Goal: Task Accomplishment & Management: Complete application form

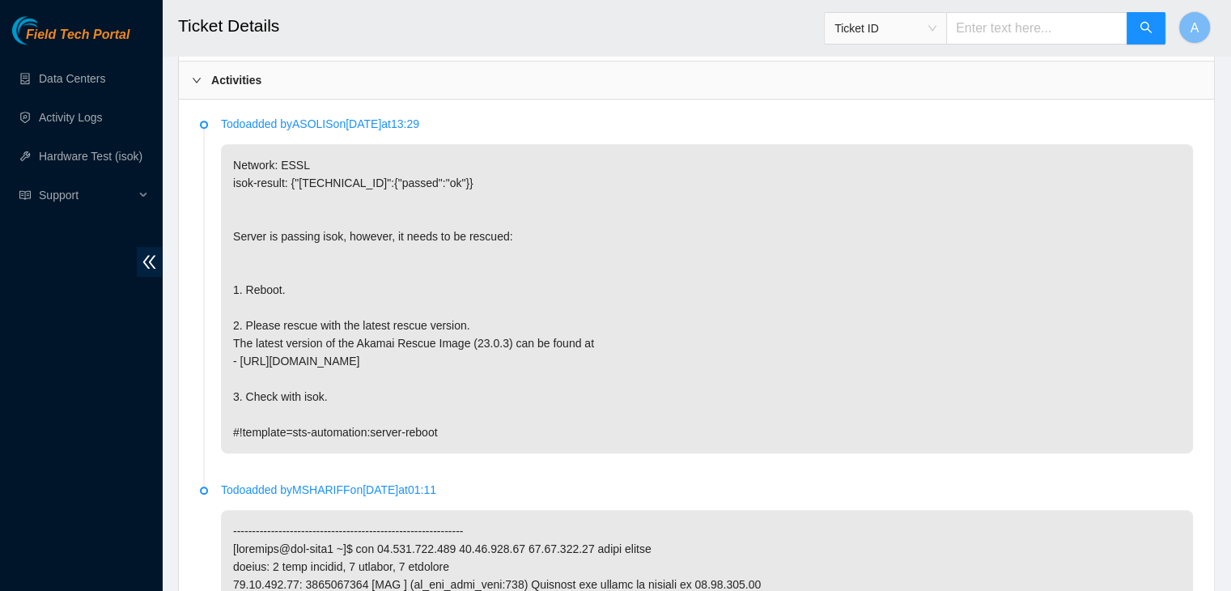
scroll to position [837, 0]
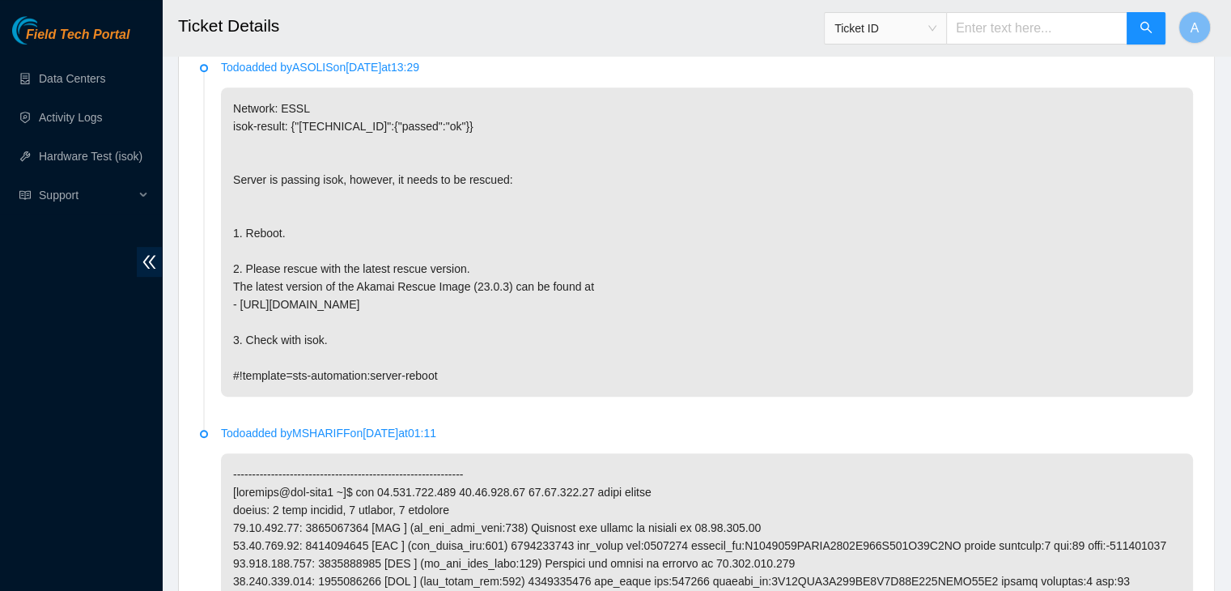
click at [285, 312] on p "Network: ESSL isok-result: {"[TECHNICAL_ID]":{"passed":"ok"}} Server is passing…" at bounding box center [707, 241] width 972 height 309
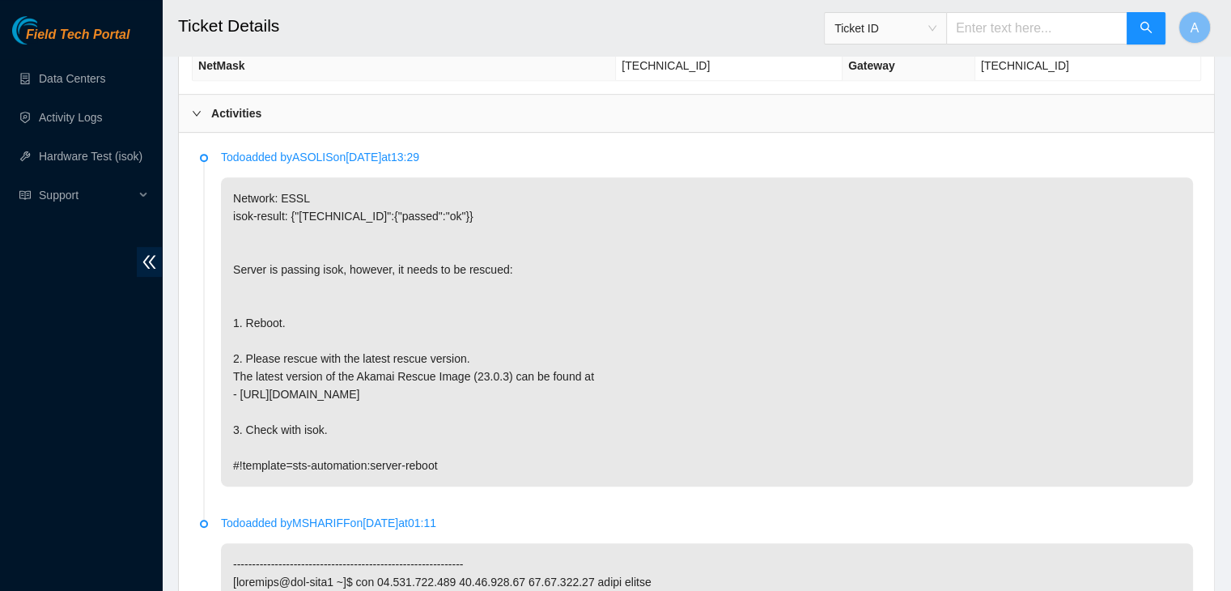
scroll to position [750, 0]
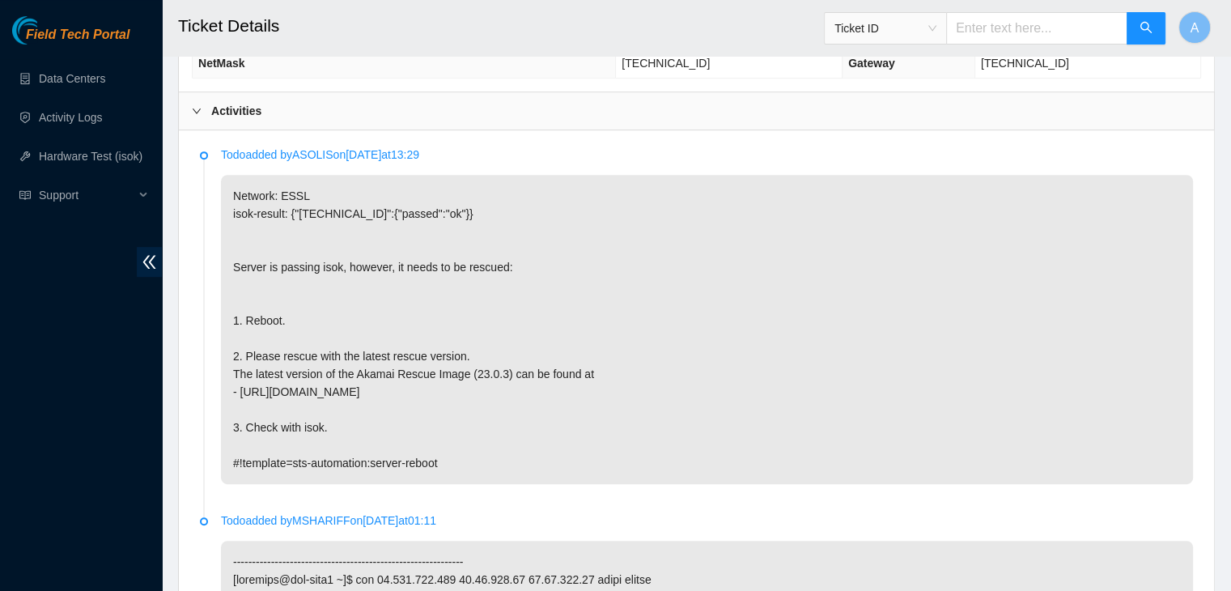
click at [4, 341] on div "Field Tech Portal Data Centers Activity Logs Hardware Test (isok) Support" at bounding box center [81, 303] width 162 height 574
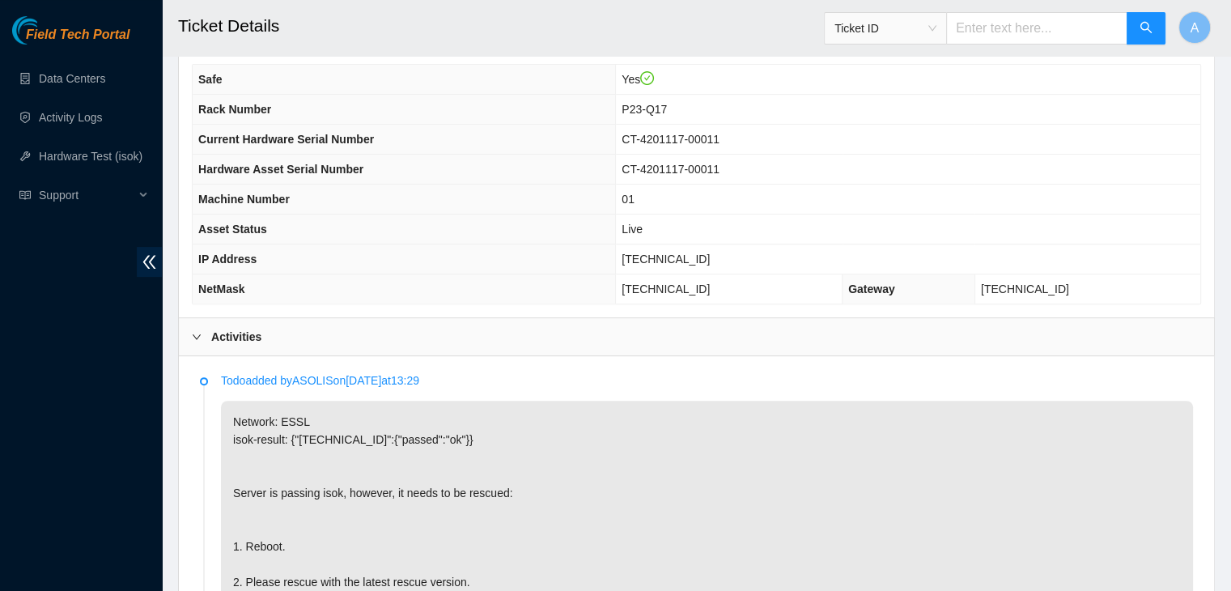
scroll to position [521, 0]
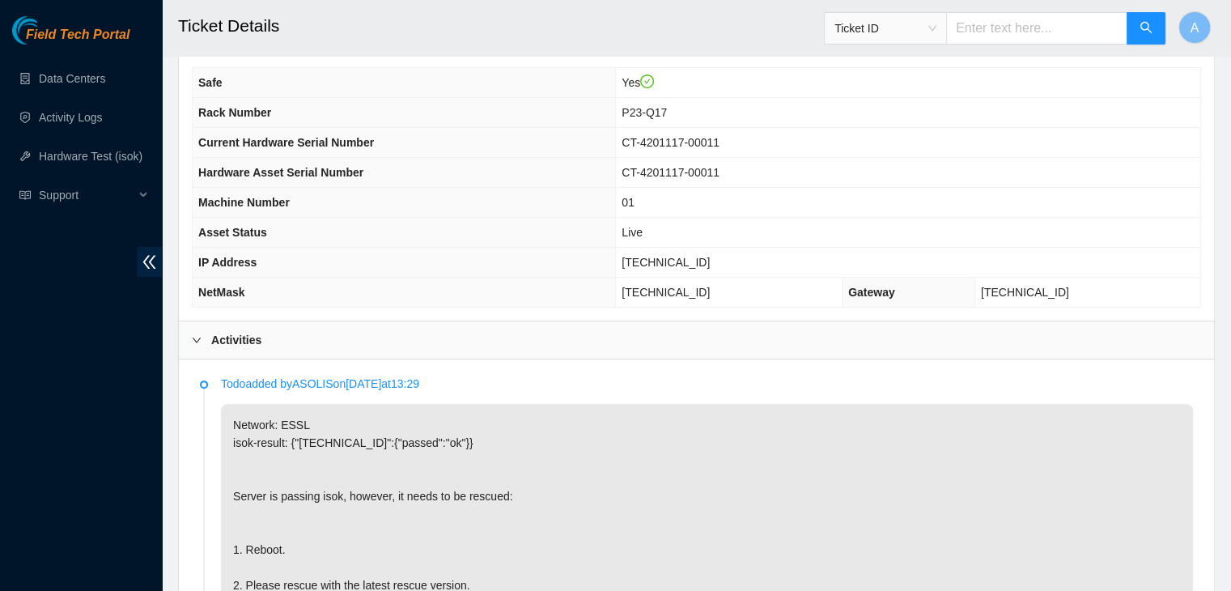
click at [727, 460] on p "Network: ESSL isok-result: {"[TECHNICAL_ID]":{"passed":"ok"}} Server is passing…" at bounding box center [707, 558] width 972 height 309
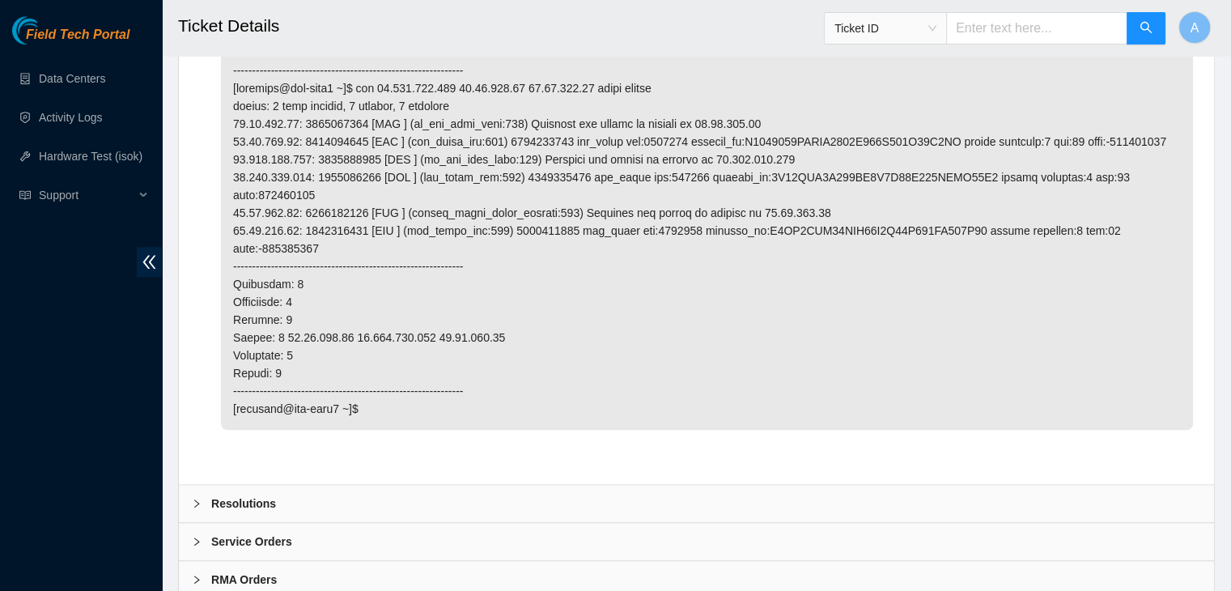
scroll to position [1259, 0]
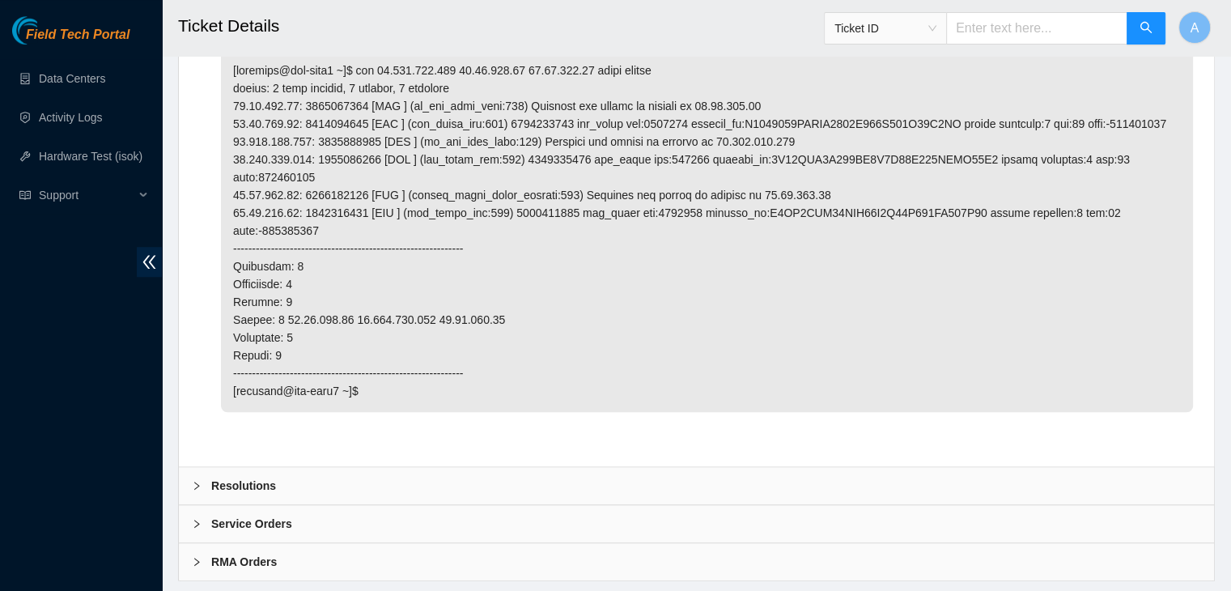
click at [741, 467] on div "Resolutions" at bounding box center [696, 485] width 1035 height 37
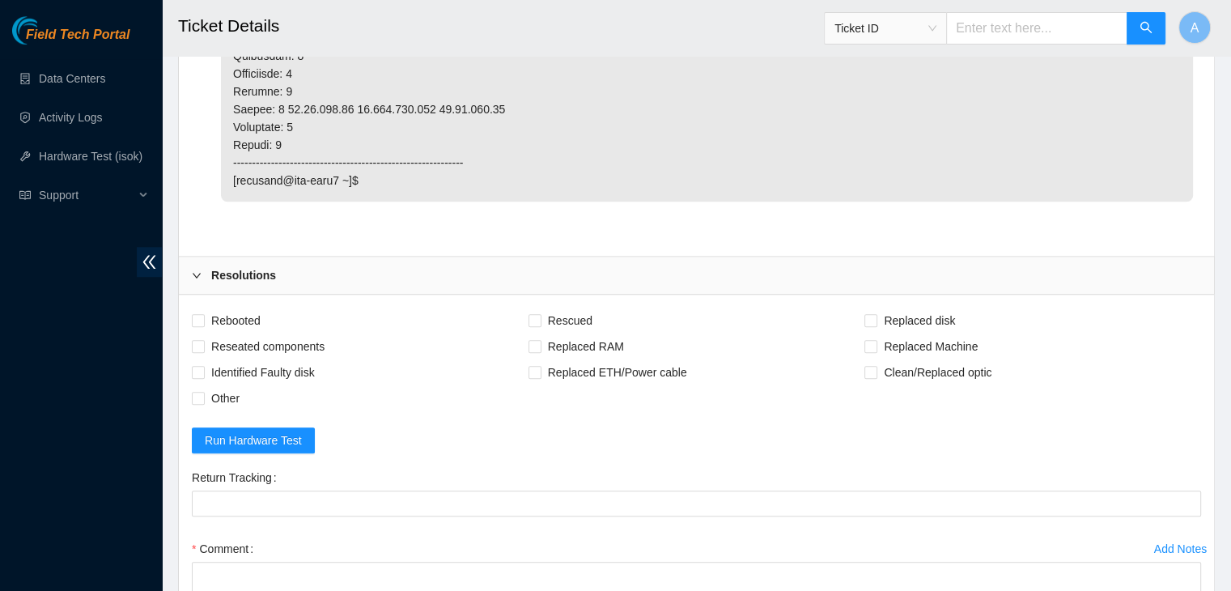
scroll to position [1489, 0]
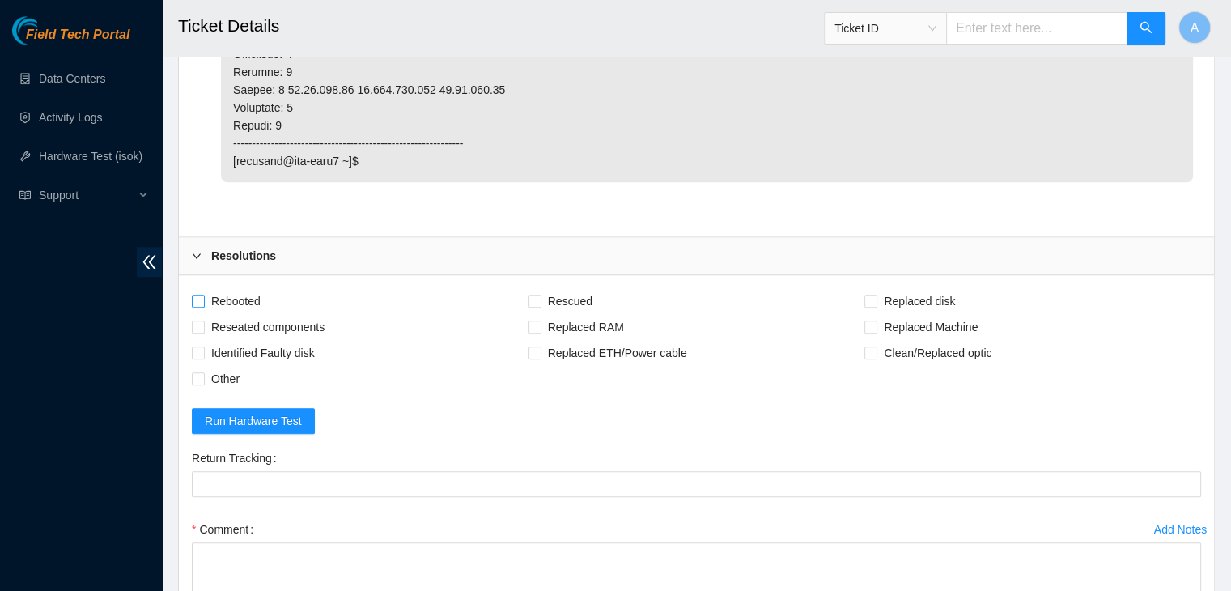
click at [240, 288] on span "Rebooted" at bounding box center [236, 301] width 62 height 26
click at [203, 294] on input "Rebooted" at bounding box center [197, 299] width 11 height 11
checkbox input "true"
click at [232, 366] on span "Other" at bounding box center [225, 379] width 41 height 26
click at [203, 372] on input "Other" at bounding box center [197, 377] width 11 height 11
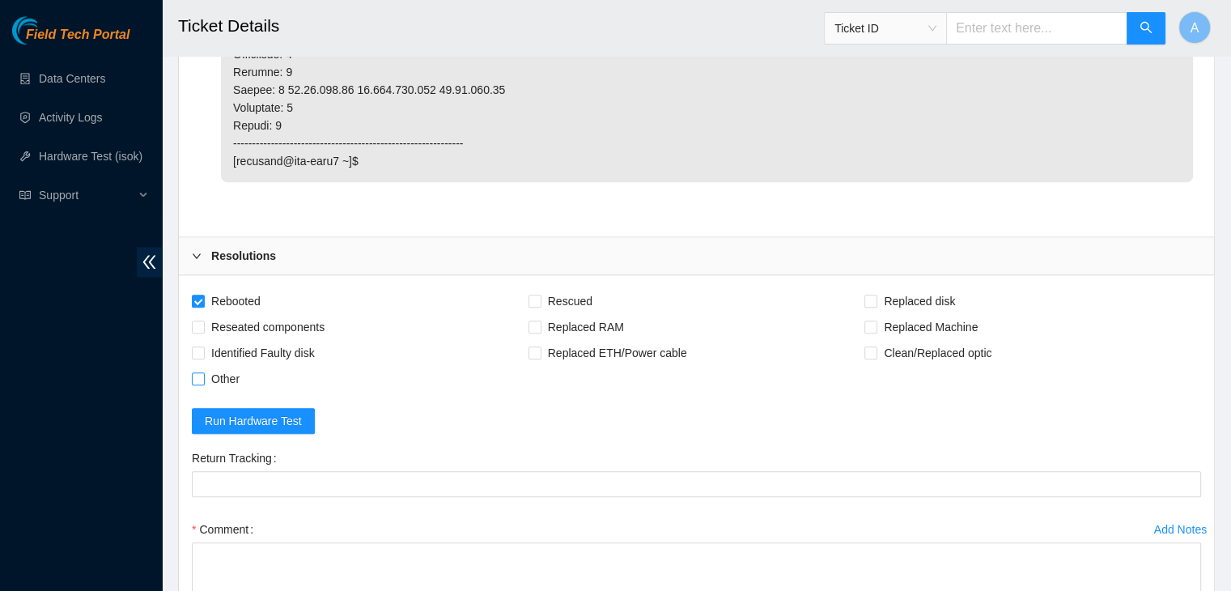
checkbox input "true"
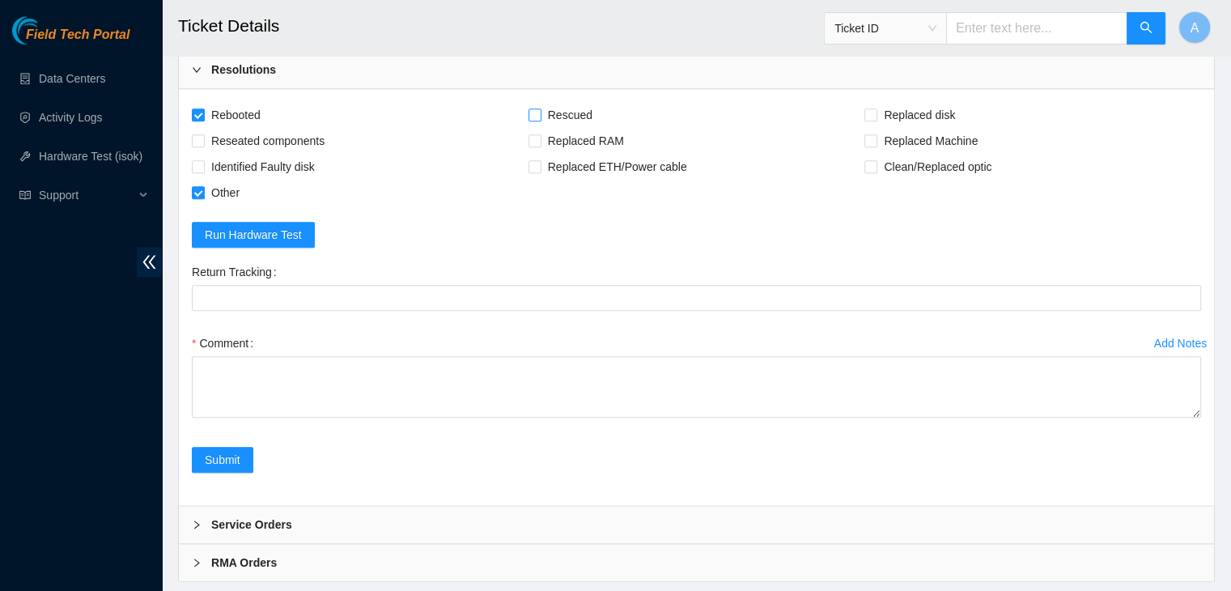
click at [570, 102] on span "Rescued" at bounding box center [569, 115] width 57 height 26
click at [540, 108] on input "Rescued" at bounding box center [533, 113] width 11 height 11
checkbox input "true"
click at [1197, 376] on div "Comment" at bounding box center [696, 378] width 1009 height 97
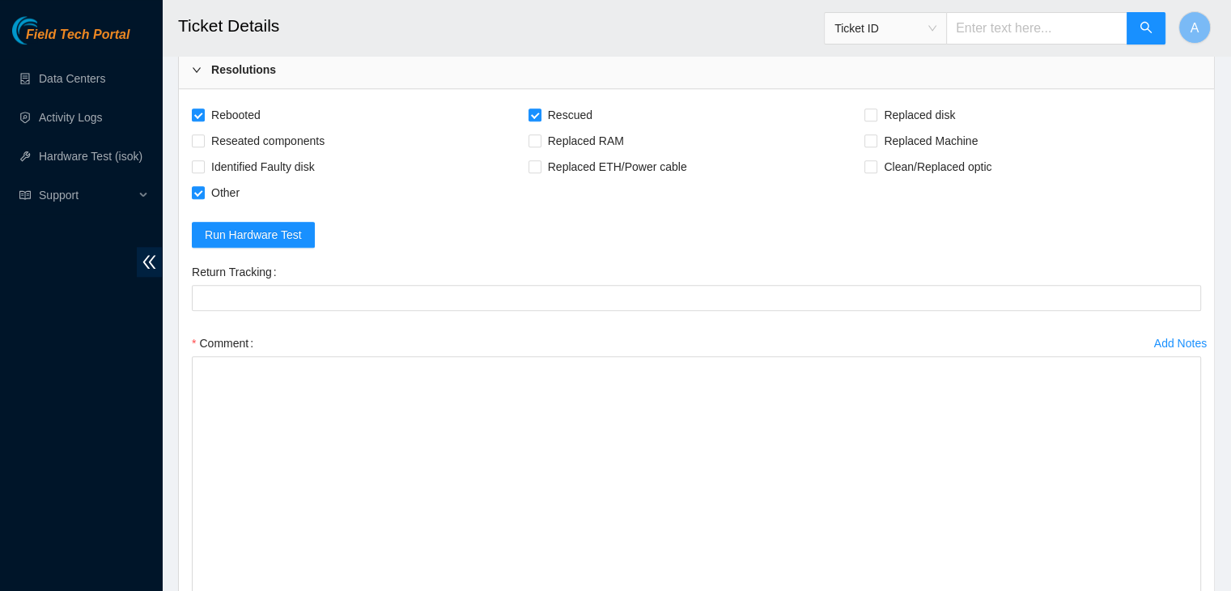
drag, startPoint x: 1193, startPoint y: 366, endPoint x: 1148, endPoint y: 612, distance: 249.1
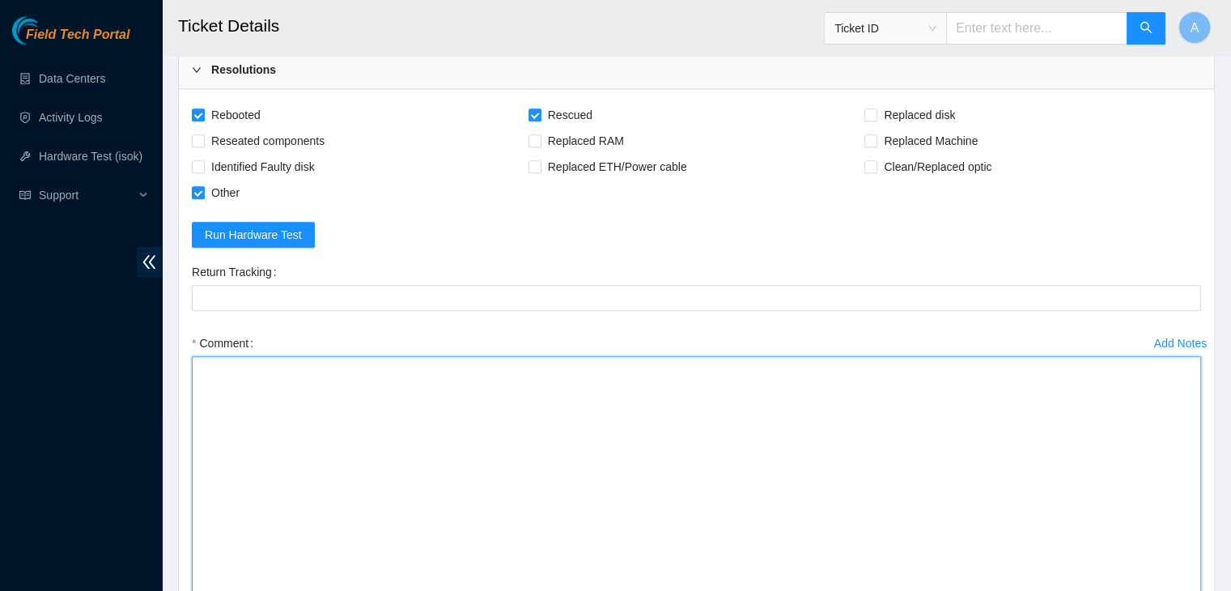
click at [836, 425] on textarea "Comment" at bounding box center [696, 509] width 1009 height 307
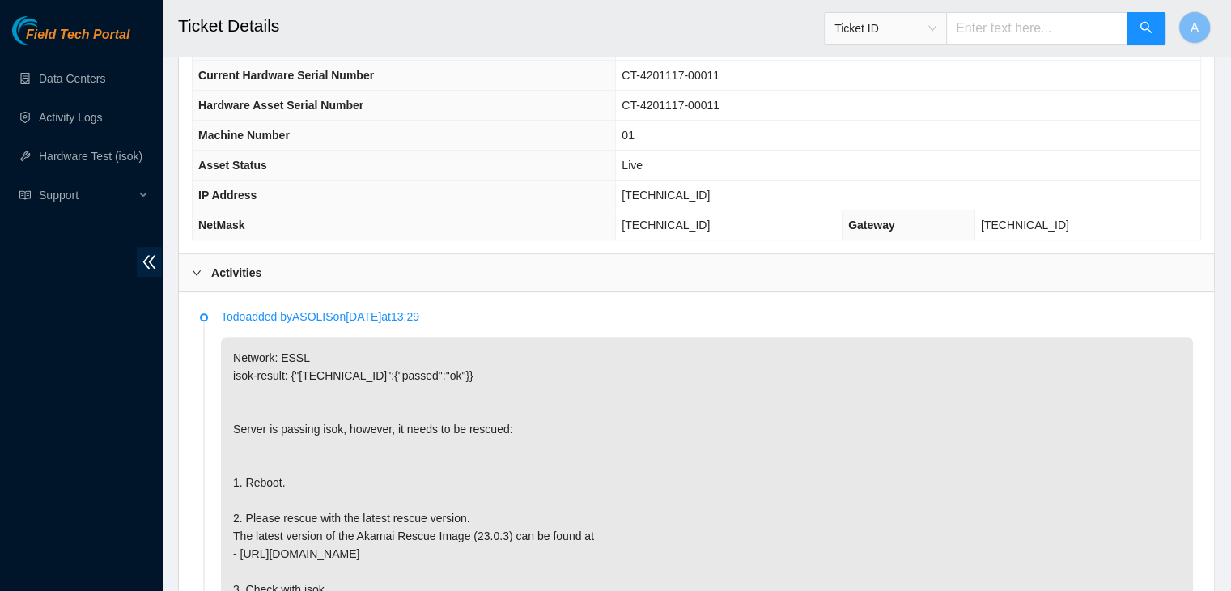
scroll to position [498, 0]
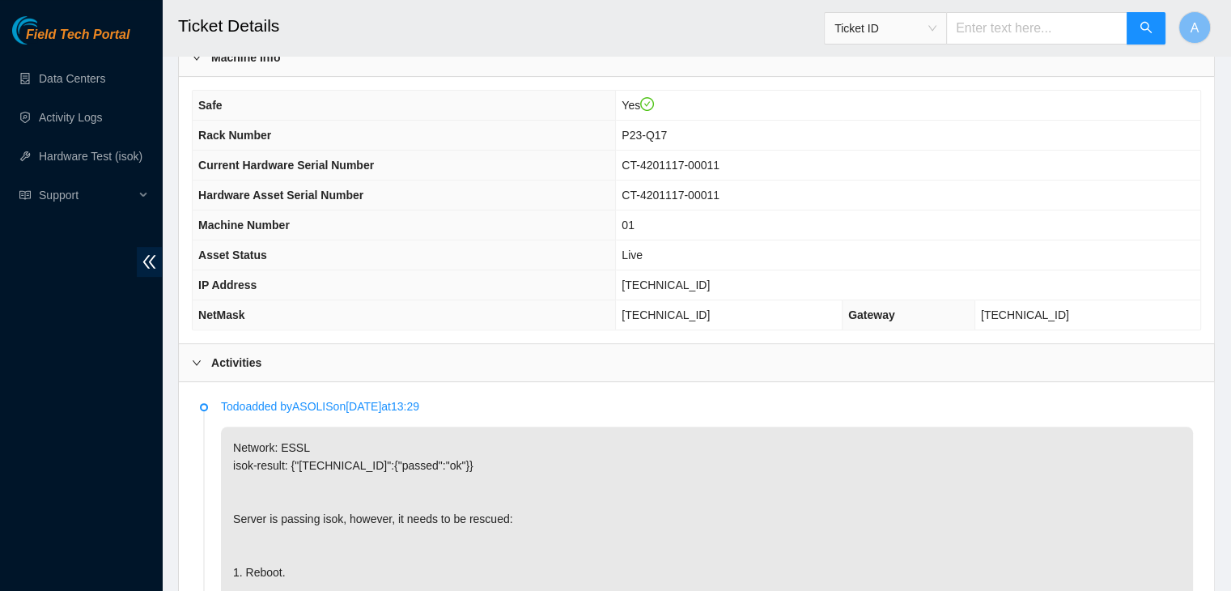
click at [710, 285] on span "[TECHNICAL_ID]" at bounding box center [665, 284] width 88 height 13
click at [670, 278] on span "[TECHNICAL_ID]" at bounding box center [665, 284] width 88 height 13
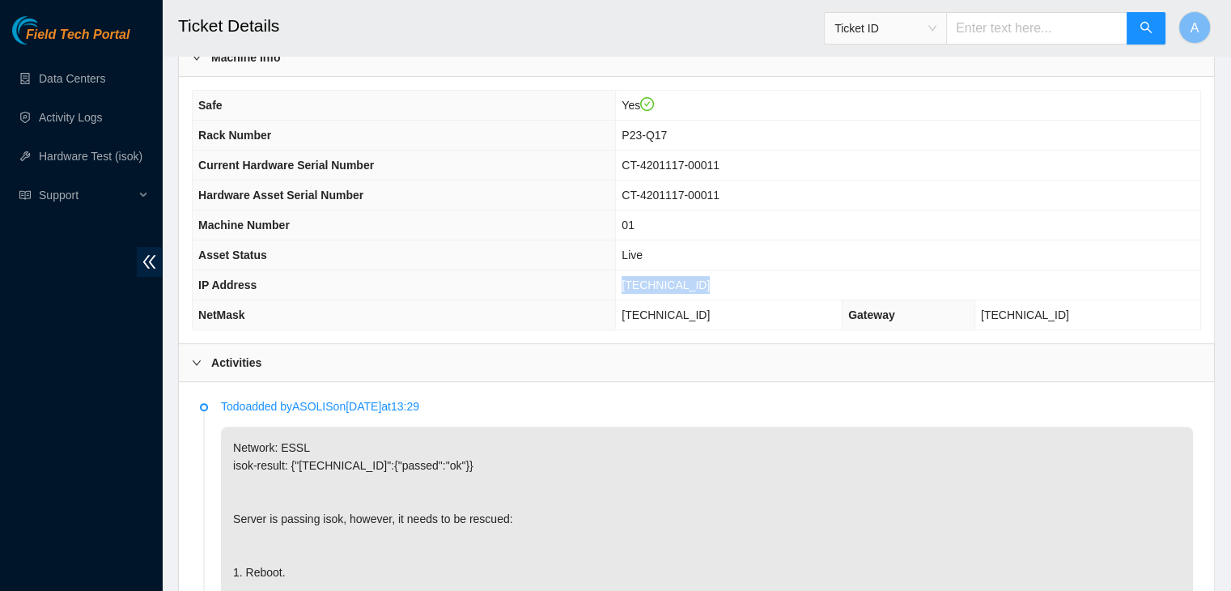
click at [670, 278] on span "[TECHNICAL_ID]" at bounding box center [665, 284] width 88 height 13
copy span "[TECHNICAL_ID]"
click at [670, 278] on span "[TECHNICAL_ID]" at bounding box center [665, 284] width 88 height 13
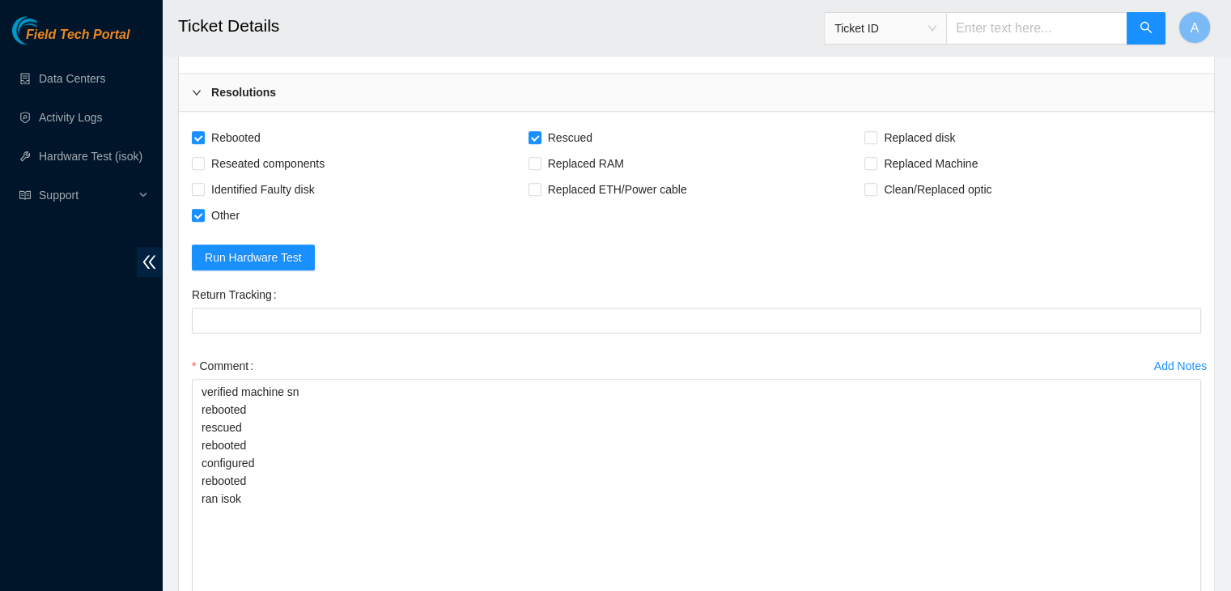
scroll to position [1921, 0]
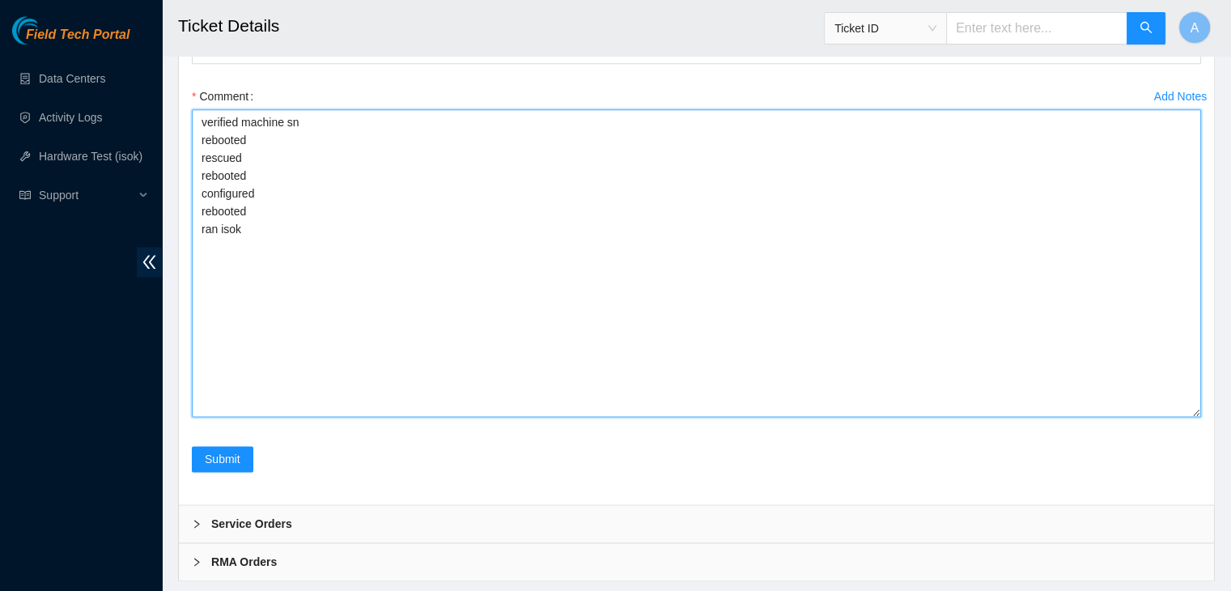
click at [638, 306] on textarea "verified machine sn rebooted rescued rebooted configured rebooted ran isok" at bounding box center [696, 262] width 1009 height 307
paste textarea "345449 [DATE] 02:14:27 [TECHNICAL_ID] COMPLETE Result Detail Message Ticket ID …"
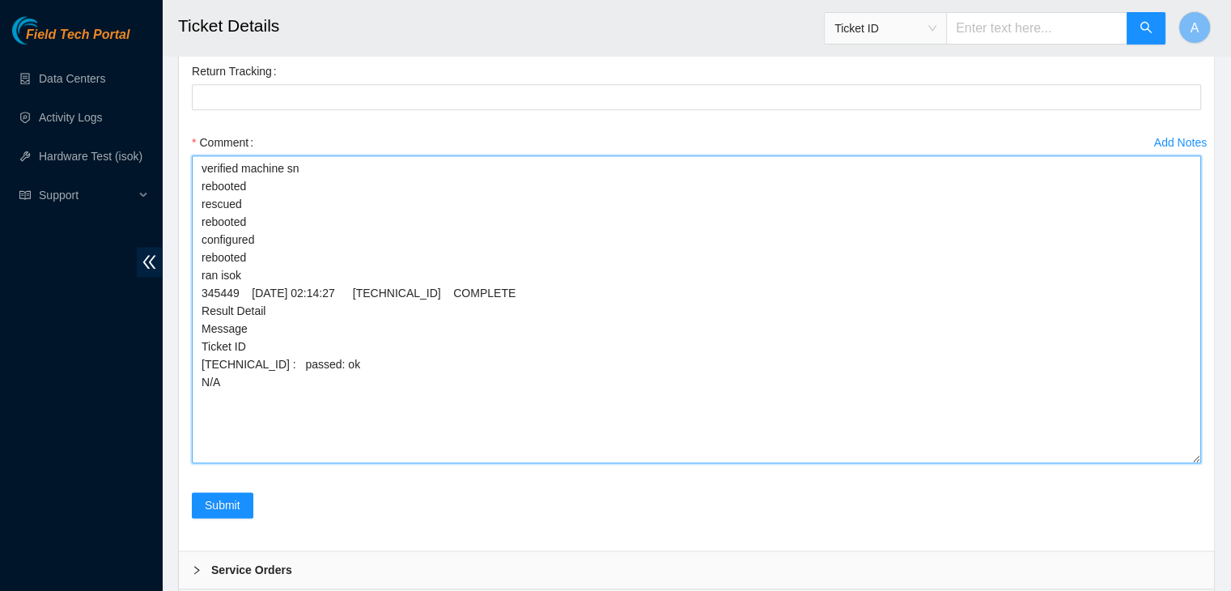
scroll to position [1877, 0]
type textarea "verified machine sn rebooted rescued rebooted configured rebooted ran isok 3454…"
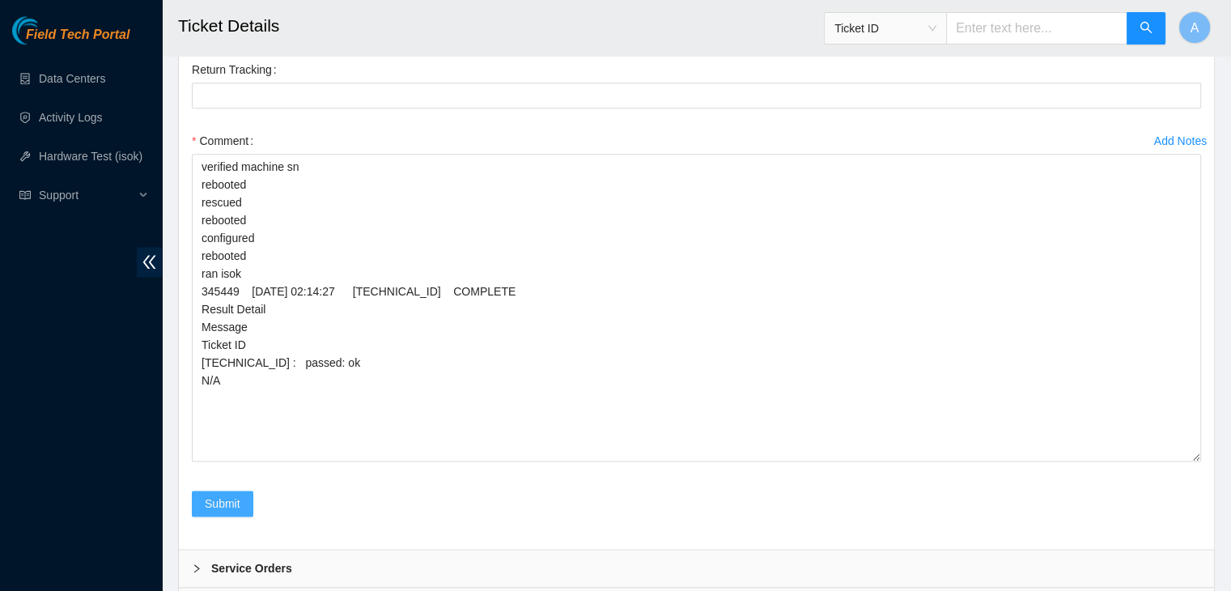
click at [237, 494] on span "Submit" at bounding box center [223, 503] width 36 height 18
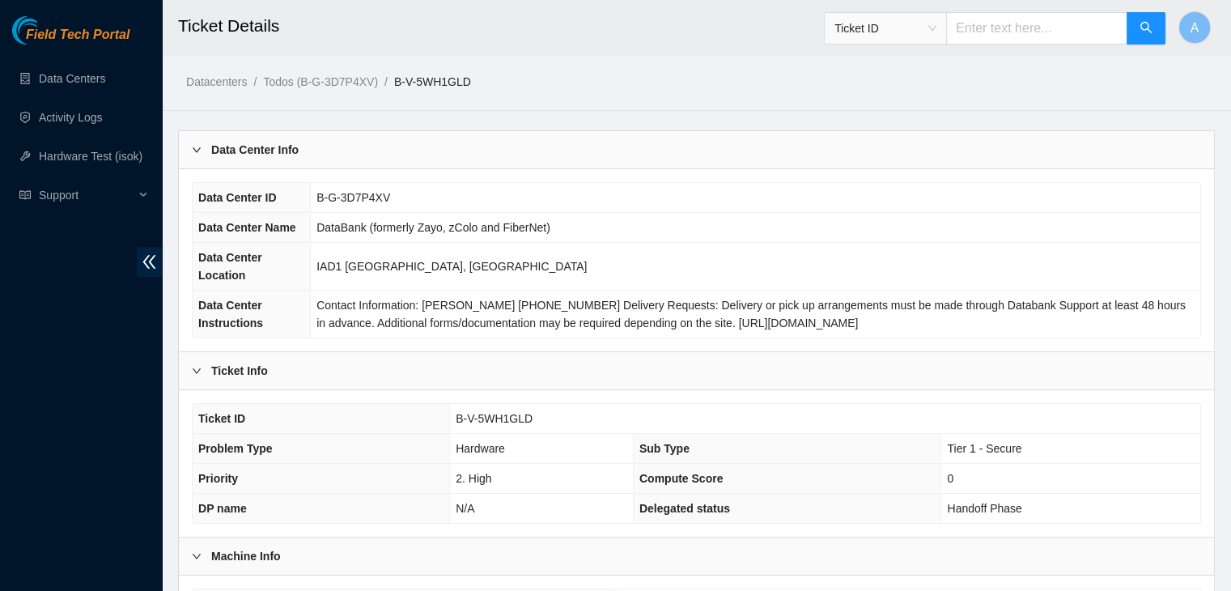
scroll to position [435, 0]
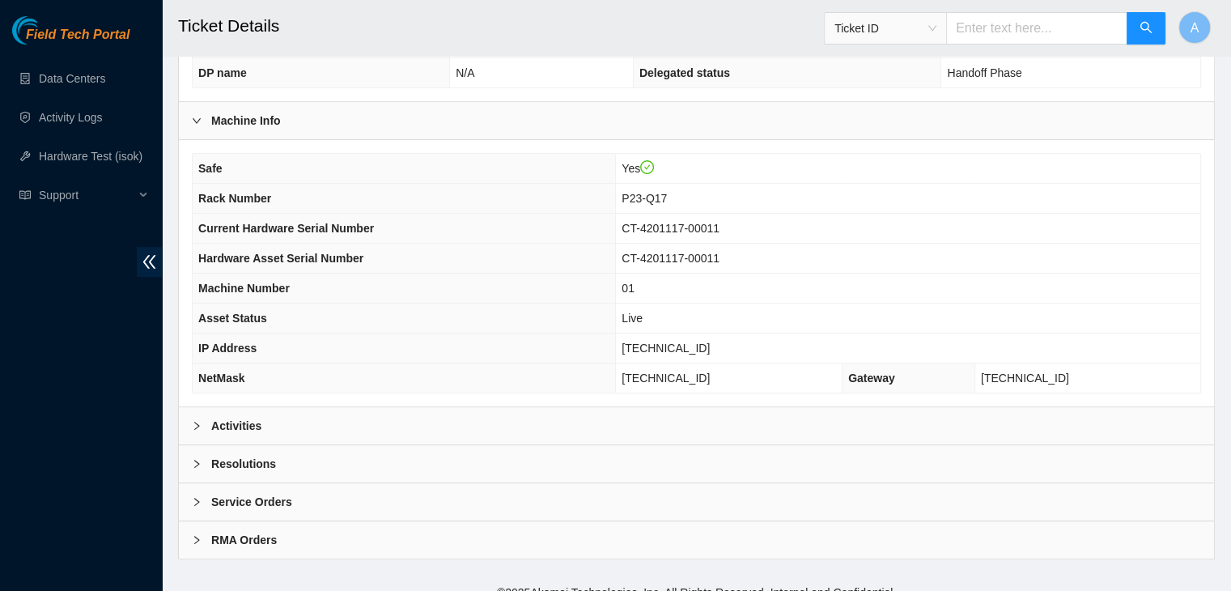
click at [356, 407] on div "Activities" at bounding box center [696, 425] width 1035 height 37
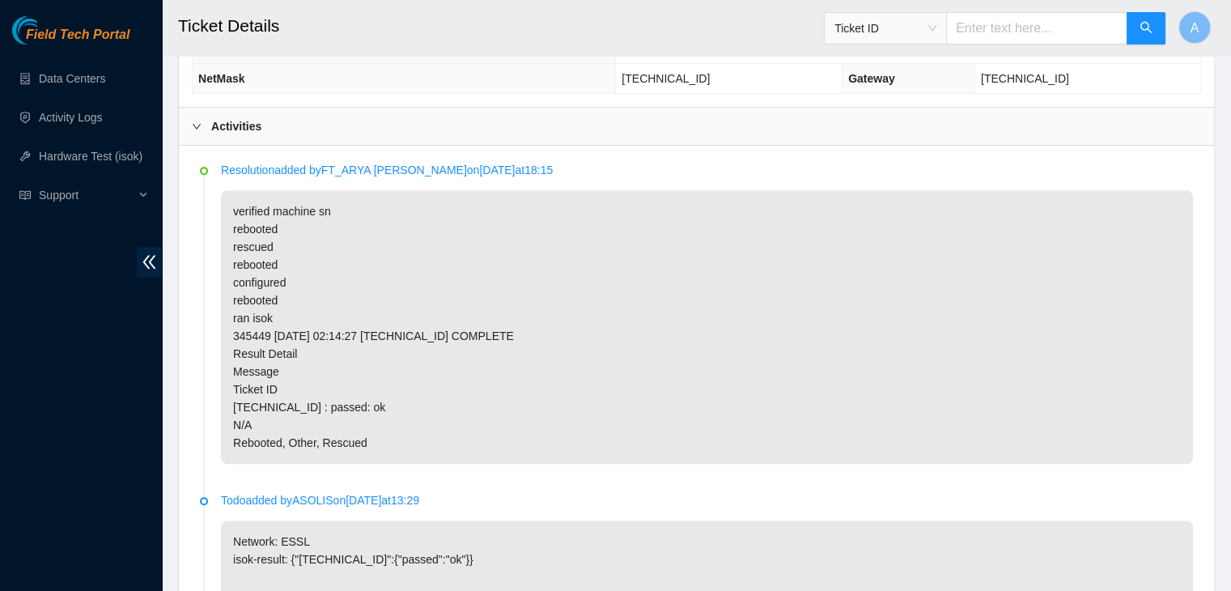
scroll to position [736, 0]
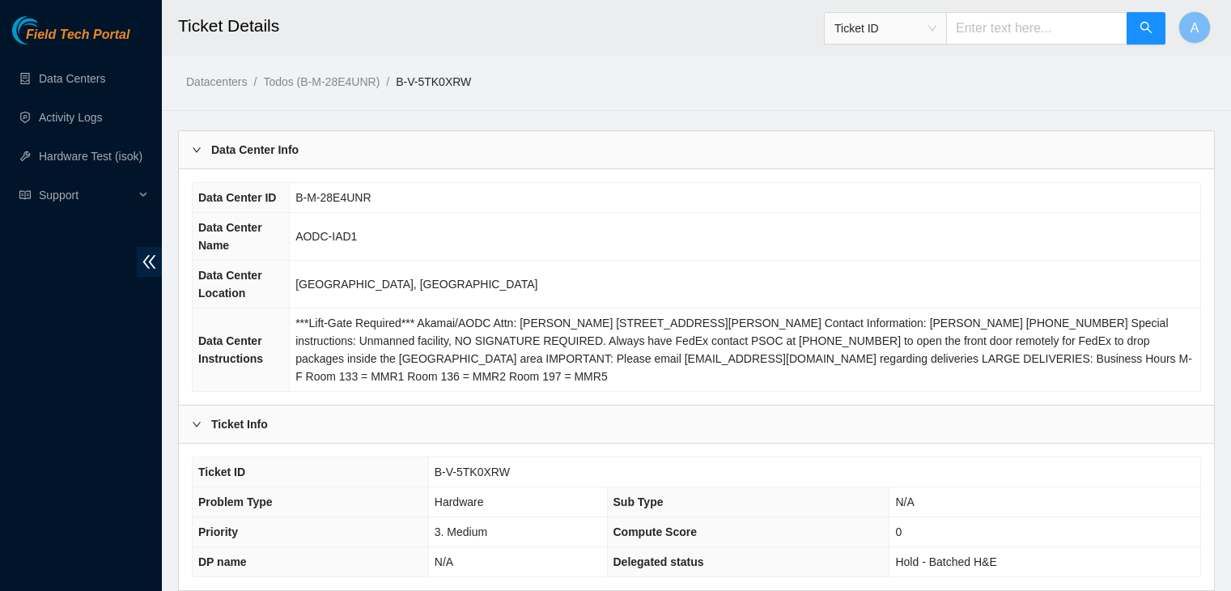
scroll to position [750, 0]
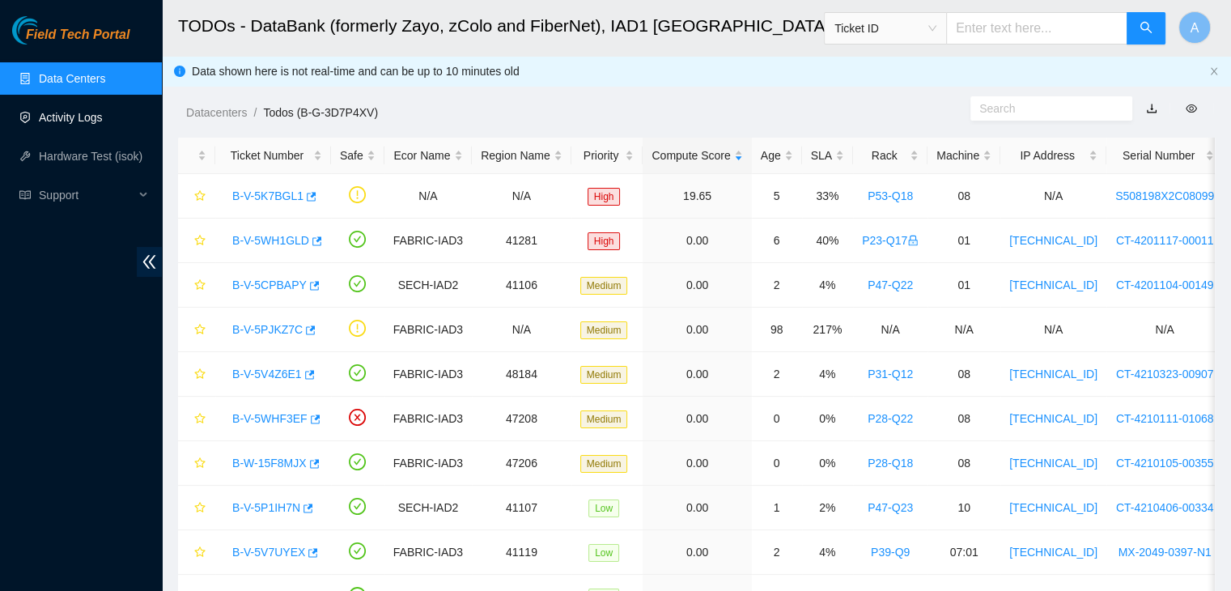
click at [103, 124] on link "Activity Logs" at bounding box center [71, 117] width 64 height 13
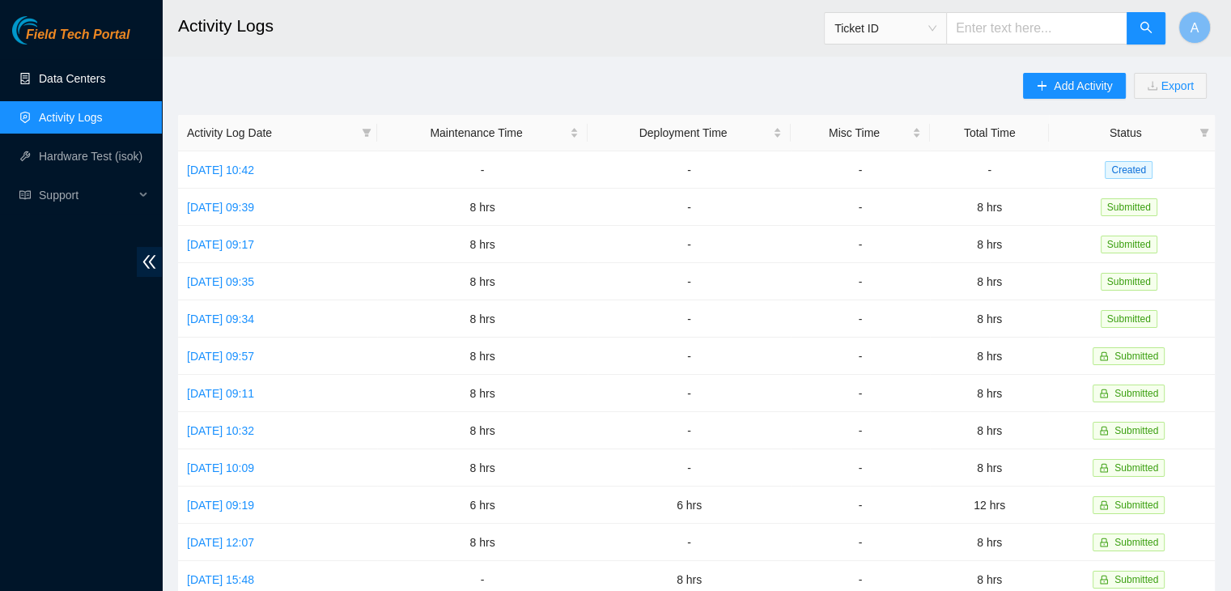
click at [105, 85] on link "Data Centers" at bounding box center [72, 78] width 66 height 13
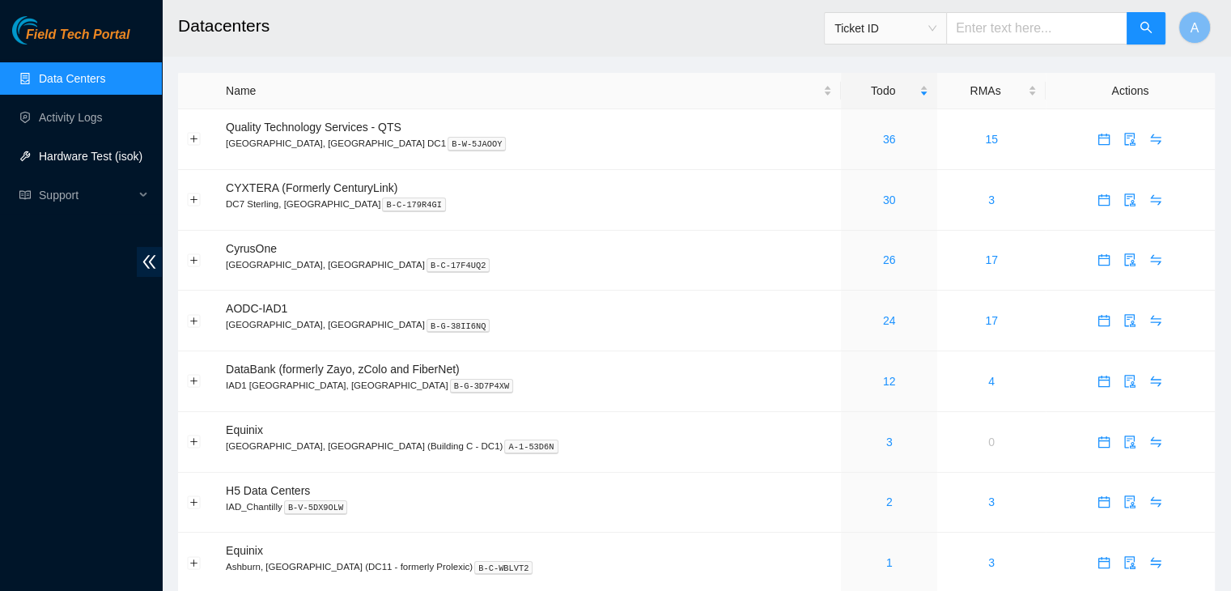
click at [117, 150] on link "Hardware Test (isok)" at bounding box center [91, 156] width 104 height 13
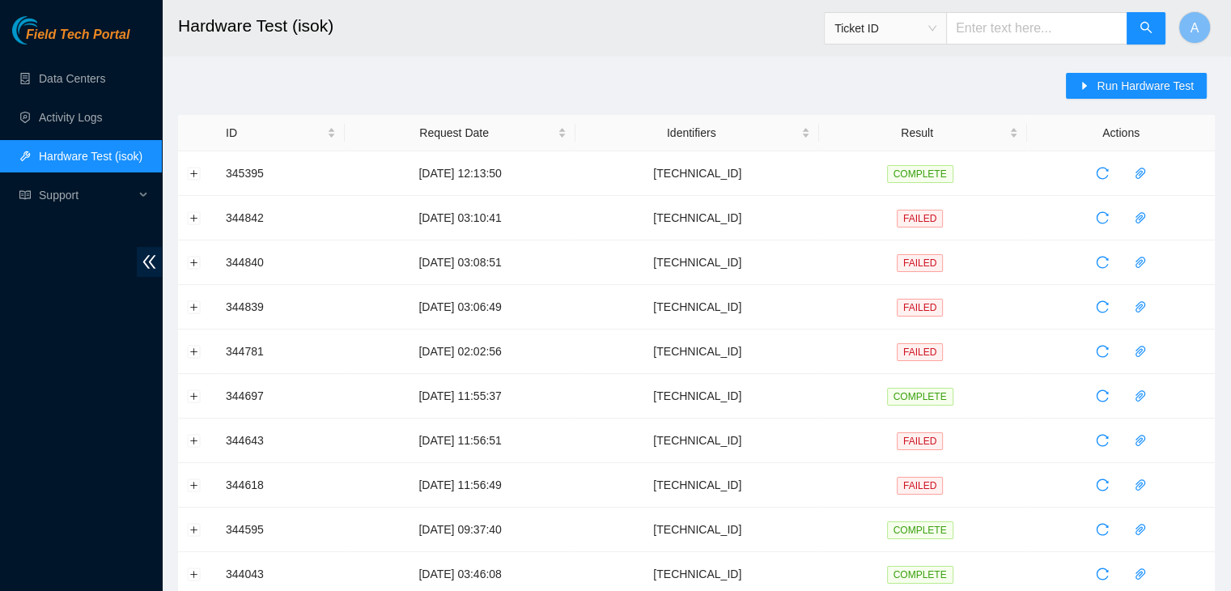
click at [1137, 70] on main "Hardware Test (isok) Ticket ID A Run Hardware Test ID Request Date Identifiers …" at bounding box center [696, 554] width 1069 height 1109
click at [1137, 73] on button "Run Hardware Test" at bounding box center [1136, 86] width 141 height 26
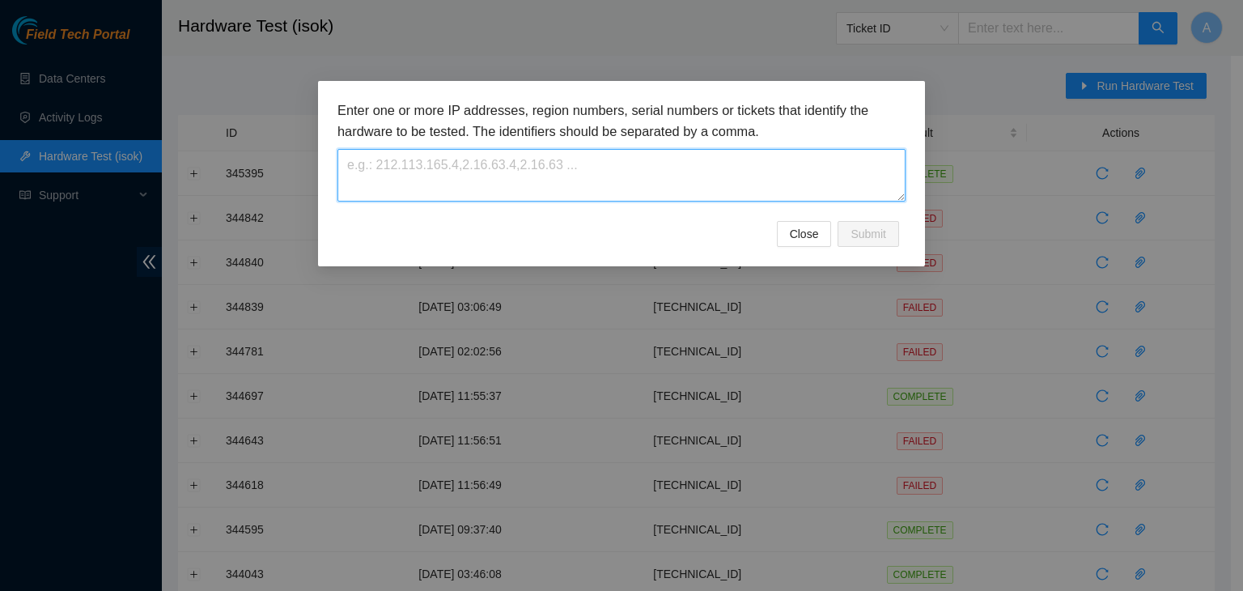
click at [657, 189] on textarea at bounding box center [621, 175] width 568 height 53
paste textarea "[TECHNICAL_ID]"
type textarea "[TECHNICAL_ID]"
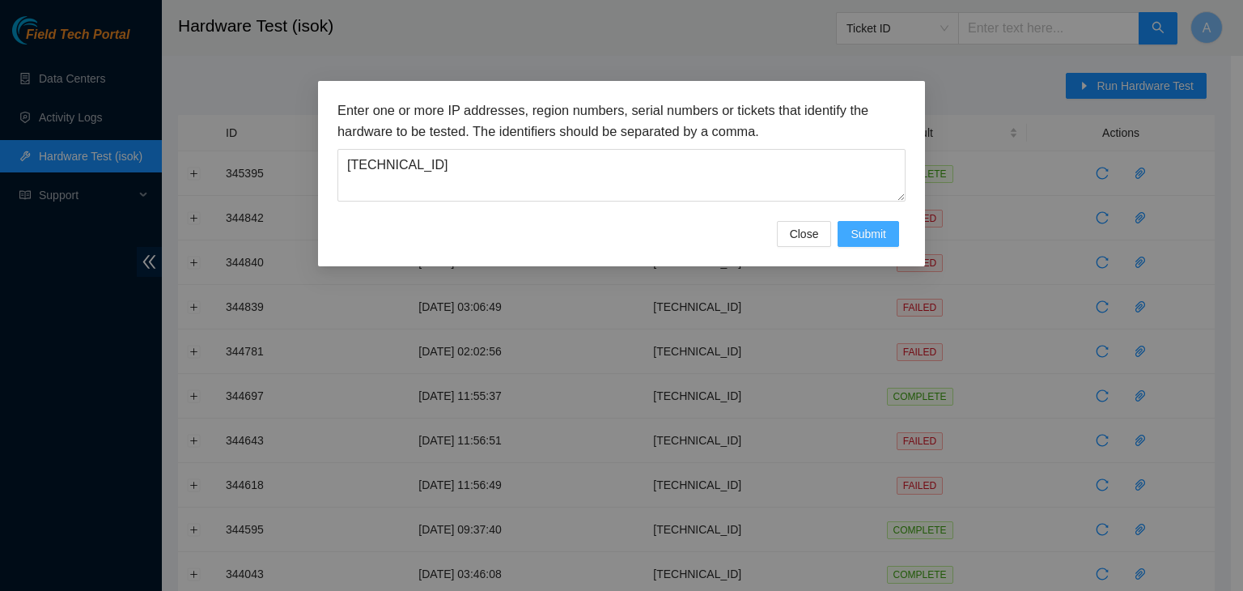
click at [887, 227] on button "Submit" at bounding box center [867, 234] width 61 height 26
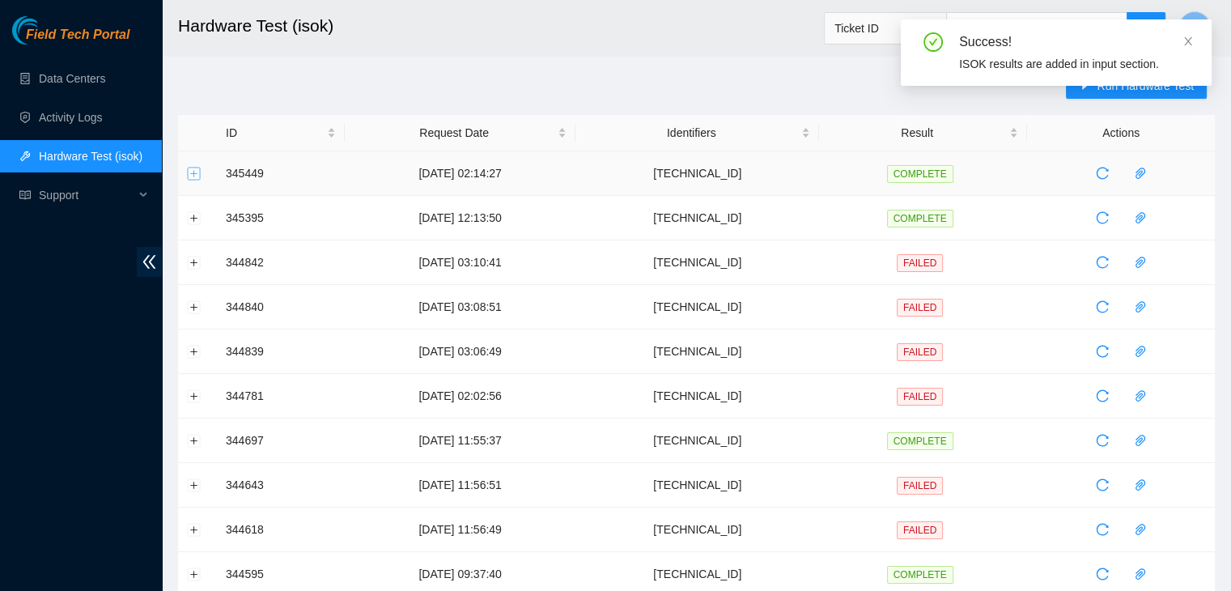
click at [189, 169] on button "Expand row" at bounding box center [194, 173] width 13 height 13
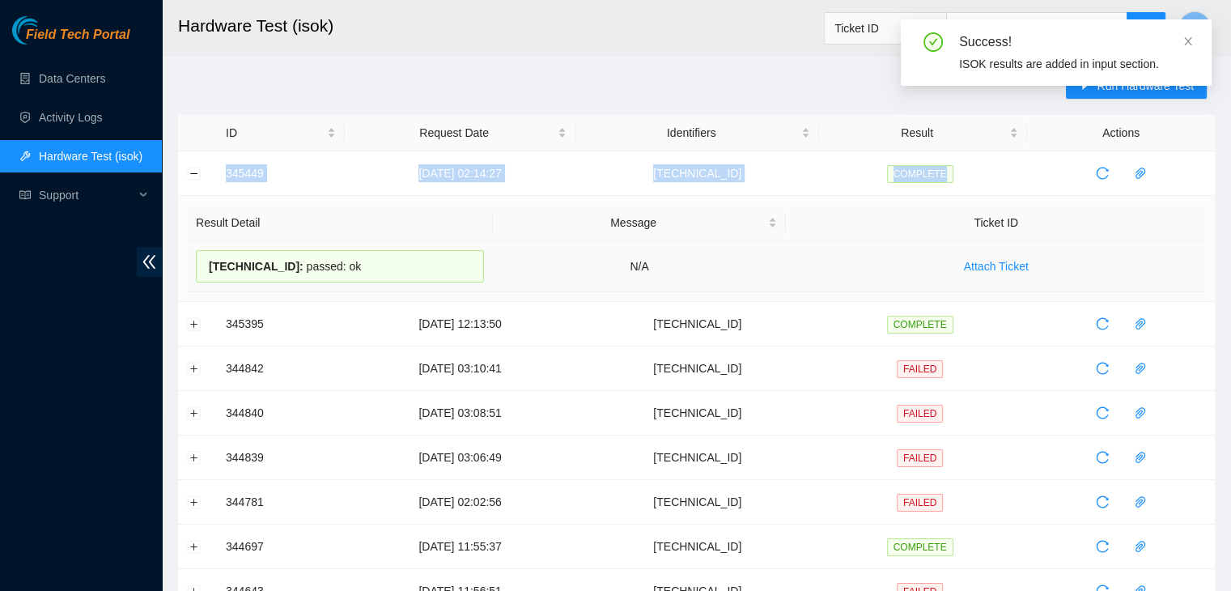
drag, startPoint x: 210, startPoint y: 167, endPoint x: 861, endPoint y: 269, distance: 659.2
copy tr "345449 02-10-2025 02:14:27 23.218.220.132 COMPLETE"
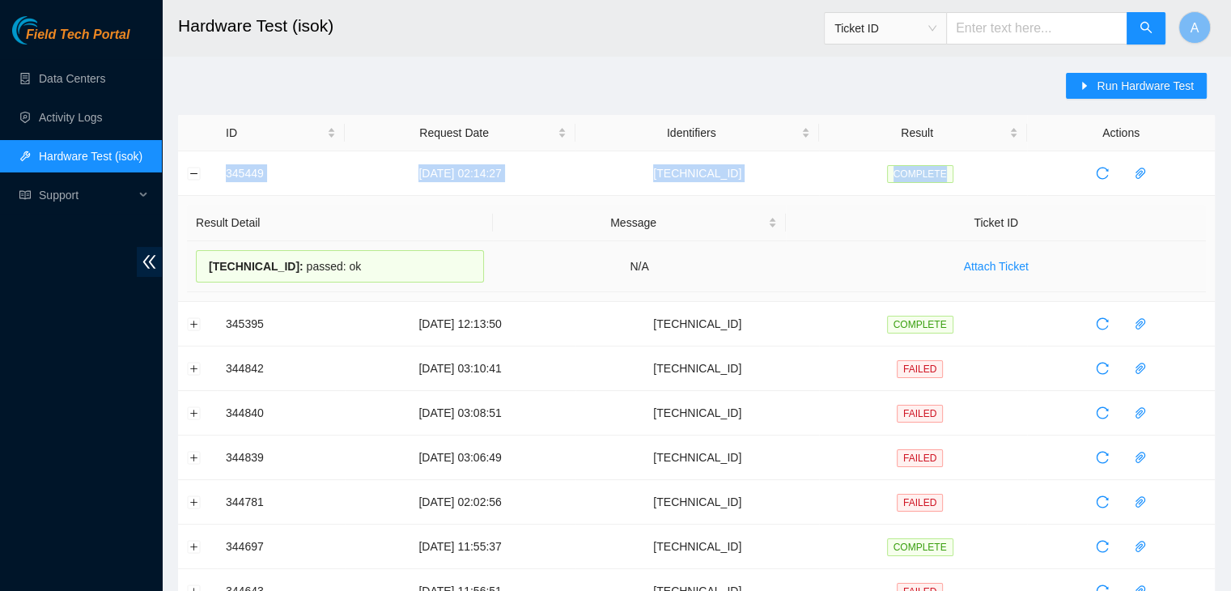
click at [861, 269] on td "Attach Ticket" at bounding box center [996, 266] width 420 height 51
click at [105, 78] on link "Data Centers" at bounding box center [72, 78] width 66 height 13
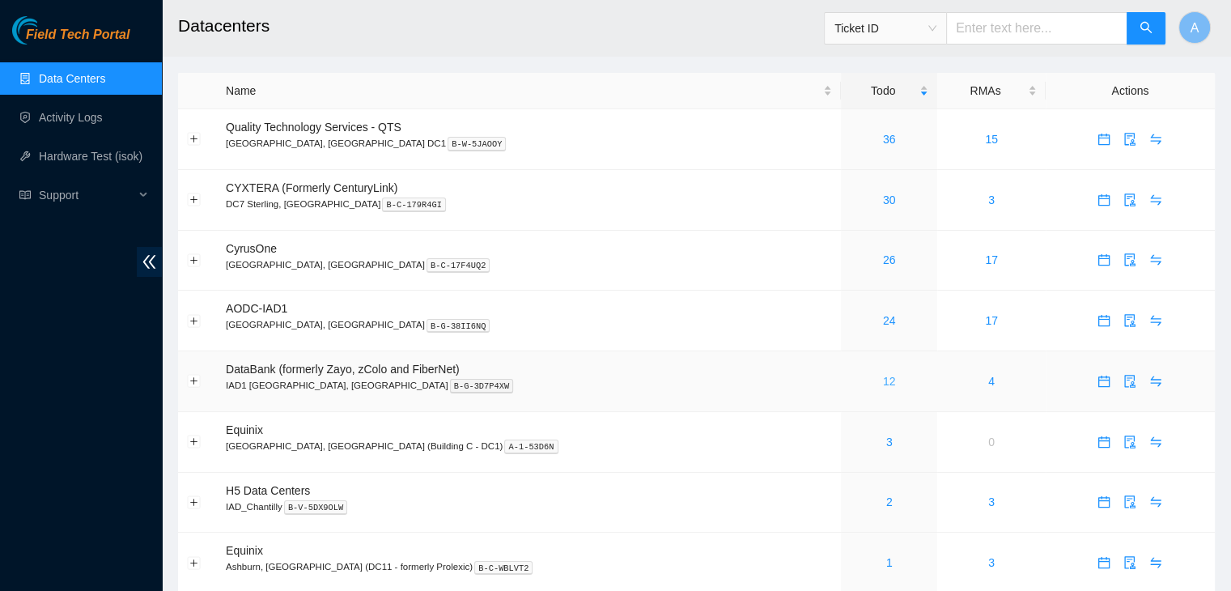
click at [883, 376] on link "12" at bounding box center [889, 381] width 13 height 13
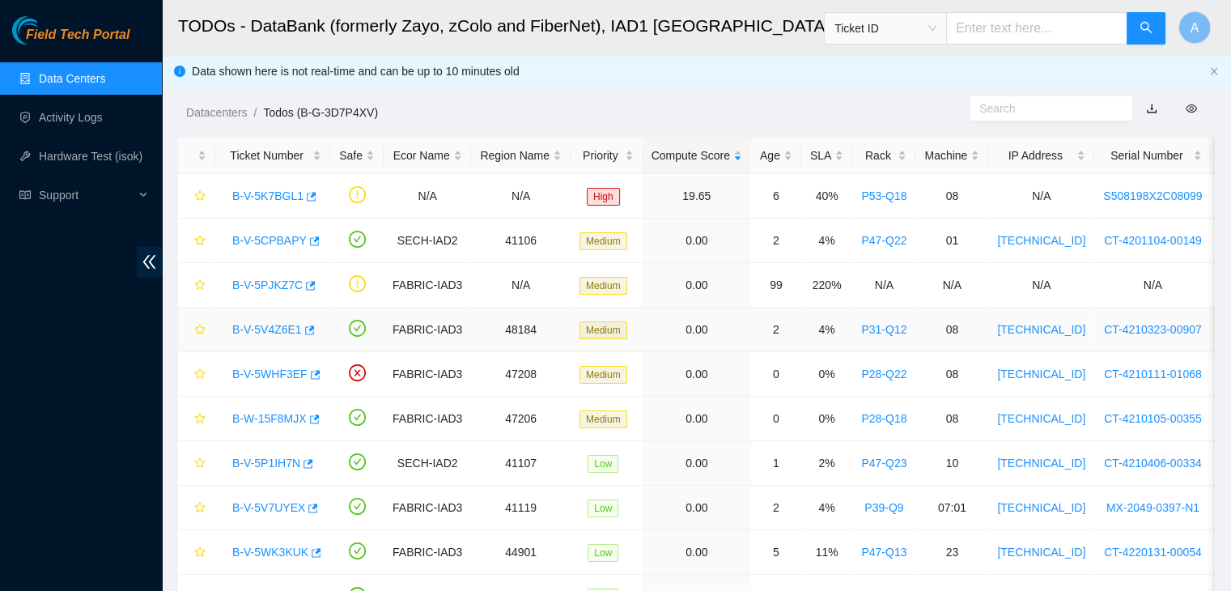
click at [265, 319] on div "B-V-5V4Z6E1" at bounding box center [272, 329] width 97 height 26
click at [265, 323] on link "B-V-5V4Z6E1" at bounding box center [267, 329] width 70 height 13
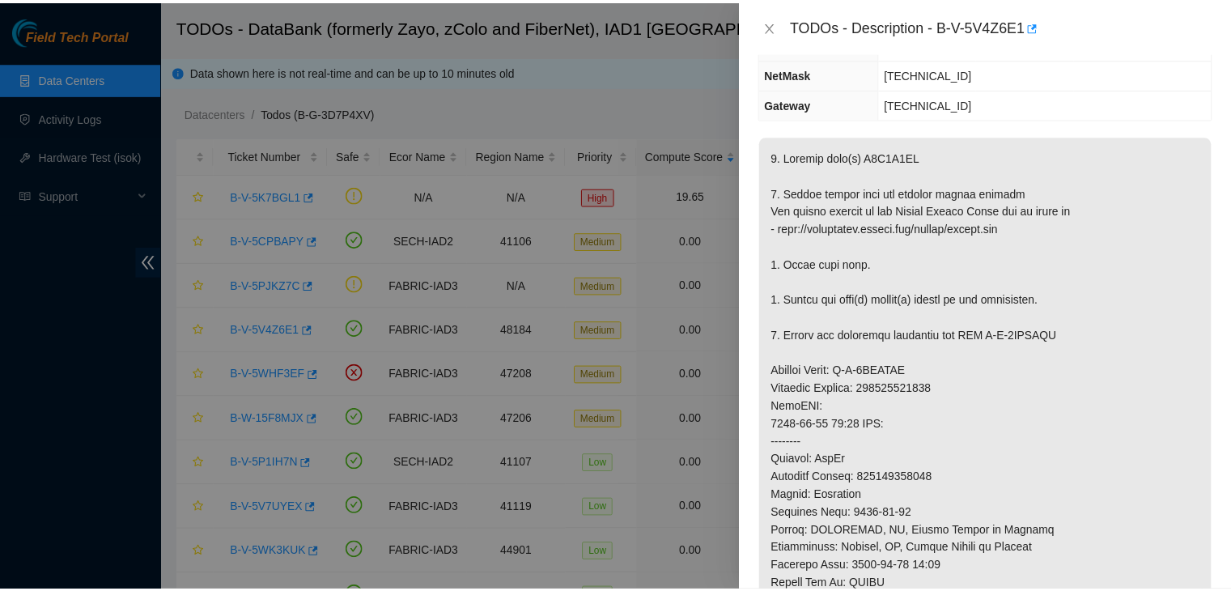
scroll to position [193, 0]
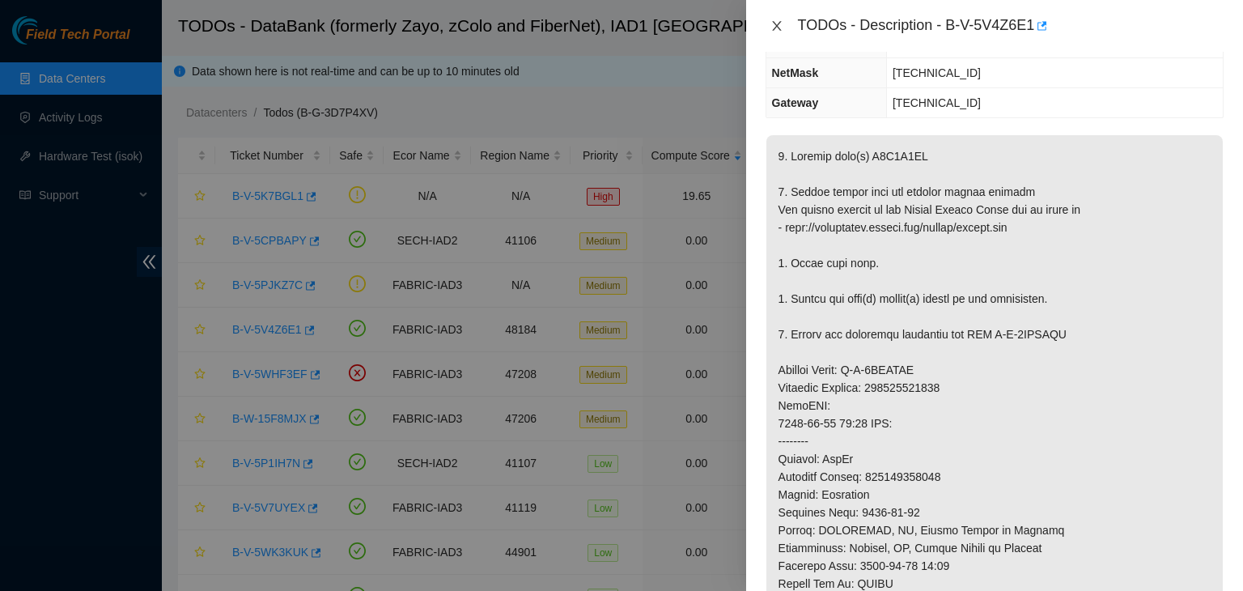
click at [781, 21] on icon "close" at bounding box center [776, 25] width 13 height 13
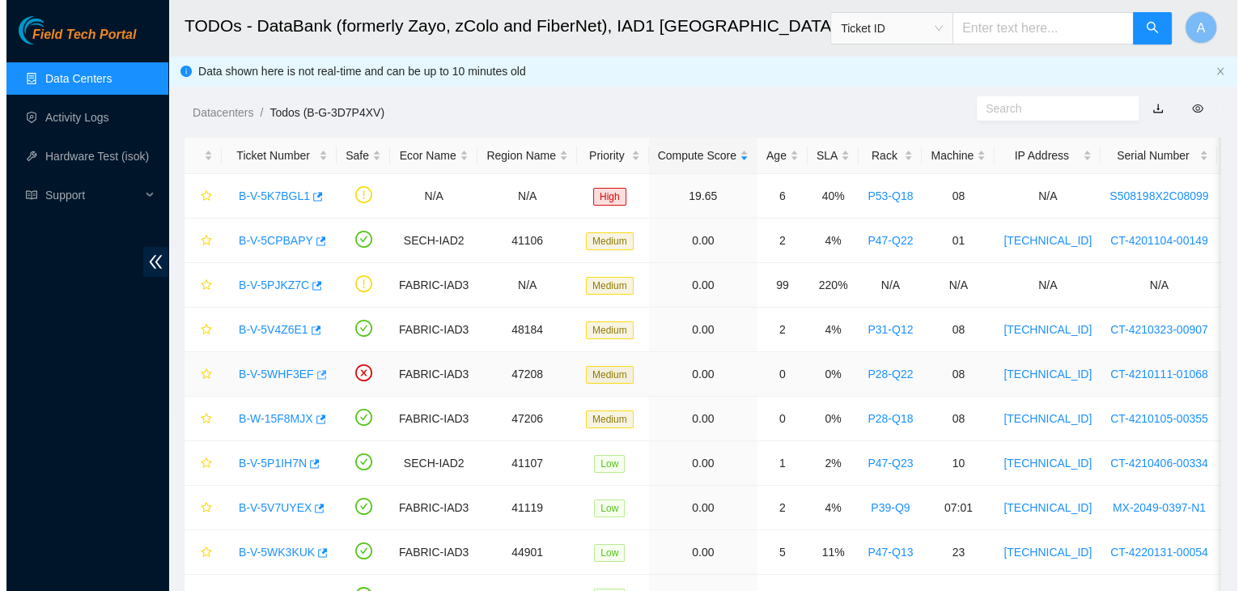
scroll to position [246, 0]
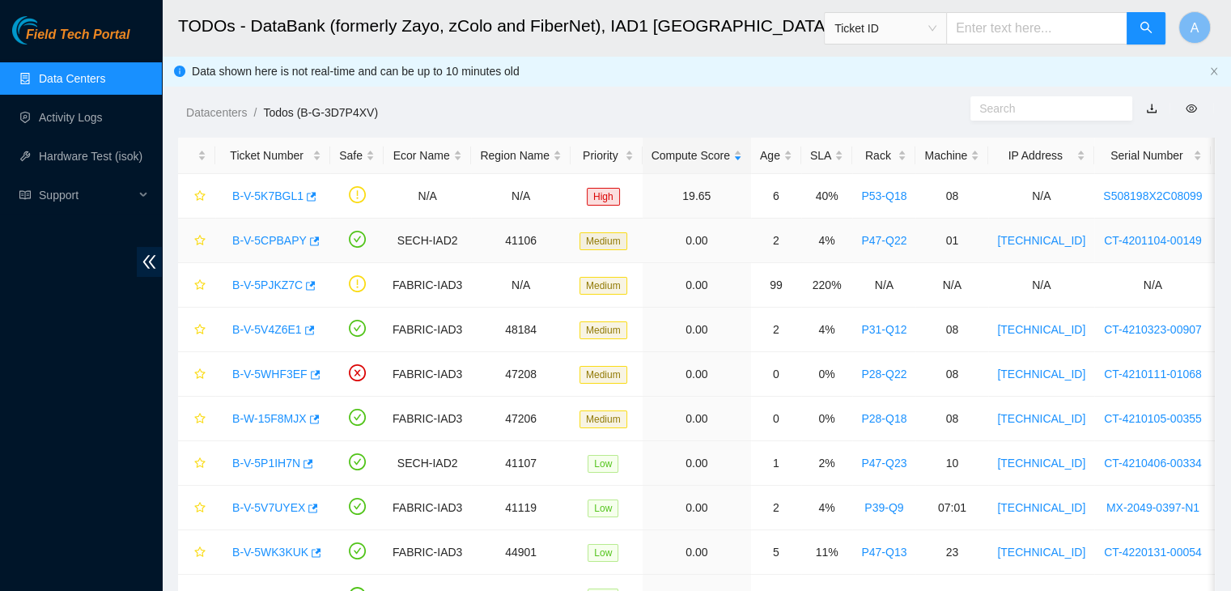
click at [282, 243] on link "B-V-5CPBAPY" at bounding box center [269, 240] width 74 height 13
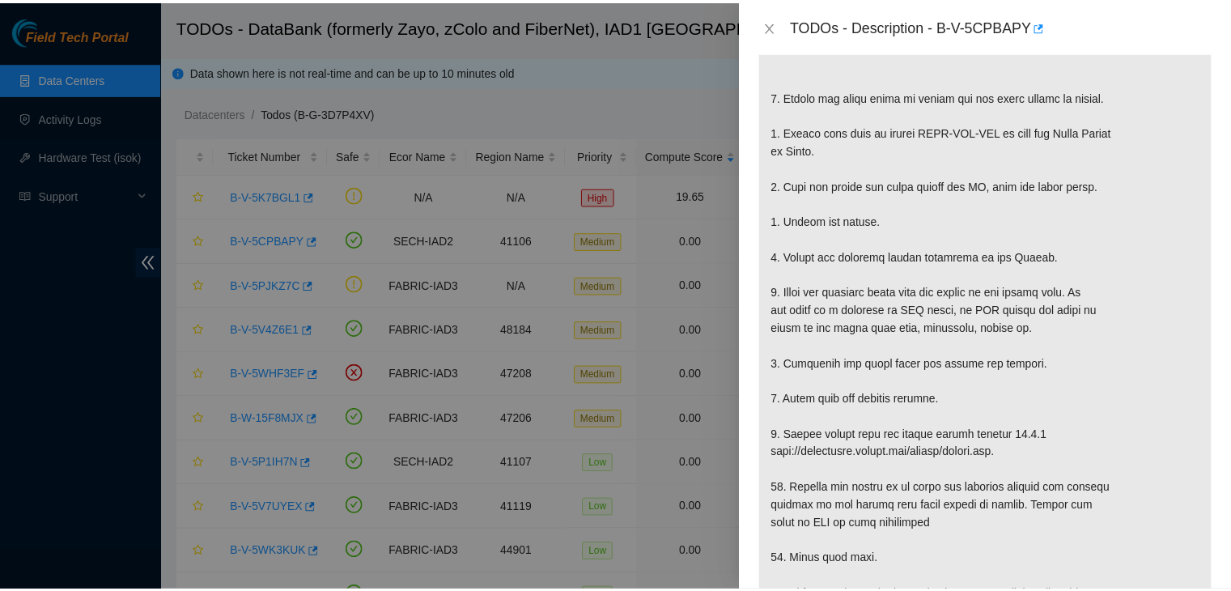
scroll to position [570, 0]
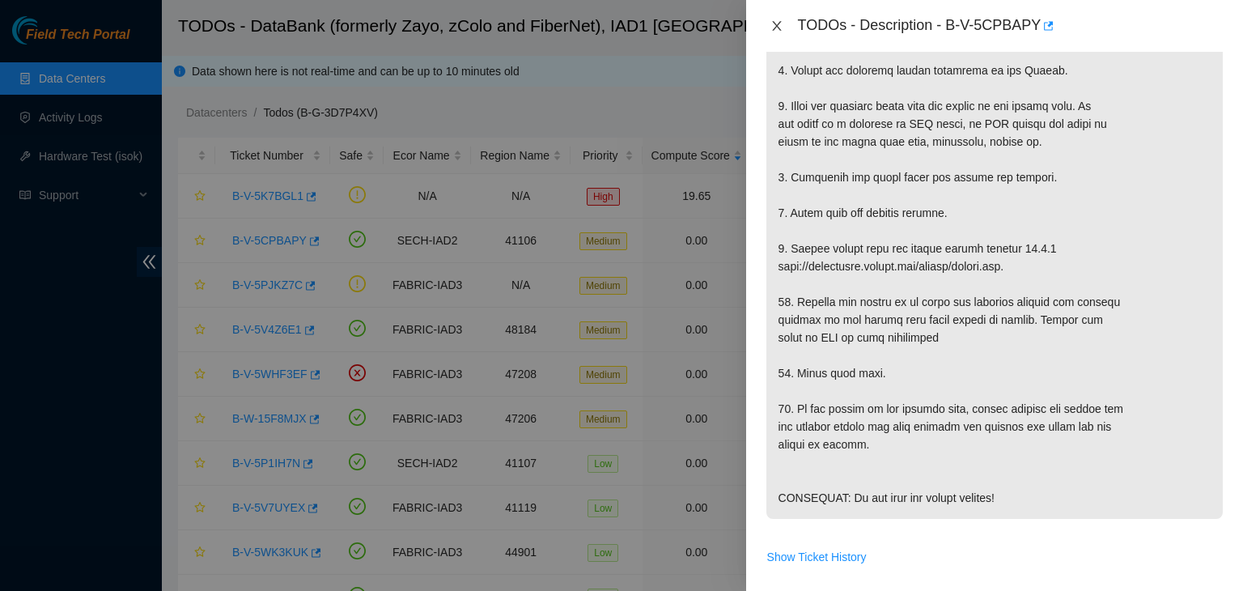
click at [778, 26] on icon "close" at bounding box center [776, 25] width 13 height 13
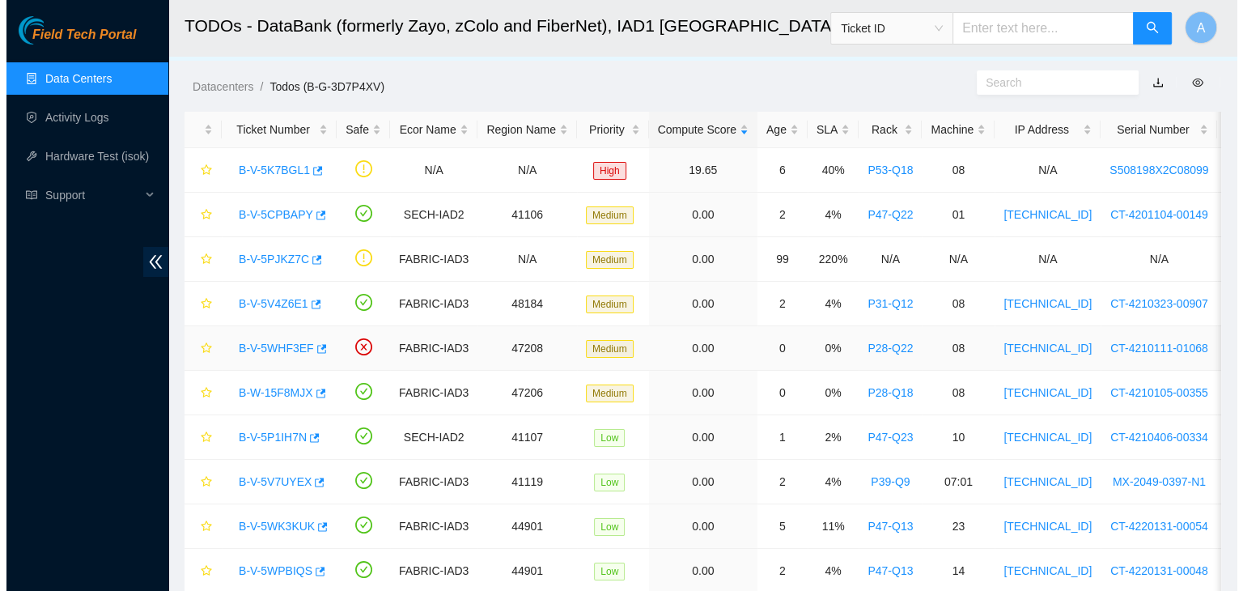
scroll to position [28, 0]
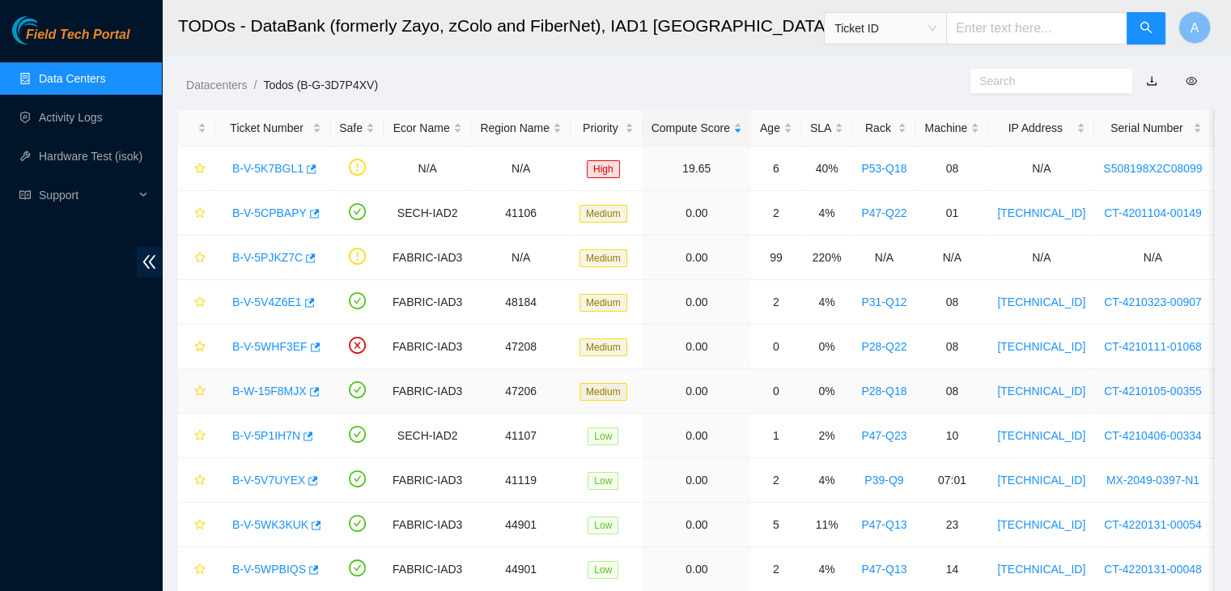
click at [288, 386] on link "B-W-15F8MJX" at bounding box center [269, 390] width 74 height 13
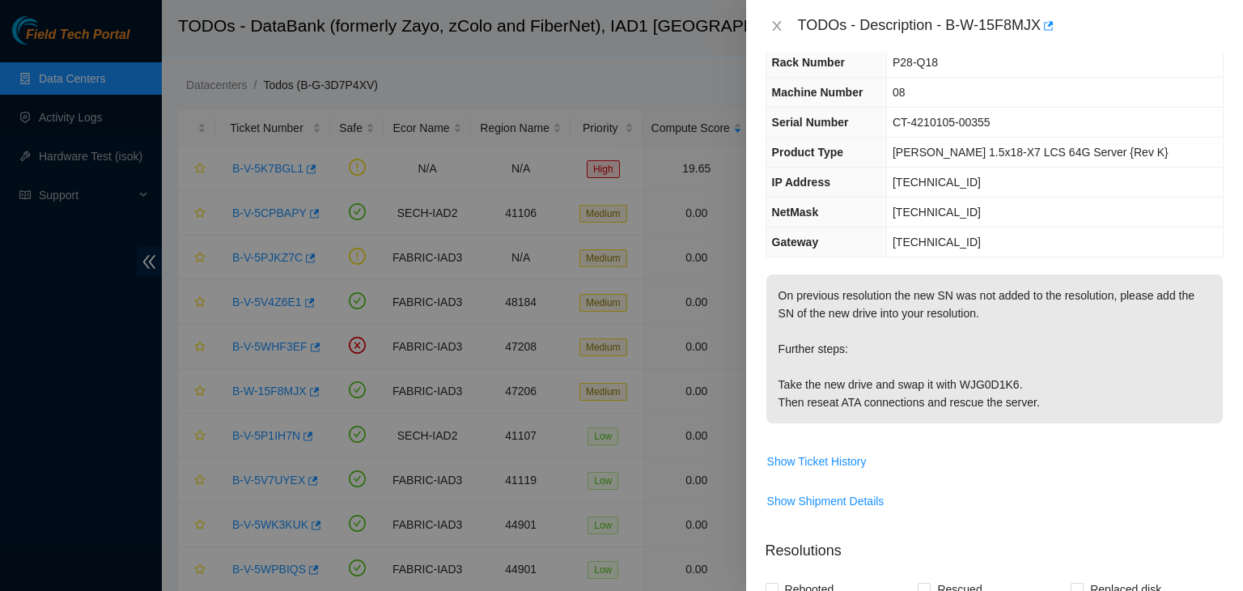
scroll to position [0, 0]
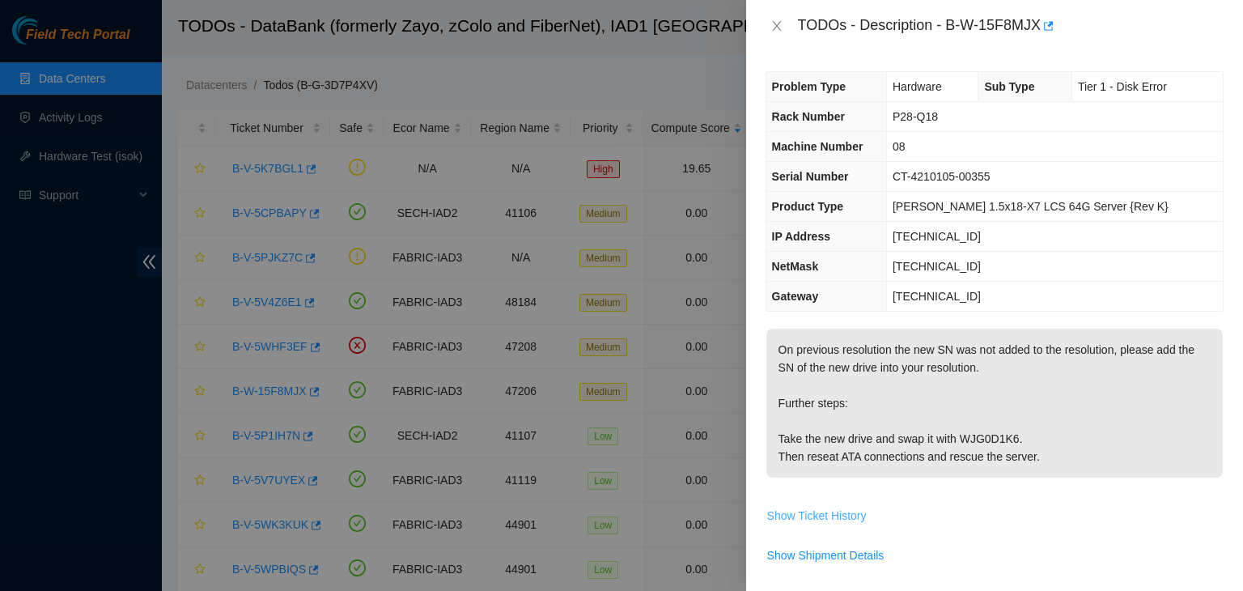
click at [820, 514] on span "Show Ticket History" at bounding box center [817, 515] width 100 height 18
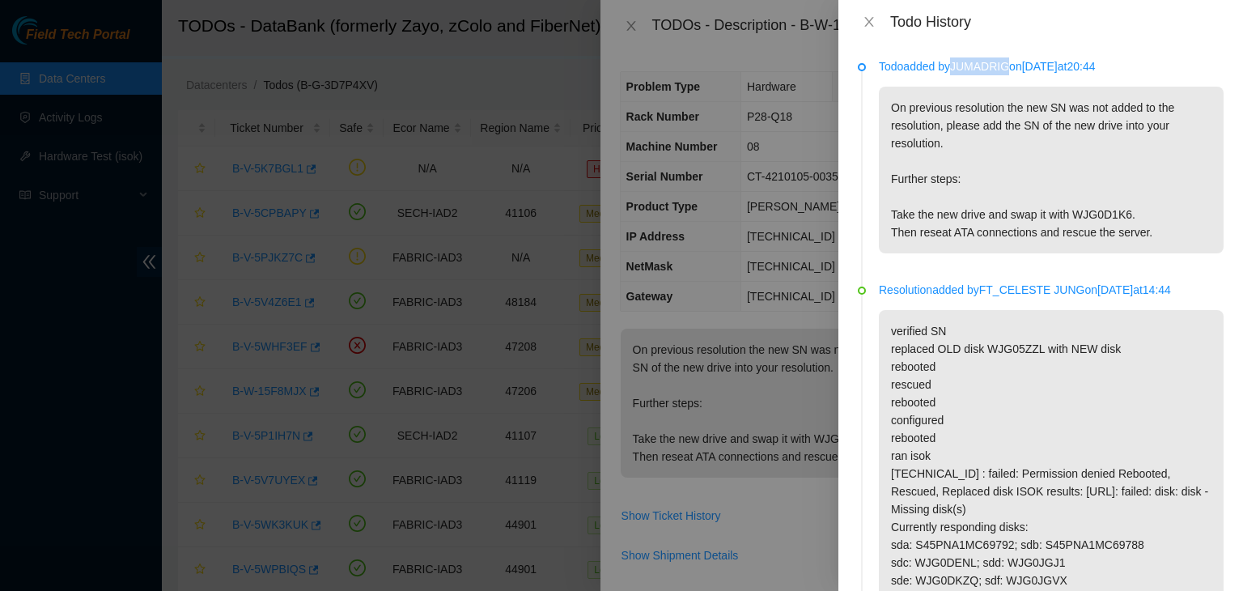
drag, startPoint x: 960, startPoint y: 69, endPoint x: 1019, endPoint y: 63, distance: 60.1
click at [1019, 63] on p "Todo added by JUMADRIG on 2025-10-01 at 20:44" at bounding box center [1051, 66] width 345 height 18
click at [873, 15] on icon "close" at bounding box center [868, 21] width 13 height 13
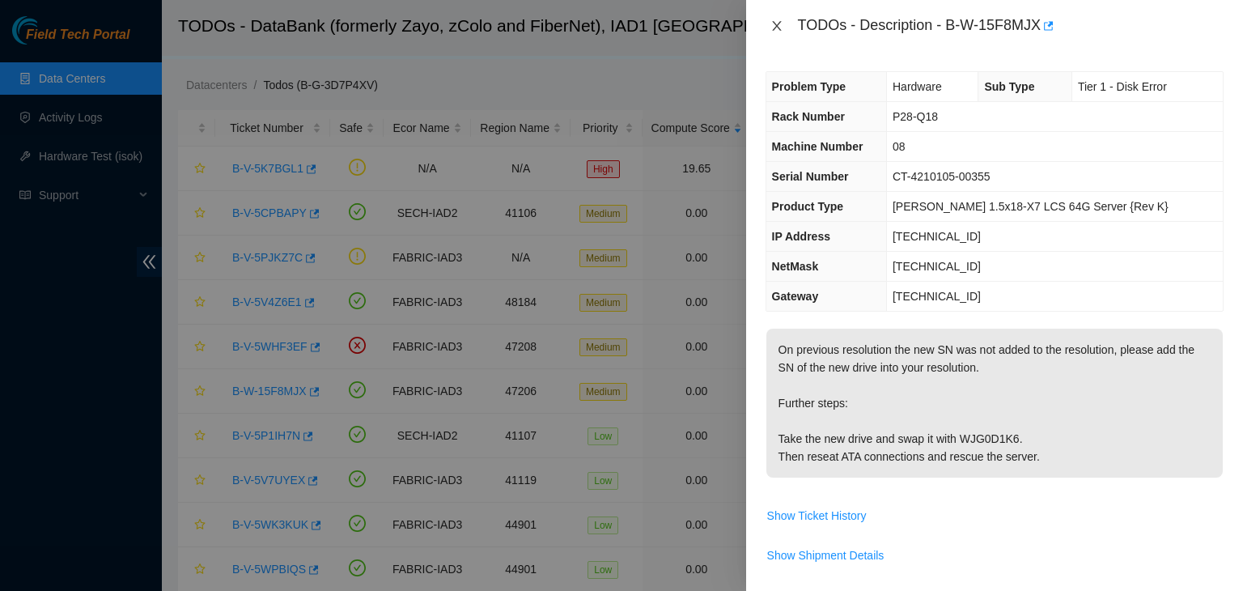
click at [780, 30] on icon "close" at bounding box center [776, 26] width 9 height 10
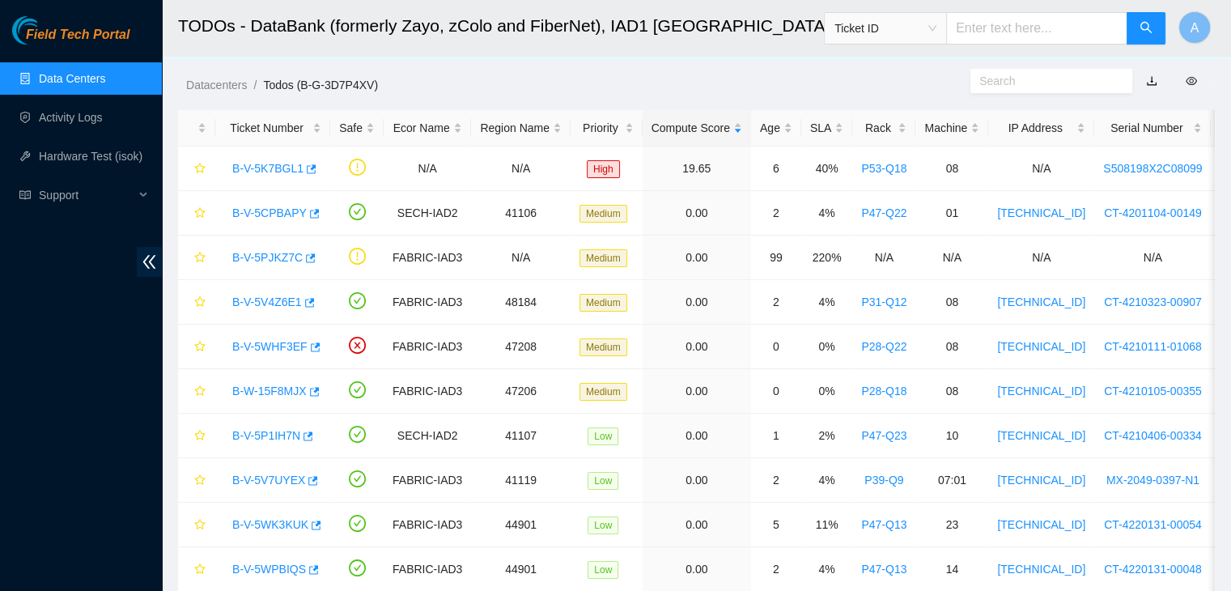
click at [90, 85] on link "Data Centers" at bounding box center [72, 78] width 66 height 13
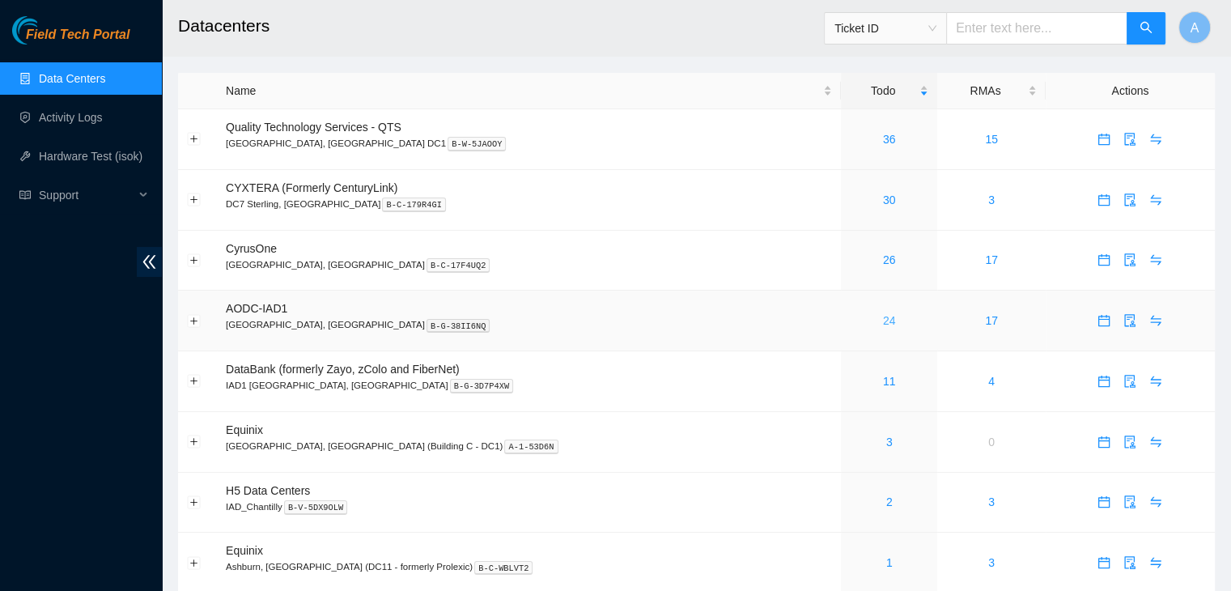
click at [883, 321] on link "24" at bounding box center [889, 320] width 13 height 13
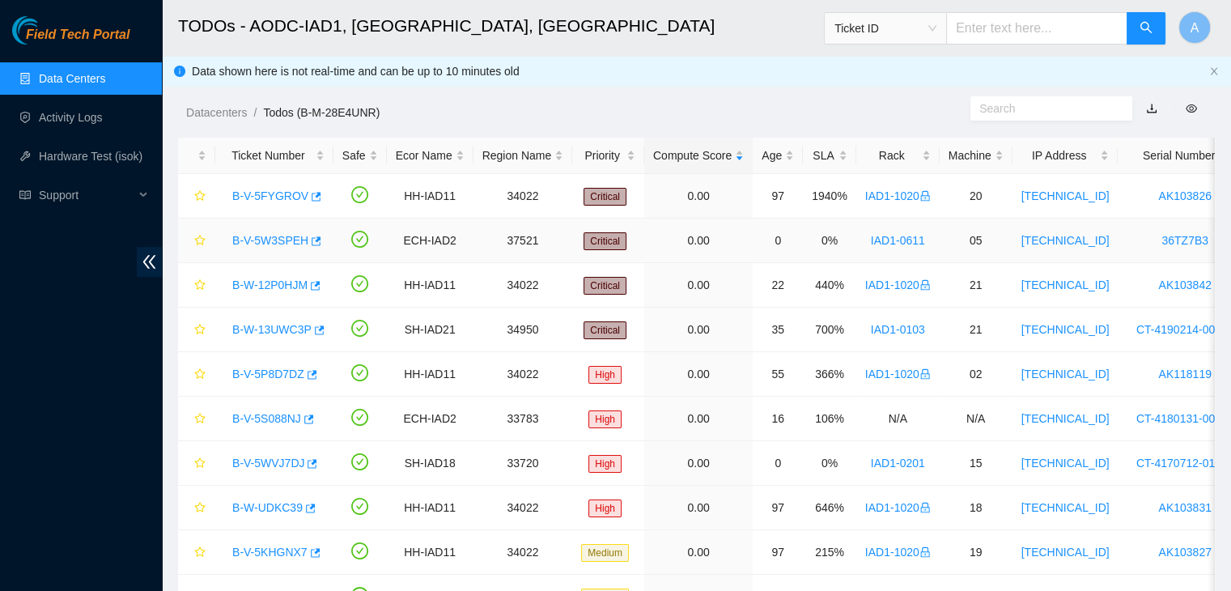
click at [267, 237] on link "B-V-5W3SPEH" at bounding box center [270, 240] width 76 height 13
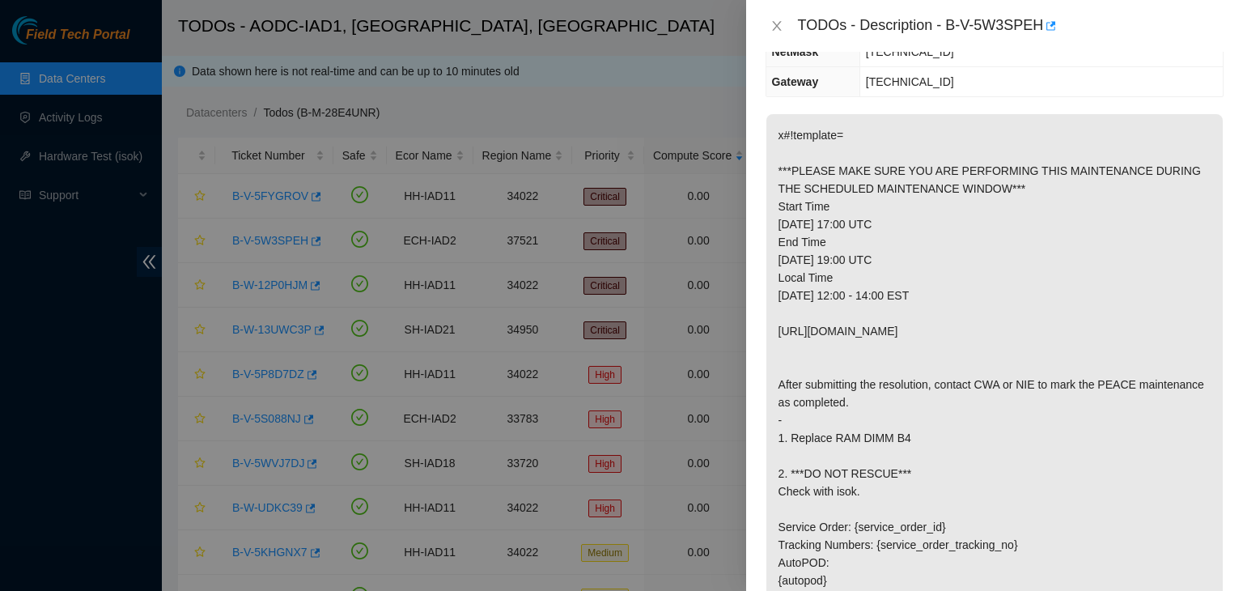
scroll to position [222, 0]
drag, startPoint x: 918, startPoint y: 288, endPoint x: 982, endPoint y: 286, distance: 63.9
click at [982, 286] on p "x#!template= ***PLEASE MAKE SURE YOU ARE PERFORMING THIS MAINTENANCE DURING THE…" at bounding box center [994, 409] width 456 height 594
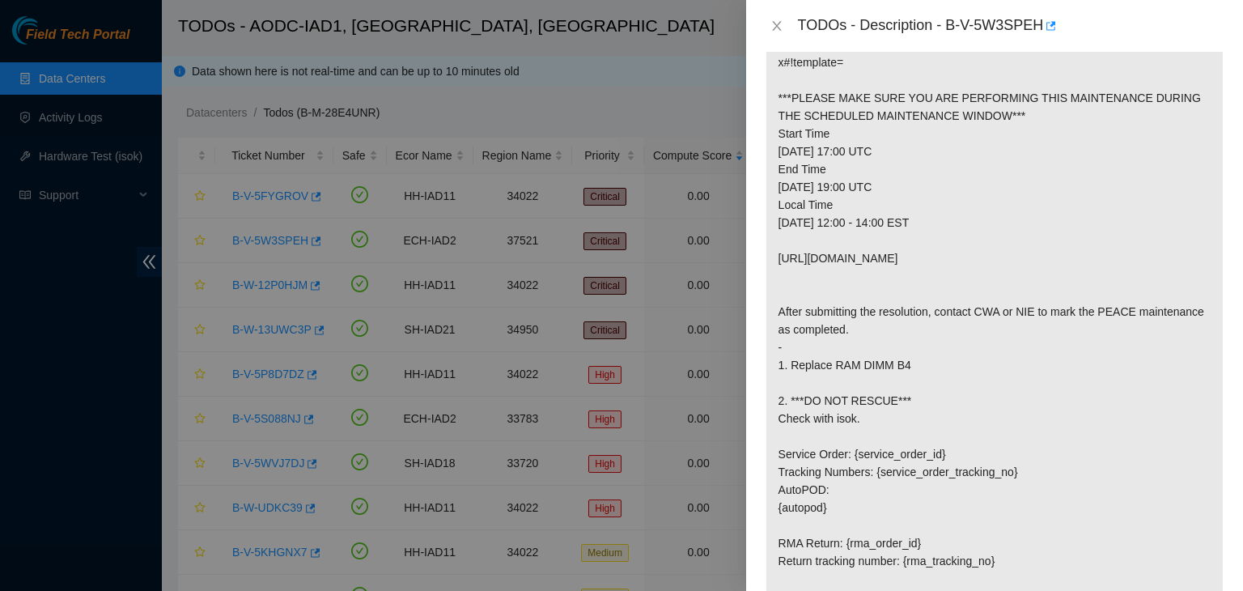
scroll to position [293, 0]
drag, startPoint x: 1072, startPoint y: 259, endPoint x: 773, endPoint y: 259, distance: 298.5
click at [773, 259] on p "x#!template= ***PLEASE MAKE SURE YOU ARE PERFORMING THIS MAINTENANCE DURING THE…" at bounding box center [994, 338] width 456 height 594
click at [922, 355] on p "x#!template= ***PLEASE MAKE SURE YOU ARE PERFORMING THIS MAINTENANCE DURING THE…" at bounding box center [994, 338] width 456 height 594
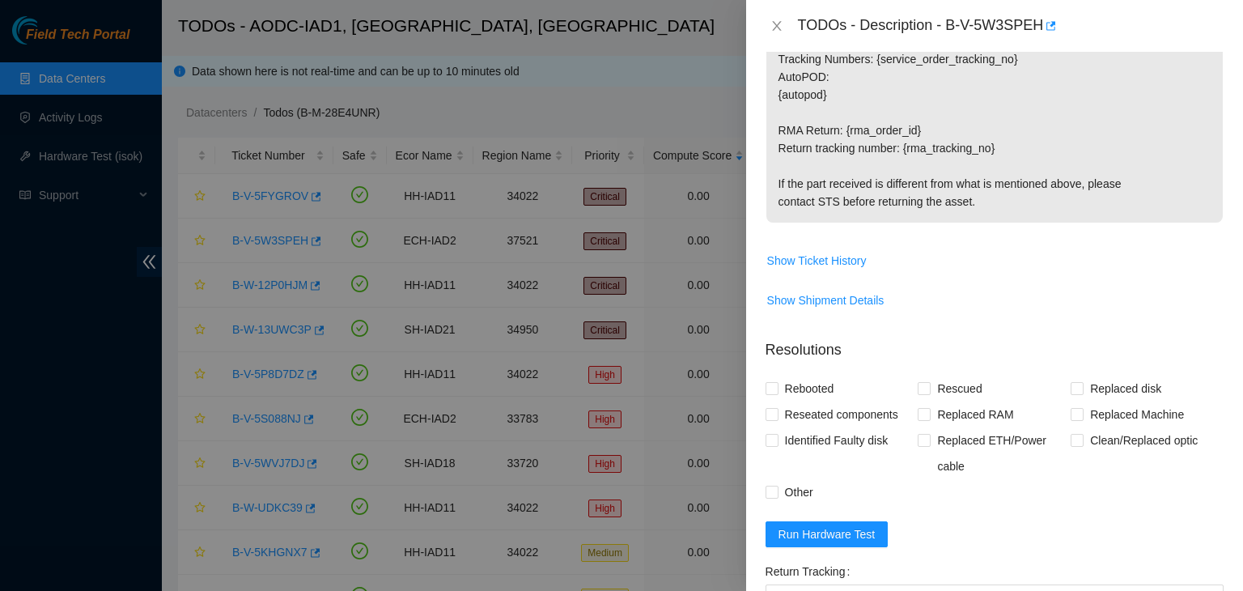
scroll to position [714, 0]
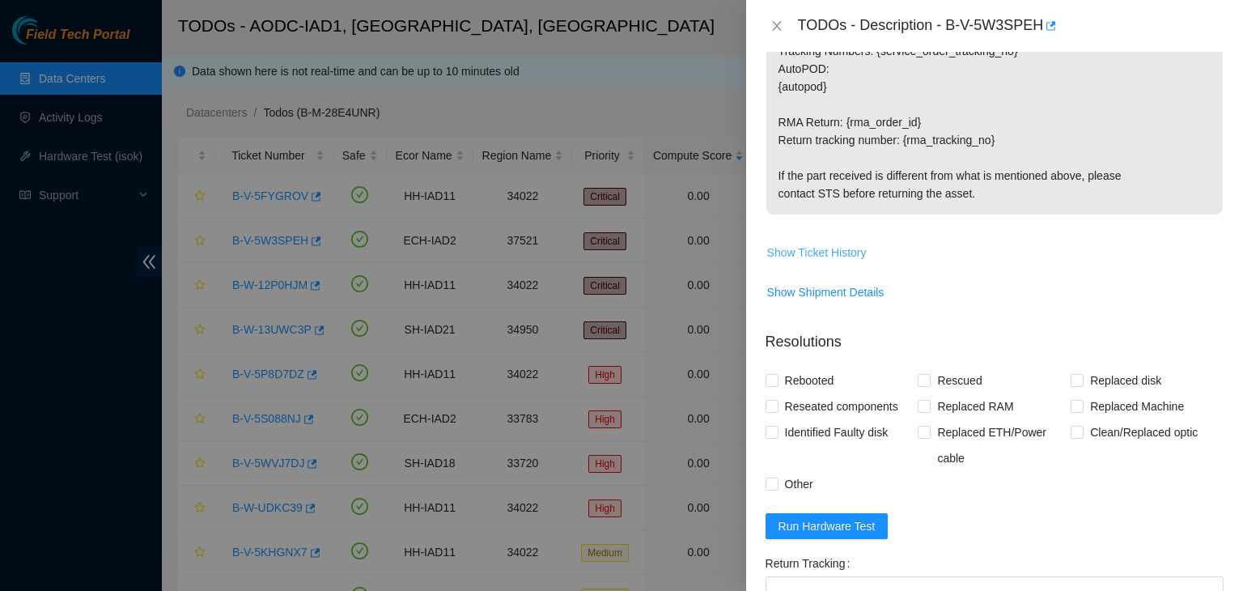
click at [839, 255] on span "Show Ticket History" at bounding box center [817, 253] width 100 height 18
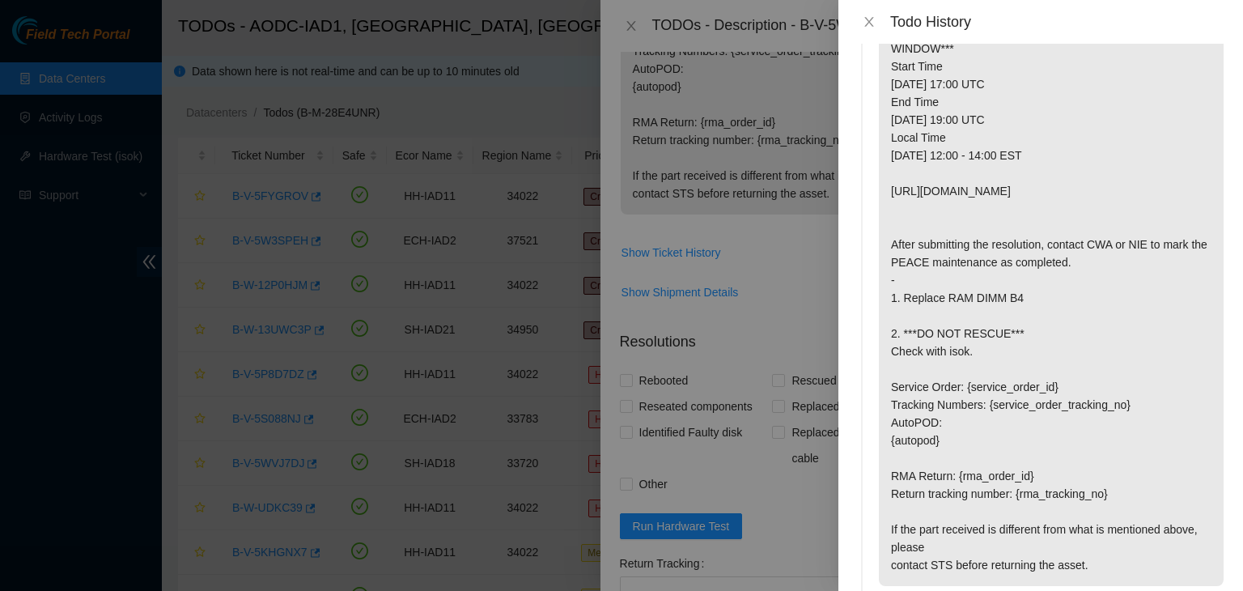
scroll to position [0, 0]
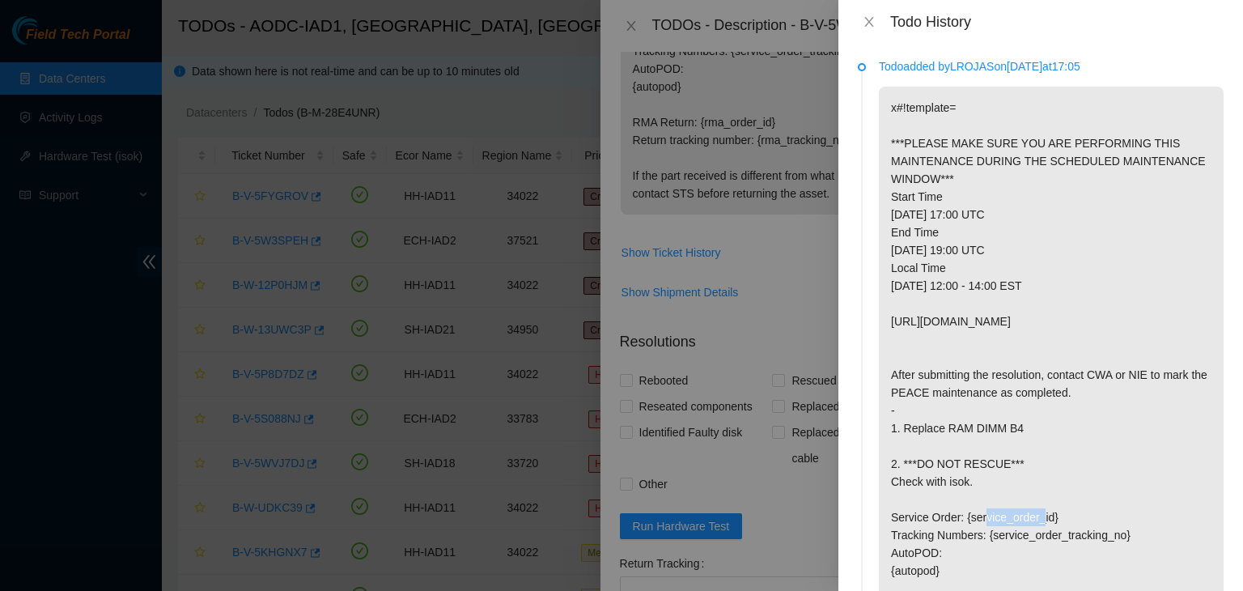
drag, startPoint x: 943, startPoint y: 430, endPoint x: 1027, endPoint y: 413, distance: 85.8
click at [1027, 413] on p "x#!template= ***PLEASE MAKE SURE YOU ARE PERFORMING THIS MAINTENANCE DURING THE…" at bounding box center [1051, 401] width 345 height 629
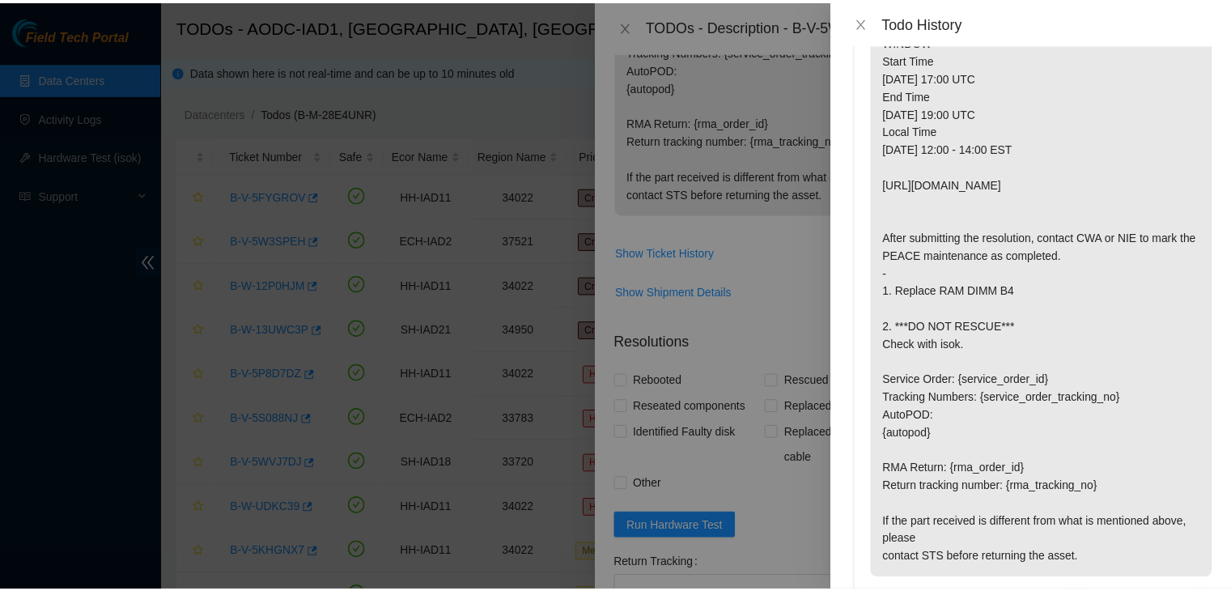
scroll to position [139, 0]
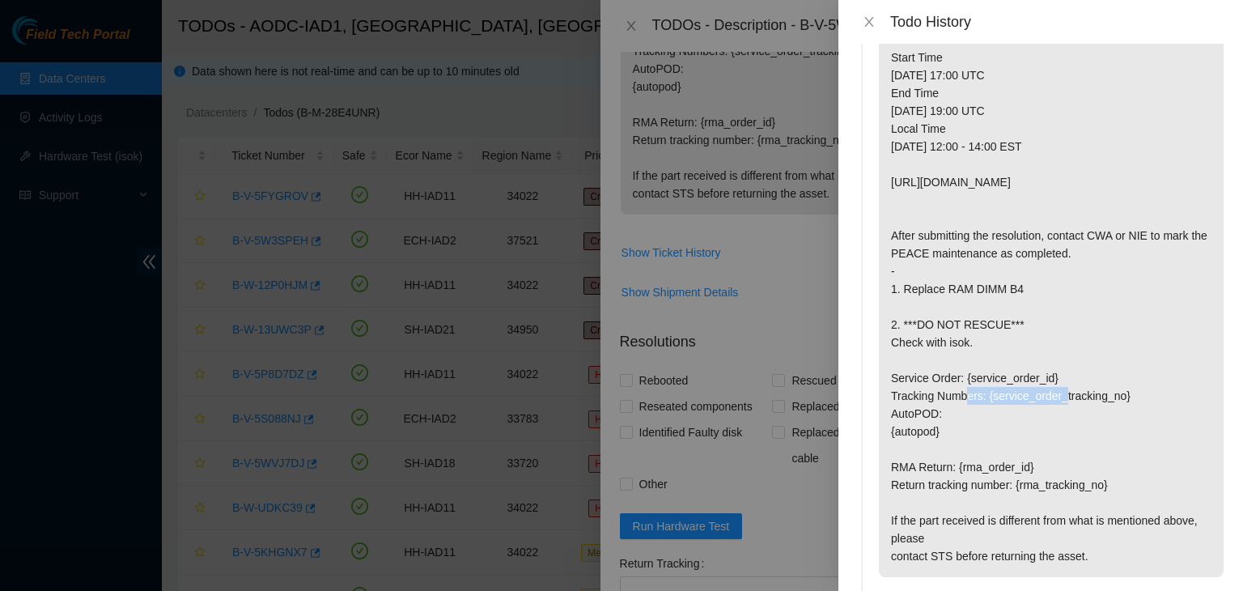
drag, startPoint x: 1016, startPoint y: 319, endPoint x: 900, endPoint y: 328, distance: 116.9
click at [900, 328] on p "x#!template= ***PLEASE MAKE SURE YOU ARE PERFORMING THIS MAINTENANCE DURING THE…" at bounding box center [1051, 261] width 345 height 629
drag, startPoint x: 900, startPoint y: 290, endPoint x: 1025, endPoint y: 290, distance: 124.6
click at [1025, 290] on p "x#!template= ***PLEASE MAKE SURE YOU ARE PERFORMING THIS MAINTENANCE DURING THE…" at bounding box center [1051, 261] width 345 height 629
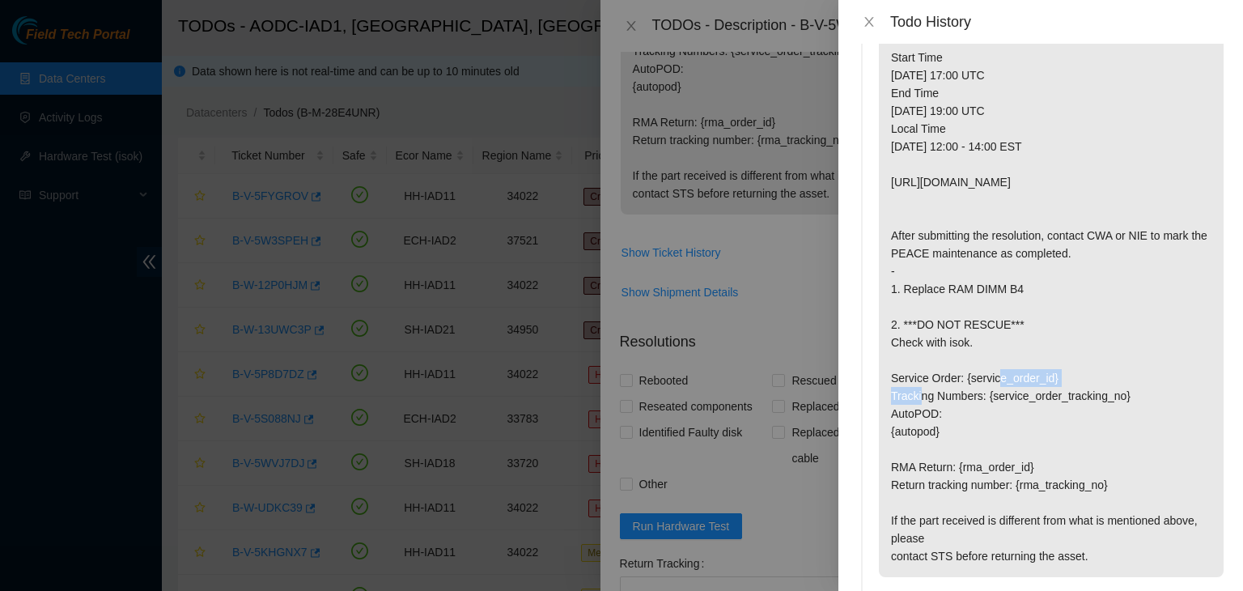
click at [1025, 290] on p "x#!template= ***PLEASE MAKE SURE YOU ARE PERFORMING THIS MAINTENANCE DURING THE…" at bounding box center [1051, 261] width 345 height 629
click at [868, 26] on icon "close" at bounding box center [868, 21] width 13 height 13
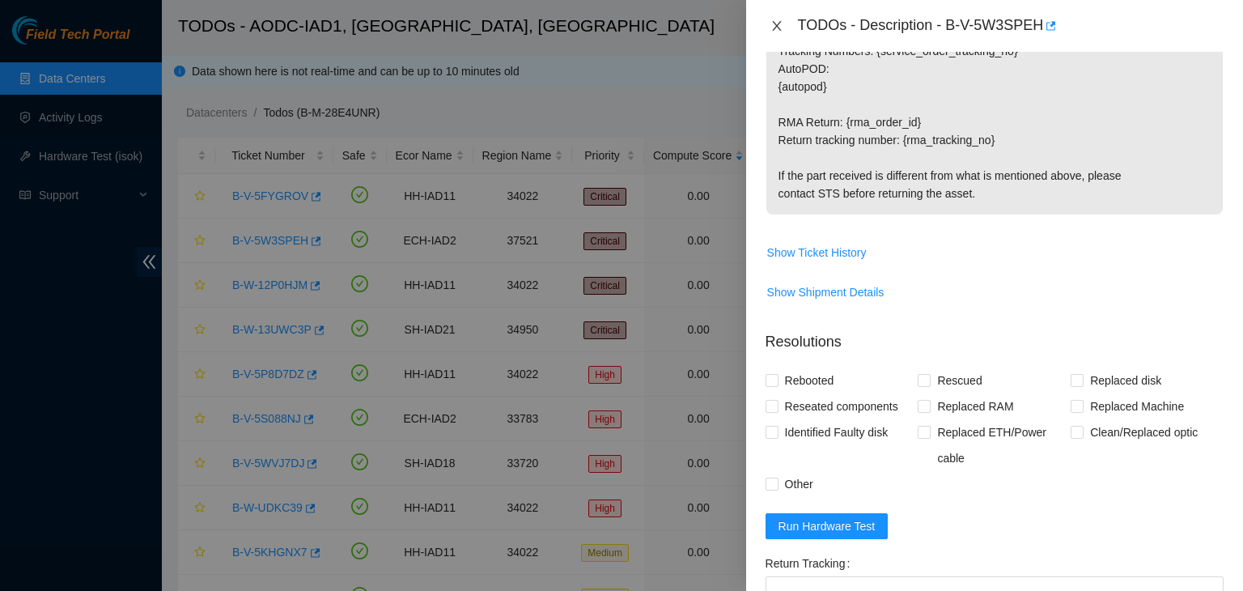
click at [778, 30] on icon "close" at bounding box center [776, 25] width 13 height 13
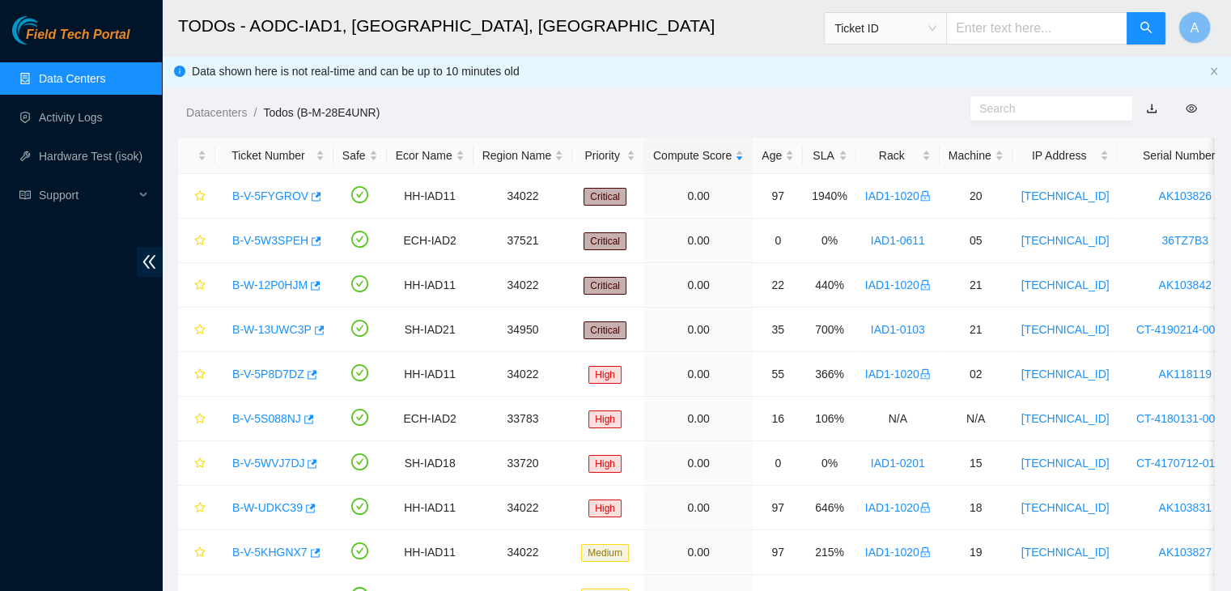
scroll to position [476, 0]
click at [95, 124] on link "Activity Logs" at bounding box center [71, 117] width 64 height 13
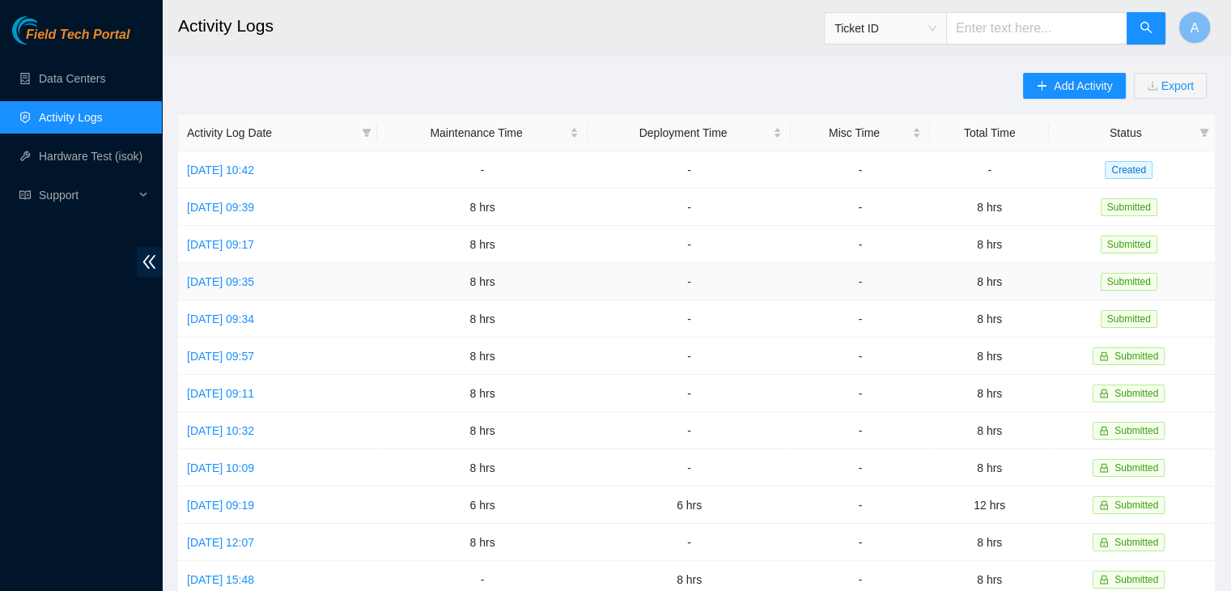
scroll to position [407, 0]
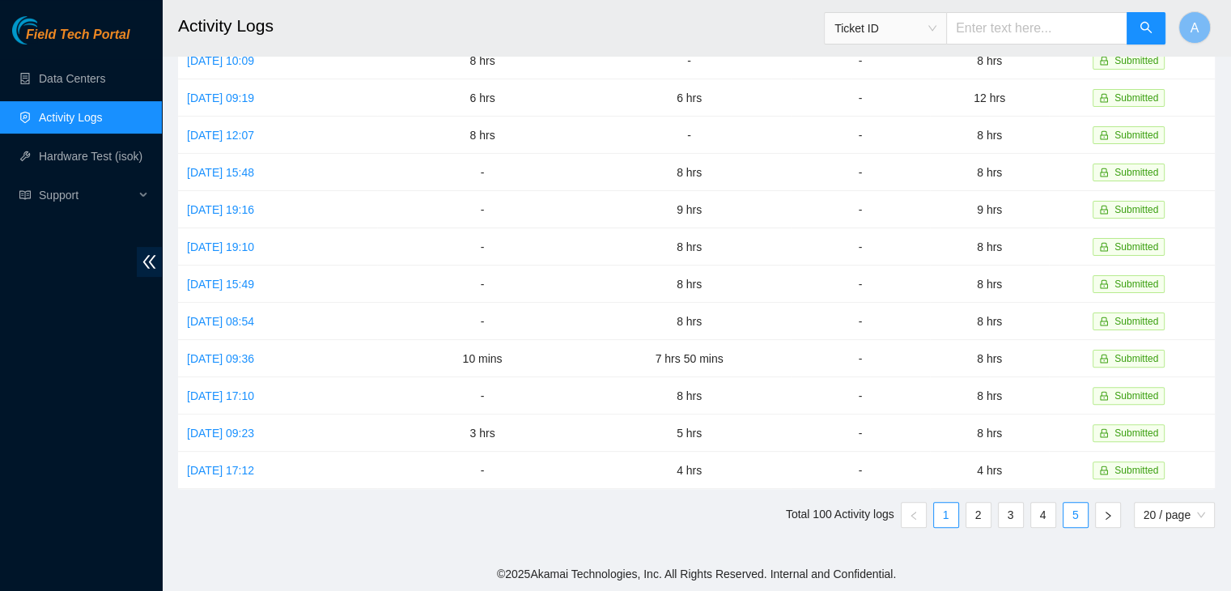
click at [1074, 512] on link "5" at bounding box center [1075, 514] width 24 height 24
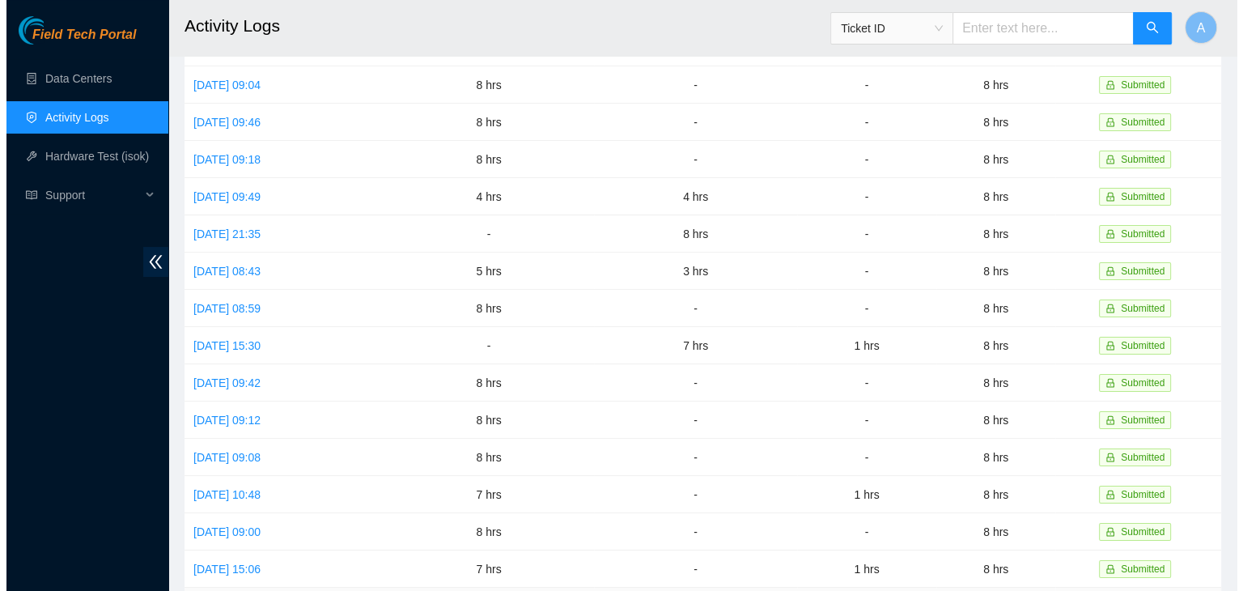
scroll to position [0, 0]
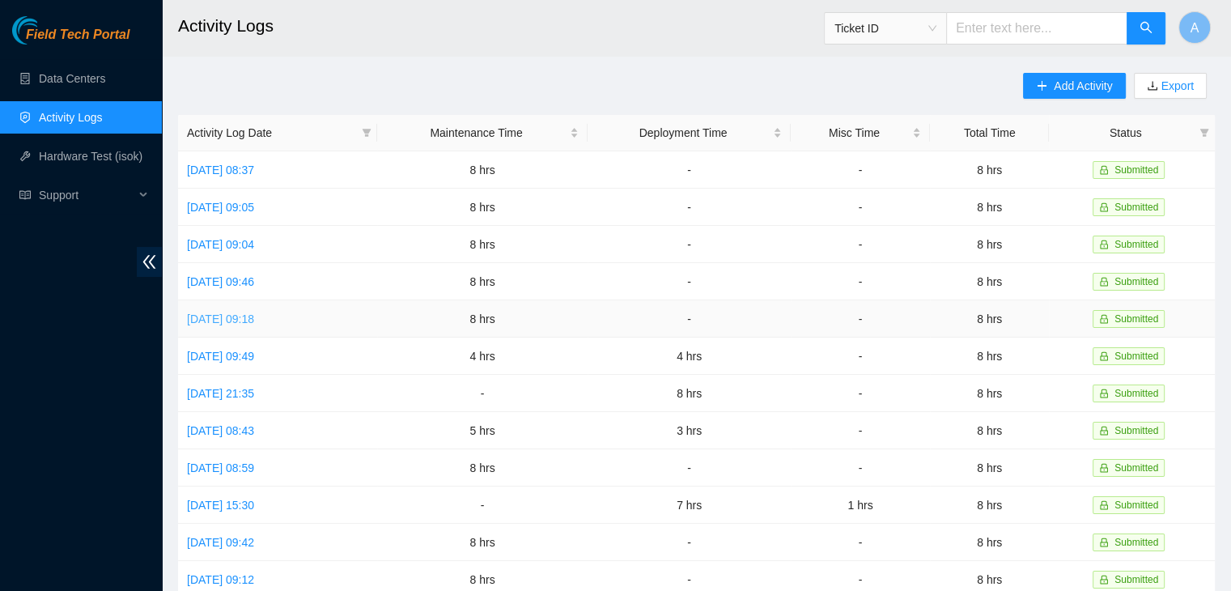
click at [254, 314] on link "Mon, 09 Jun 2025 09:18" at bounding box center [220, 318] width 67 height 13
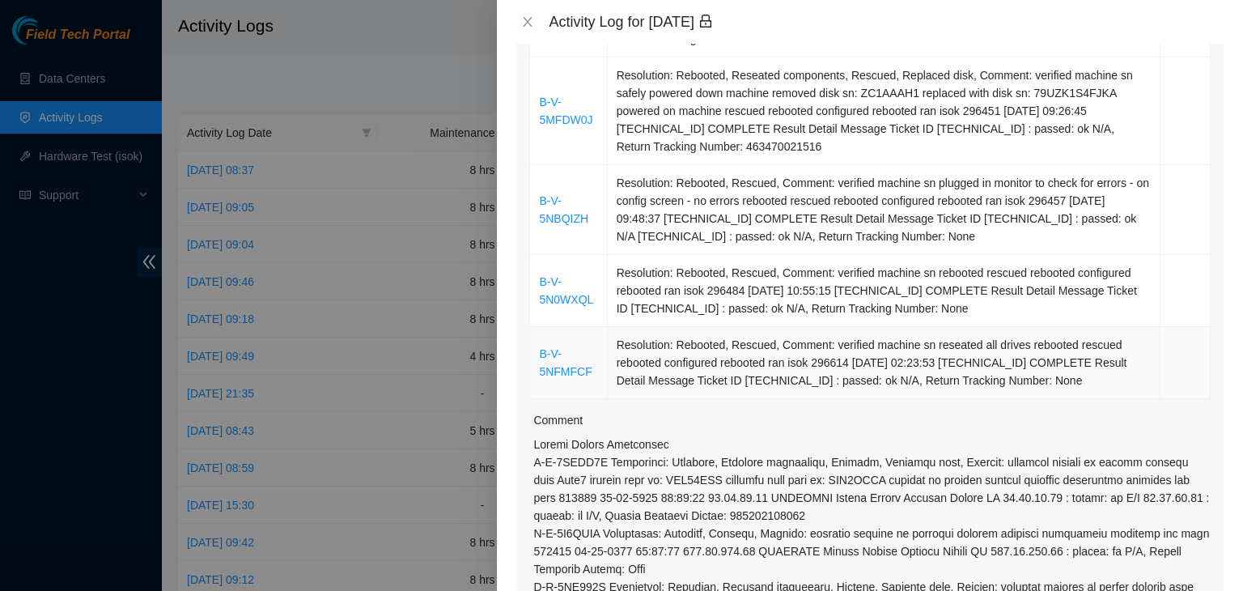
scroll to position [604, 0]
click at [576, 195] on link "B-V-5NBQIZH" at bounding box center [563, 210] width 49 height 31
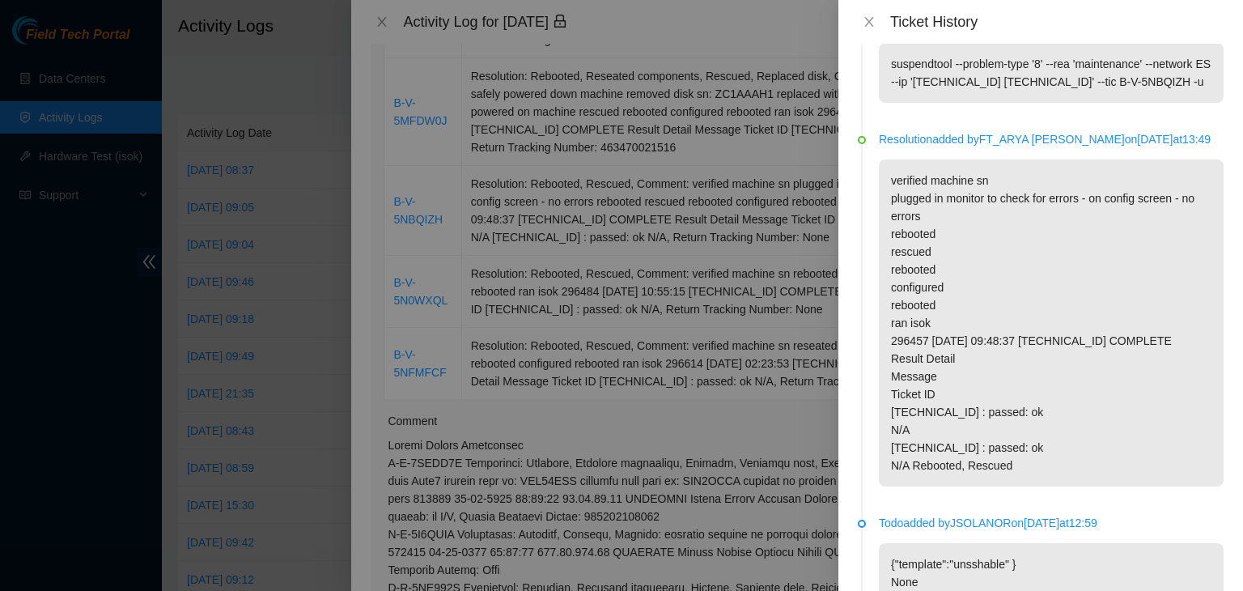
scroll to position [0, 0]
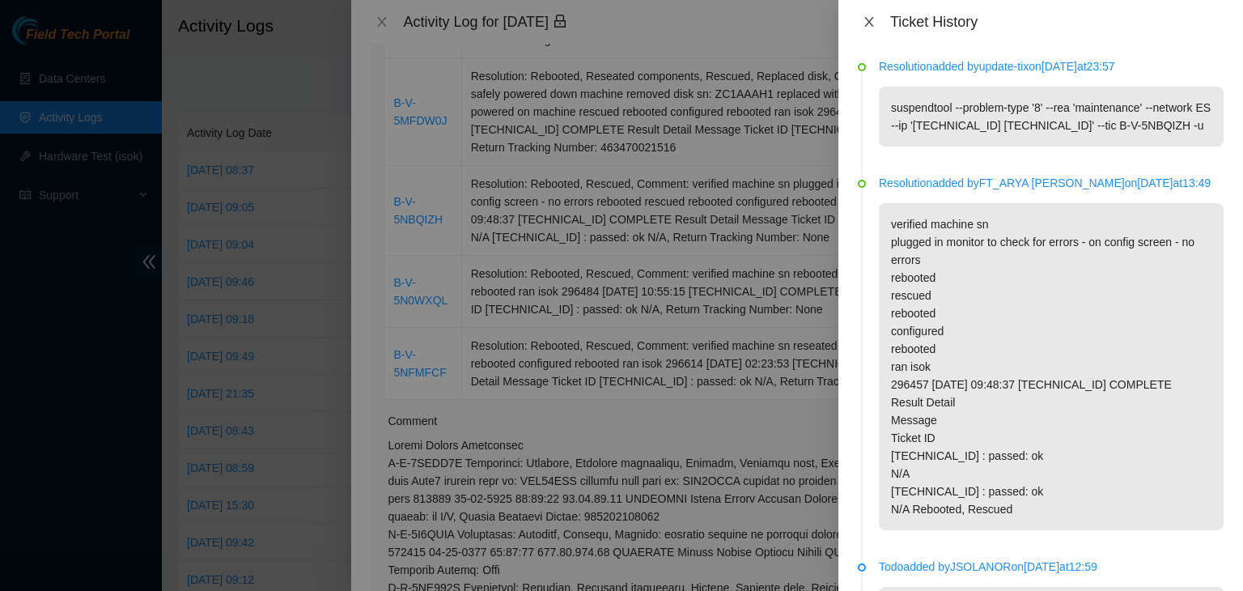
click at [870, 23] on icon "close" at bounding box center [868, 22] width 9 height 10
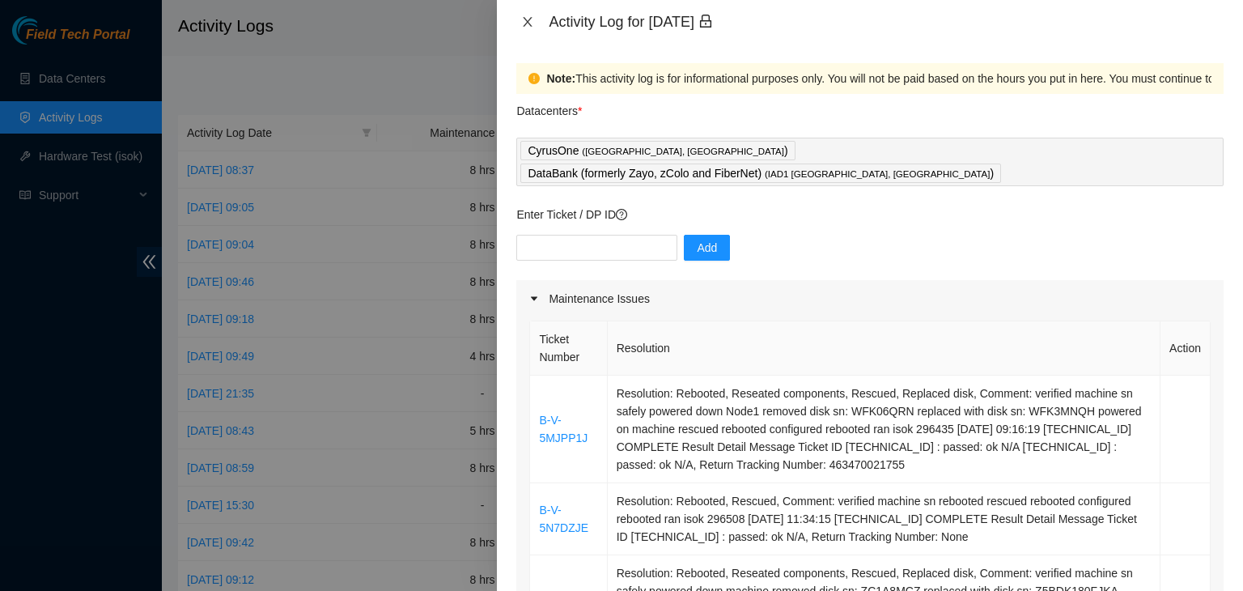
click at [527, 23] on icon "close" at bounding box center [527, 22] width 9 height 10
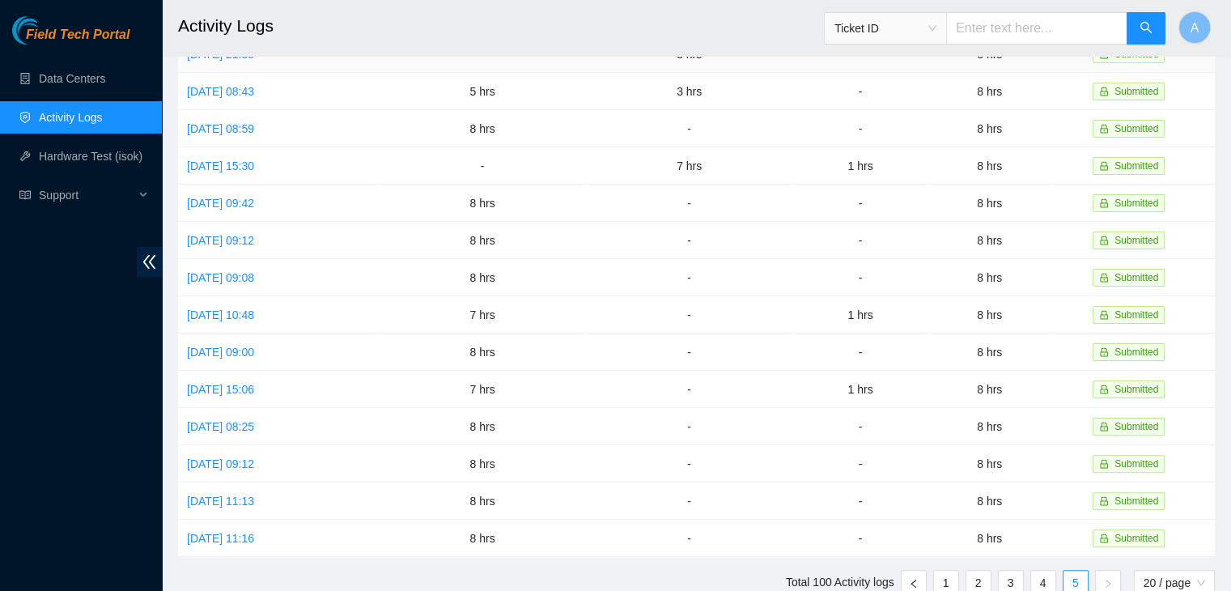
scroll to position [340, 0]
click at [254, 425] on link "Thu, 22 May 2025 08:25" at bounding box center [220, 425] width 67 height 13
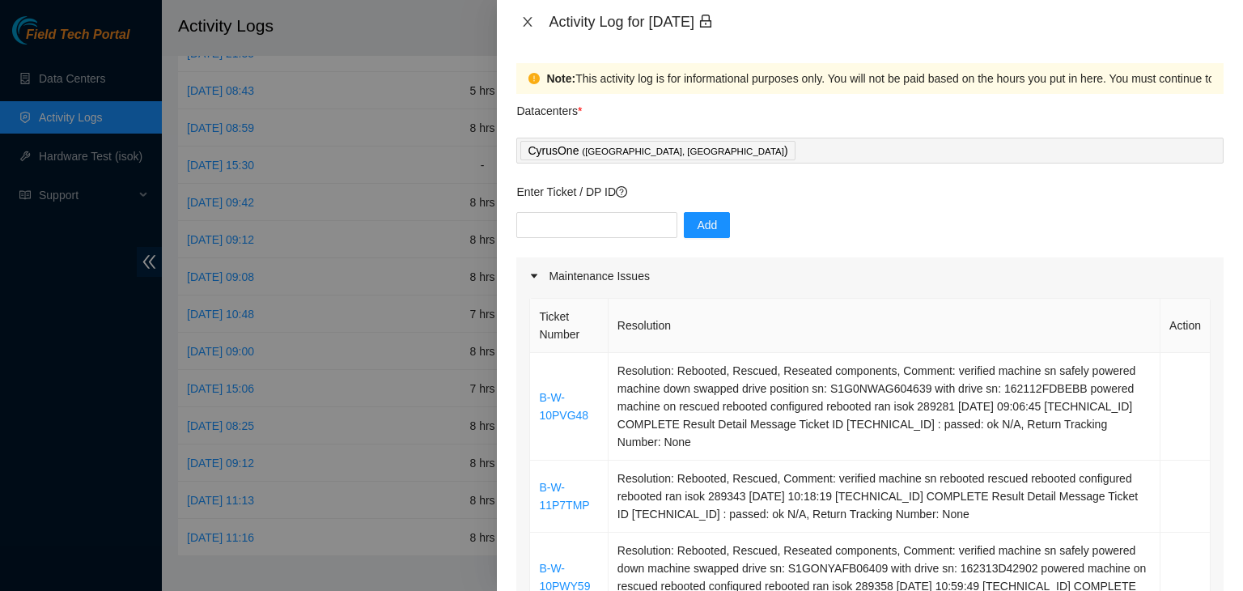
click at [526, 23] on icon "close" at bounding box center [527, 21] width 13 height 13
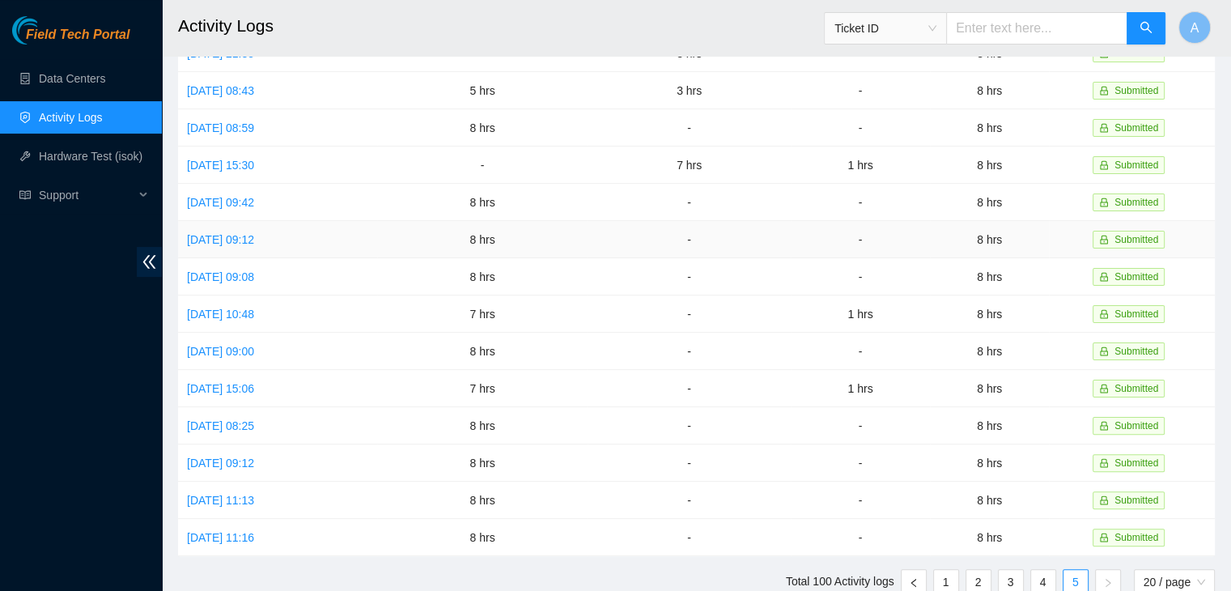
scroll to position [0, 0]
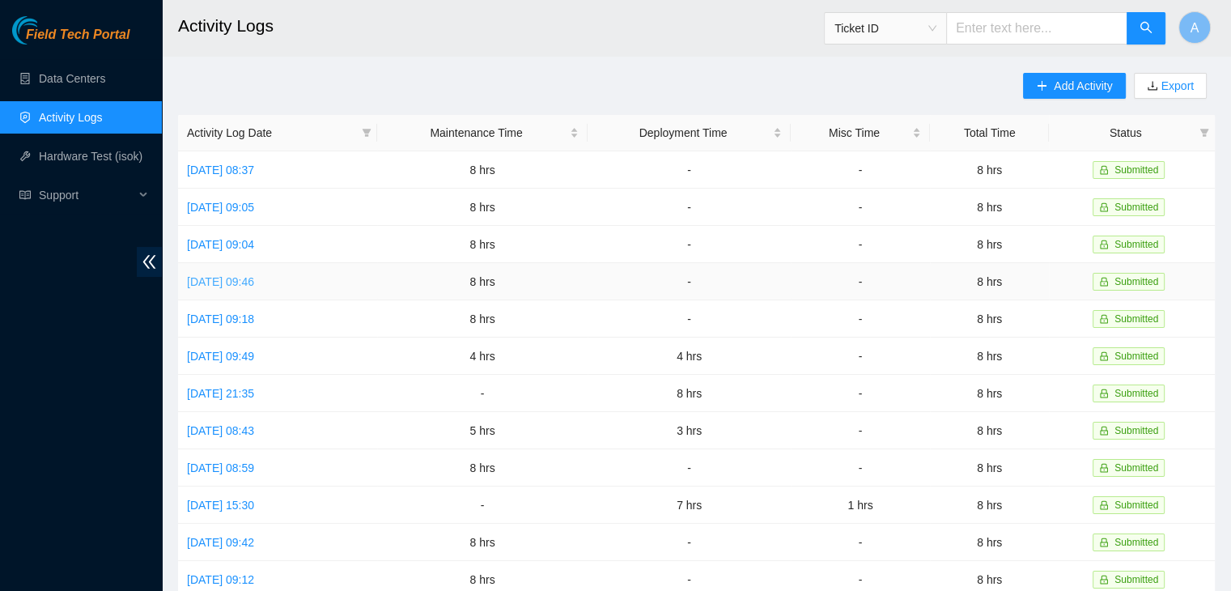
click at [254, 282] on link "Tue, 10 Jun 2025 09:46" at bounding box center [220, 281] width 67 height 13
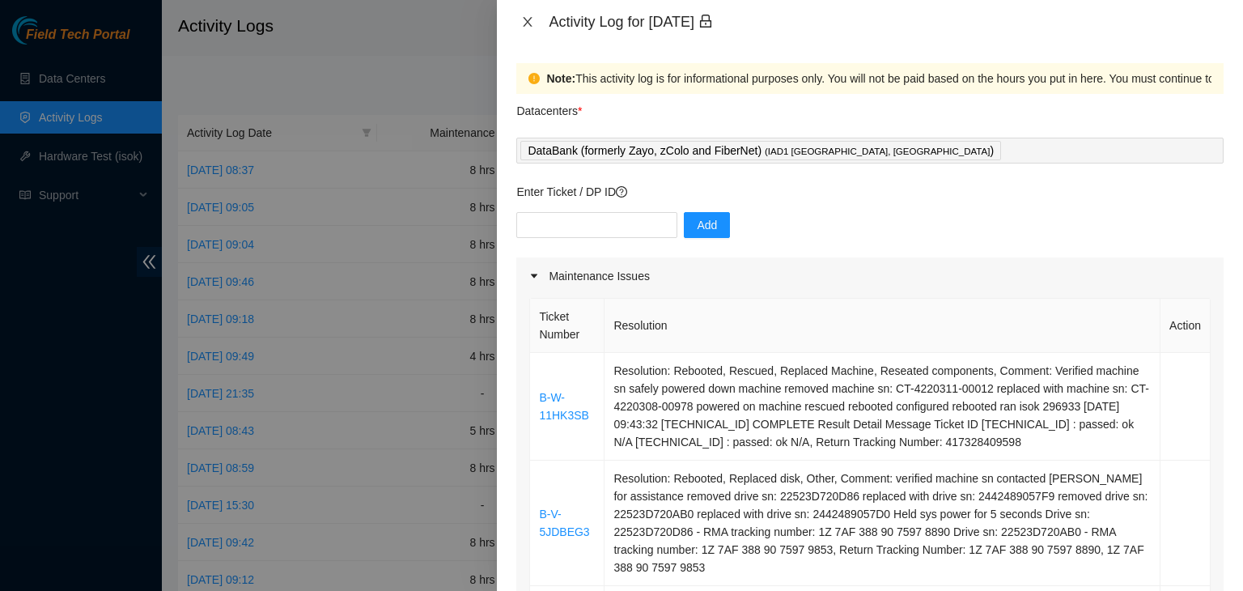
click at [532, 20] on icon "close" at bounding box center [527, 21] width 13 height 13
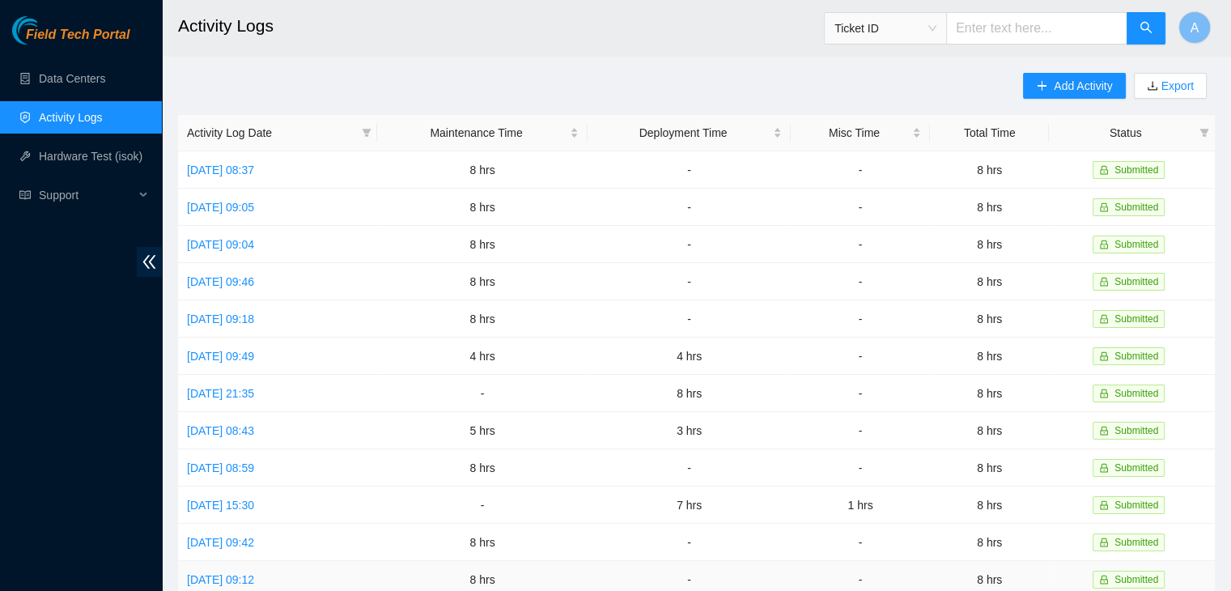
scroll to position [407, 0]
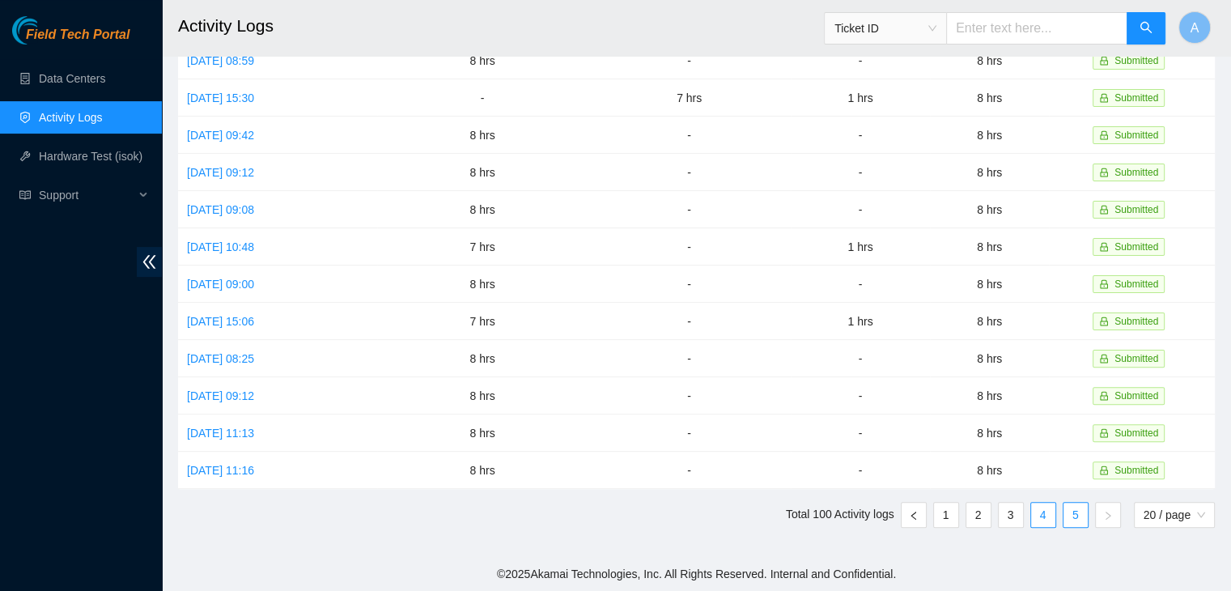
click at [1036, 514] on link "4" at bounding box center [1043, 514] width 24 height 24
click at [1015, 509] on link "3" at bounding box center [1010, 514] width 24 height 24
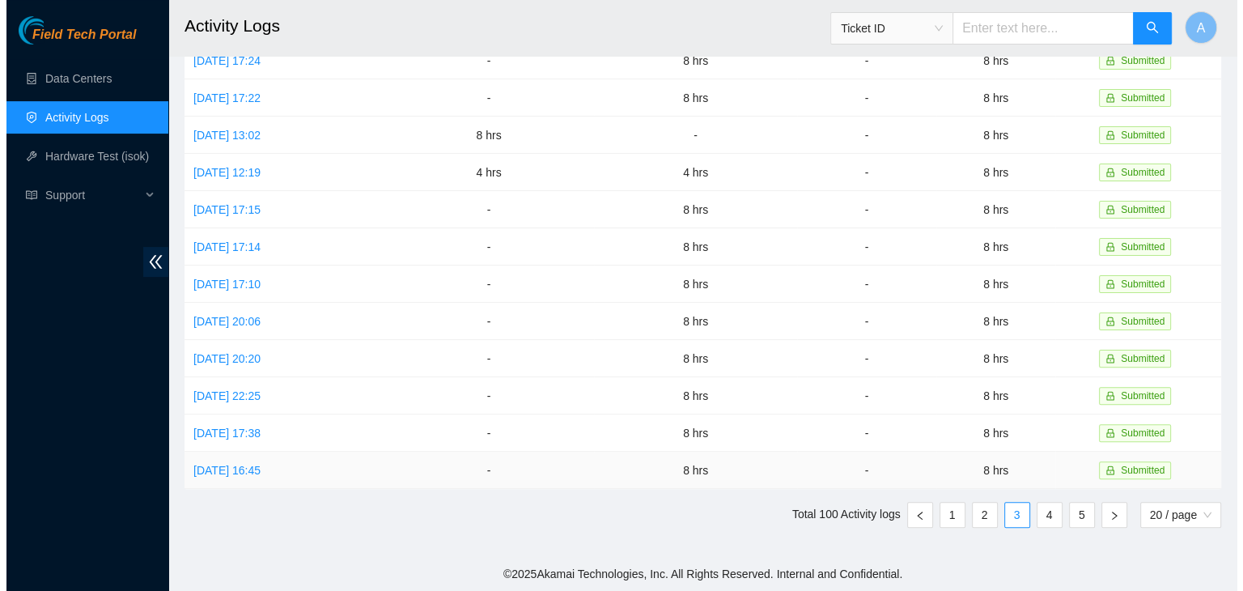
scroll to position [0, 0]
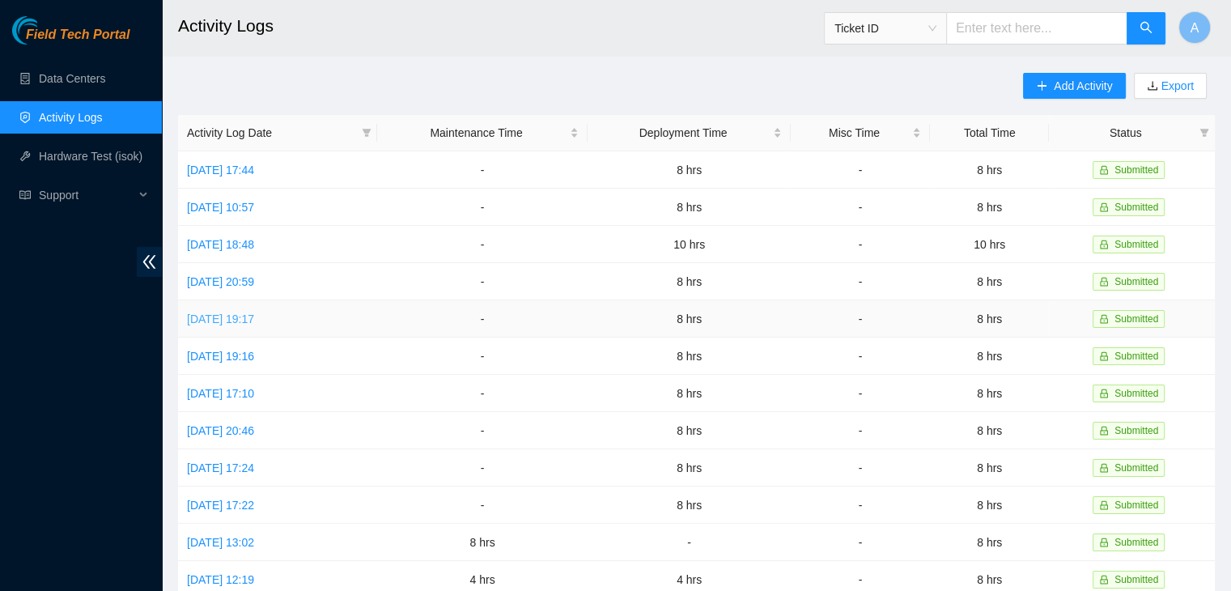
click at [236, 321] on link "Tue, 05 Aug 2025 19:17" at bounding box center [220, 318] width 67 height 13
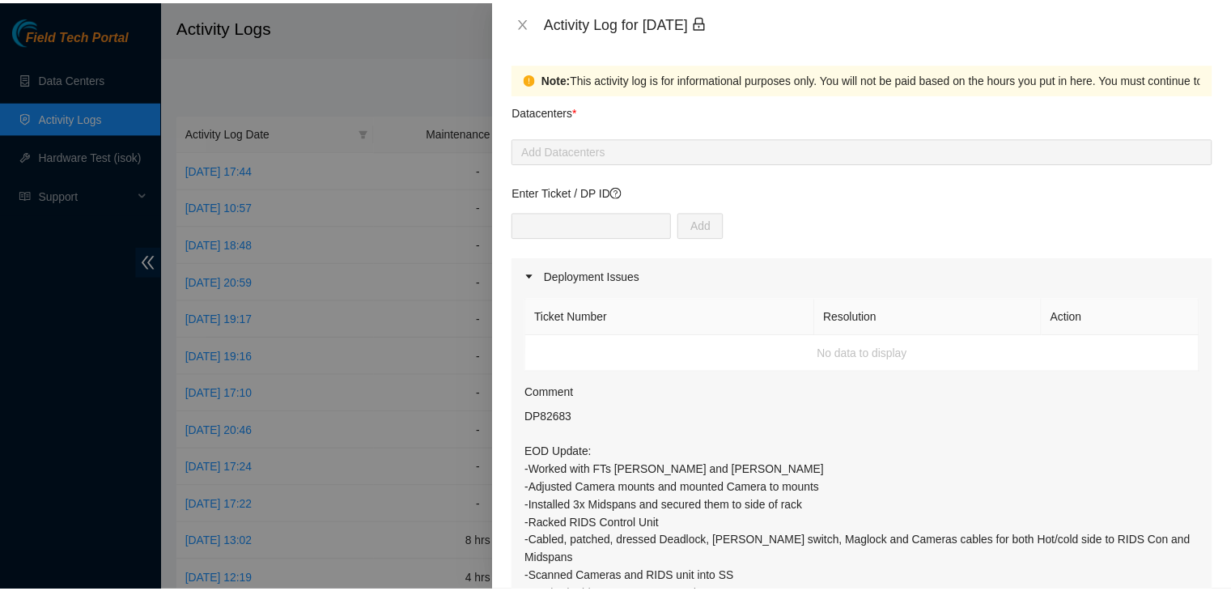
scroll to position [262, 0]
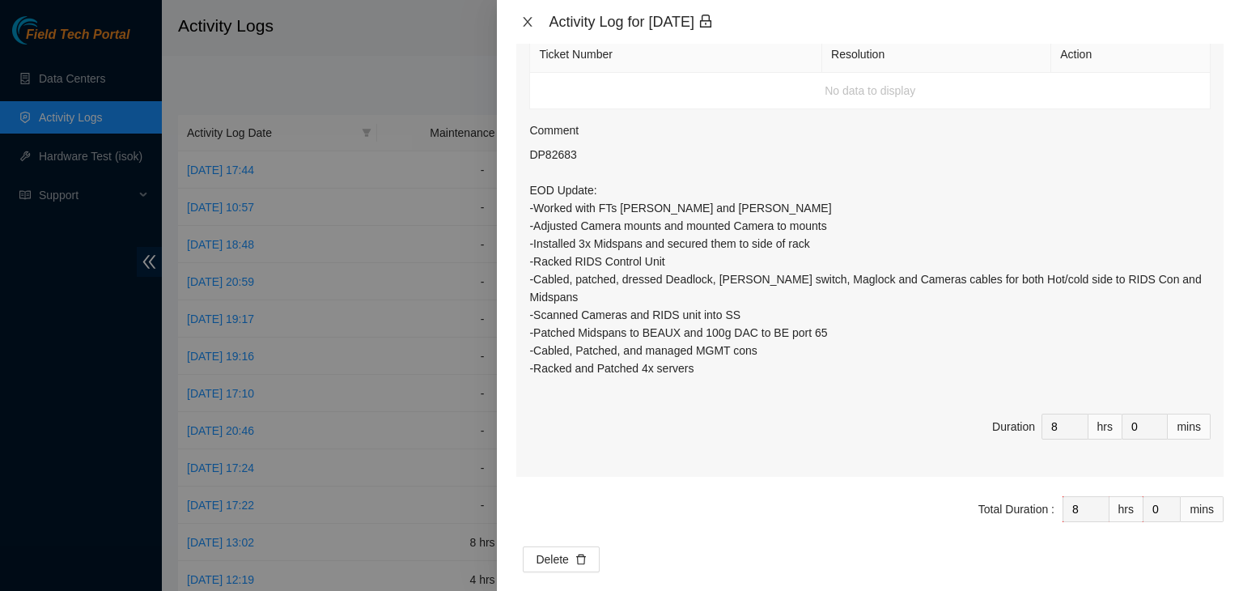
click at [521, 20] on icon "close" at bounding box center [527, 21] width 13 height 13
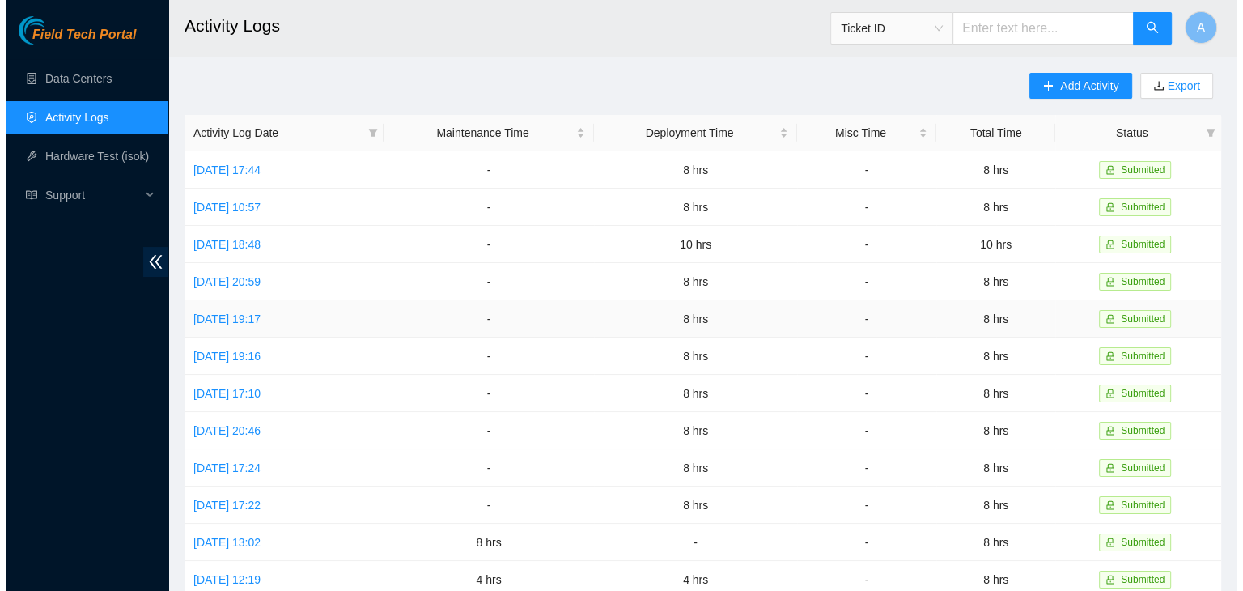
scroll to position [407, 0]
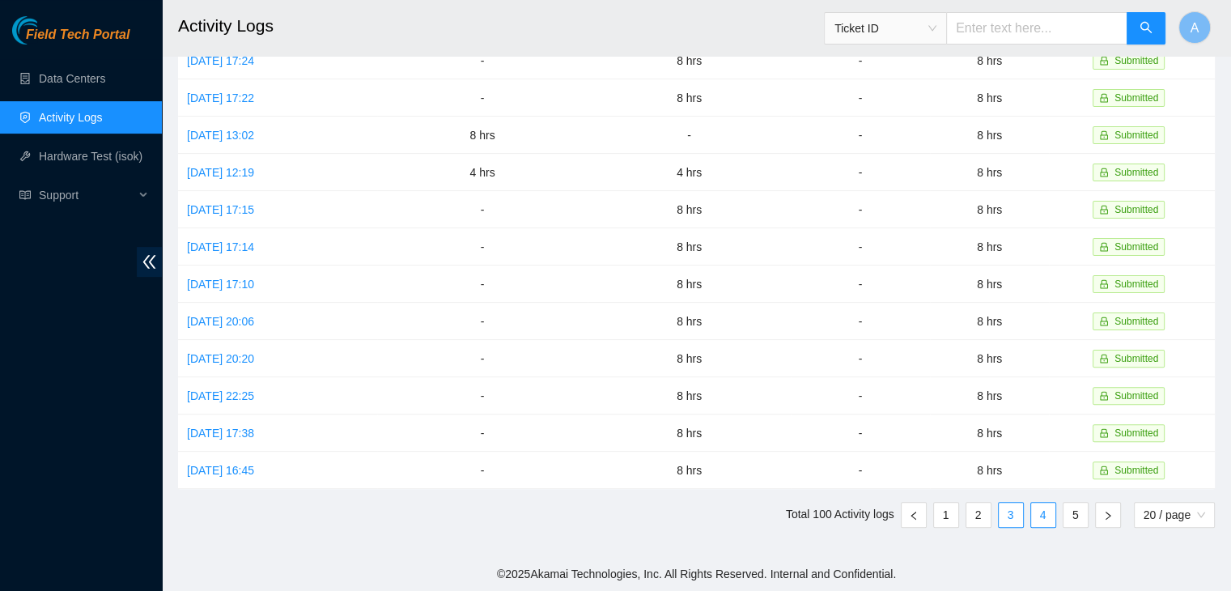
click at [1036, 514] on link "4" at bounding box center [1043, 514] width 24 height 24
click at [254, 321] on link "Fri, 20 Jun 2025 09:09" at bounding box center [220, 321] width 67 height 13
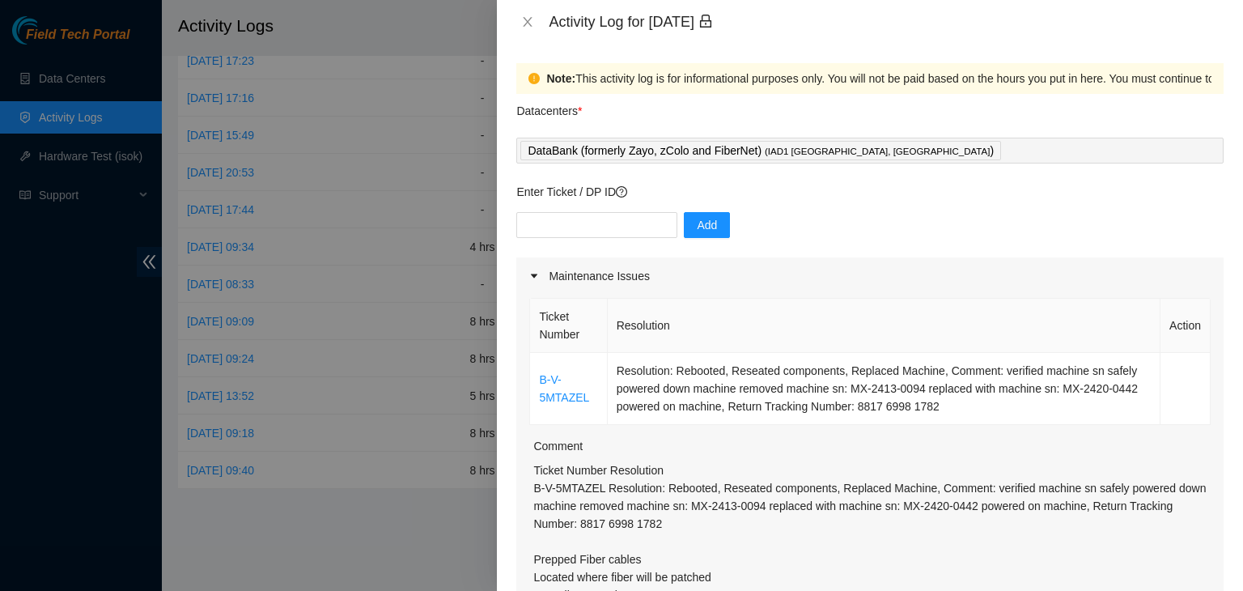
scroll to position [244, 0]
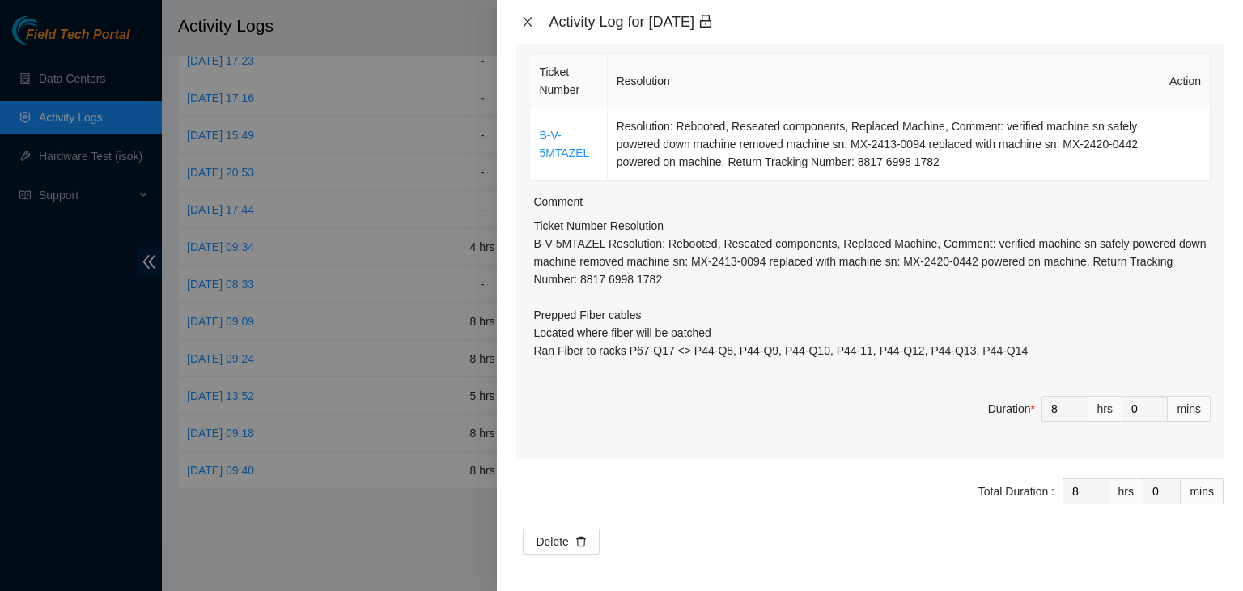
click at [532, 28] on icon "close" at bounding box center [527, 21] width 13 height 13
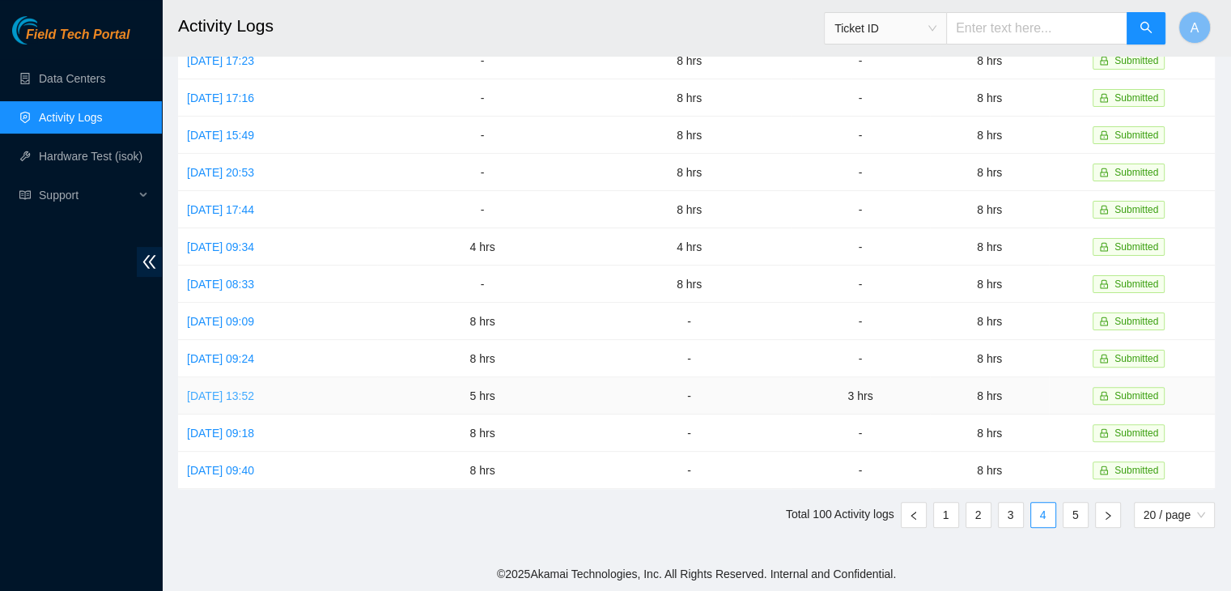
click at [254, 392] on link "Wed, 18 Jun 2025 13:52" at bounding box center [220, 395] width 67 height 13
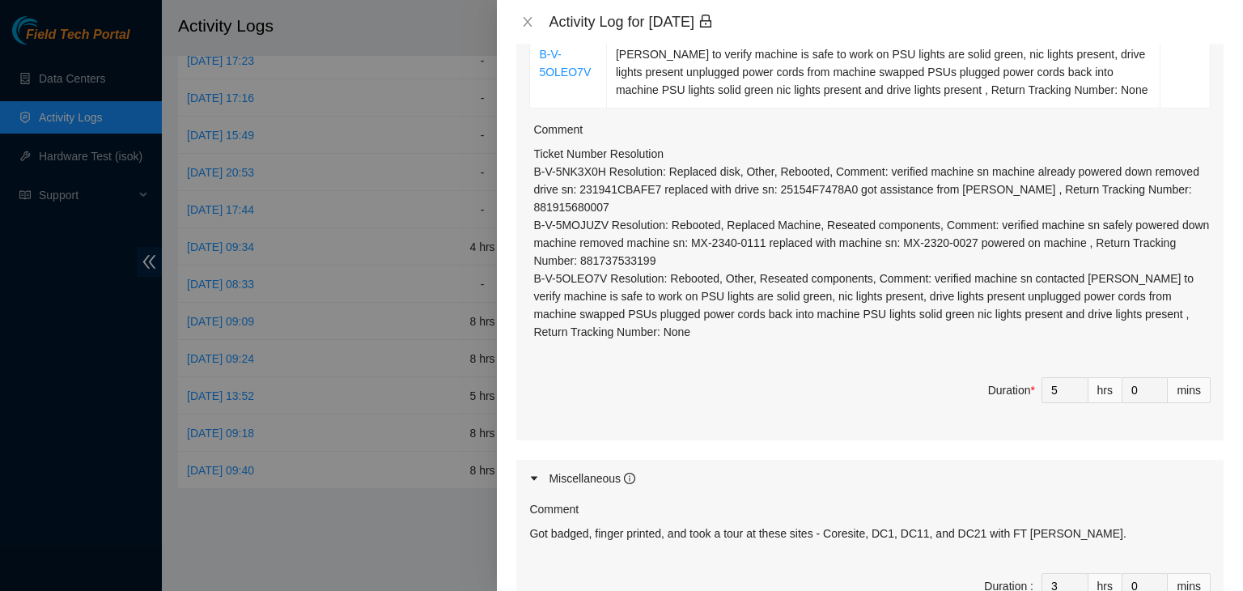
scroll to position [477, 0]
click at [529, 17] on icon "close" at bounding box center [527, 21] width 13 height 13
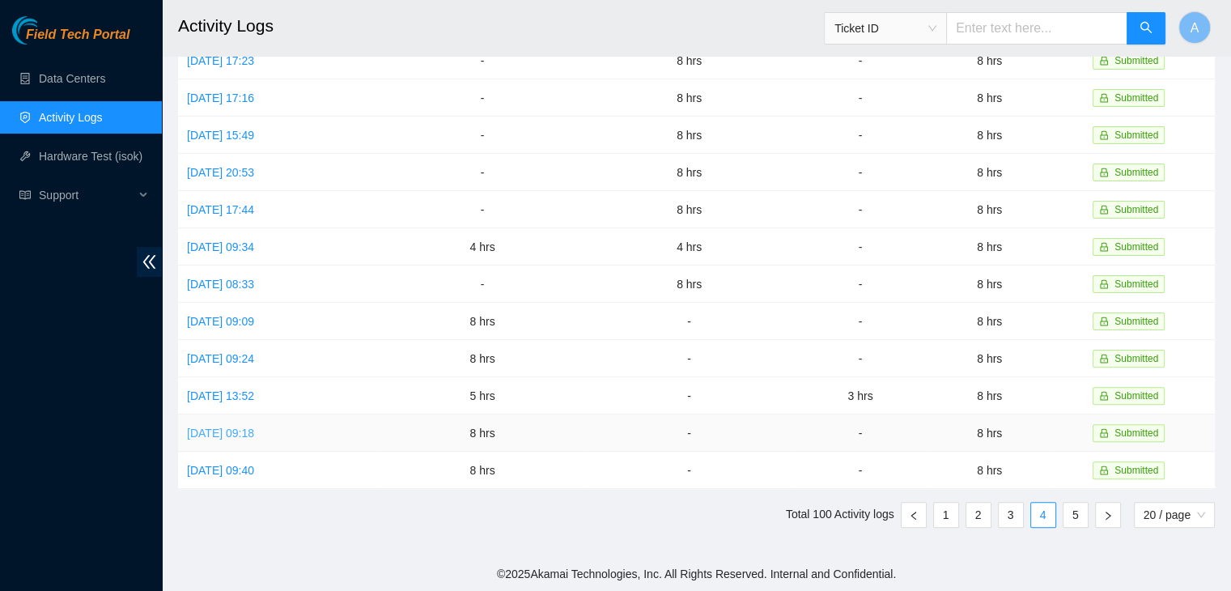
click at [254, 431] on link "Tue, 17 Jun 2025 09:18" at bounding box center [220, 432] width 67 height 13
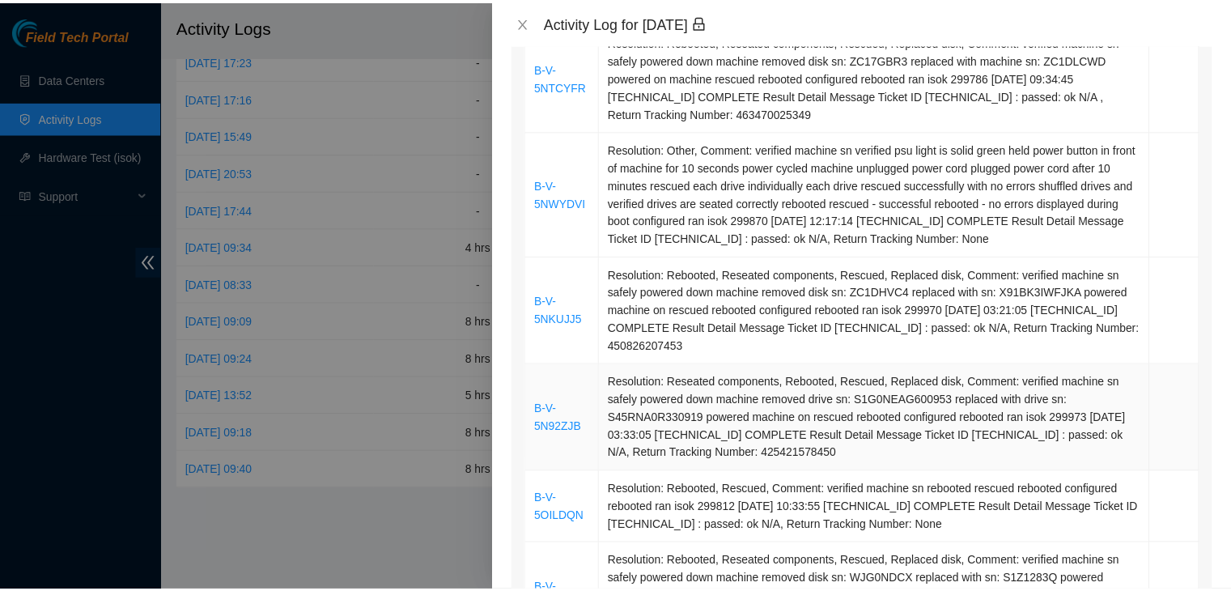
scroll to position [777, 0]
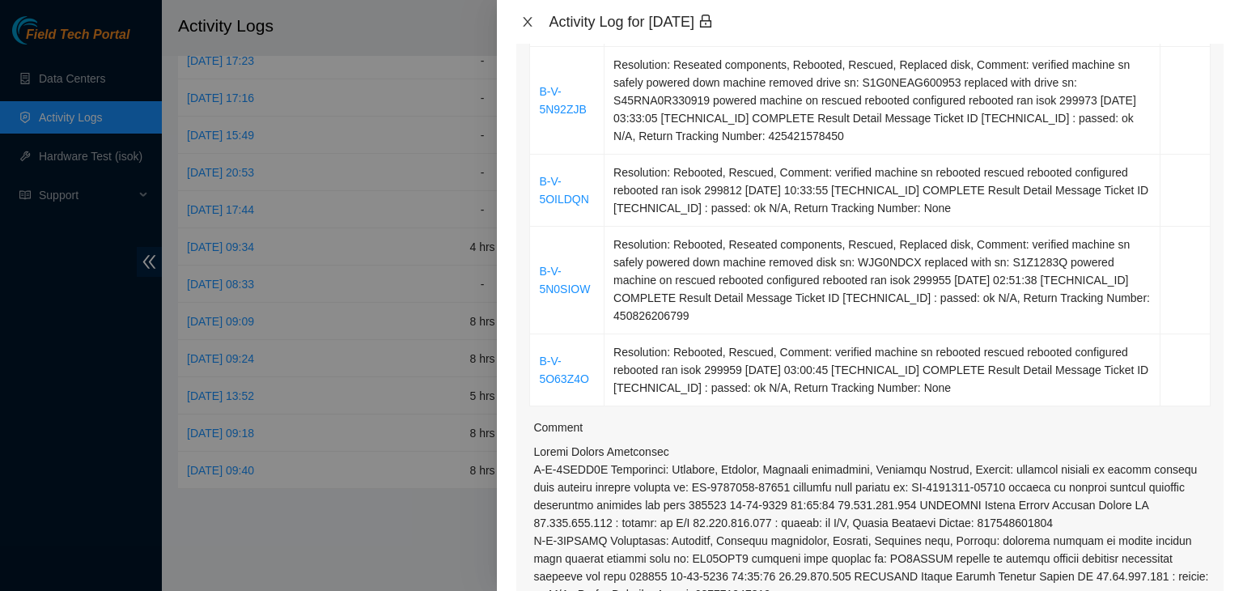
click at [523, 20] on icon "close" at bounding box center [527, 21] width 13 height 13
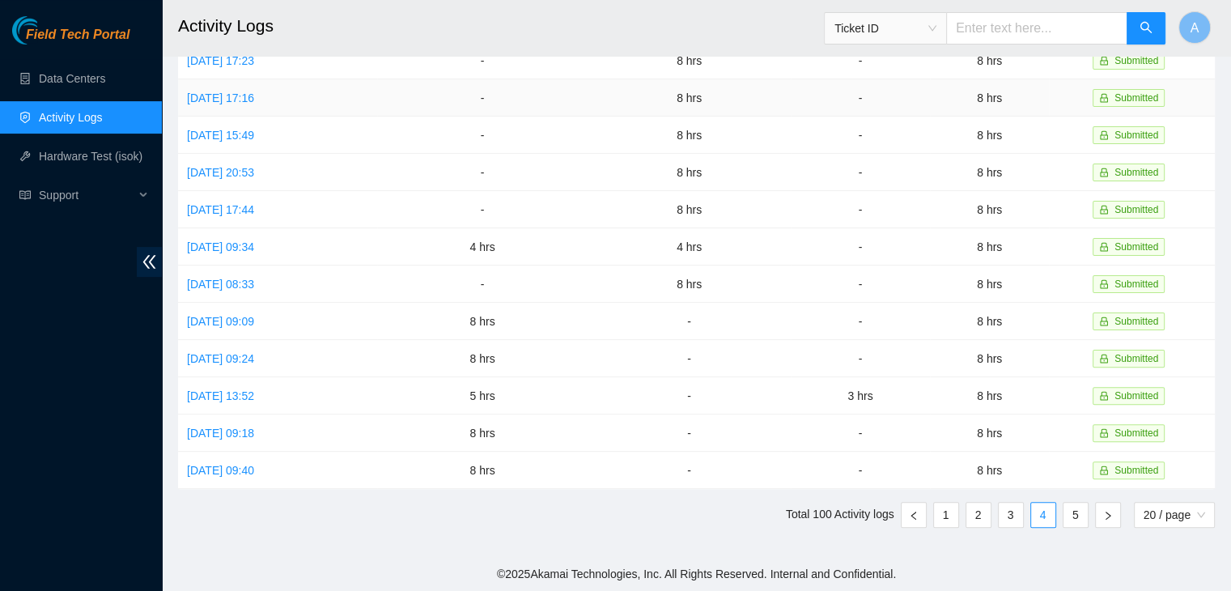
scroll to position [0, 0]
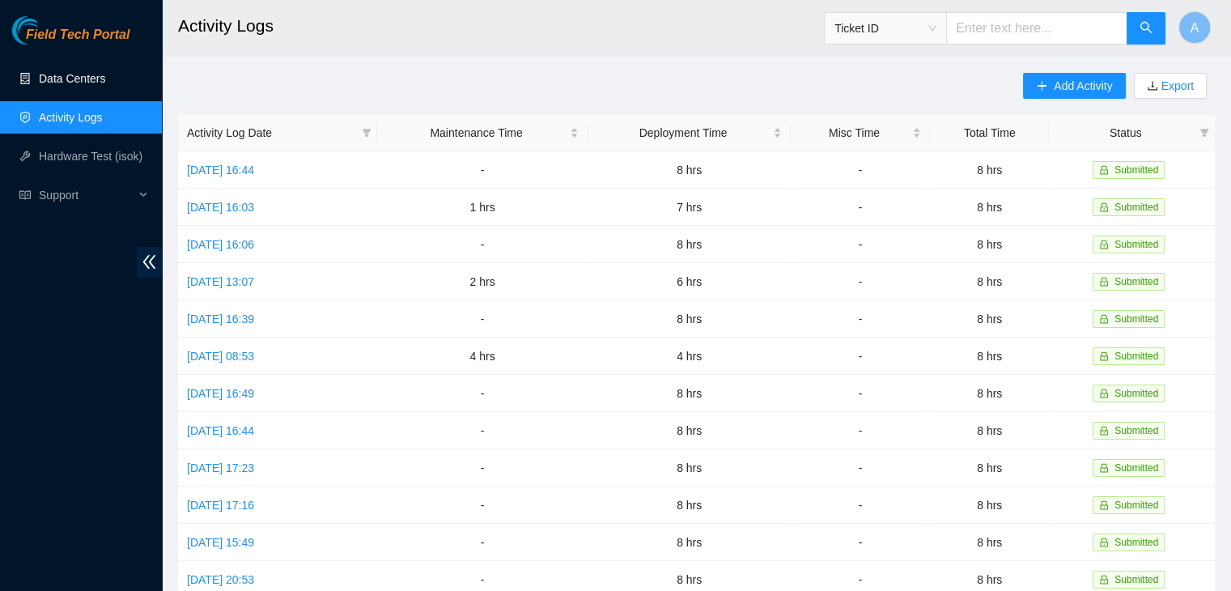
click at [105, 72] on link "Data Centers" at bounding box center [72, 78] width 66 height 13
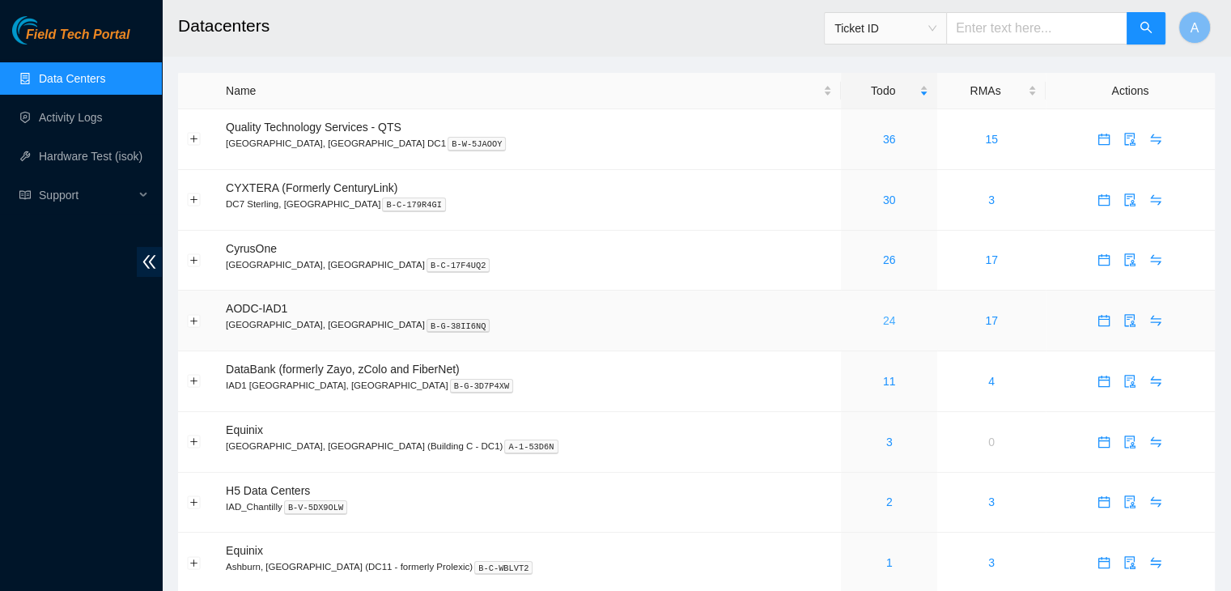
click at [883, 324] on link "24" at bounding box center [889, 320] width 13 height 13
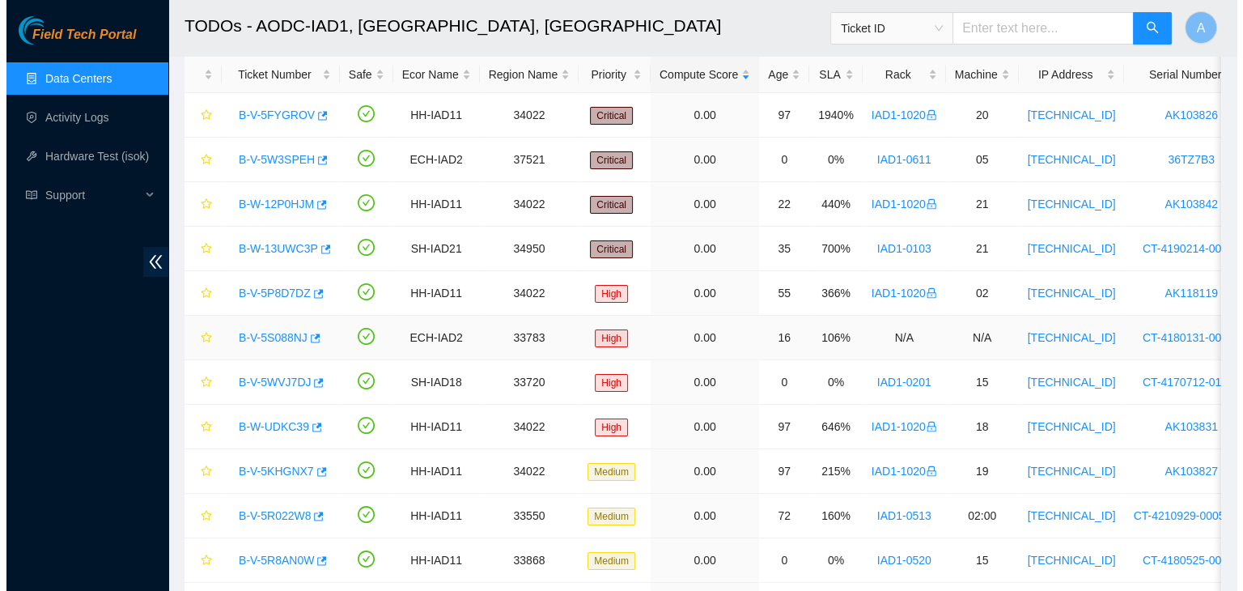
scroll to position [80, 0]
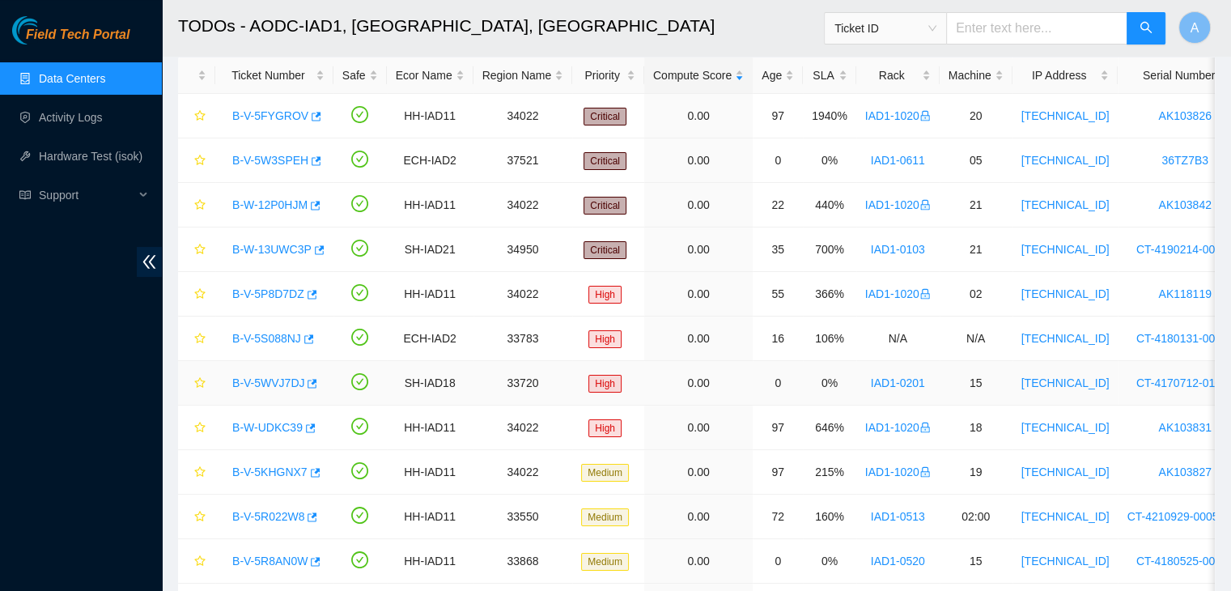
click at [240, 386] on link "B-V-5WVJ7DJ" at bounding box center [268, 382] width 72 height 13
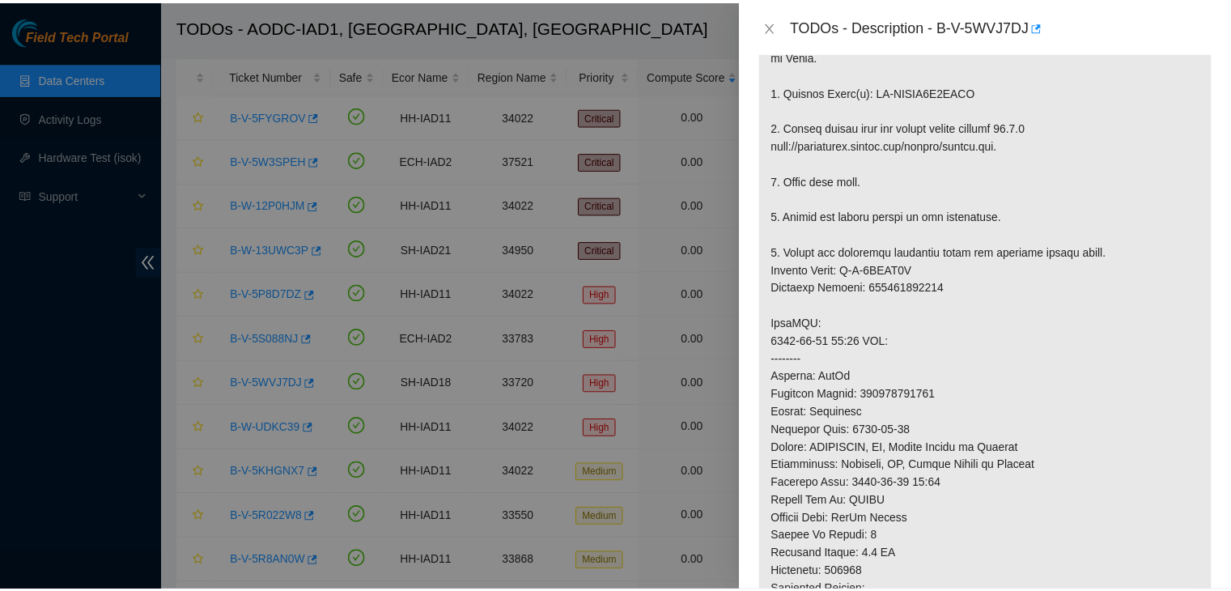
scroll to position [401, 0]
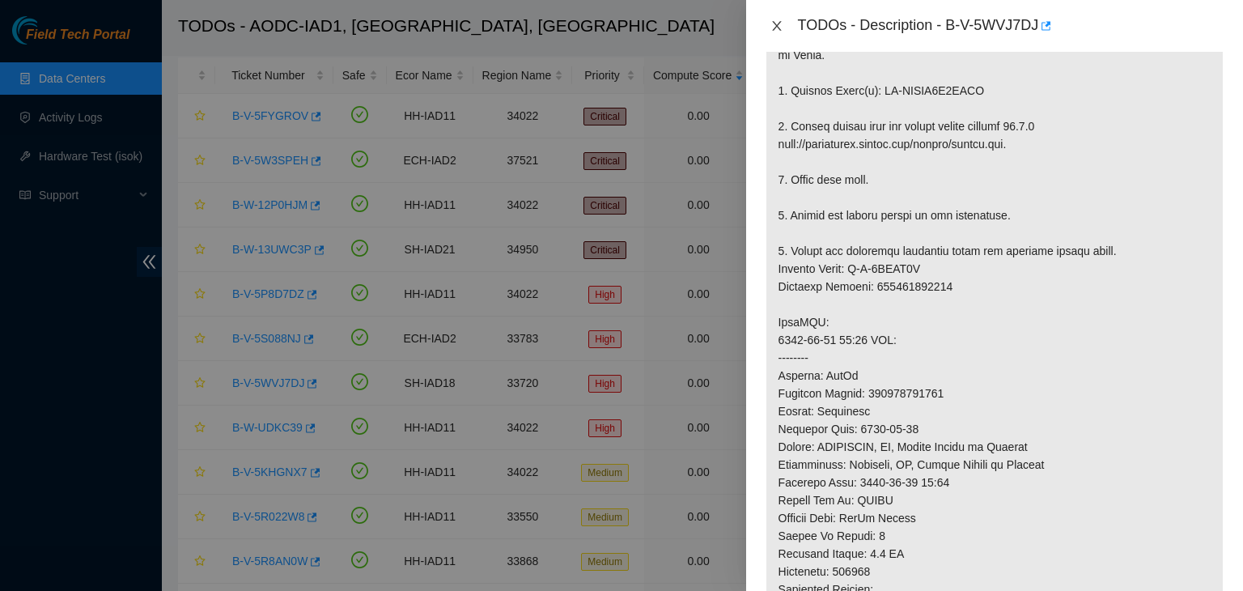
click at [779, 30] on icon "close" at bounding box center [776, 26] width 9 height 10
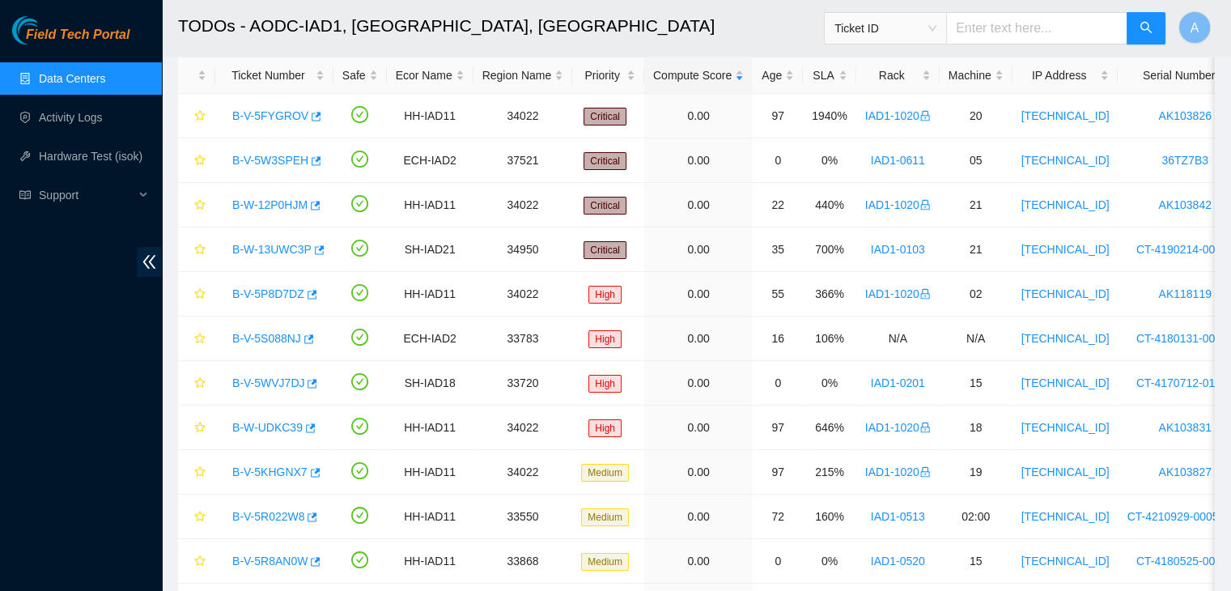
scroll to position [425, 0]
click at [910, 66] on div "Rack" at bounding box center [898, 75] width 66 height 18
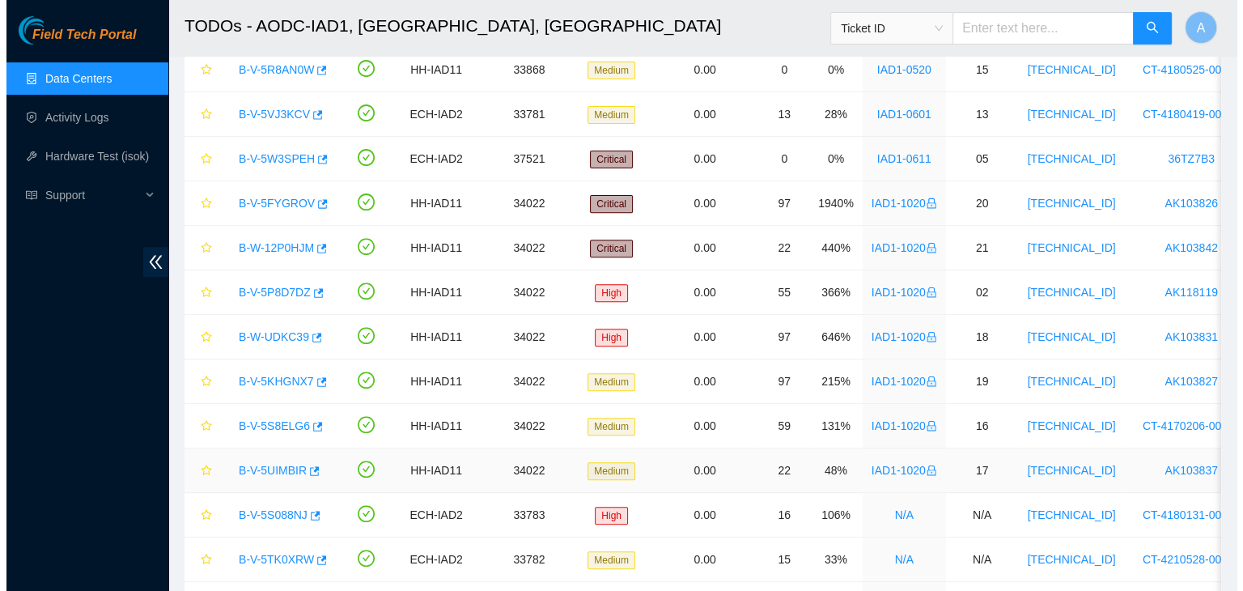
scroll to position [710, 0]
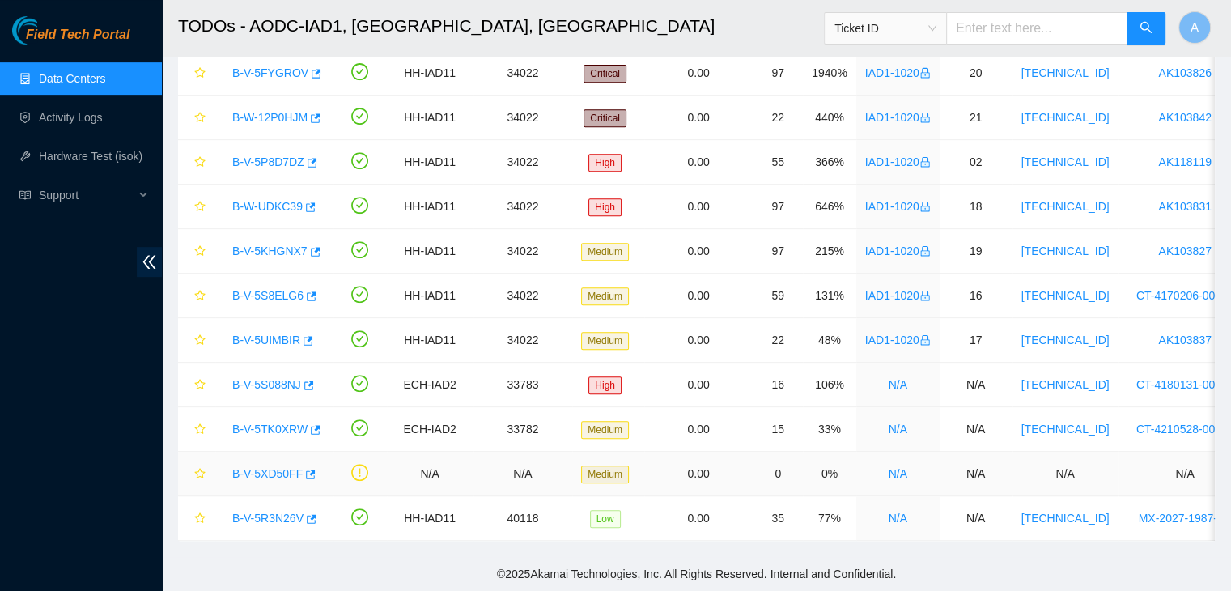
click at [269, 467] on link "B-V-5XD50FF" at bounding box center [267, 473] width 70 height 13
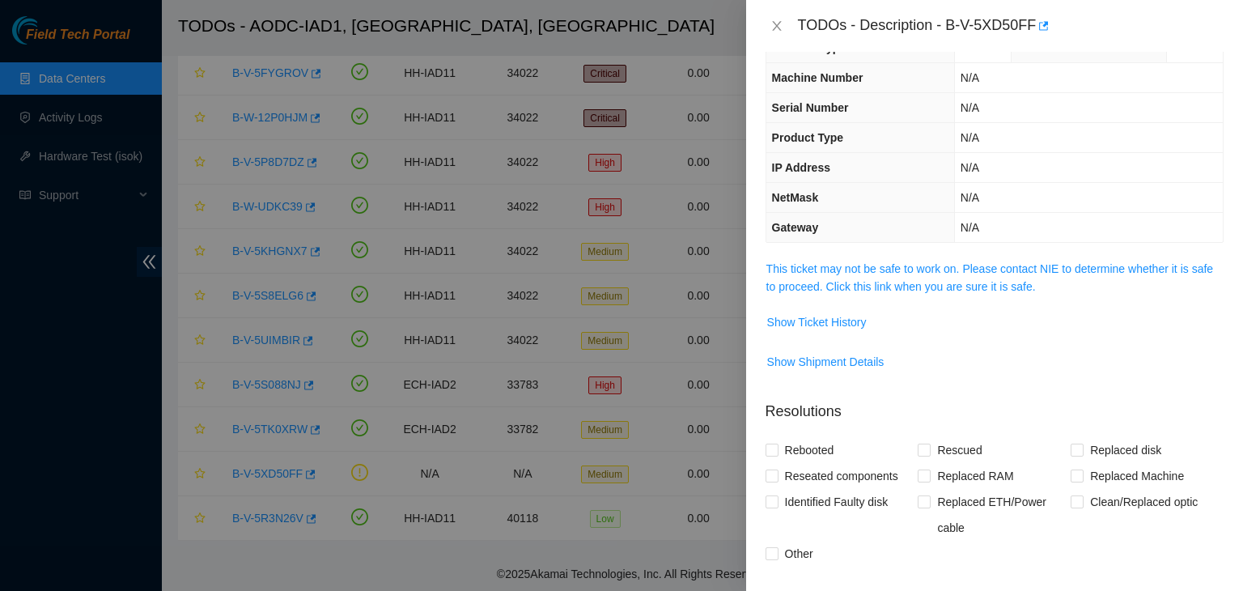
scroll to position [33, 0]
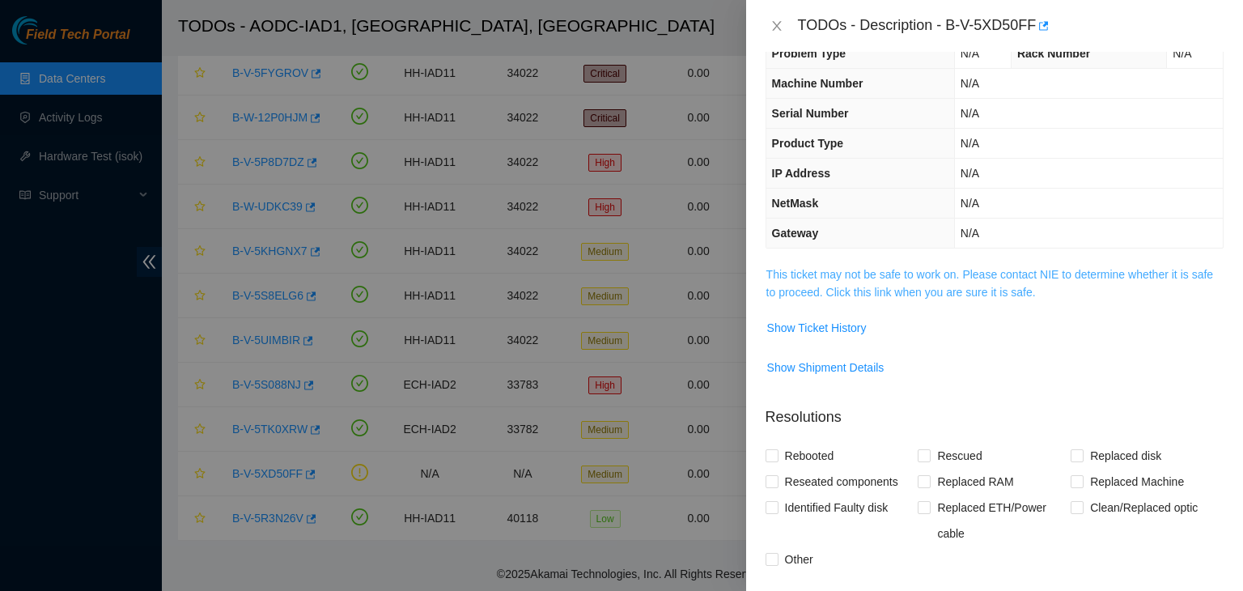
click at [917, 268] on link "This ticket may not be safe to work on. Please contact NIE to determine whether…" at bounding box center [989, 283] width 447 height 31
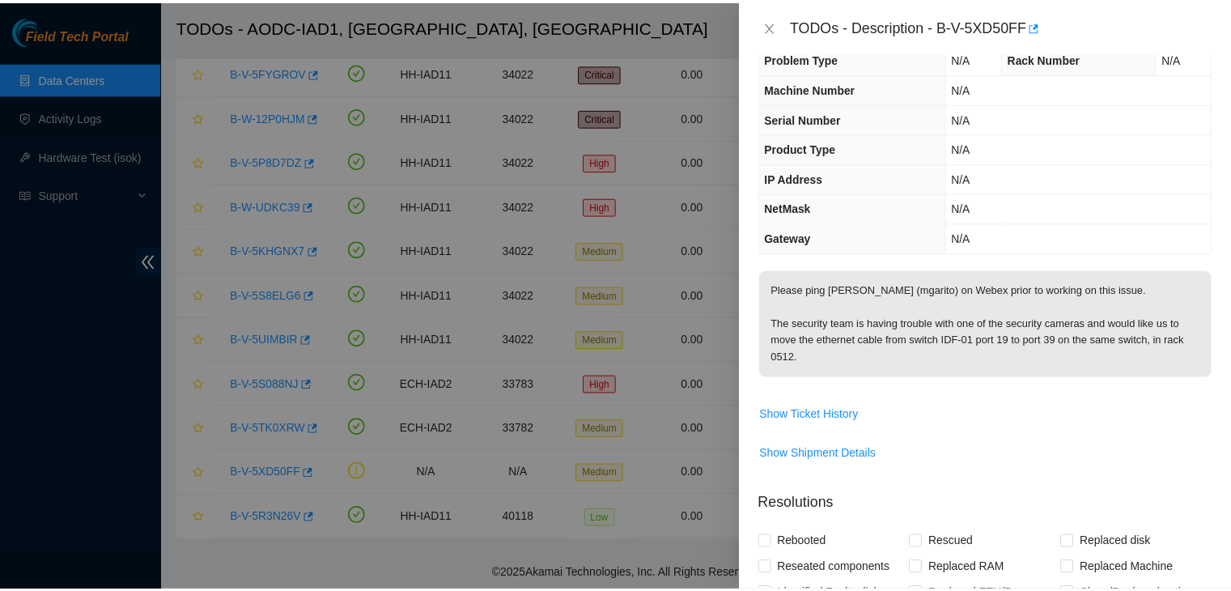
scroll to position [0, 0]
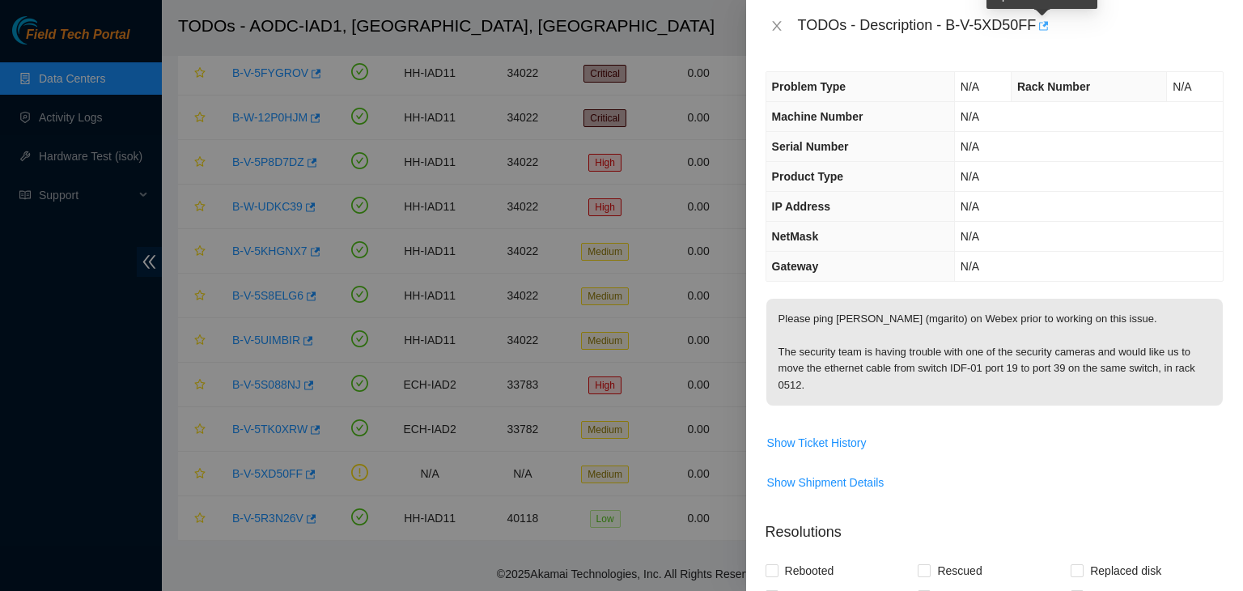
click at [1040, 27] on icon "button" at bounding box center [1041, 25] width 11 height 11
click at [846, 438] on span "Show Ticket History" at bounding box center [817, 443] width 100 height 18
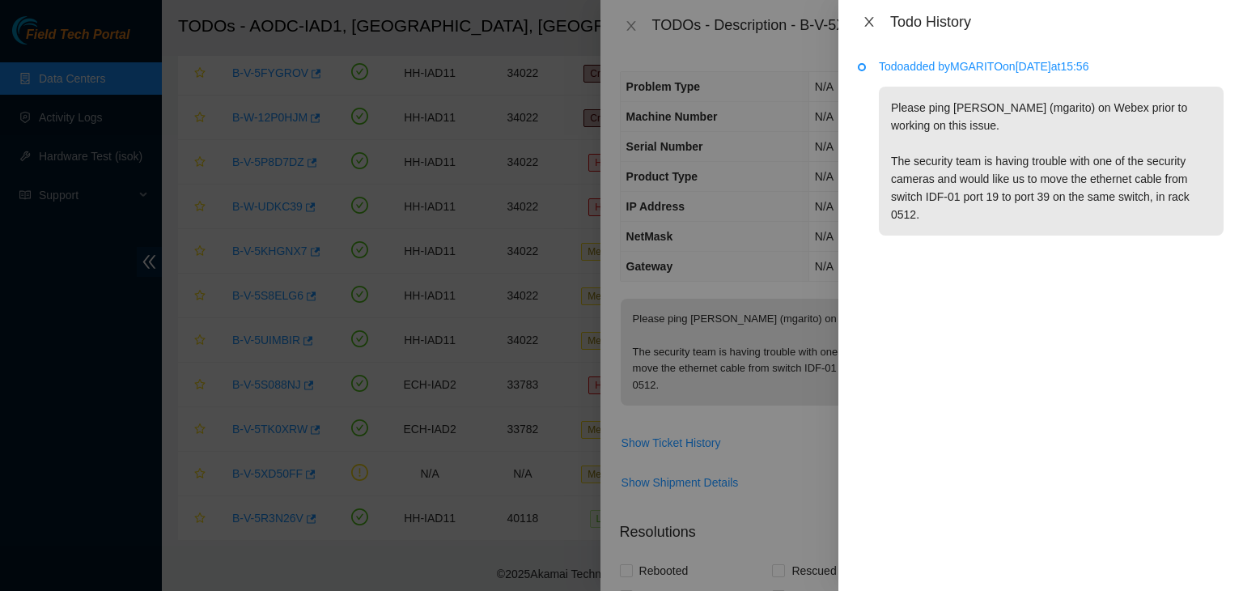
click at [875, 18] on button "Close" at bounding box center [869, 22] width 23 height 15
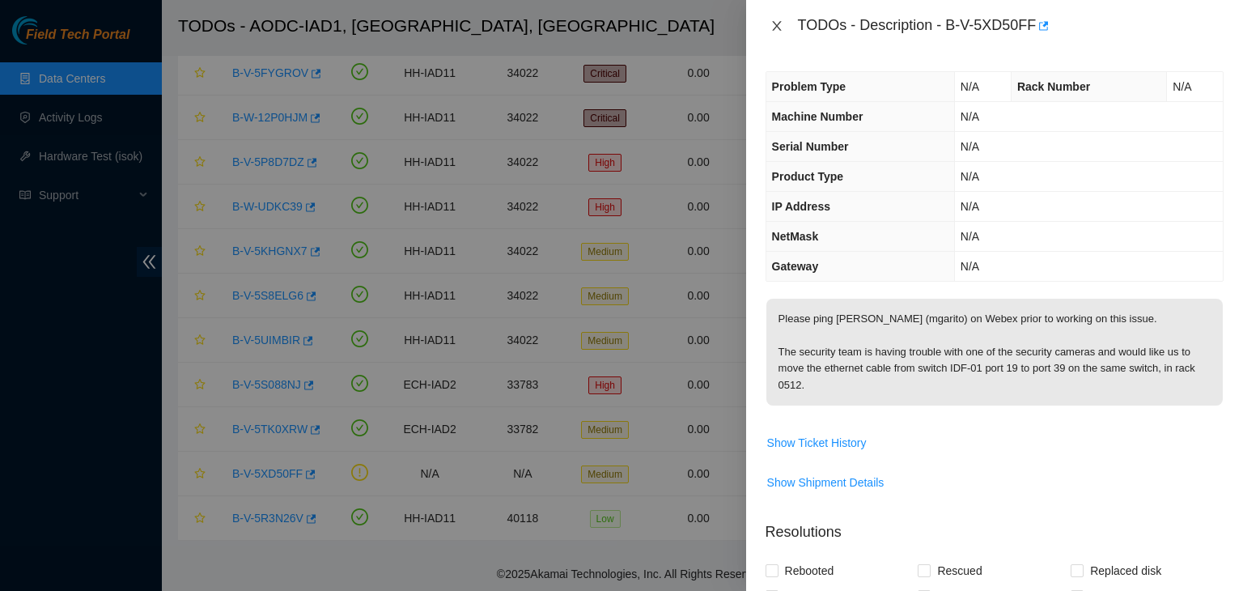
click at [778, 26] on icon "close" at bounding box center [776, 25] width 13 height 13
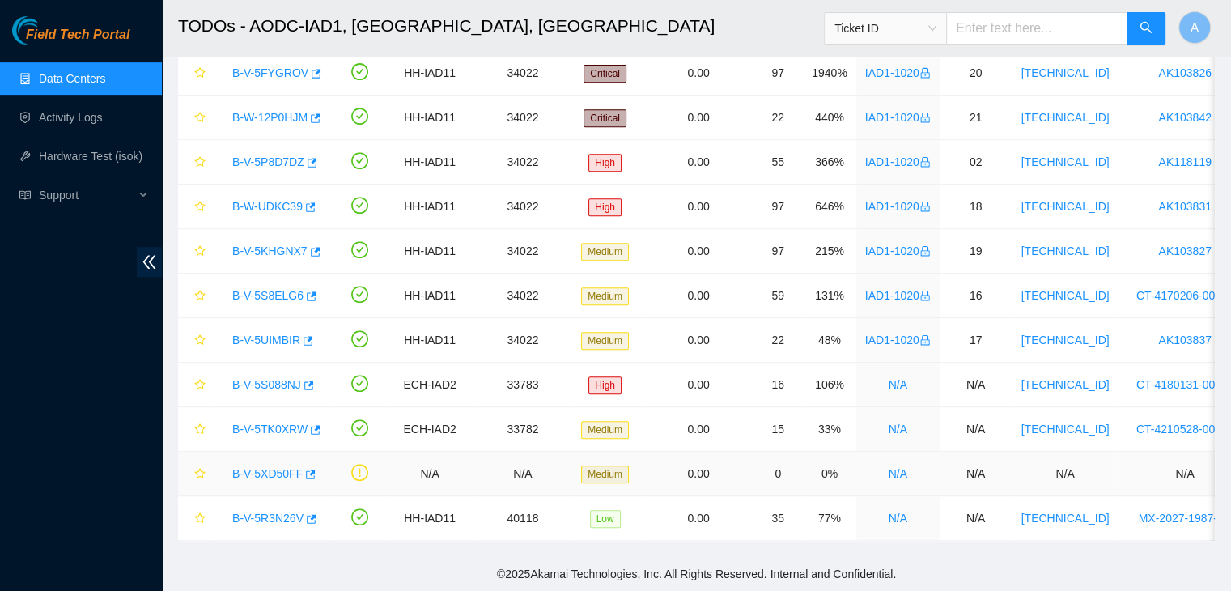
click at [257, 467] on link "B-V-5XD50FF" at bounding box center [267, 473] width 70 height 13
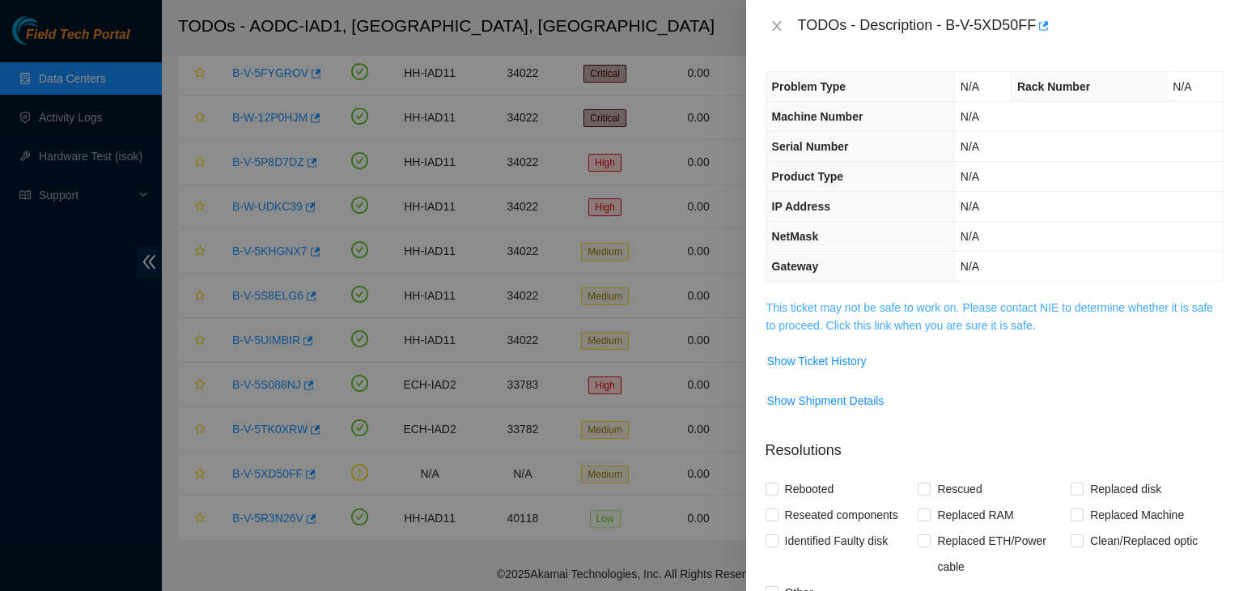
click at [938, 303] on link "This ticket may not be safe to work on. Please contact NIE to determine whether…" at bounding box center [989, 316] width 447 height 31
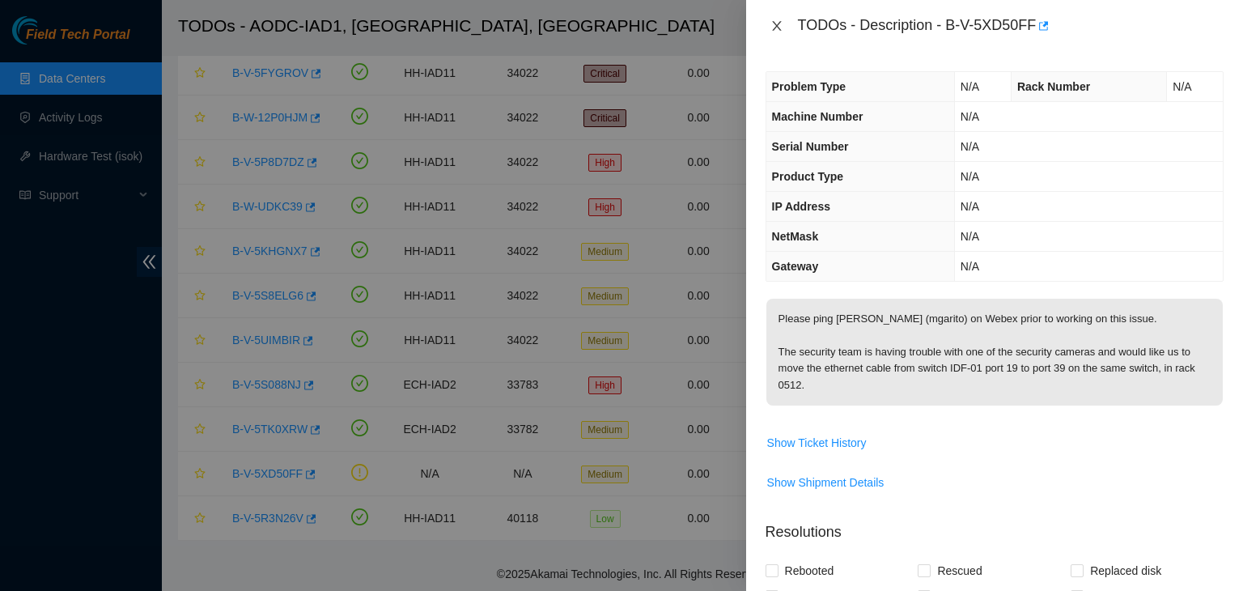
click at [774, 28] on icon "close" at bounding box center [776, 26] width 9 height 10
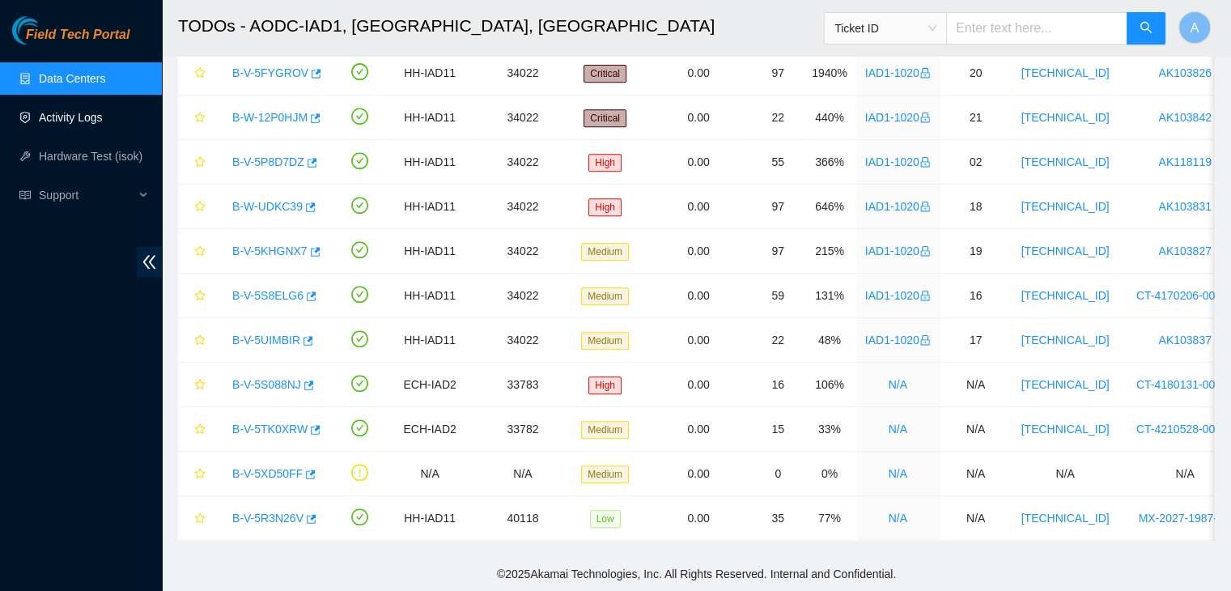
click at [103, 114] on link "Activity Logs" at bounding box center [71, 117] width 64 height 13
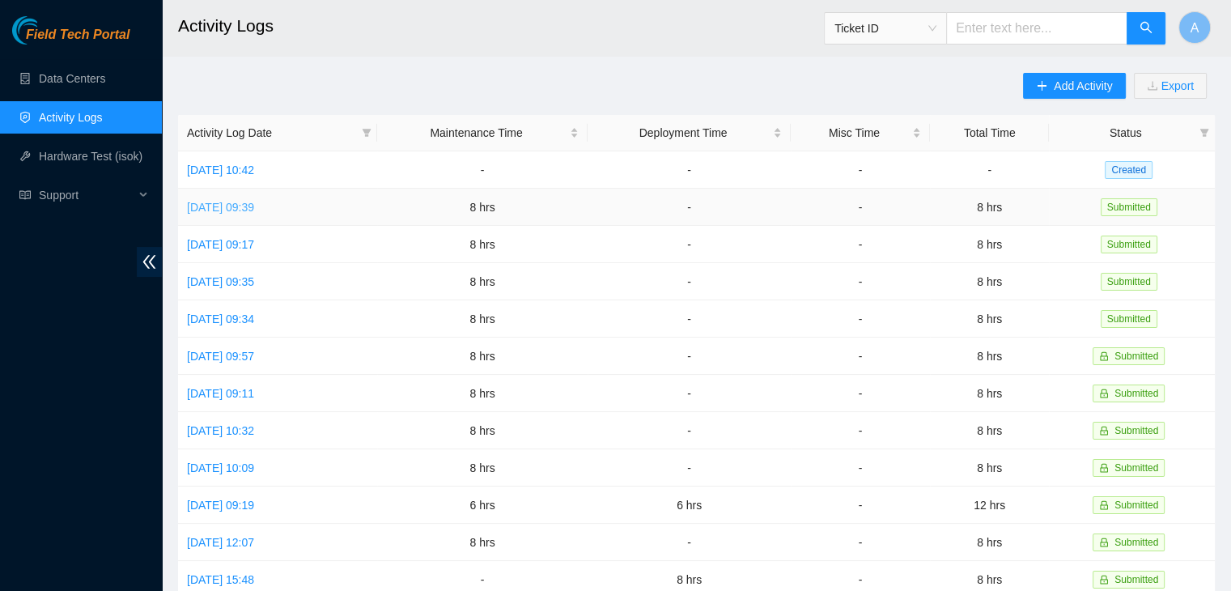
click at [254, 206] on link "Wed, 01 Oct 2025 09:39" at bounding box center [220, 207] width 67 height 13
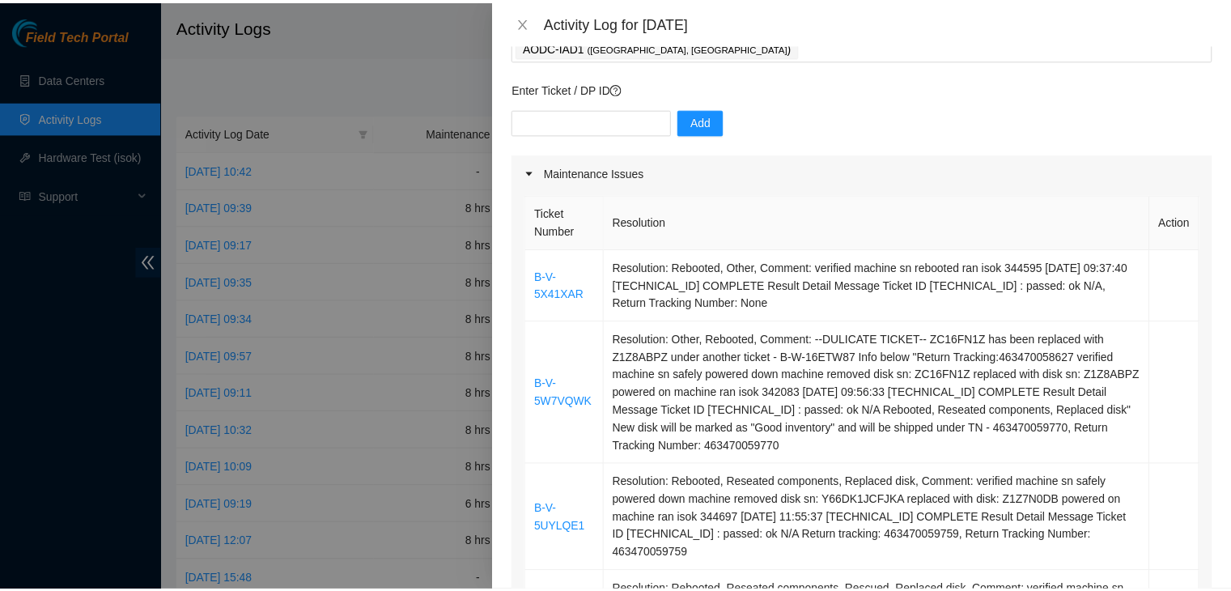
scroll to position [81, 0]
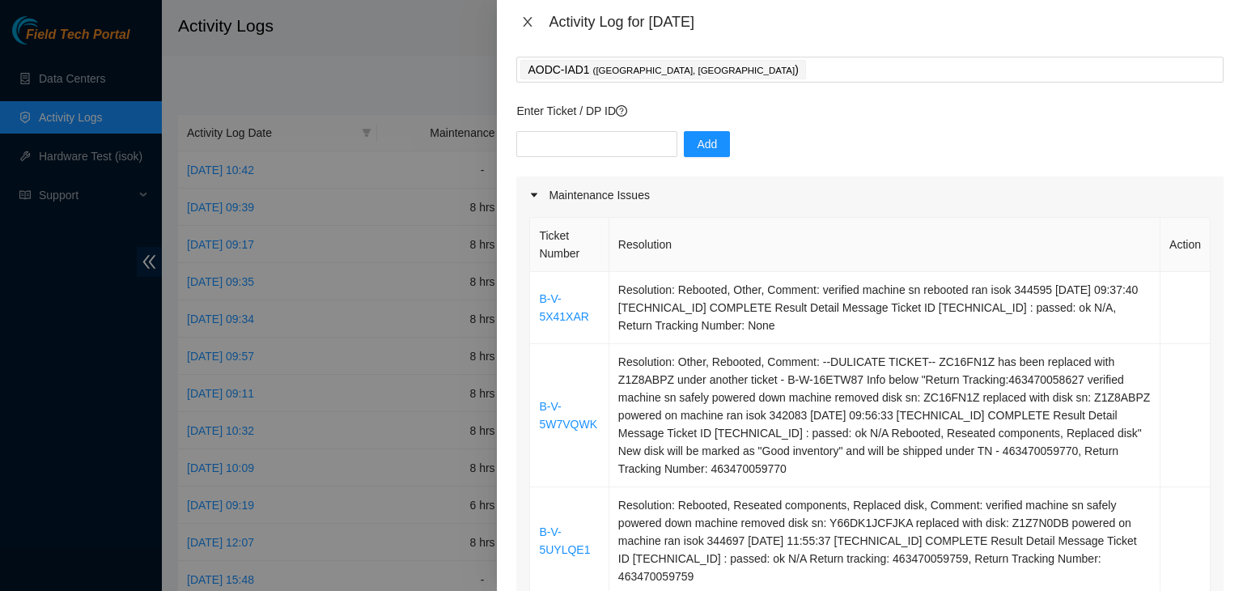
click at [532, 24] on icon "close" at bounding box center [527, 21] width 13 height 13
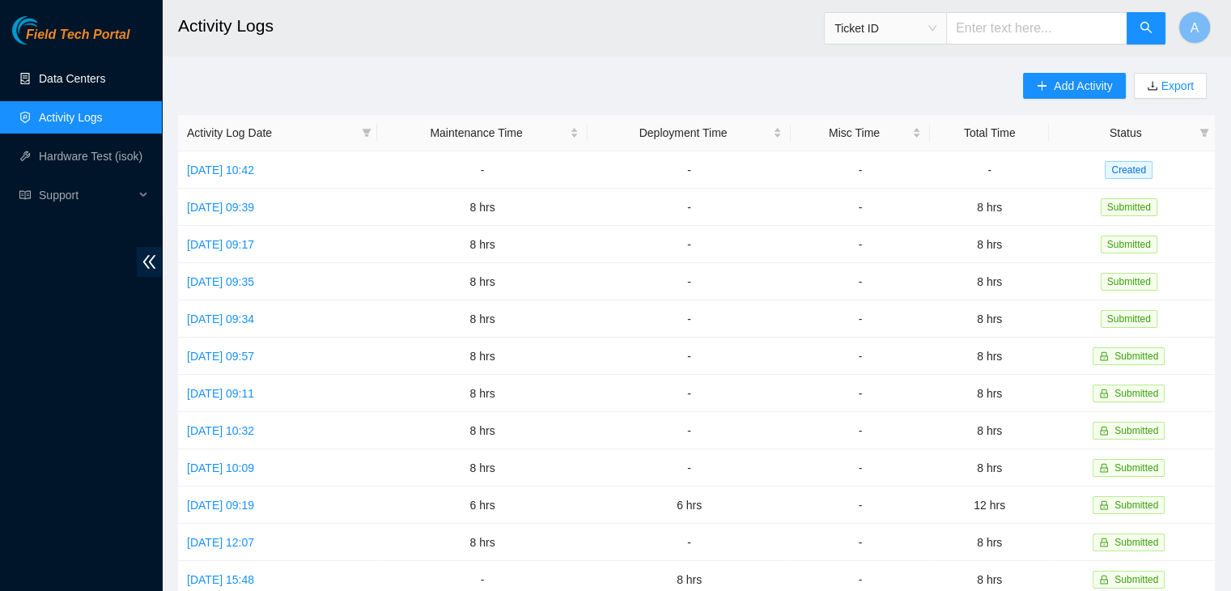
click at [105, 72] on link "Data Centers" at bounding box center [72, 78] width 66 height 13
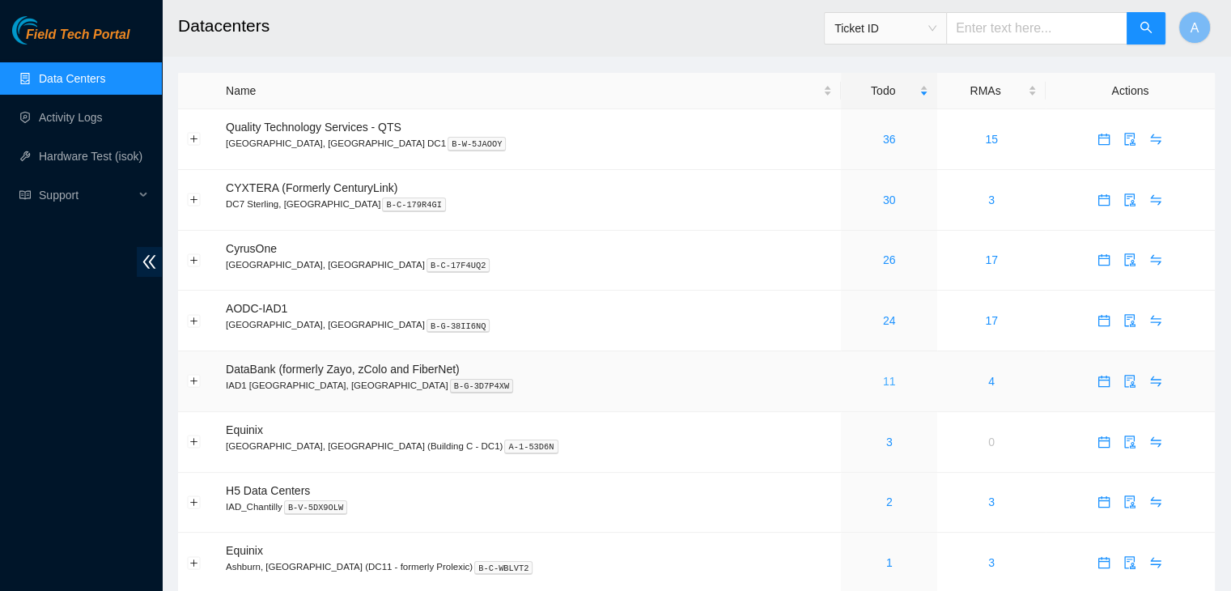
click at [883, 383] on link "11" at bounding box center [889, 381] width 13 height 13
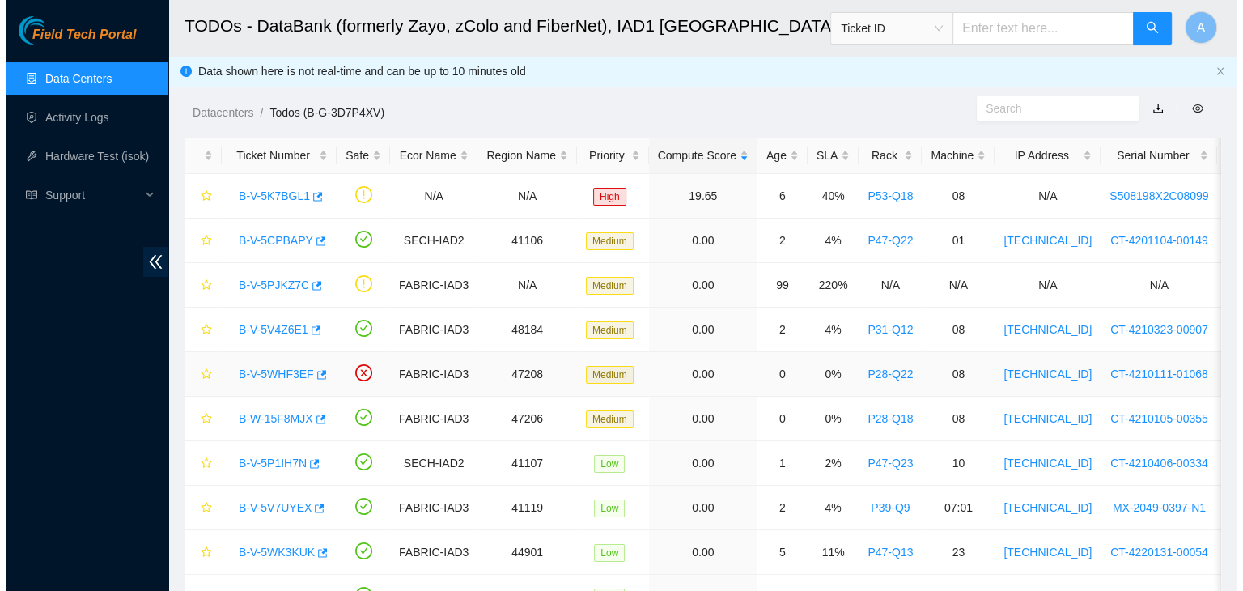
scroll to position [133, 0]
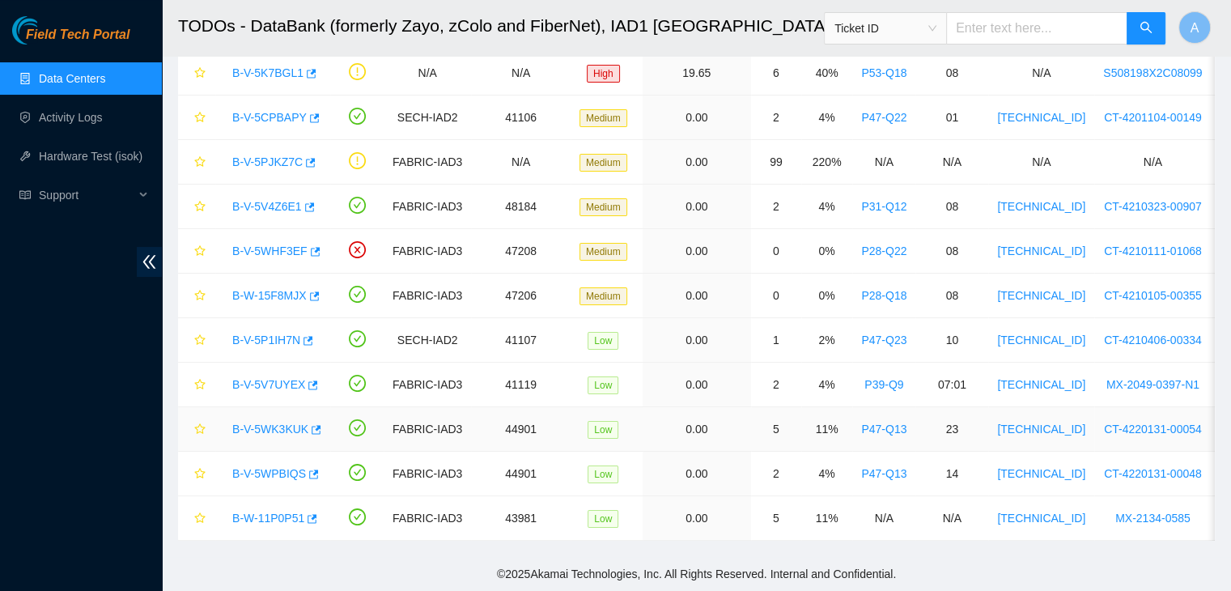
click at [282, 422] on link "B-V-5WK3KUK" at bounding box center [270, 428] width 76 height 13
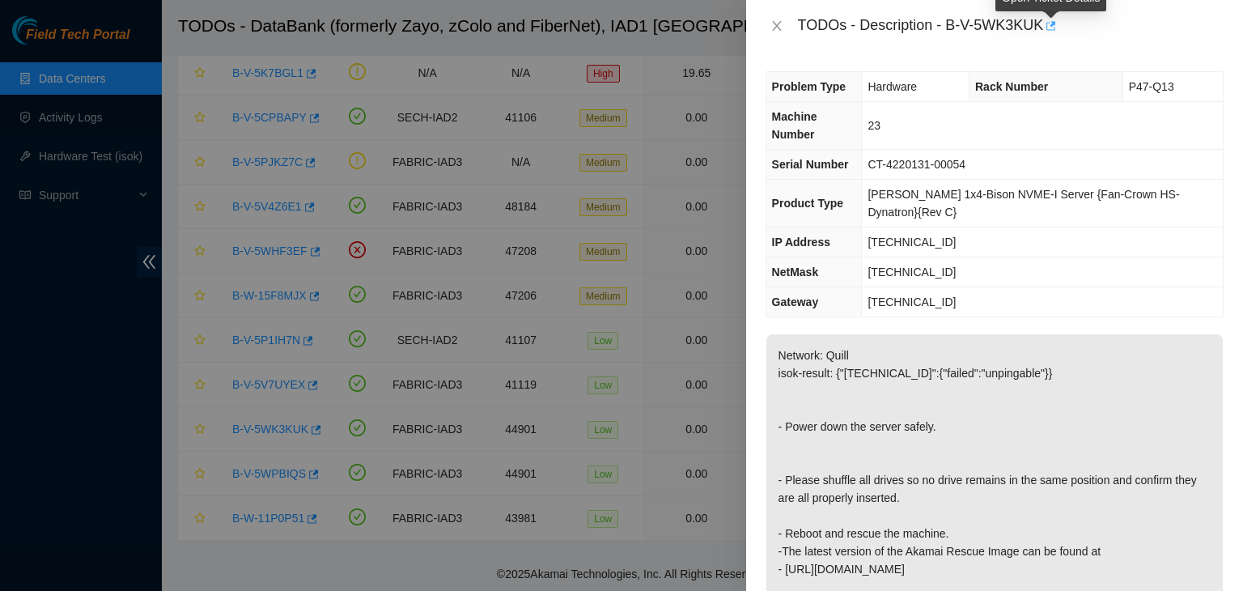
click at [1048, 27] on icon "button" at bounding box center [1049, 25] width 11 height 11
click at [772, 19] on button "Close" at bounding box center [776, 26] width 23 height 15
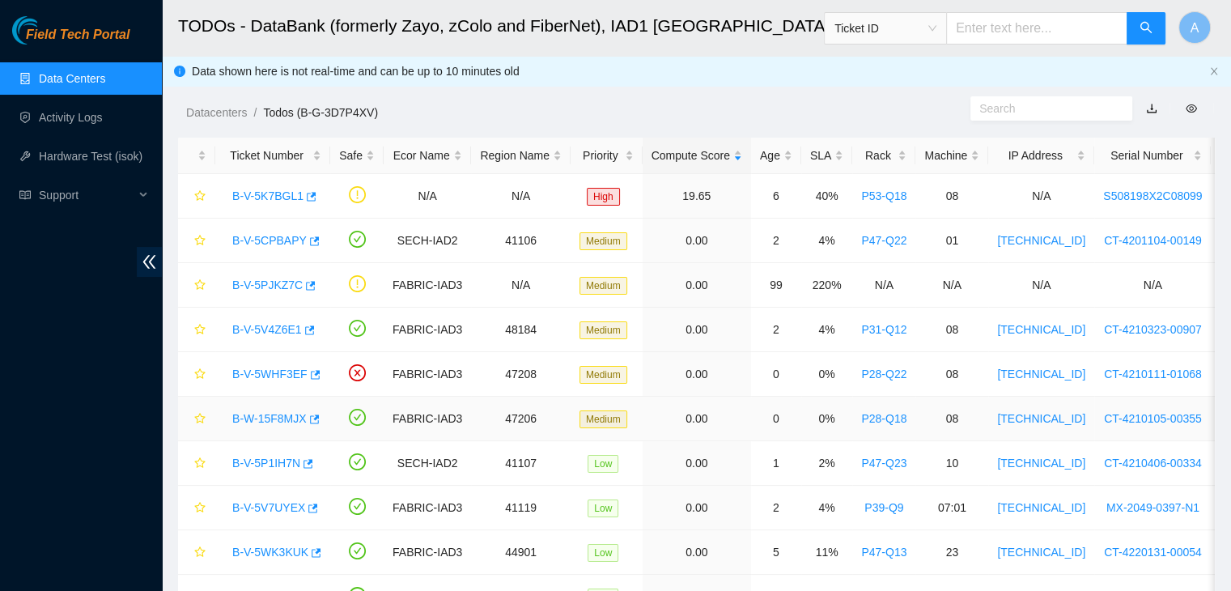
click at [282, 415] on link "B-W-15F8MJX" at bounding box center [269, 418] width 74 height 13
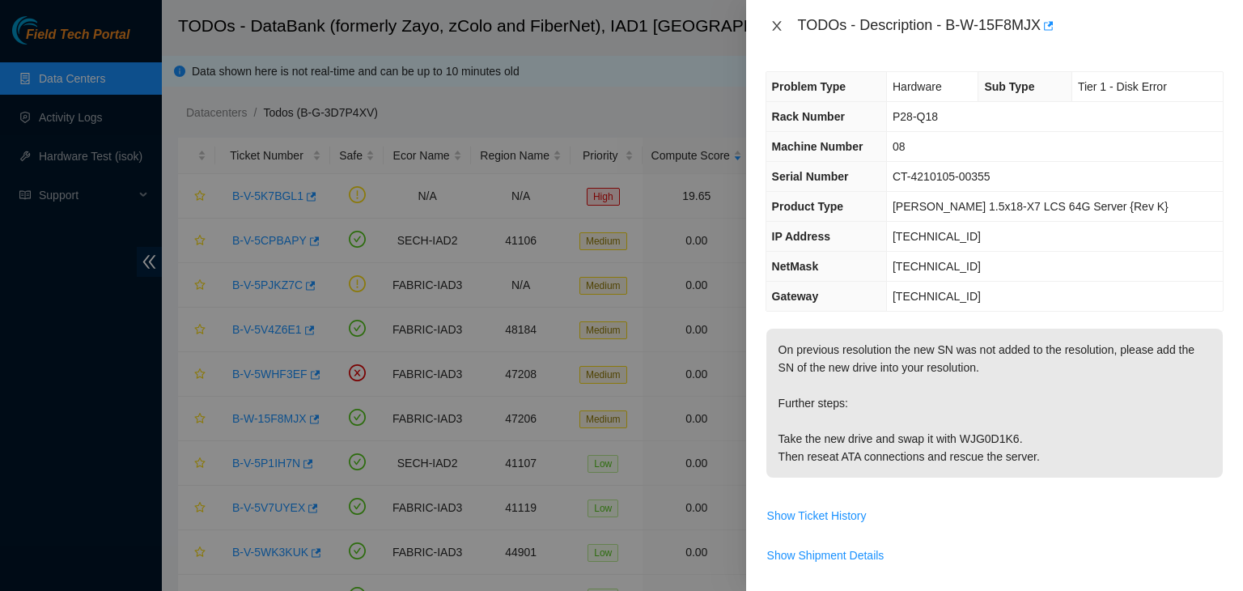
click at [785, 28] on button "Close" at bounding box center [776, 26] width 23 height 15
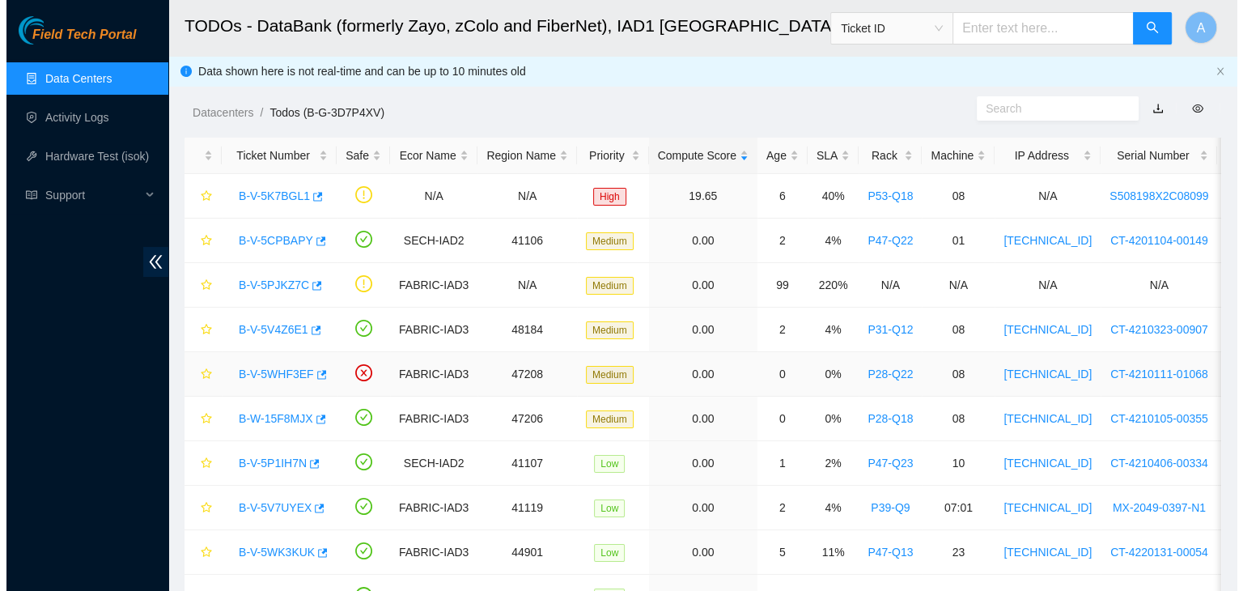
scroll to position [133, 0]
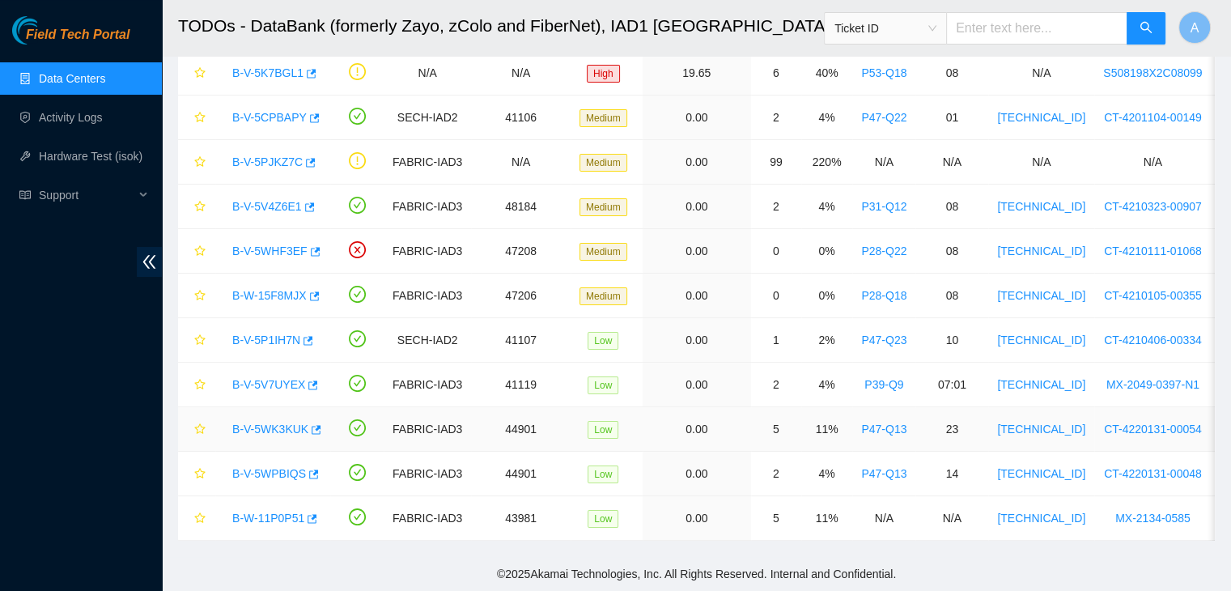
click at [287, 422] on link "B-V-5WK3KUK" at bounding box center [270, 428] width 76 height 13
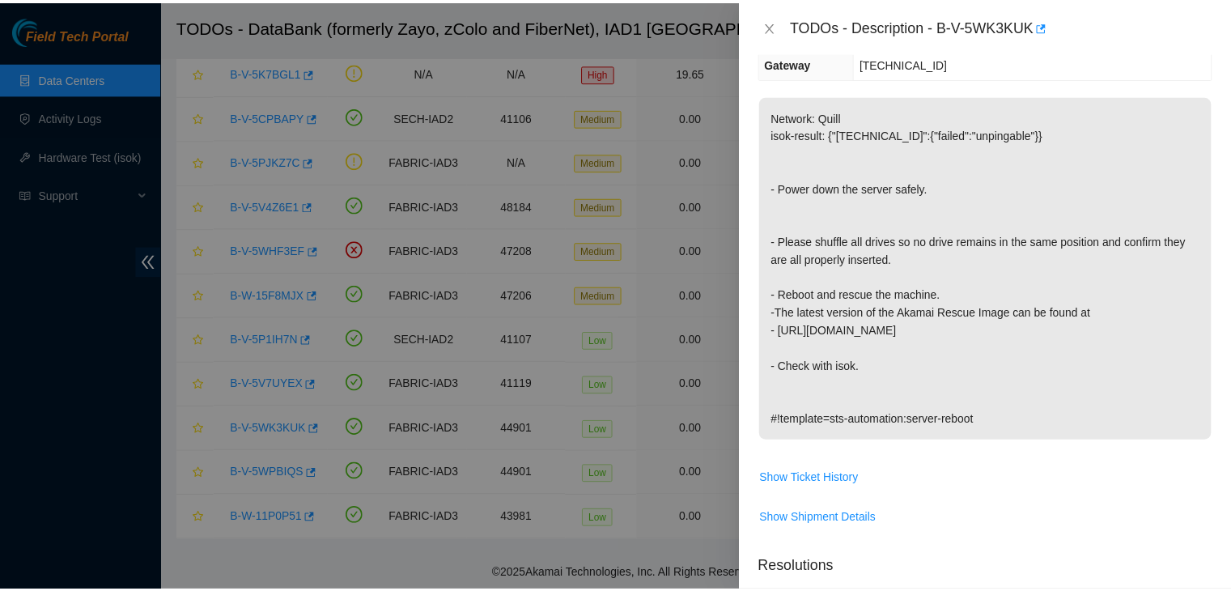
scroll to position [0, 0]
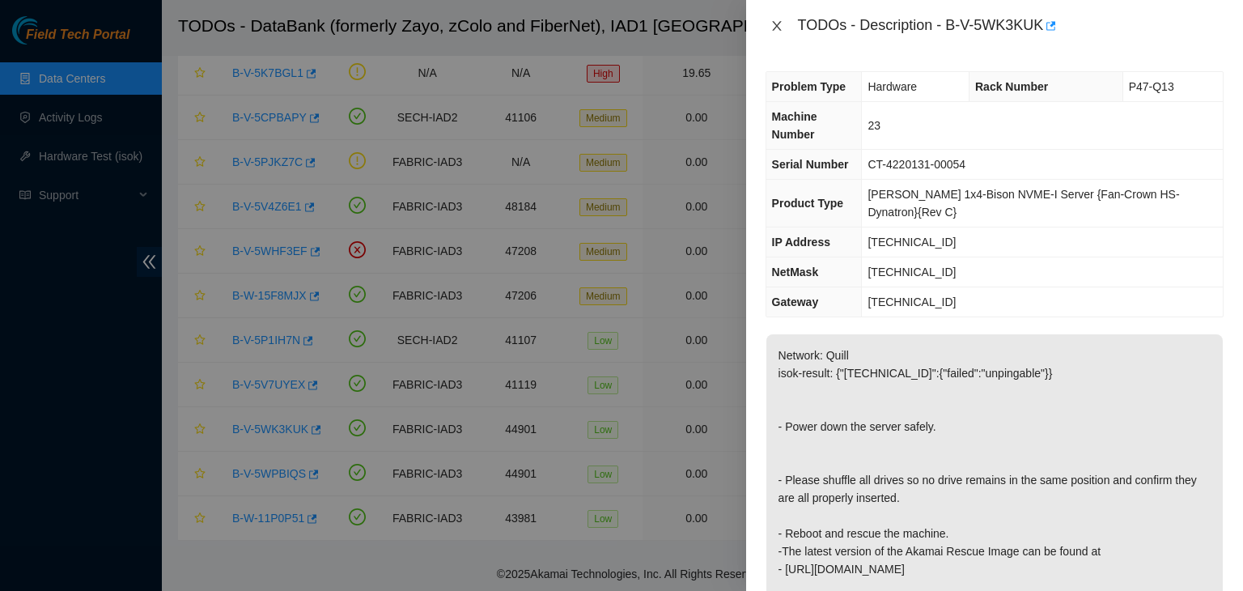
click at [774, 30] on icon "close" at bounding box center [776, 25] width 13 height 13
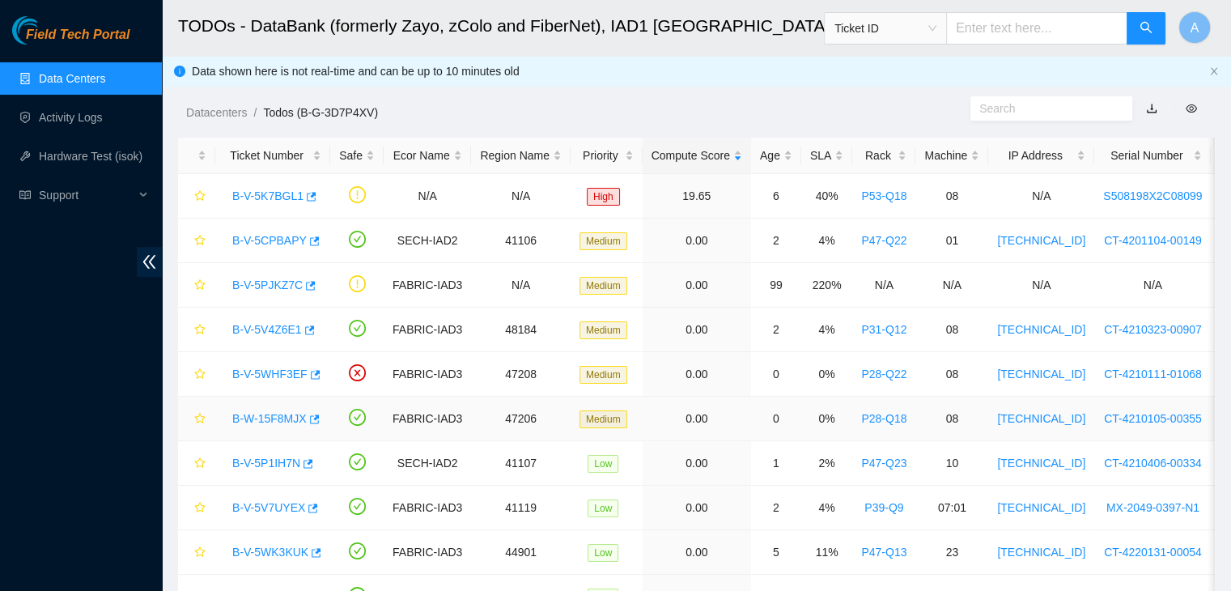
click at [282, 413] on link "B-W-15F8MJX" at bounding box center [269, 418] width 74 height 13
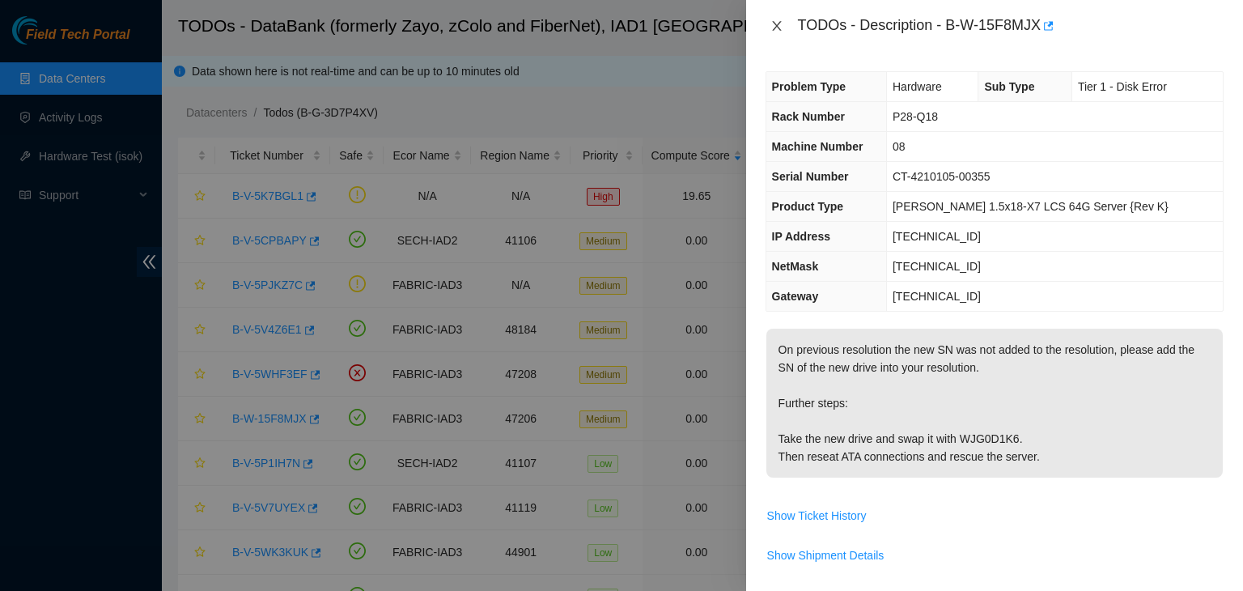
click at [780, 29] on icon "close" at bounding box center [776, 25] width 13 height 13
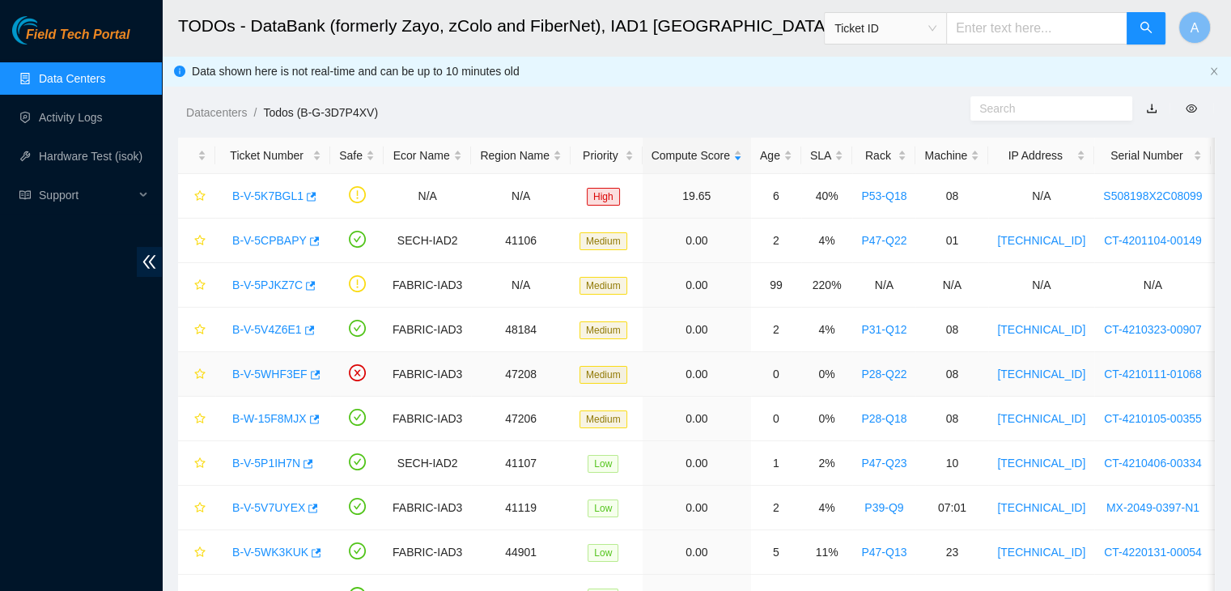
click at [291, 373] on link "B-V-5WHF3EF" at bounding box center [269, 373] width 75 height 13
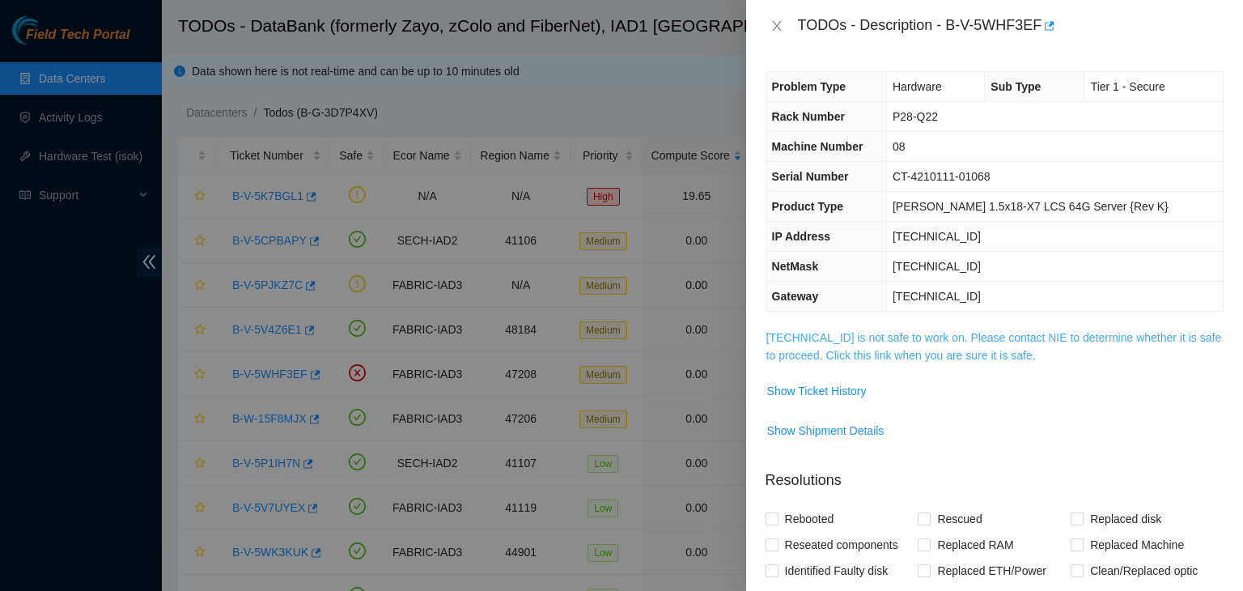
click at [824, 337] on link "23.73.204.75 is not safe to work on. Please contact NIE to determine whether it…" at bounding box center [993, 346] width 455 height 31
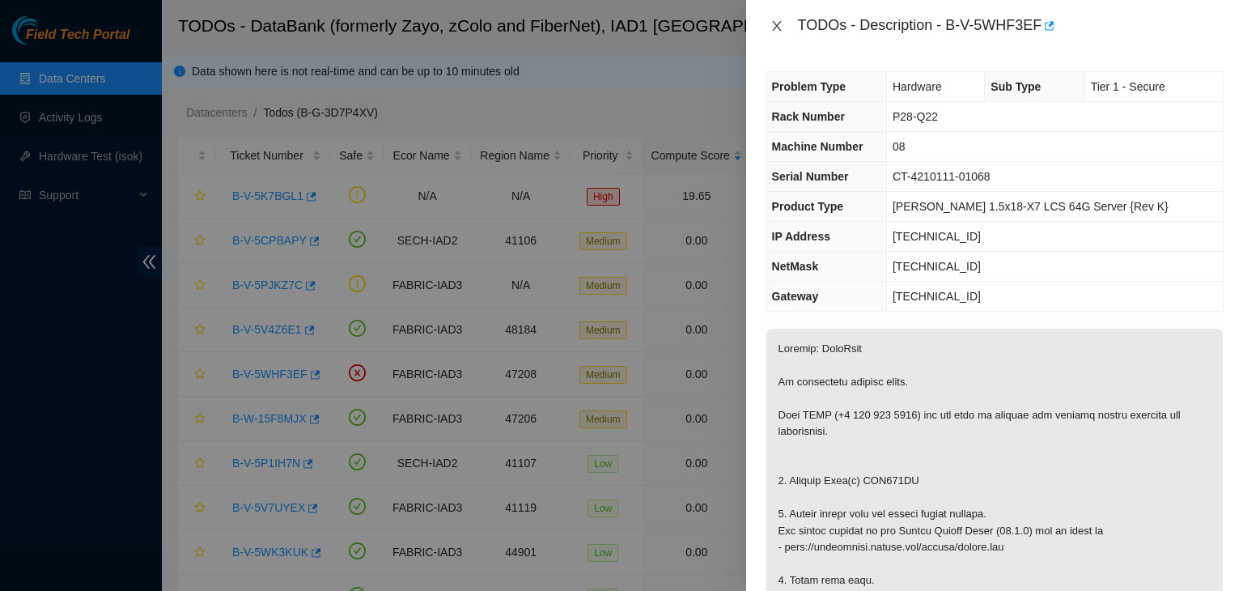
click at [773, 30] on icon "close" at bounding box center [776, 25] width 13 height 13
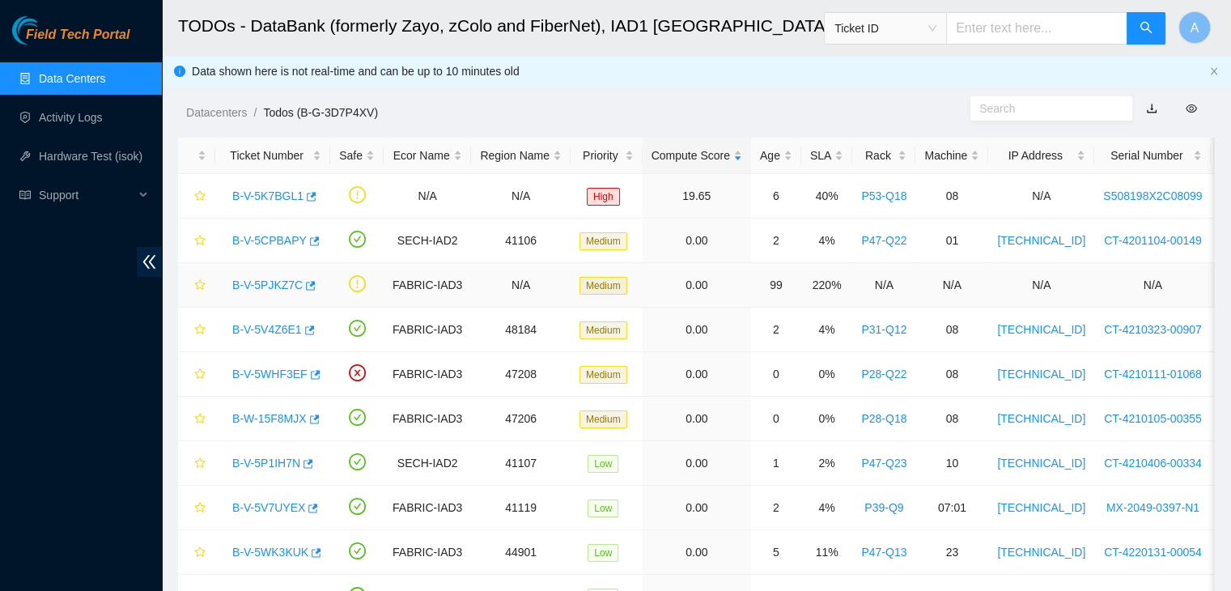
click at [275, 289] on link "B-V-5PJKZ7C" at bounding box center [267, 284] width 70 height 13
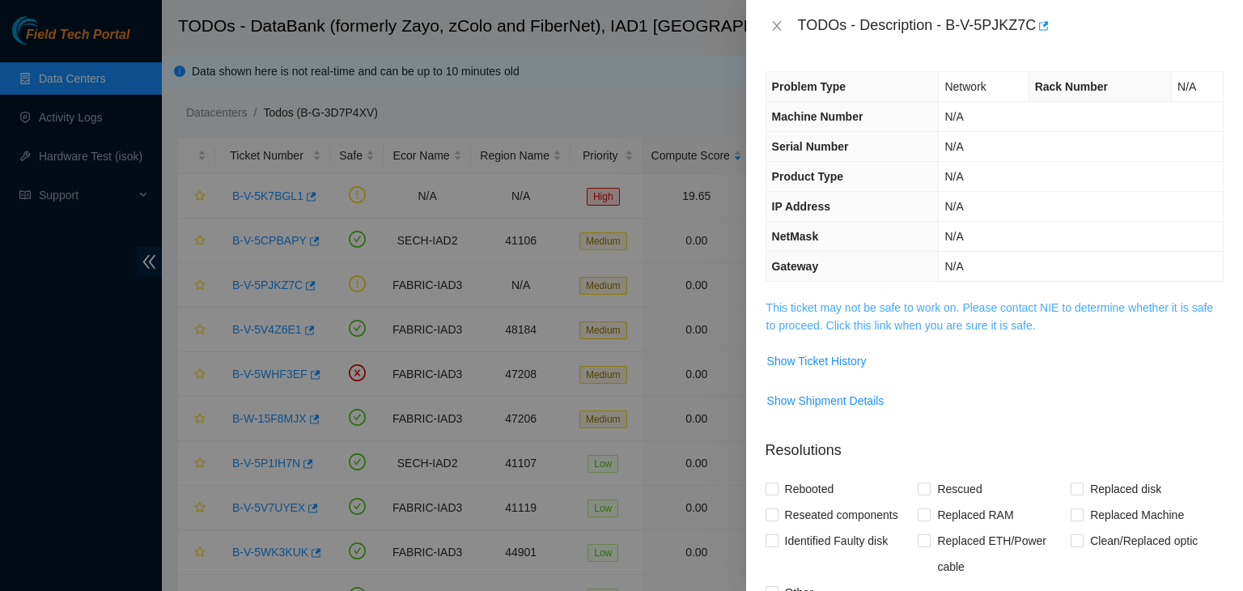
click at [874, 318] on link "This ticket may not be safe to work on. Please contact NIE to determine whether…" at bounding box center [989, 316] width 447 height 31
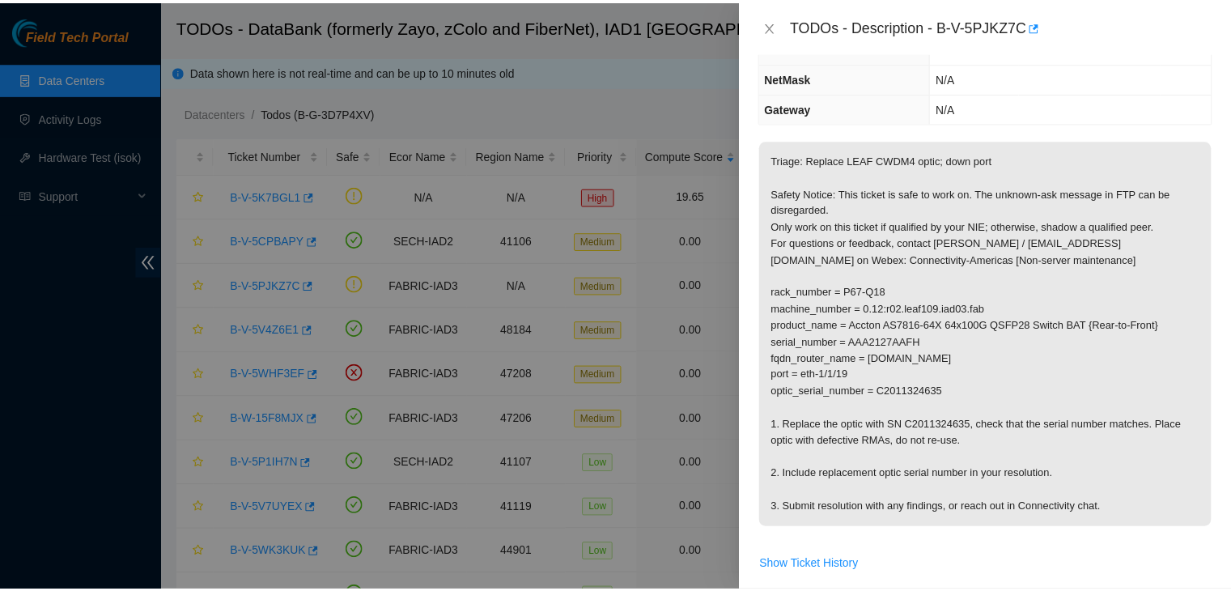
scroll to position [159, 0]
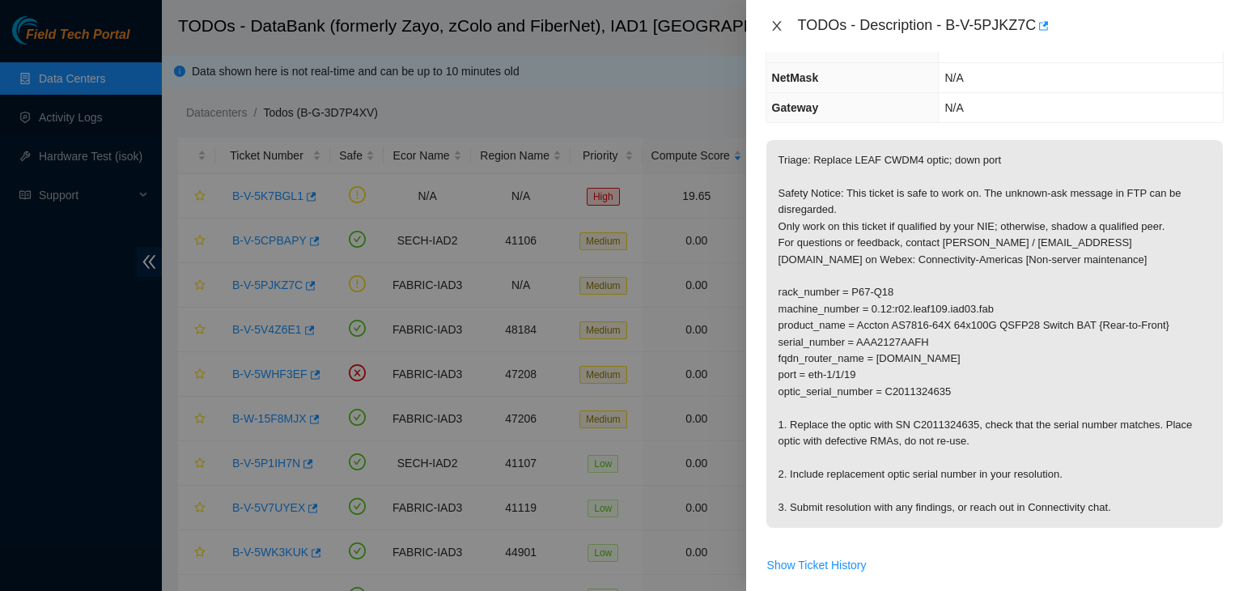
click at [780, 25] on icon "close" at bounding box center [776, 25] width 13 height 13
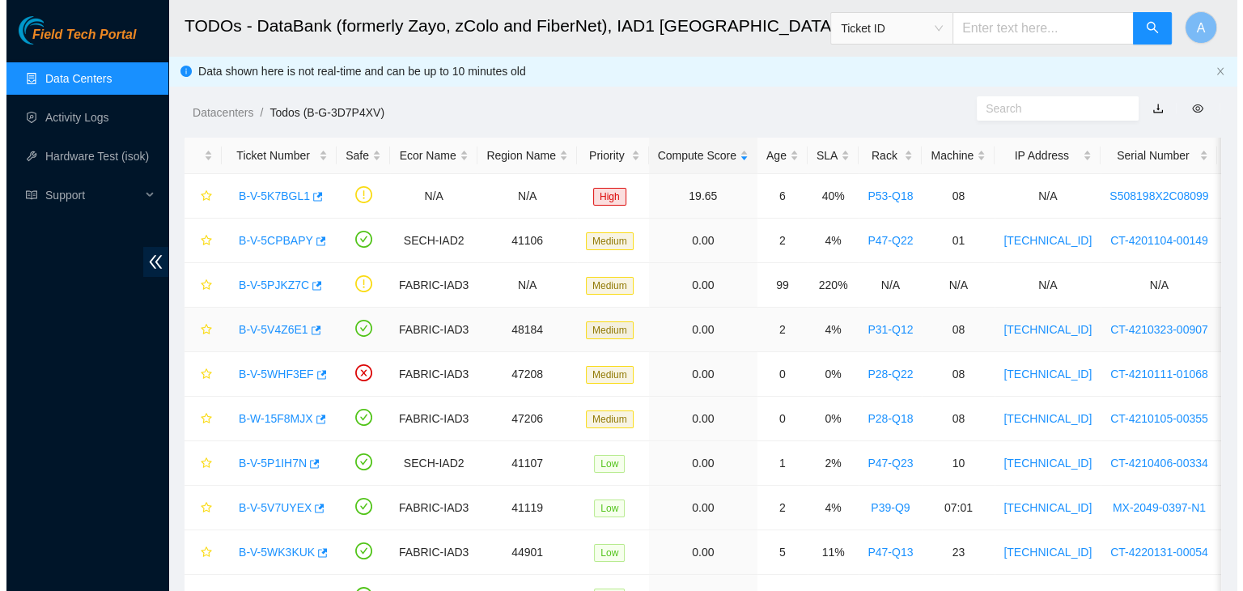
scroll to position [211, 0]
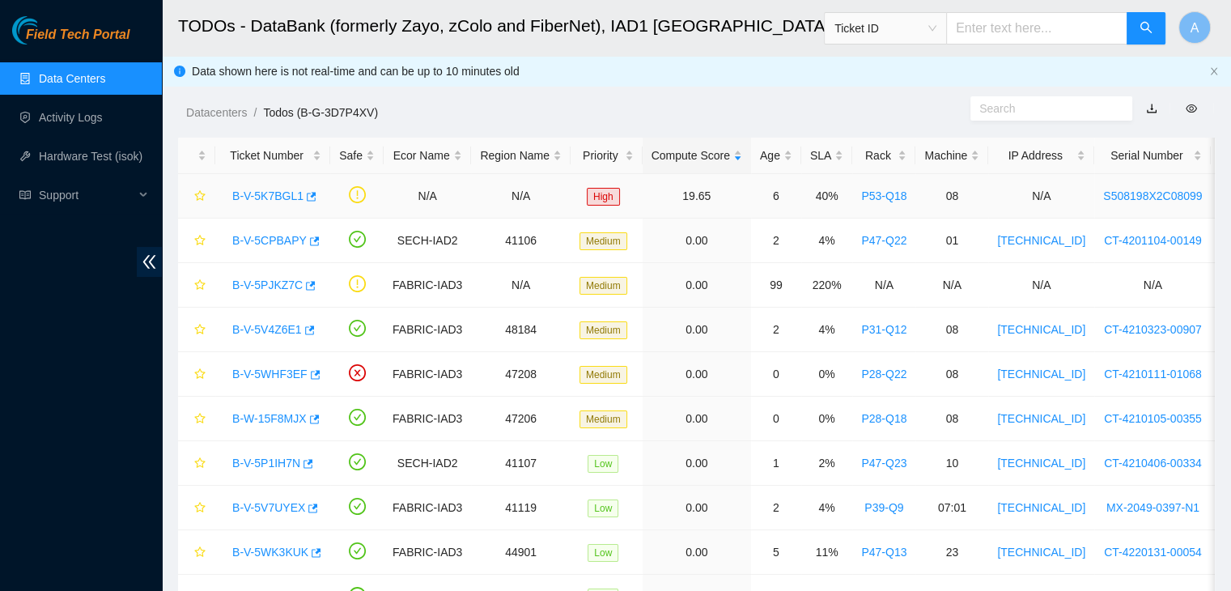
click at [285, 197] on link "B-V-5K7BGL1" at bounding box center [267, 195] width 71 height 13
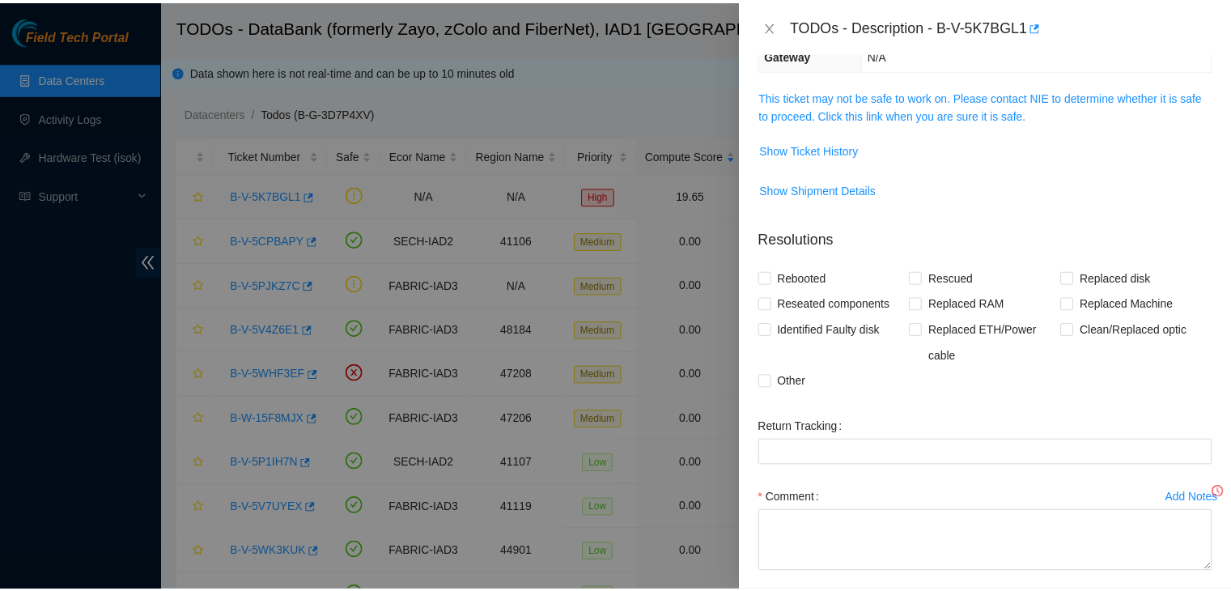
scroll to position [159, 0]
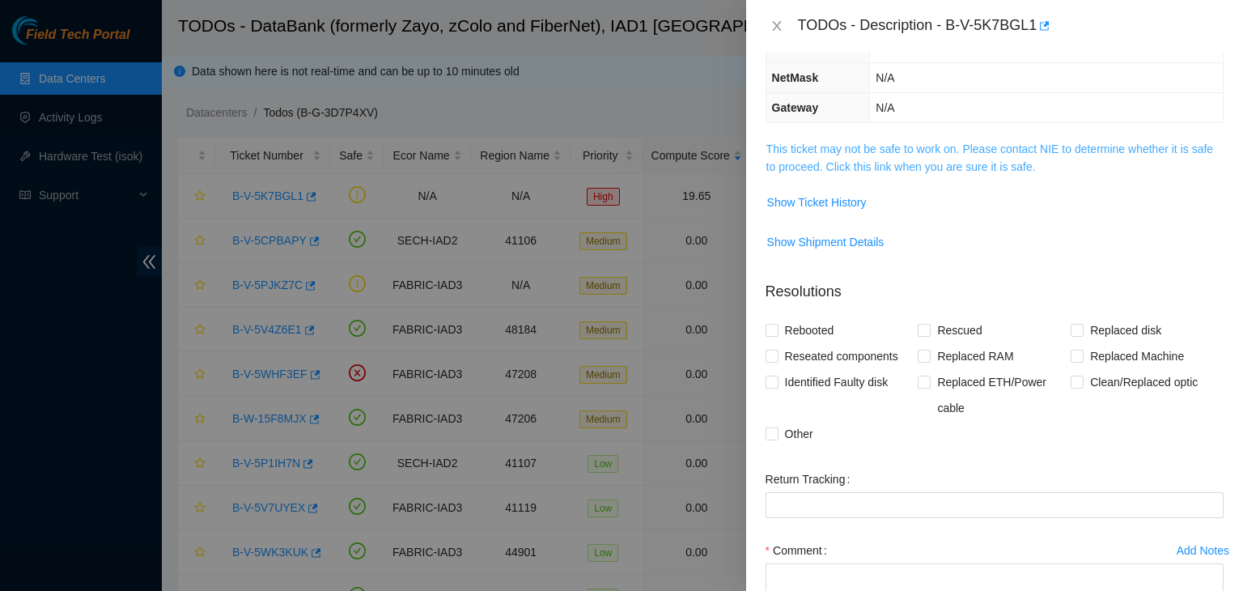
click at [896, 150] on link "This ticket may not be safe to work on. Please contact NIE to determine whether…" at bounding box center [989, 157] width 447 height 31
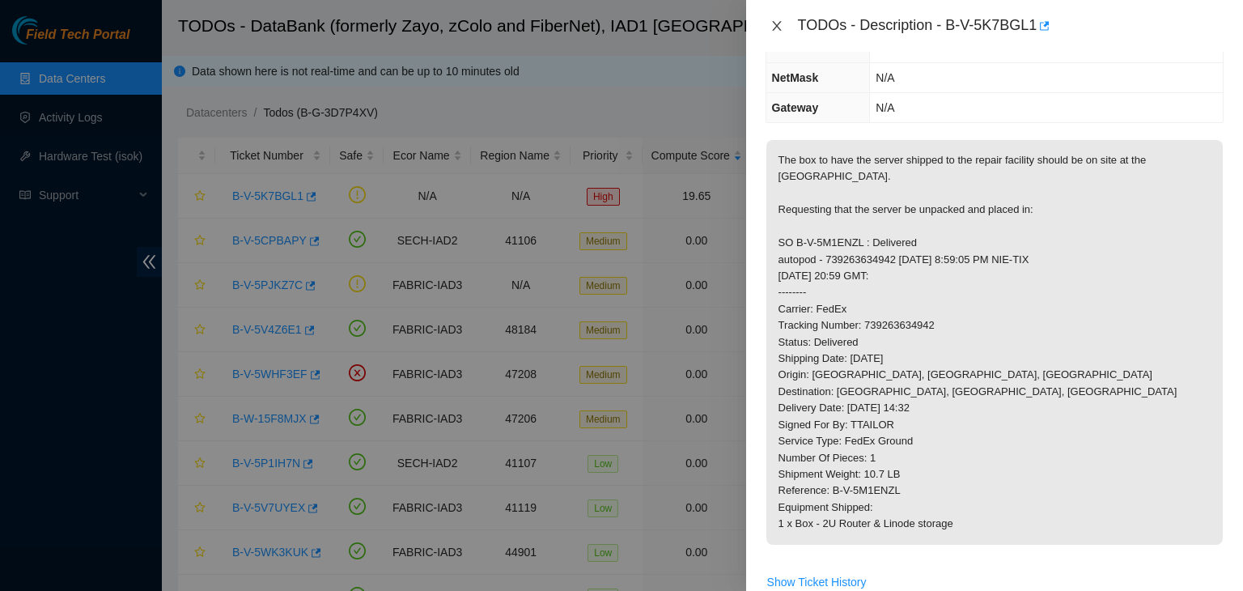
click at [781, 26] on icon "close" at bounding box center [776, 25] width 13 height 13
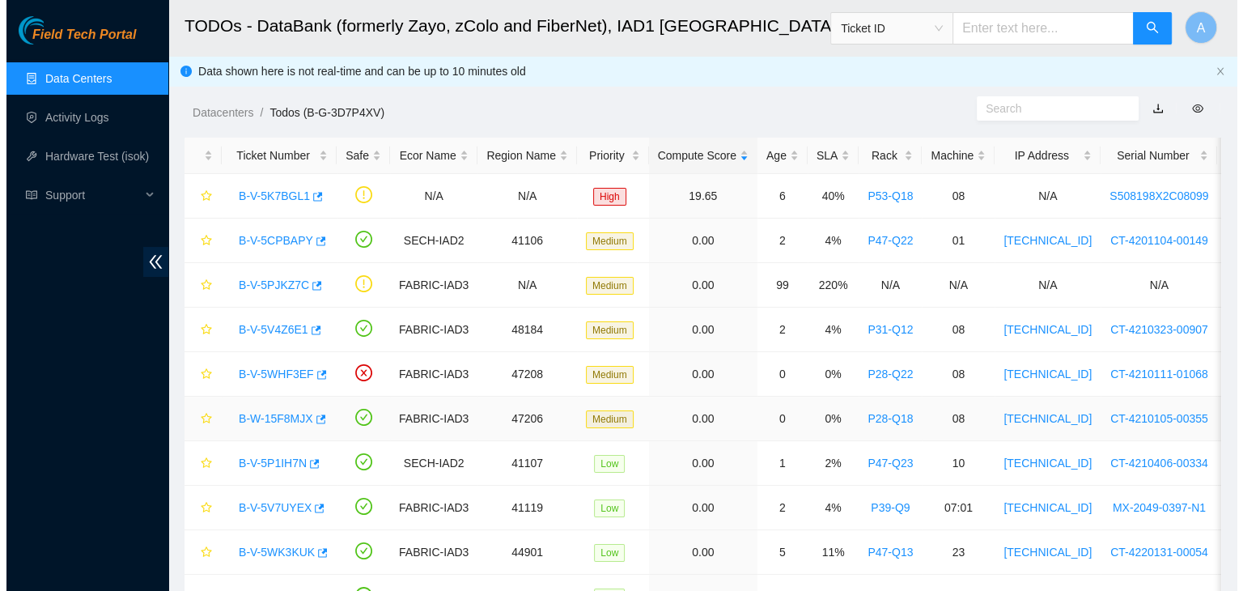
scroll to position [133, 0]
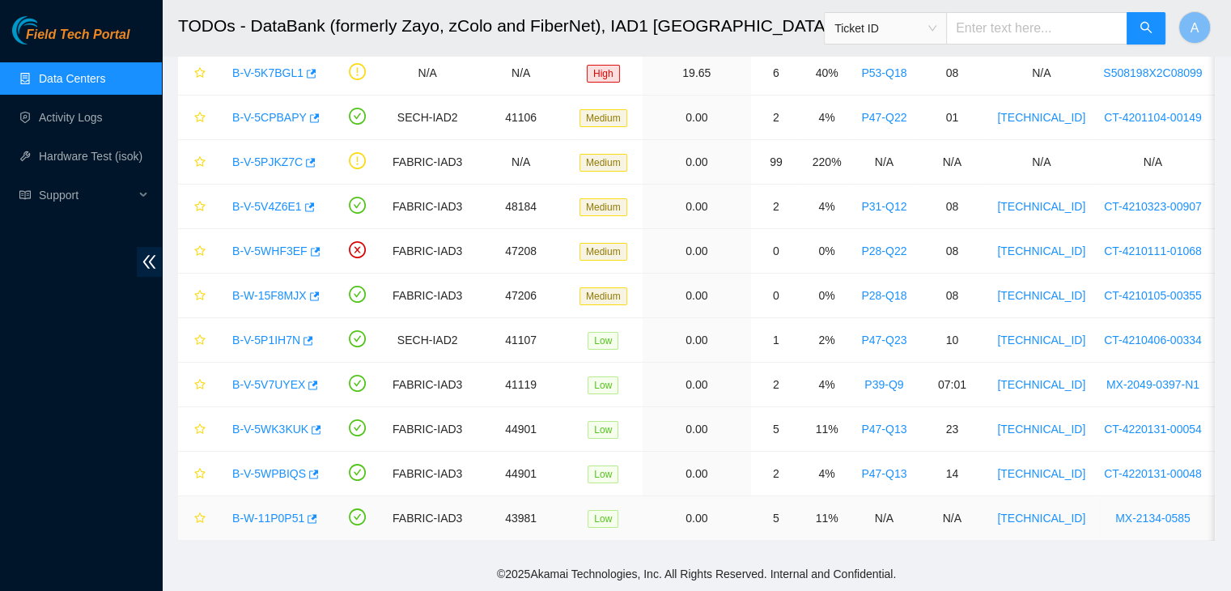
click at [267, 511] on link "B-W-11P0P51" at bounding box center [268, 517] width 72 height 13
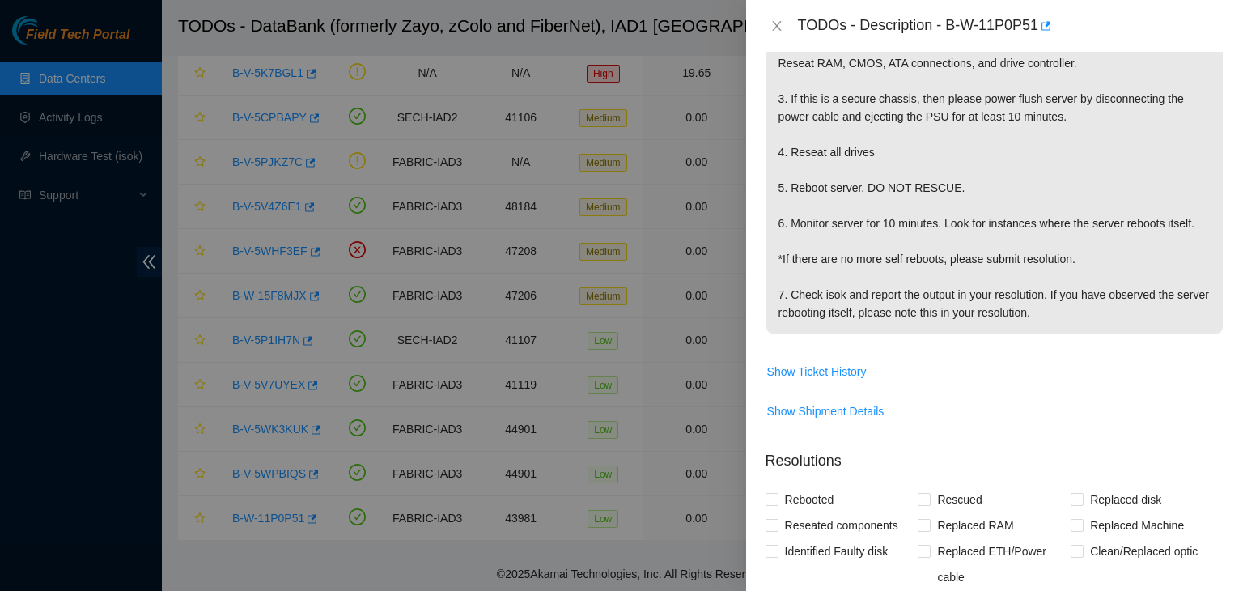
scroll to position [411, 0]
click at [838, 376] on span "Show Ticket History" at bounding box center [817, 371] width 100 height 18
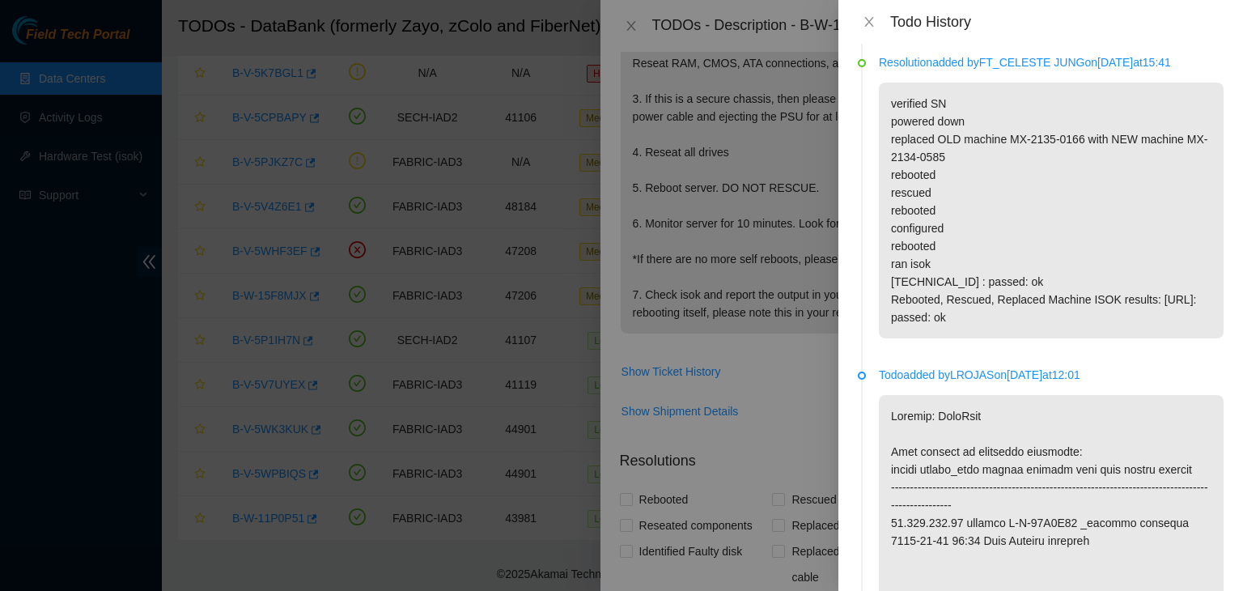
scroll to position [565, 0]
drag, startPoint x: 1010, startPoint y: 142, endPoint x: 1080, endPoint y: 141, distance: 70.4
click at [1080, 141] on p "verified SN powered down replaced OLD machine MX-2135-0166 with NEW machine MX-…" at bounding box center [1051, 211] width 345 height 256
click at [1075, 205] on p "verified SN powered down replaced OLD machine MX-2135-0166 with NEW machine MX-…" at bounding box center [1051, 211] width 345 height 256
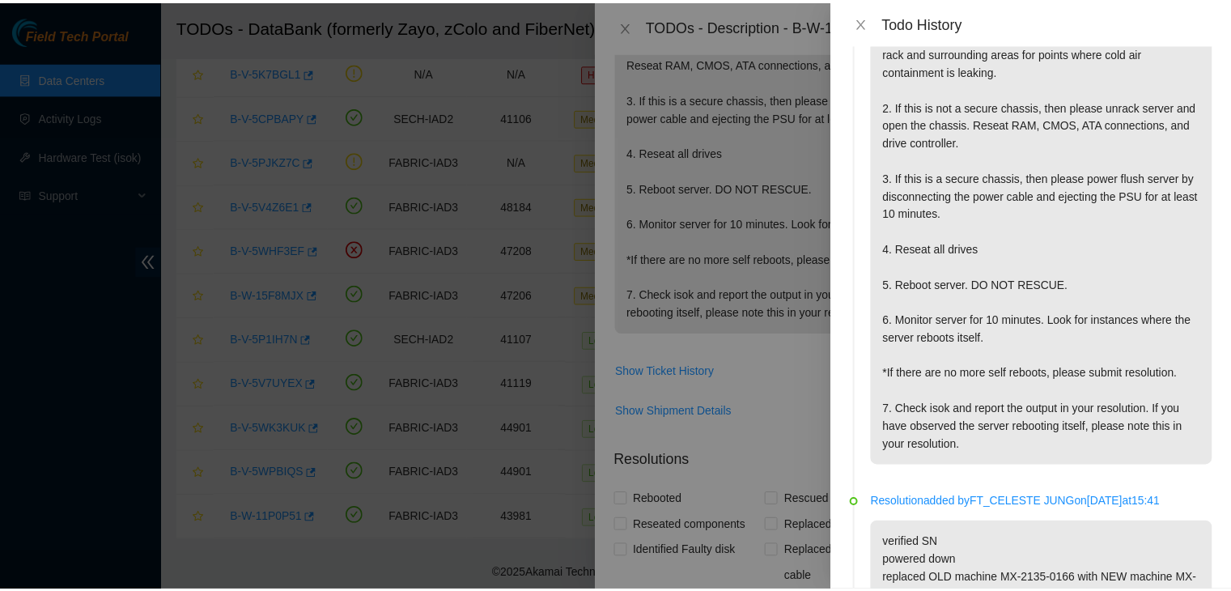
scroll to position [0, 0]
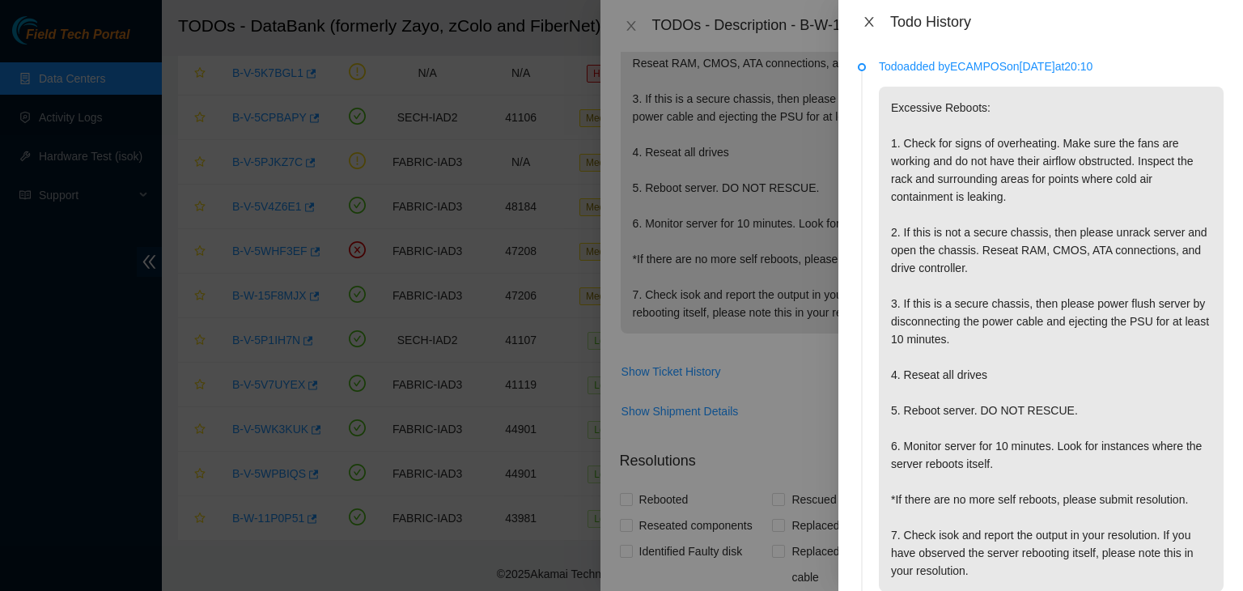
click at [874, 17] on icon "close" at bounding box center [868, 21] width 13 height 13
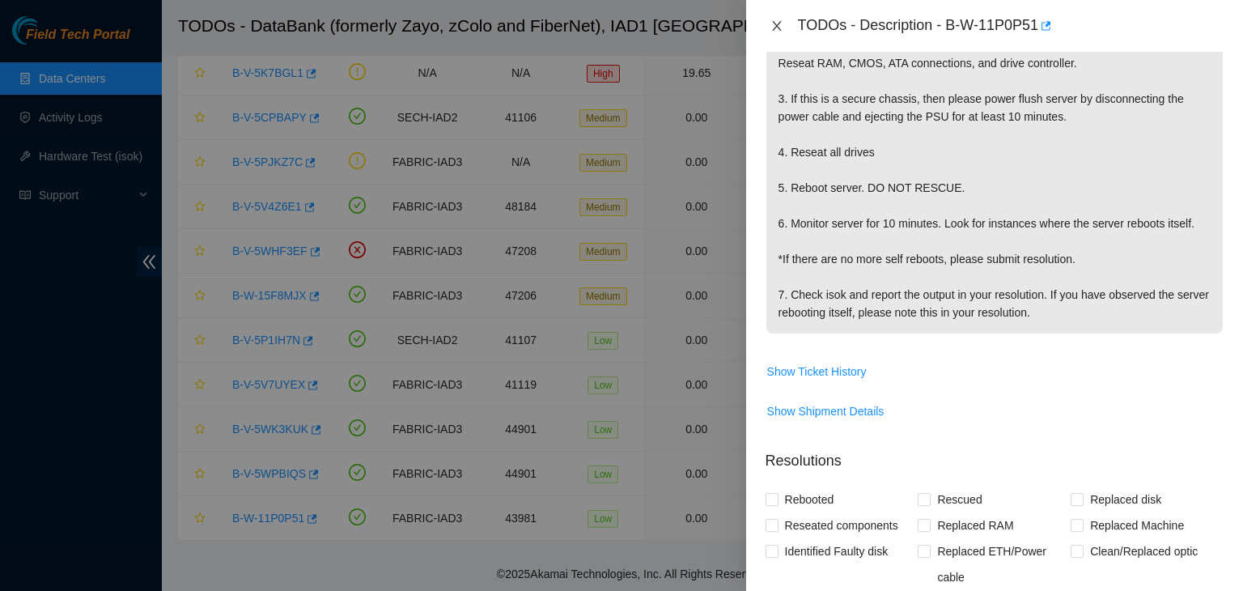
click at [779, 20] on icon "close" at bounding box center [776, 25] width 13 height 13
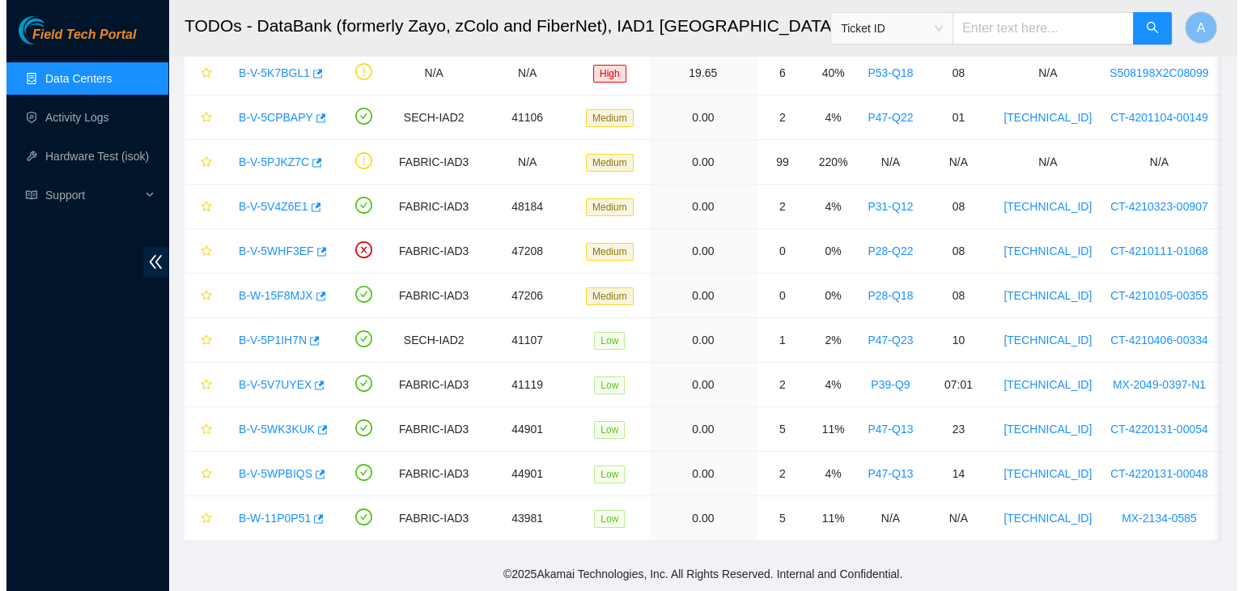
scroll to position [434, 0]
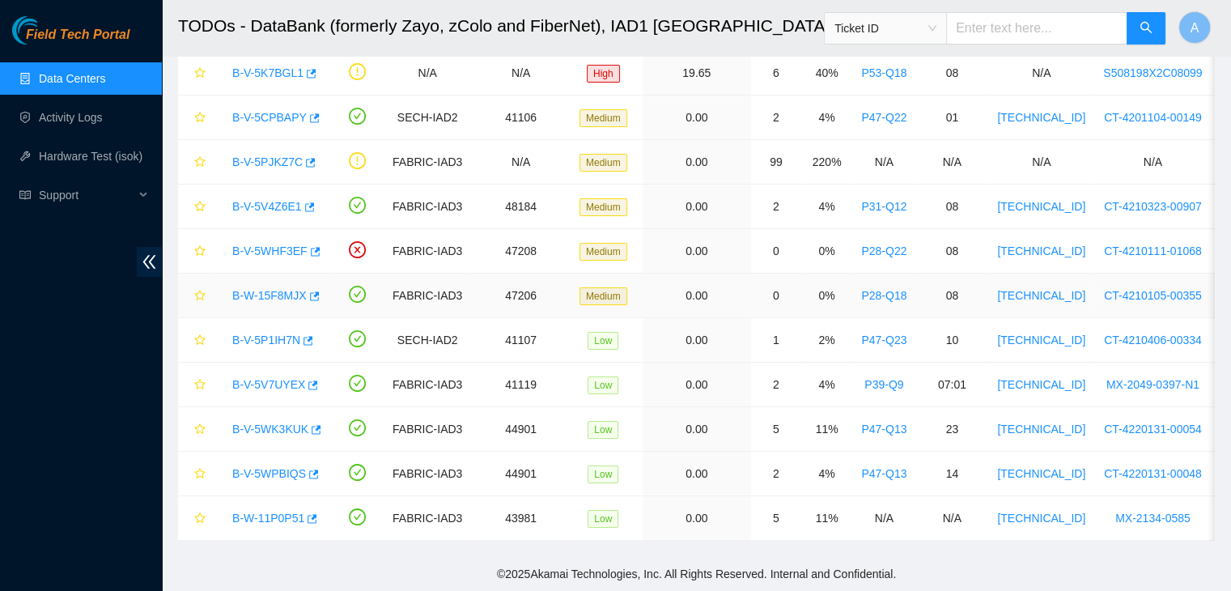
click at [290, 289] on link "B-W-15F8MJX" at bounding box center [269, 295] width 74 height 13
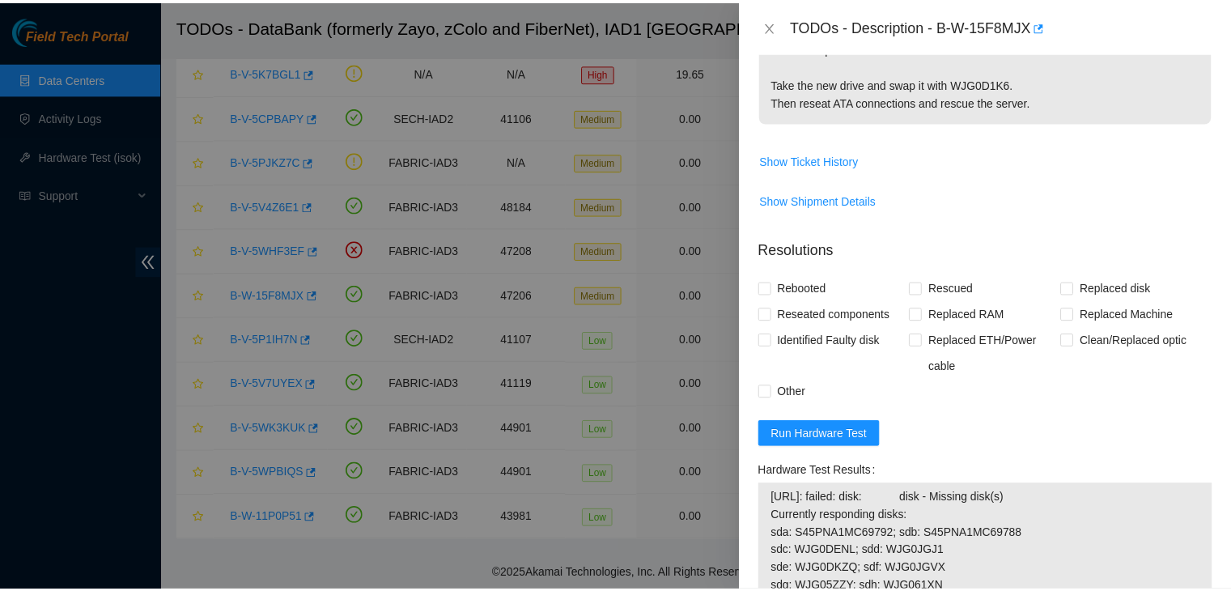
scroll to position [340, 0]
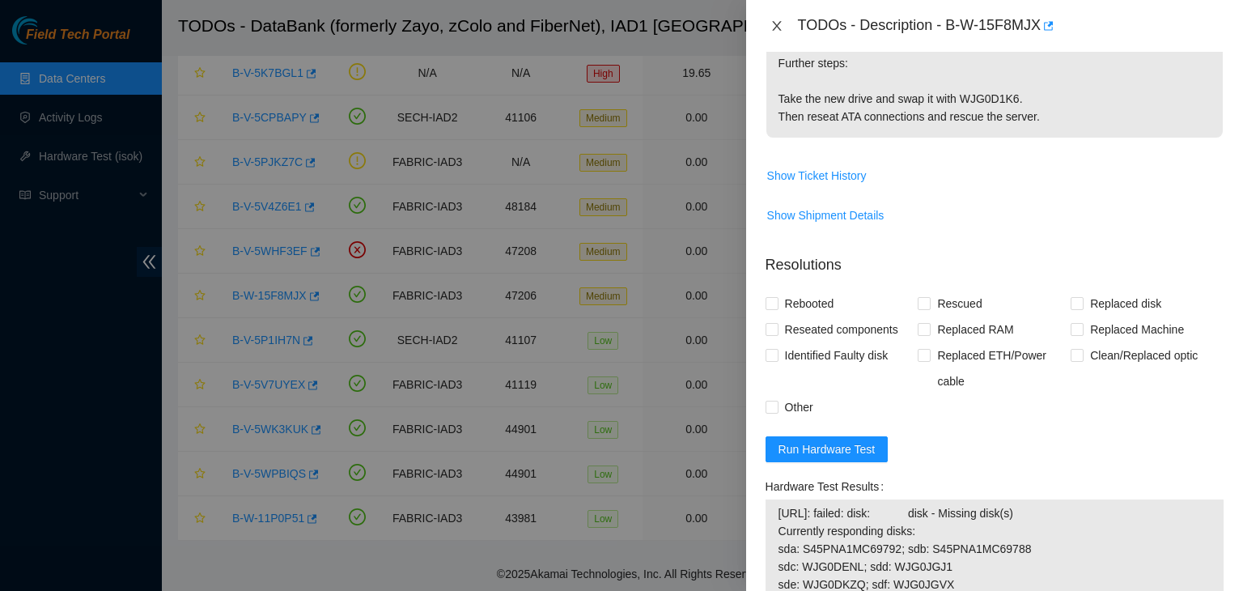
click at [777, 24] on icon "close" at bounding box center [776, 26] width 9 height 10
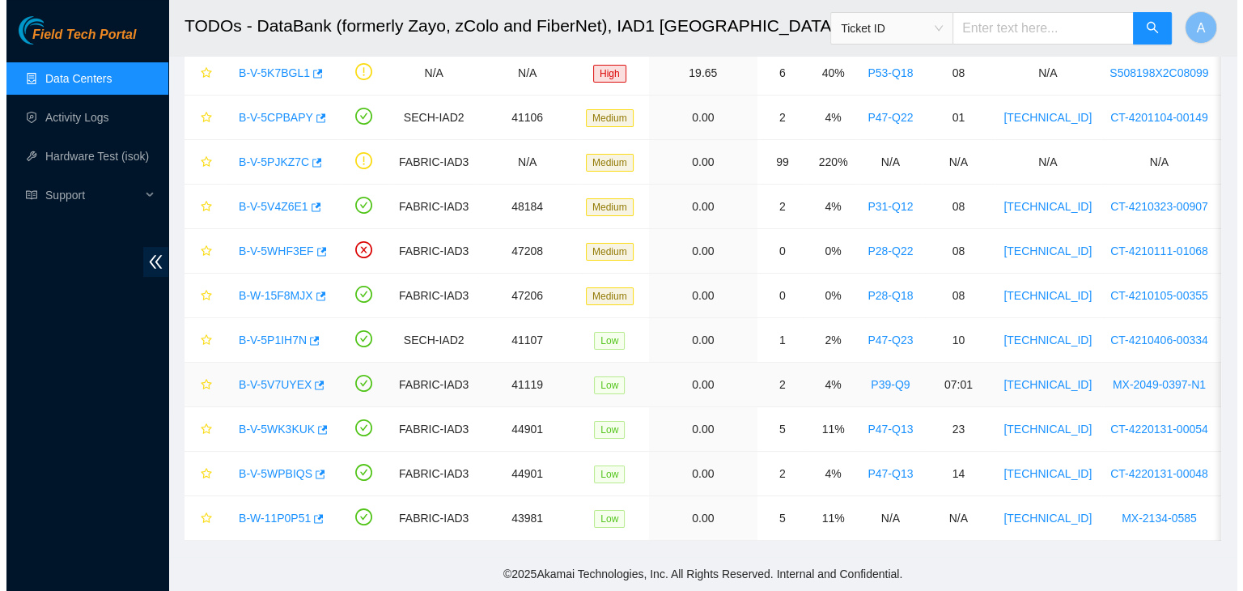
scroll to position [364, 0]
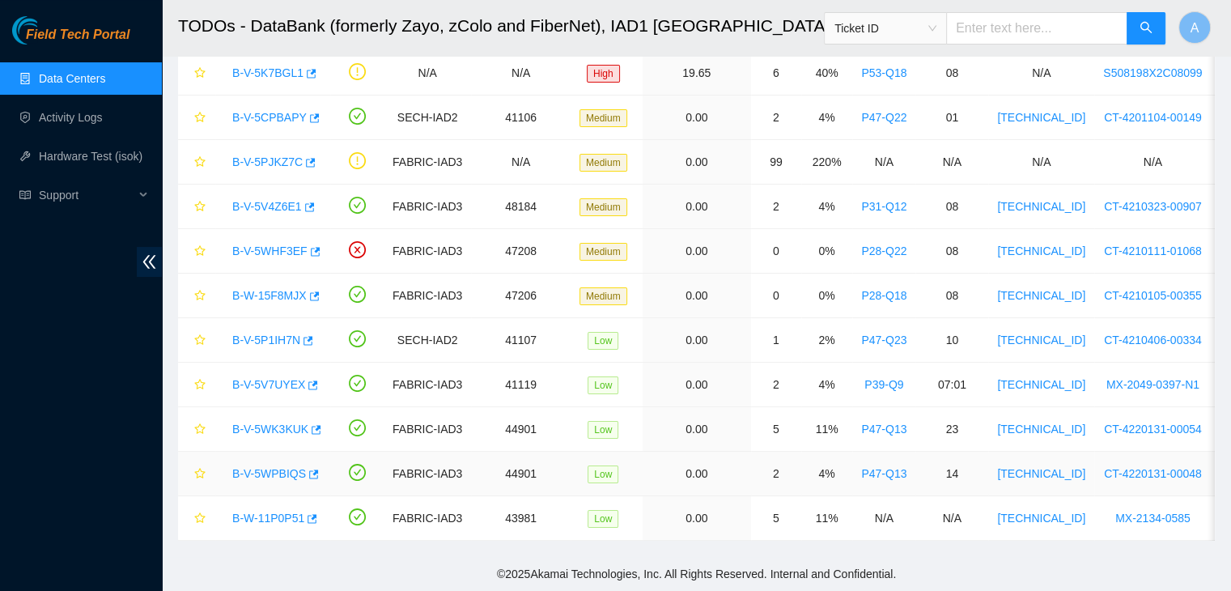
click at [265, 467] on link "B-V-5WPBIQS" at bounding box center [269, 473] width 74 height 13
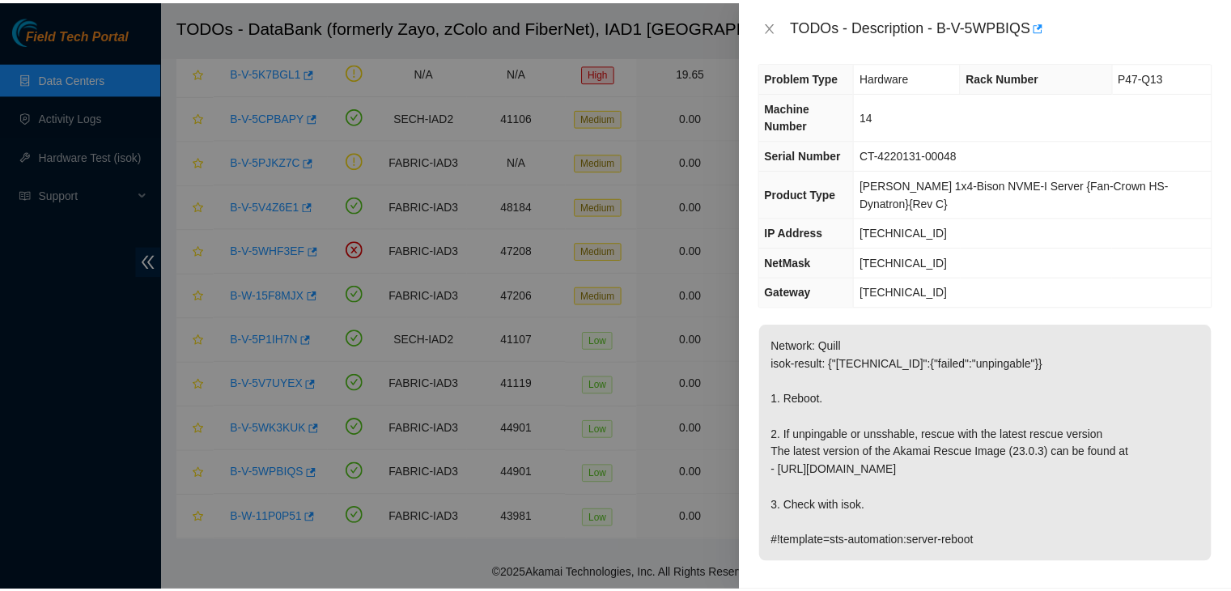
scroll to position [0, 0]
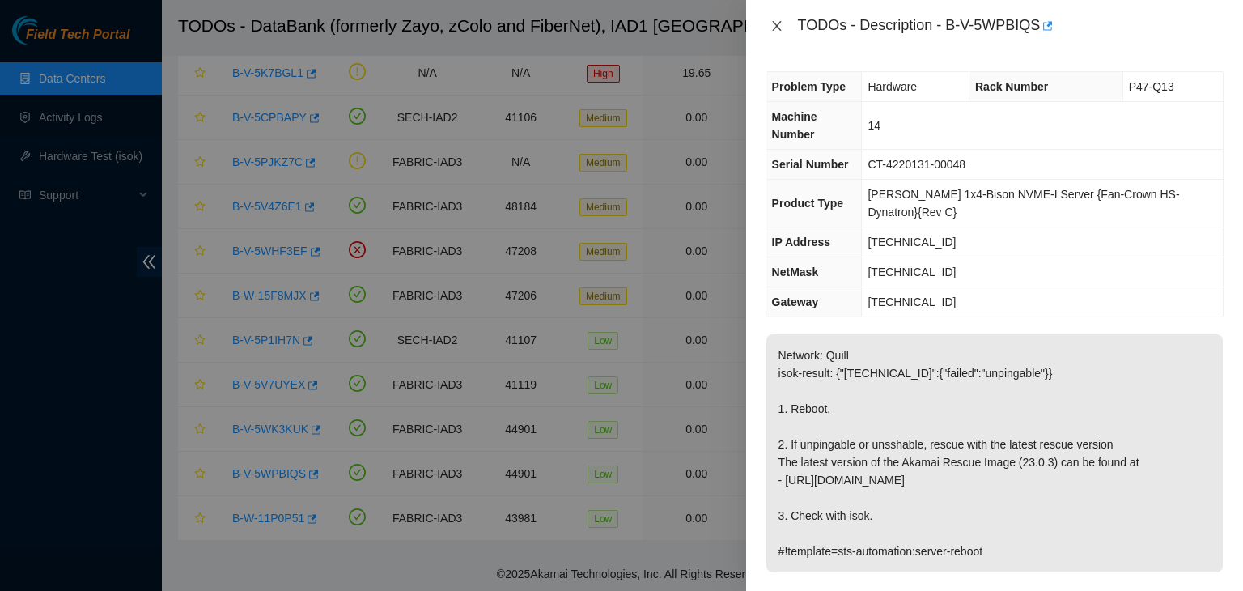
click at [775, 28] on icon "close" at bounding box center [776, 26] width 9 height 10
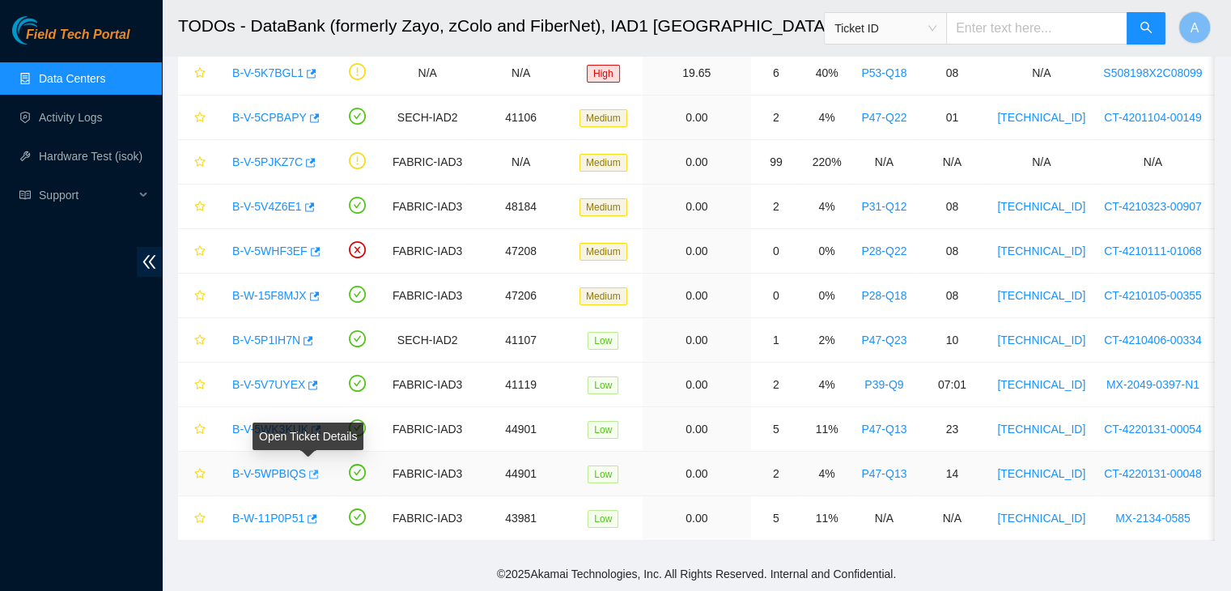
click at [310, 468] on icon "button" at bounding box center [312, 473] width 11 height 11
click at [84, 119] on link "Activity Logs" at bounding box center [71, 117] width 64 height 13
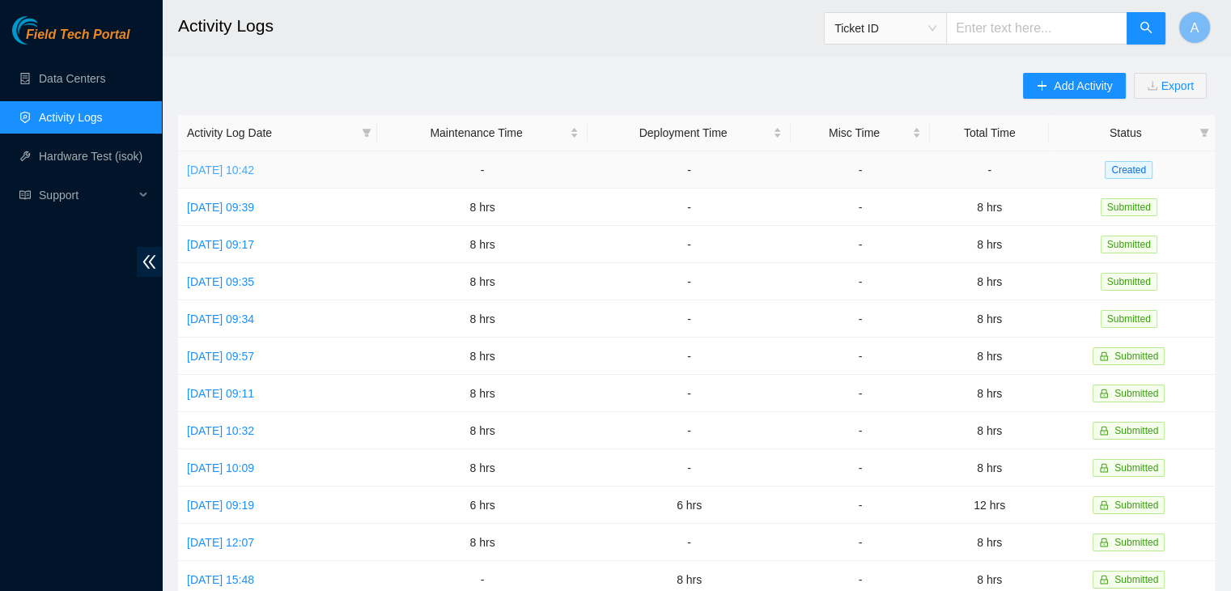
click at [241, 165] on link "Thu, 02 Oct 2025 10:42" at bounding box center [220, 169] width 67 height 13
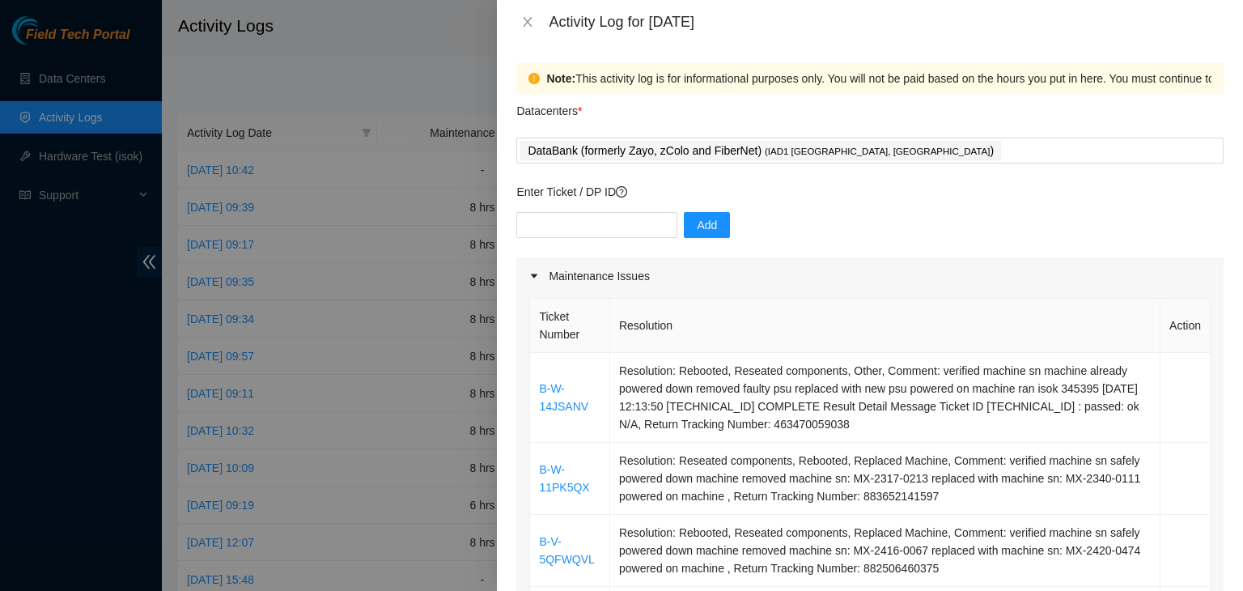
click at [529, 29] on div "Activity Log for 02-10-2025" at bounding box center [869, 22] width 707 height 18
click at [530, 25] on icon "close" at bounding box center [527, 22] width 9 height 10
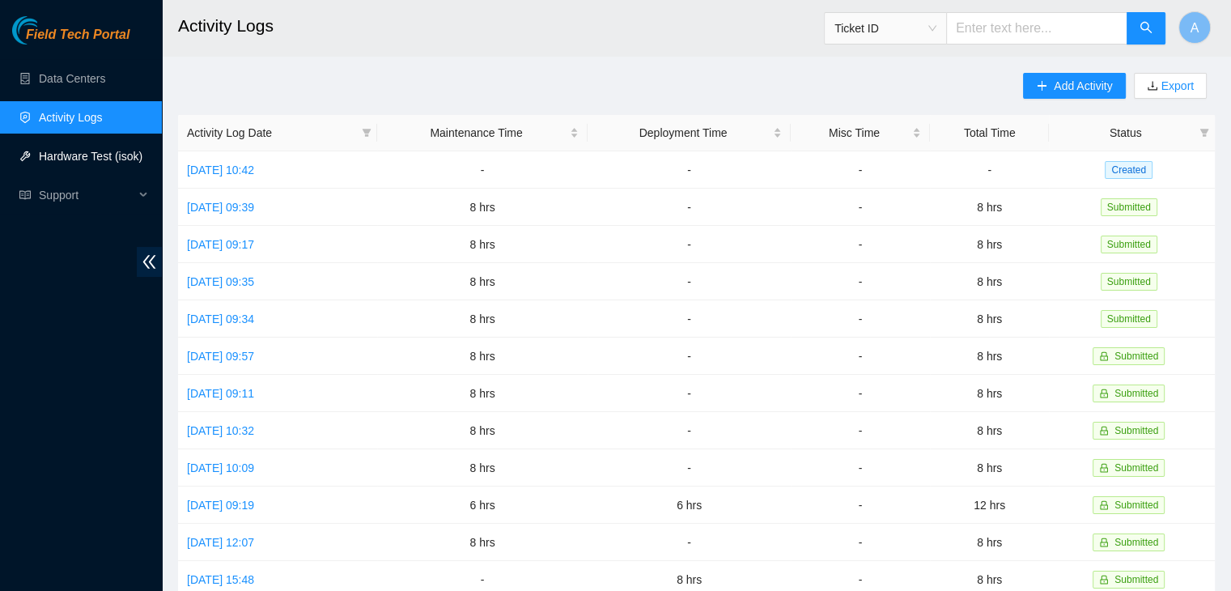
click at [133, 150] on link "Hardware Test (isok)" at bounding box center [91, 156] width 104 height 13
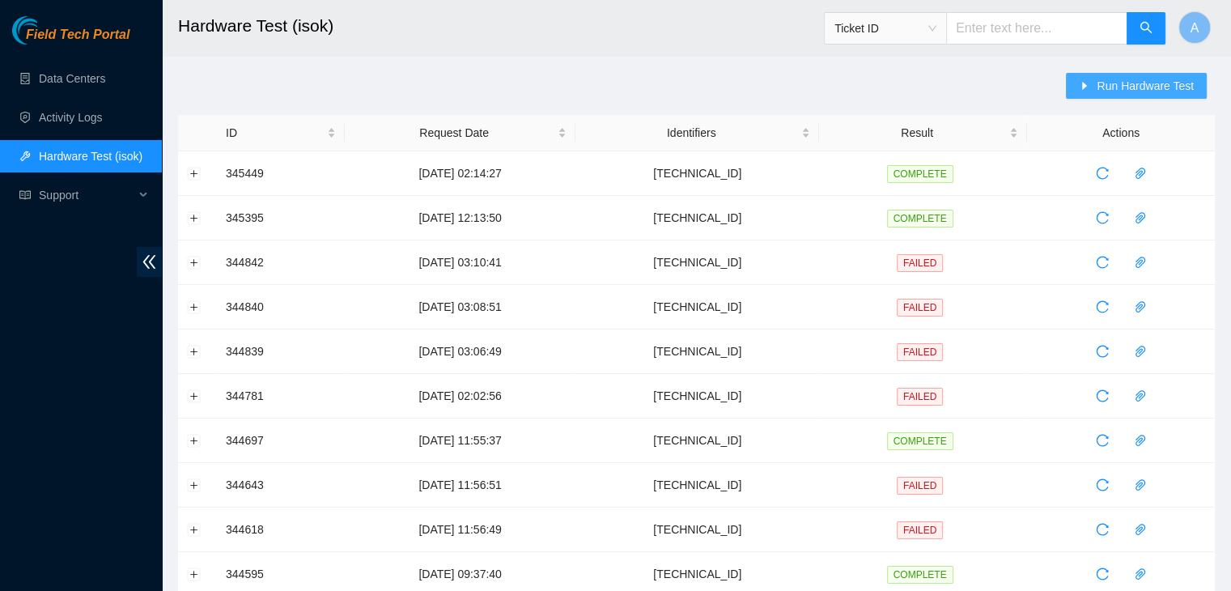
click at [1099, 80] on span "Run Hardware Test" at bounding box center [1144, 86] width 97 height 18
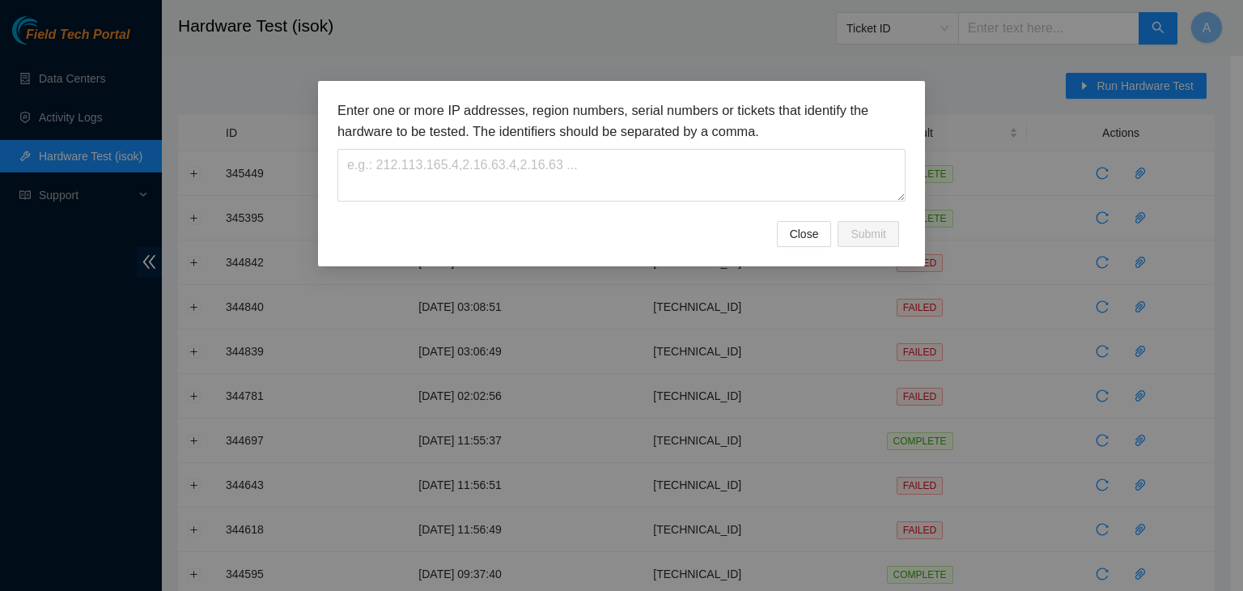
click at [811, 141] on h3 "Enter one or more IP addresses, region numbers, serial numbers or tickets that …" at bounding box center [621, 120] width 568 height 41
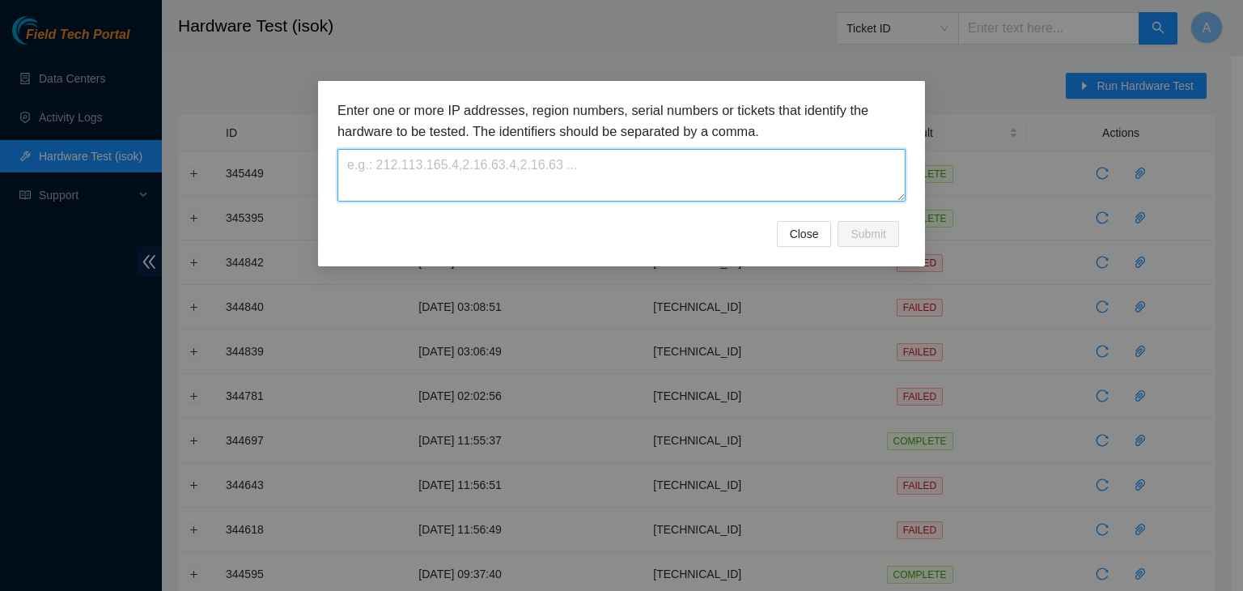
click at [799, 169] on textarea at bounding box center [621, 175] width 568 height 53
paste textarea "23.36.178.26"
type textarea "23.36.178.26"
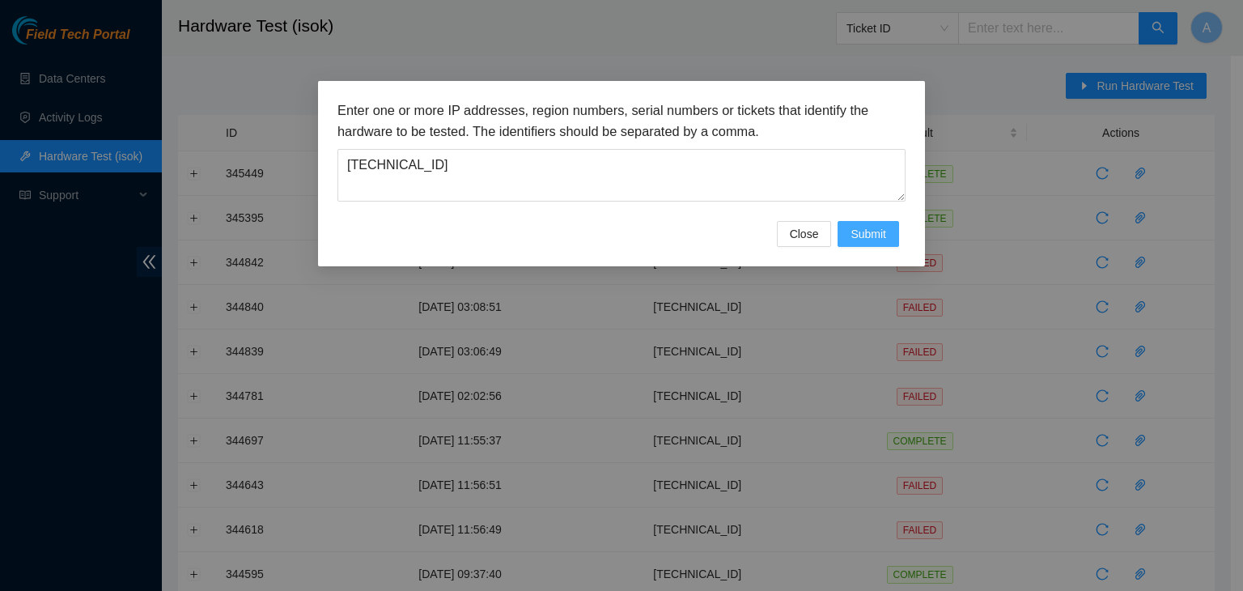
click at [875, 229] on span "Submit" at bounding box center [868, 234] width 36 height 18
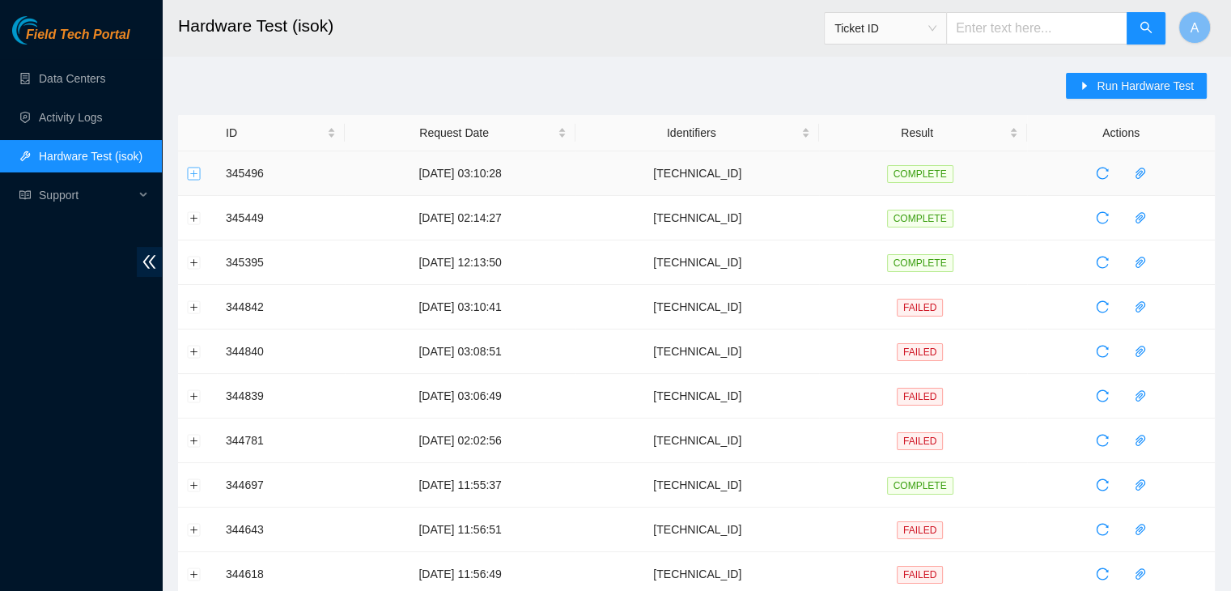
click at [193, 177] on button "Expand row" at bounding box center [194, 173] width 13 height 13
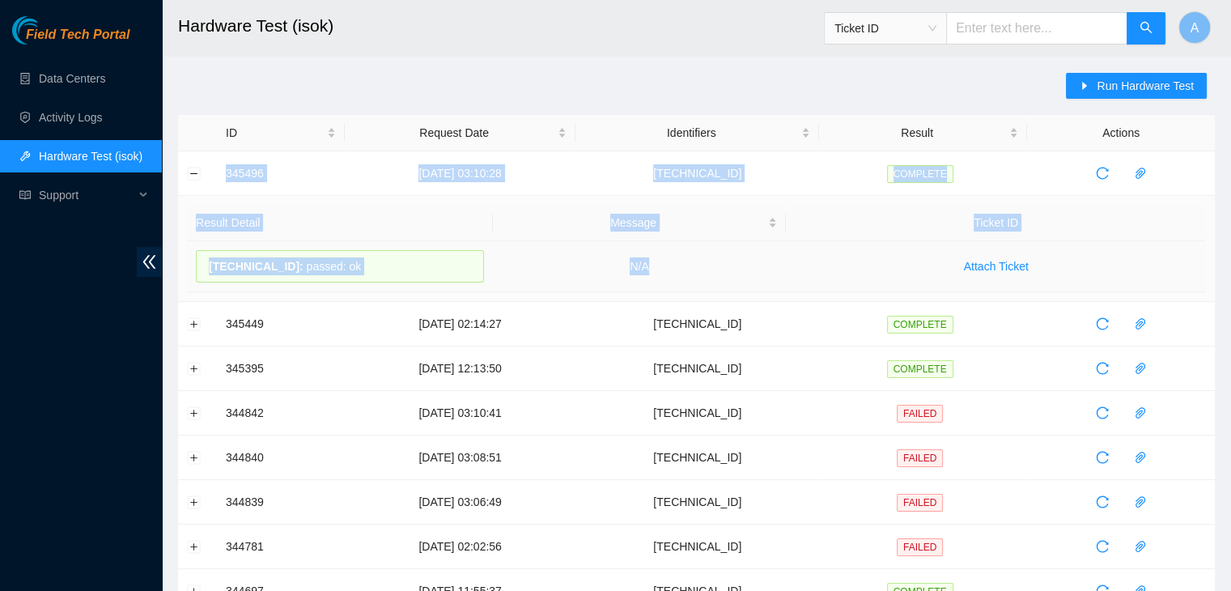
drag, startPoint x: 217, startPoint y: 173, endPoint x: 697, endPoint y: 278, distance: 491.2
copy tbody "345496 02-10-2025 03:10:28 23.36.178.26 COMPLETE Result Detail Message Ticket I…"
click at [697, 278] on td "N/A" at bounding box center [640, 266] width 294 height 51
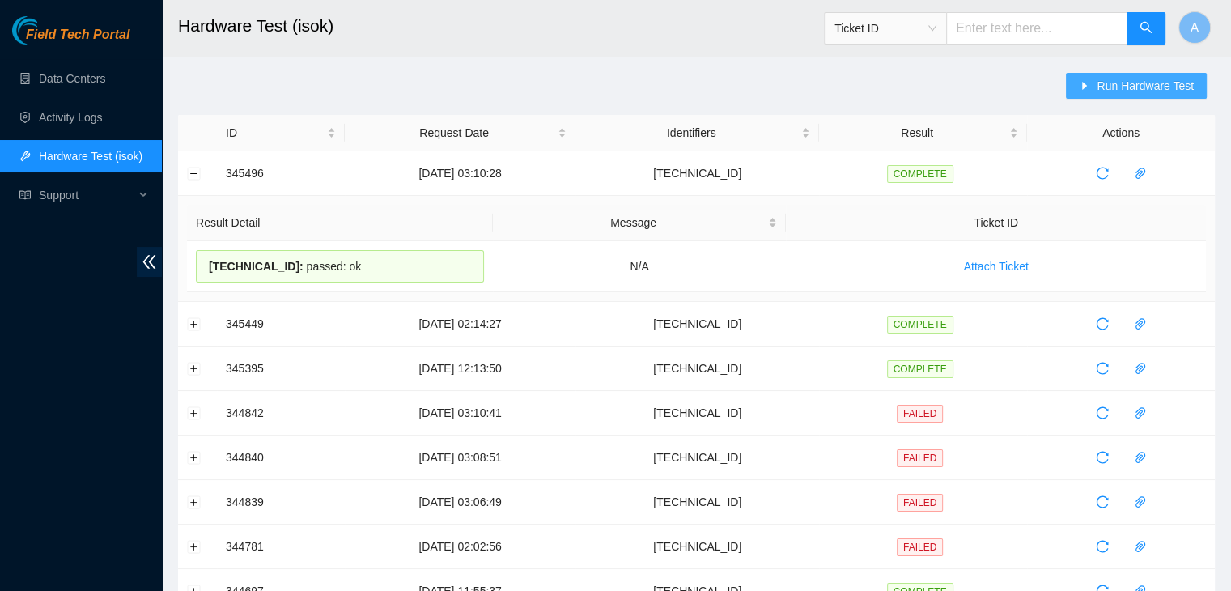
click at [1082, 80] on icon "caret-right" at bounding box center [1083, 85] width 11 height 11
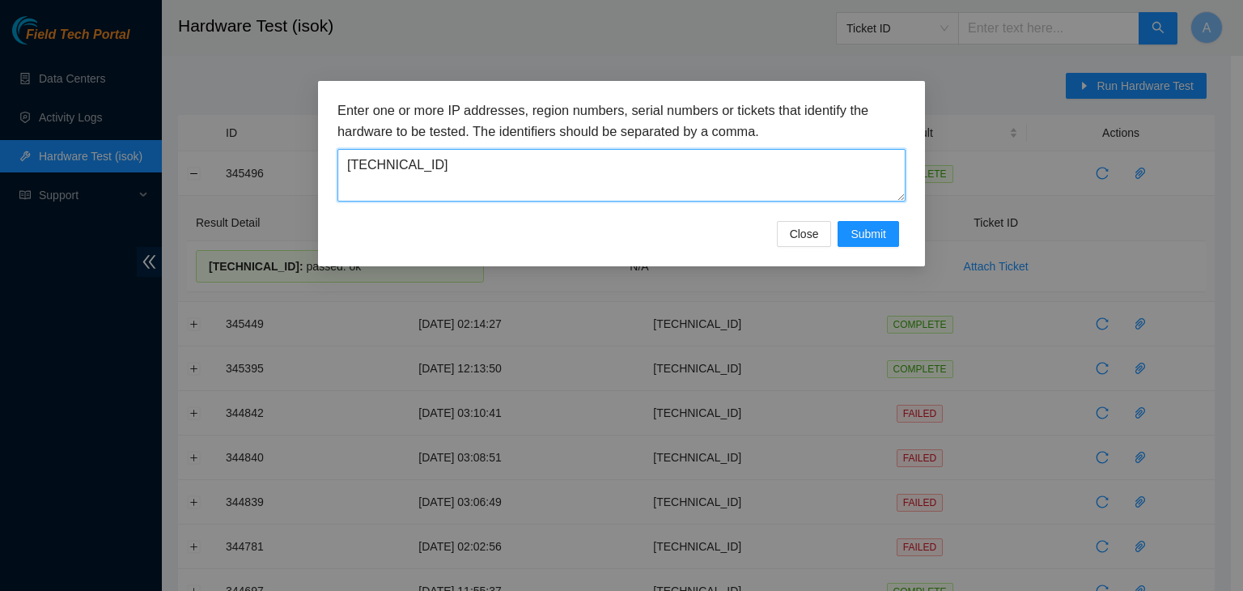
click at [780, 157] on textarea "23.36.178.26" at bounding box center [621, 175] width 568 height 53
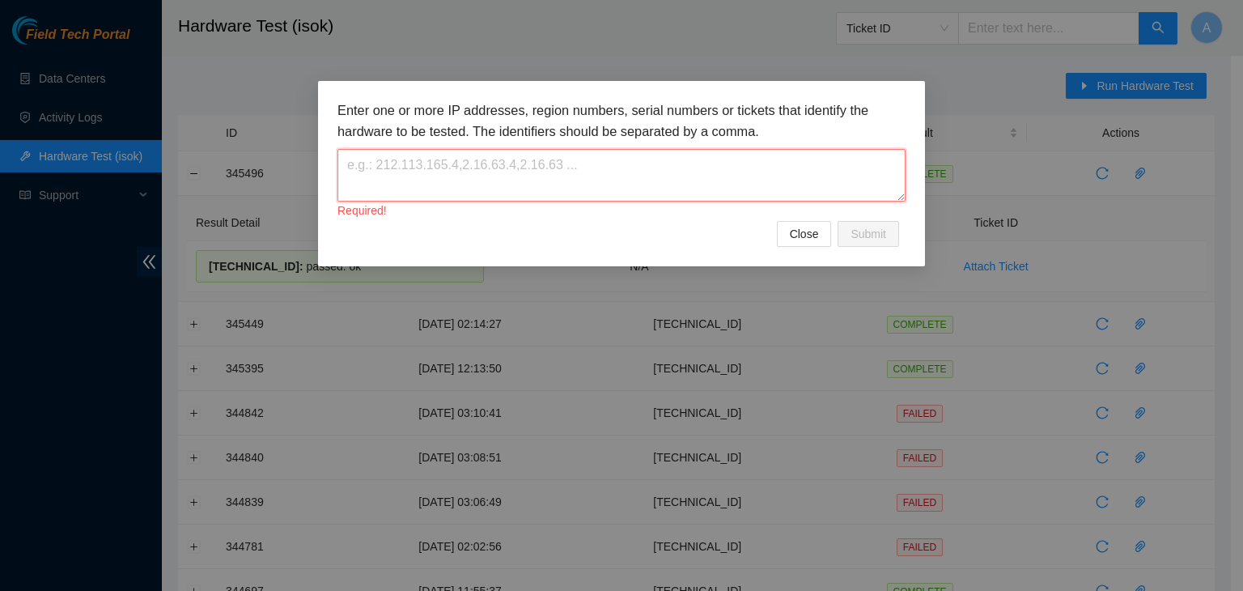
paste textarea "23.36.178.17"
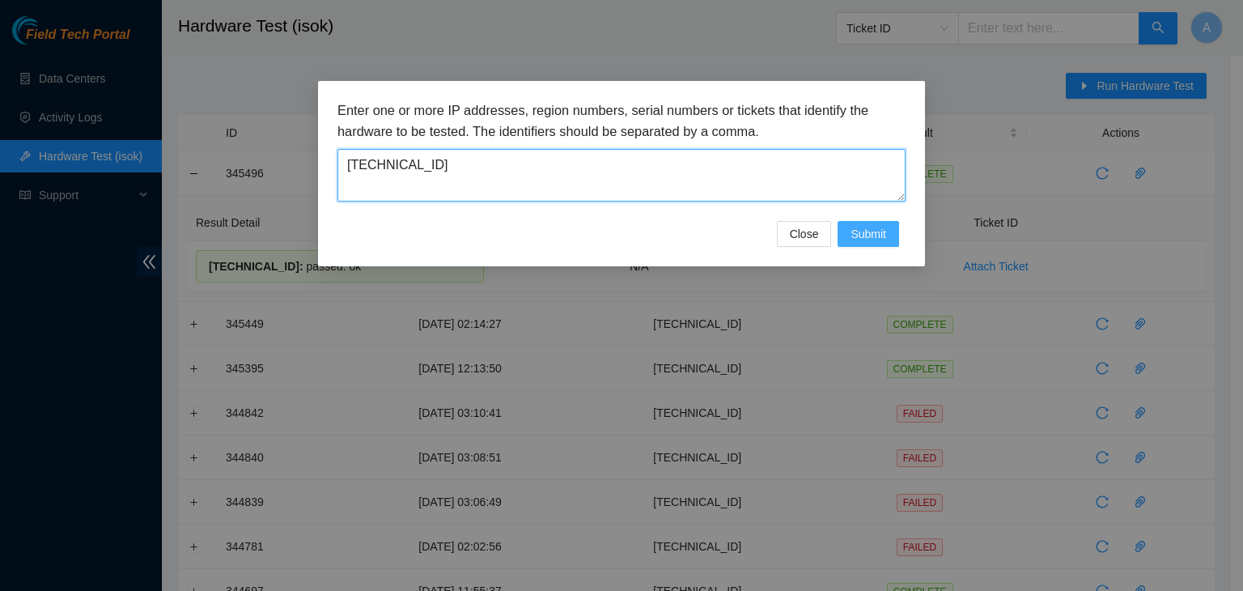
type textarea "23.36.178.17"
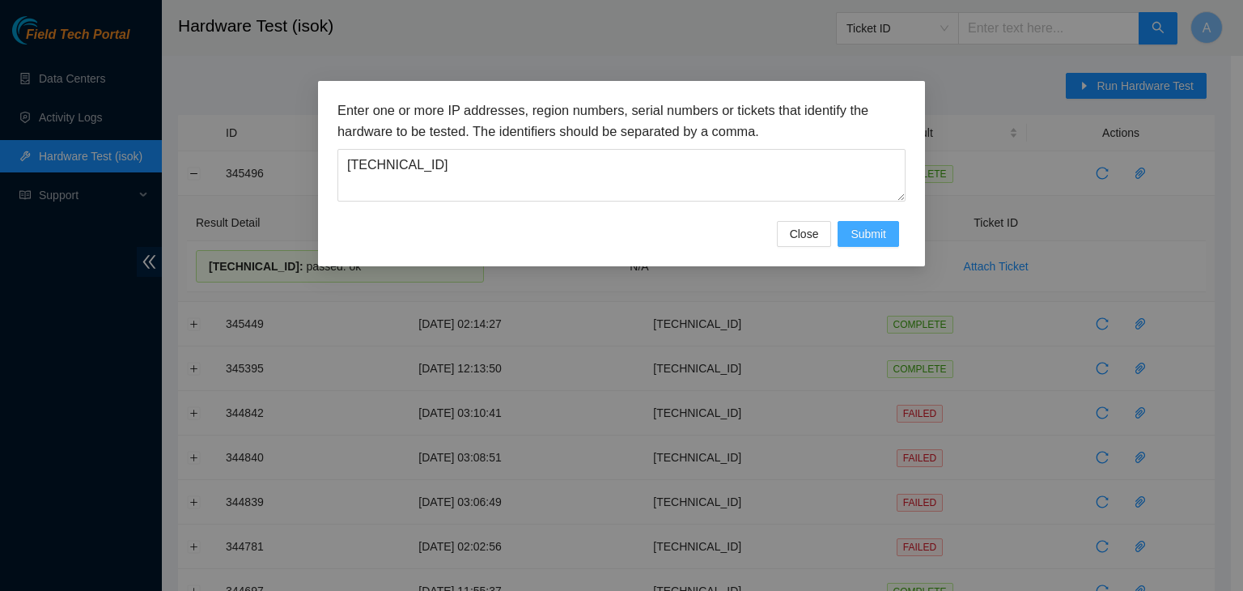
click at [871, 243] on button "Submit" at bounding box center [867, 234] width 61 height 26
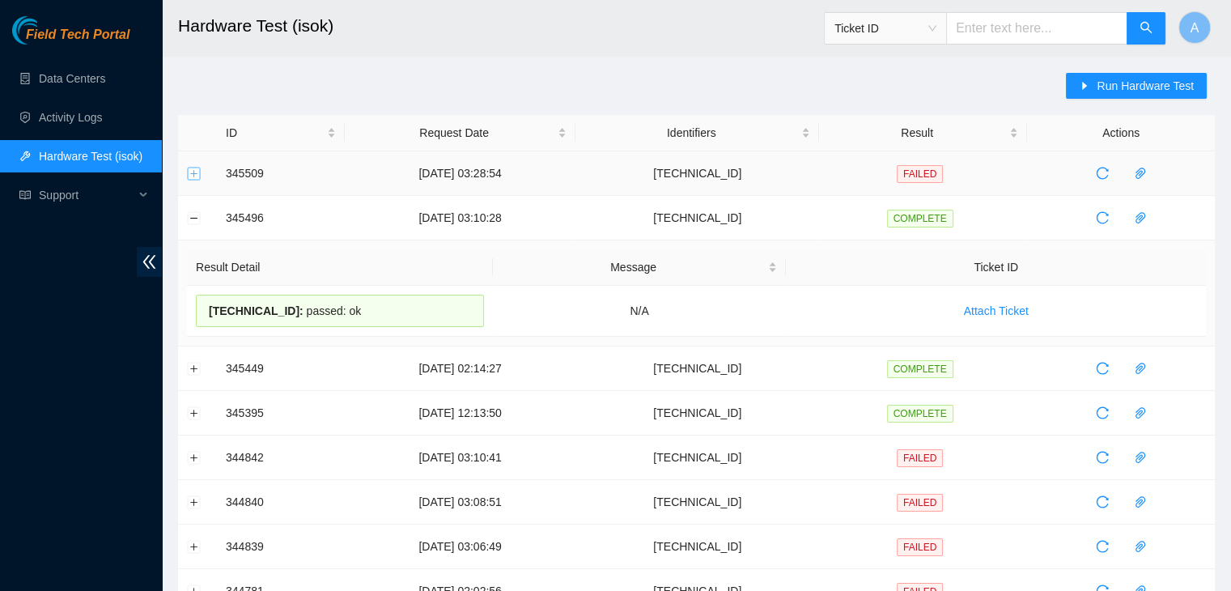
click at [189, 169] on button "Expand row" at bounding box center [194, 173] width 13 height 13
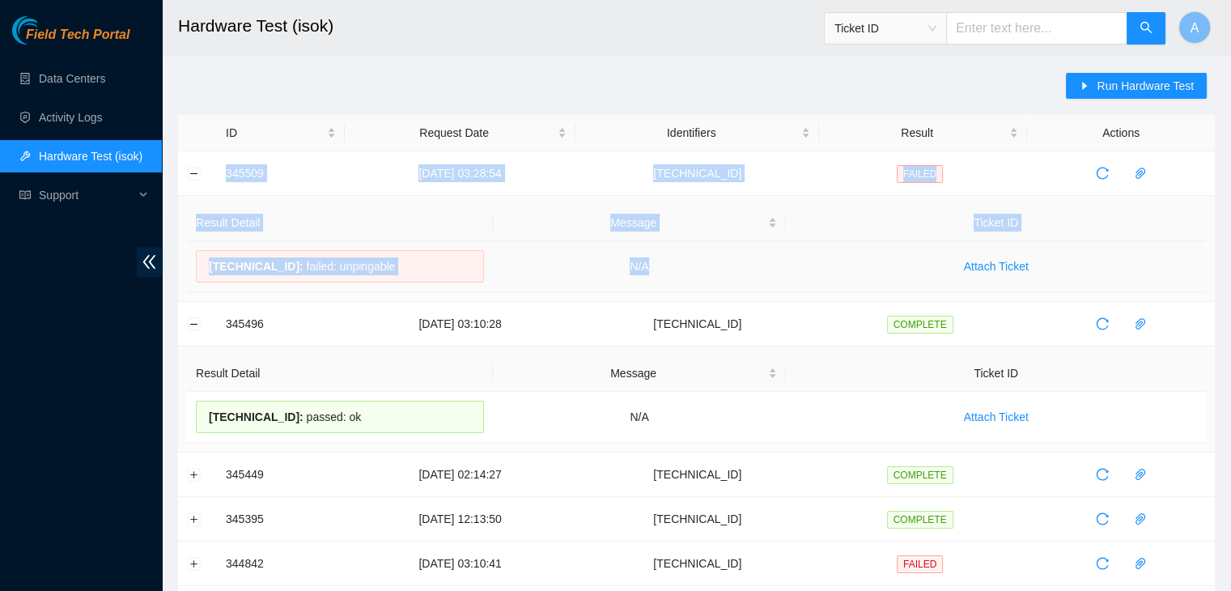
drag, startPoint x: 218, startPoint y: 170, endPoint x: 705, endPoint y: 276, distance: 498.4
copy tbody "345509 02-10-2025 03:28:54 23.36.178.17 FAILED Result Detail Message Ticket ID …"
click at [105, 82] on link "Data Centers" at bounding box center [72, 78] width 66 height 13
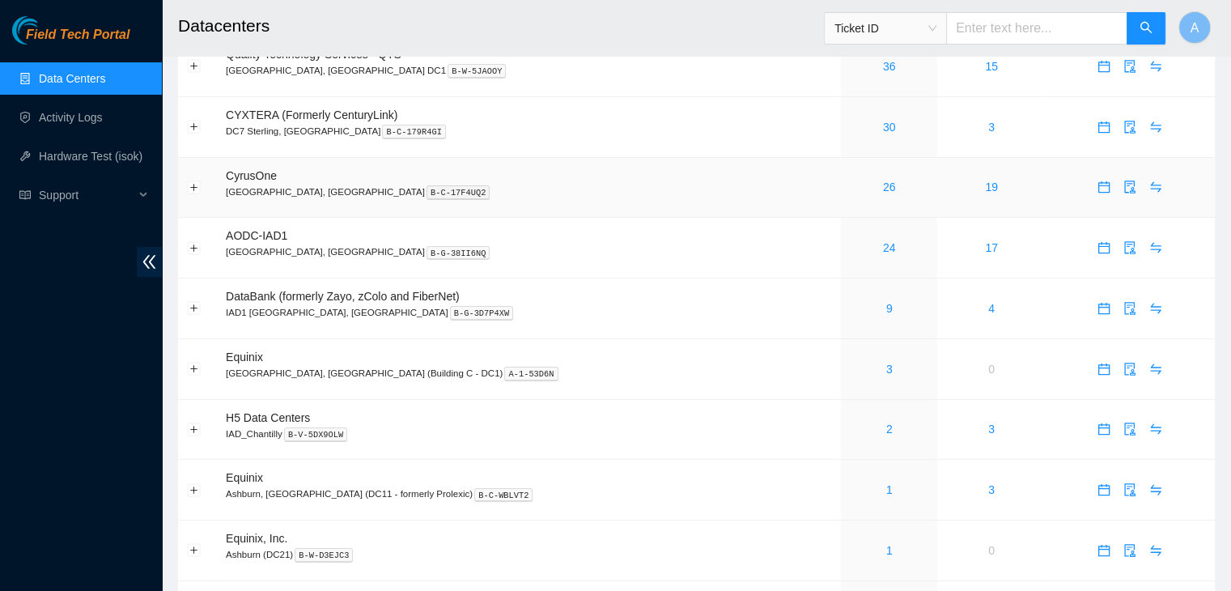
scroll to position [81, 0]
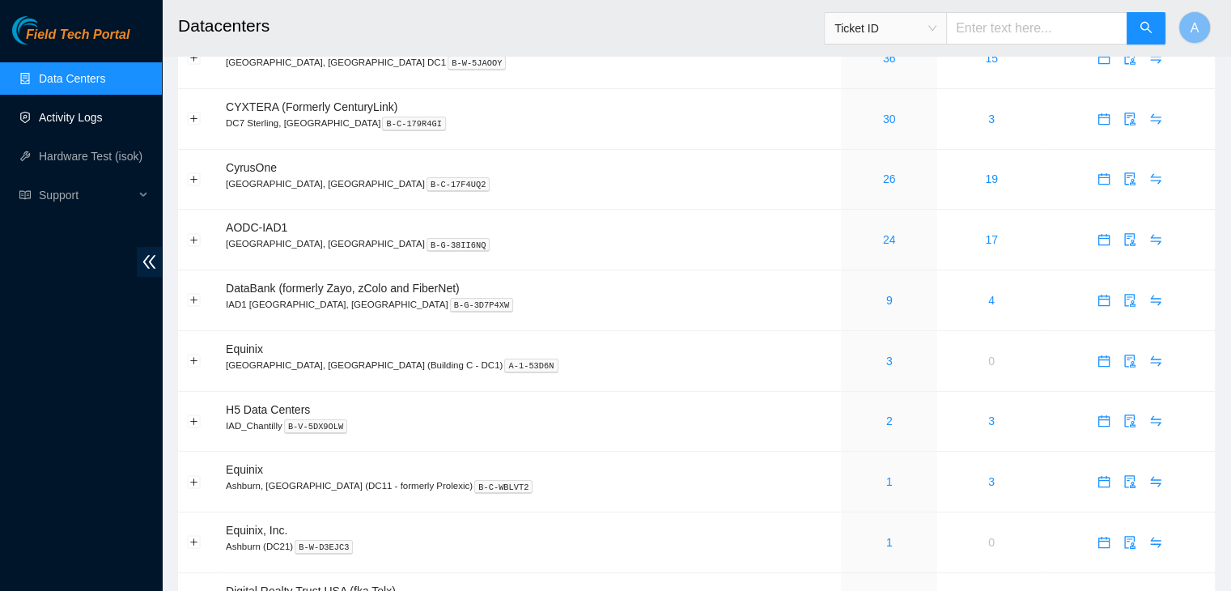
click at [87, 121] on link "Activity Logs" at bounding box center [71, 117] width 64 height 13
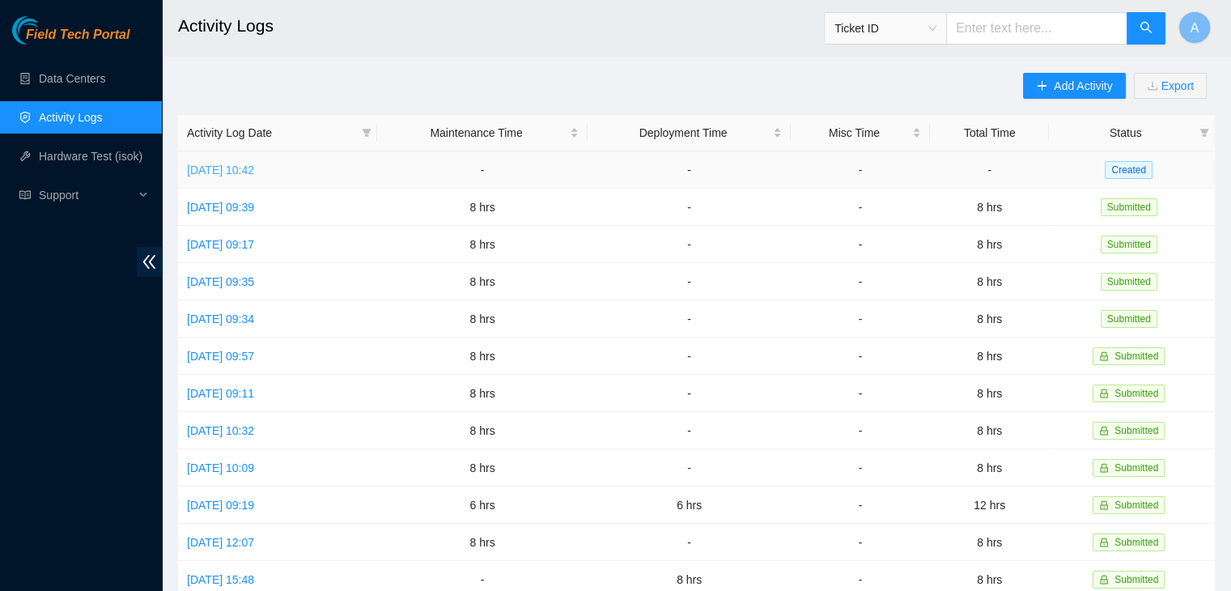
click at [246, 172] on link "Thu, 02 Oct 2025 10:42" at bounding box center [220, 169] width 67 height 13
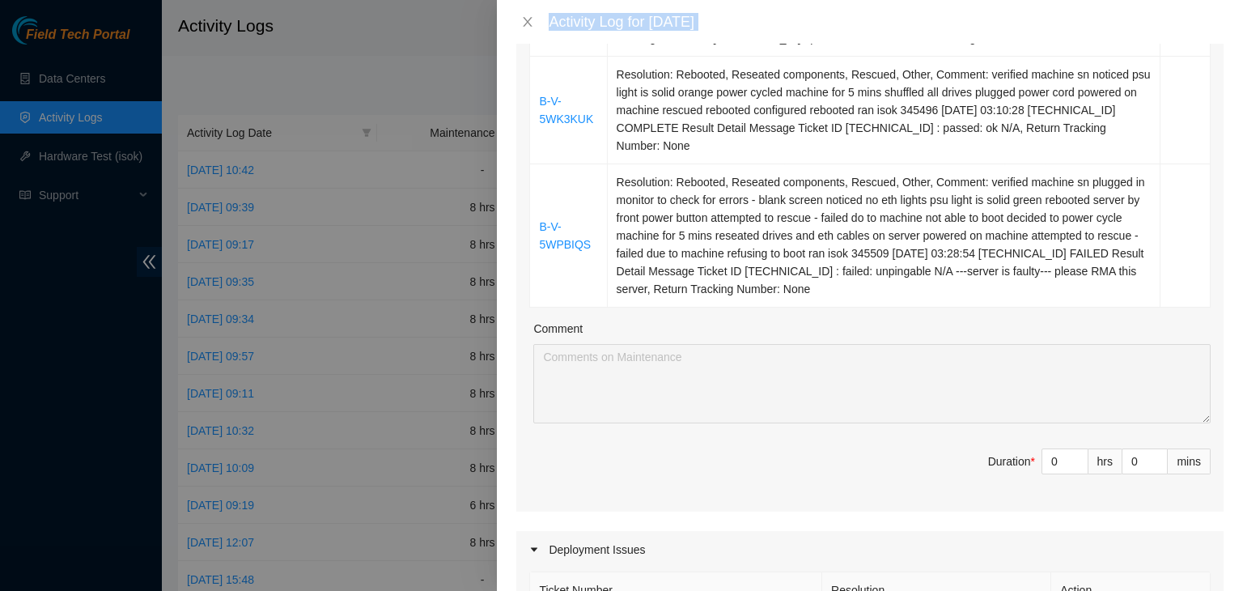
scroll to position [634, 0]
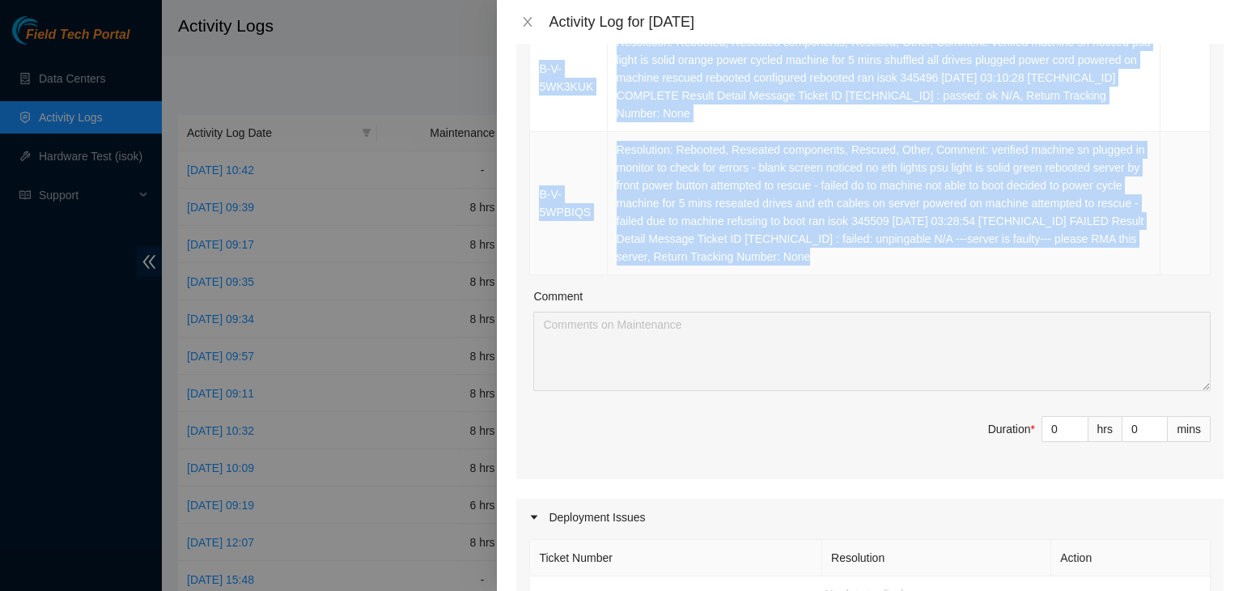
drag, startPoint x: 536, startPoint y: 79, endPoint x: 1032, endPoint y: 244, distance: 523.2
copy table "Ticket Number Resolution Action B-W-14JSANV Resolution: Rebooted, Reseated comp…"
click at [1032, 244] on td "Resolution: Rebooted, Reseated components, Rescued, Other, Comment: verified ma…" at bounding box center [884, 203] width 553 height 143
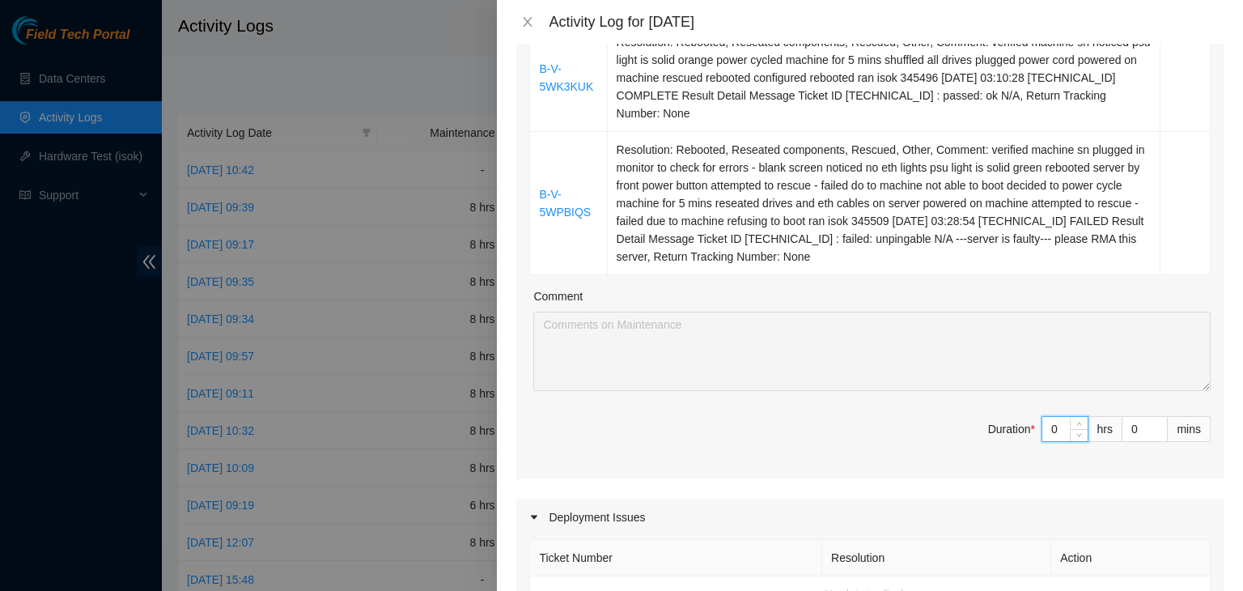
click at [1049, 417] on input "0" at bounding box center [1064, 429] width 45 height 24
type input "8"
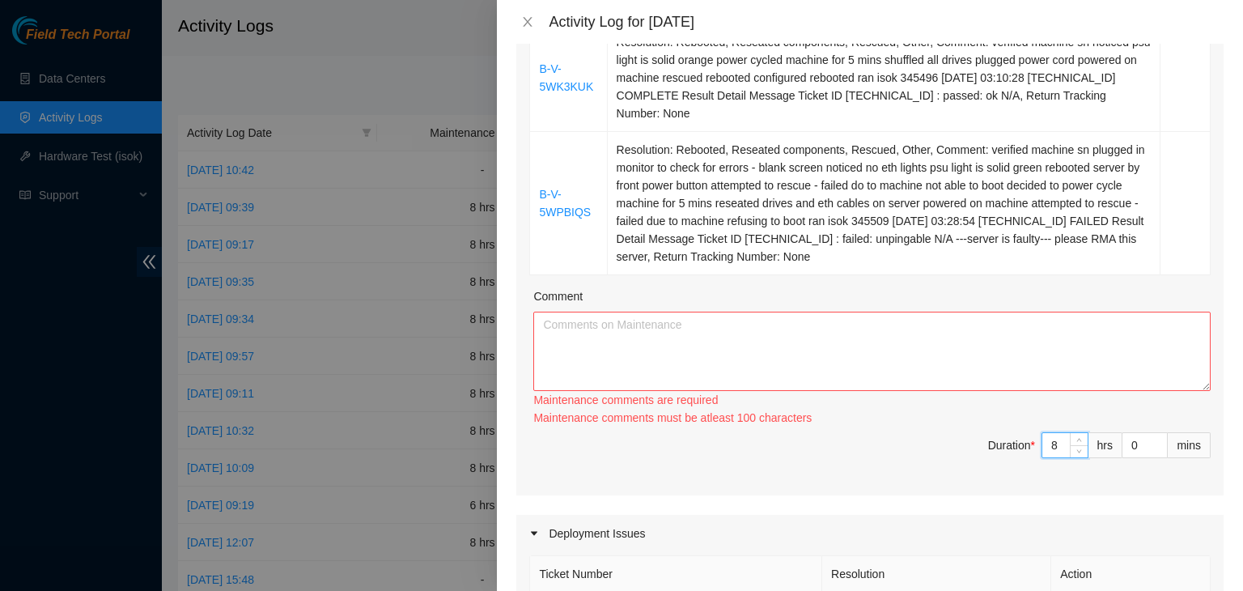
type input "8"
click at [997, 331] on textarea "Comment" at bounding box center [871, 350] width 677 height 79
paste textarea "Ticket Number Resolution Action B-W-14JSANV Resolution: Rebooted, Reseated comp…"
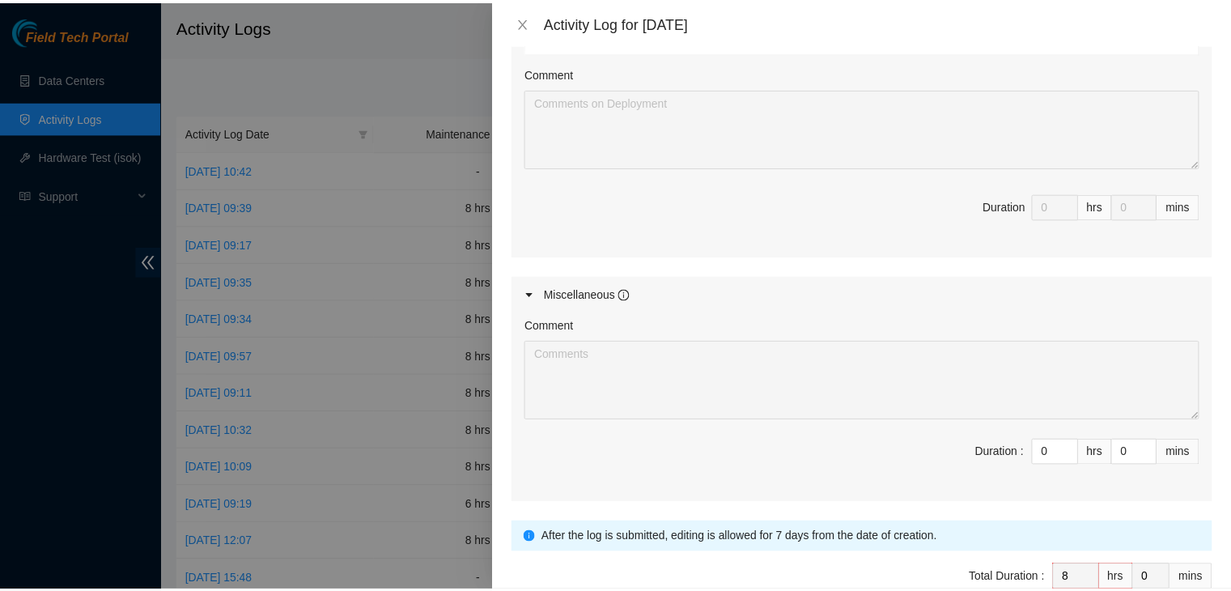
scroll to position [1259, 0]
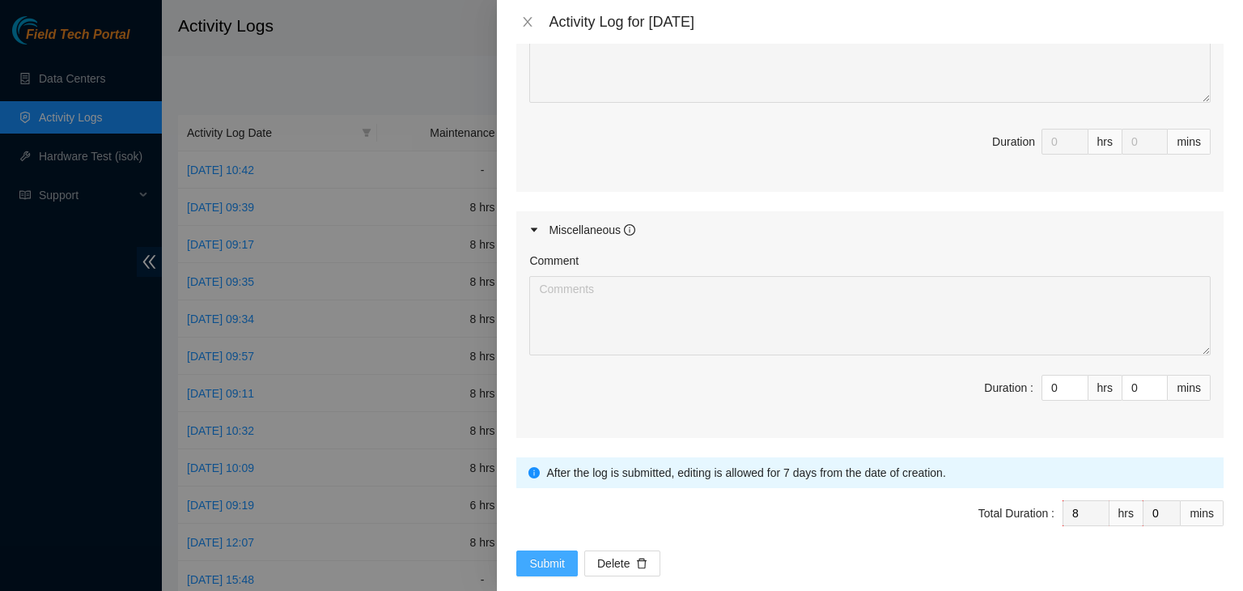
type textarea "Ticket Number Resolution Action B-W-14JSANV Resolution: Rebooted, Reseated comp…"
click at [547, 554] on span "Submit" at bounding box center [547, 563] width 36 height 18
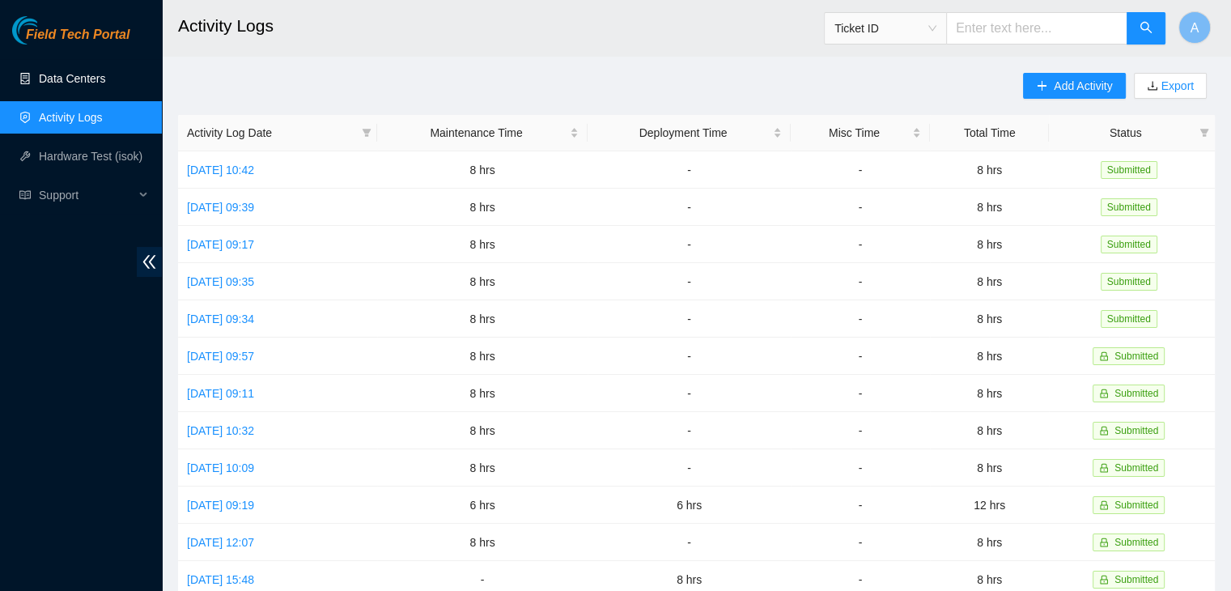
click at [97, 83] on link "Data Centers" at bounding box center [72, 78] width 66 height 13
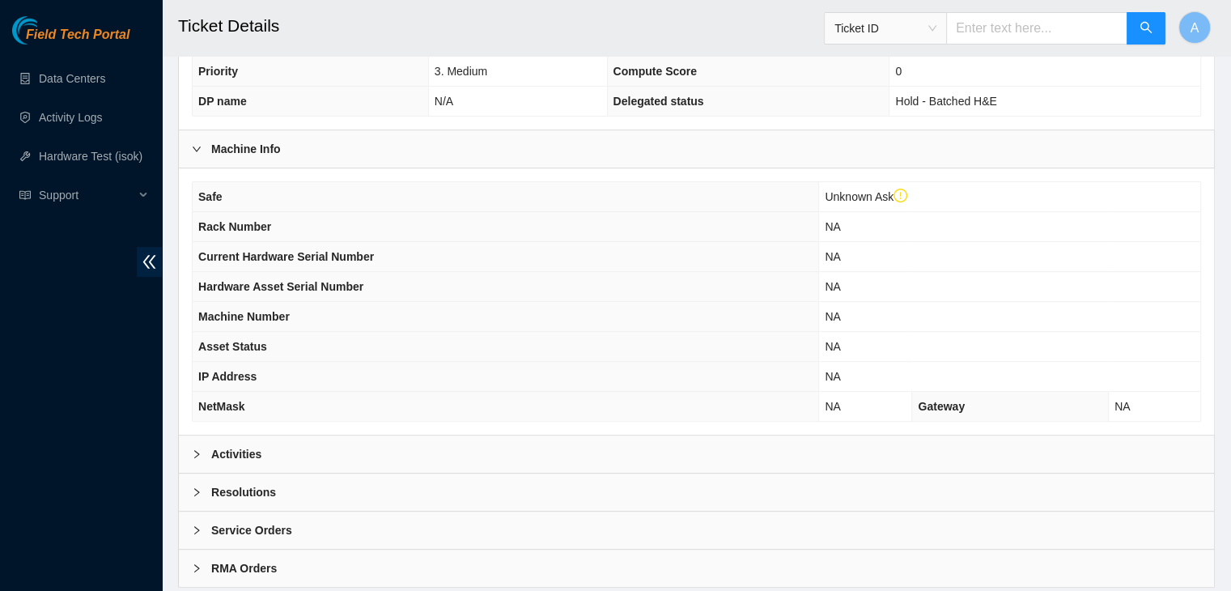
scroll to position [494, 0]
click at [650, 433] on div "Activities" at bounding box center [696, 451] width 1035 height 37
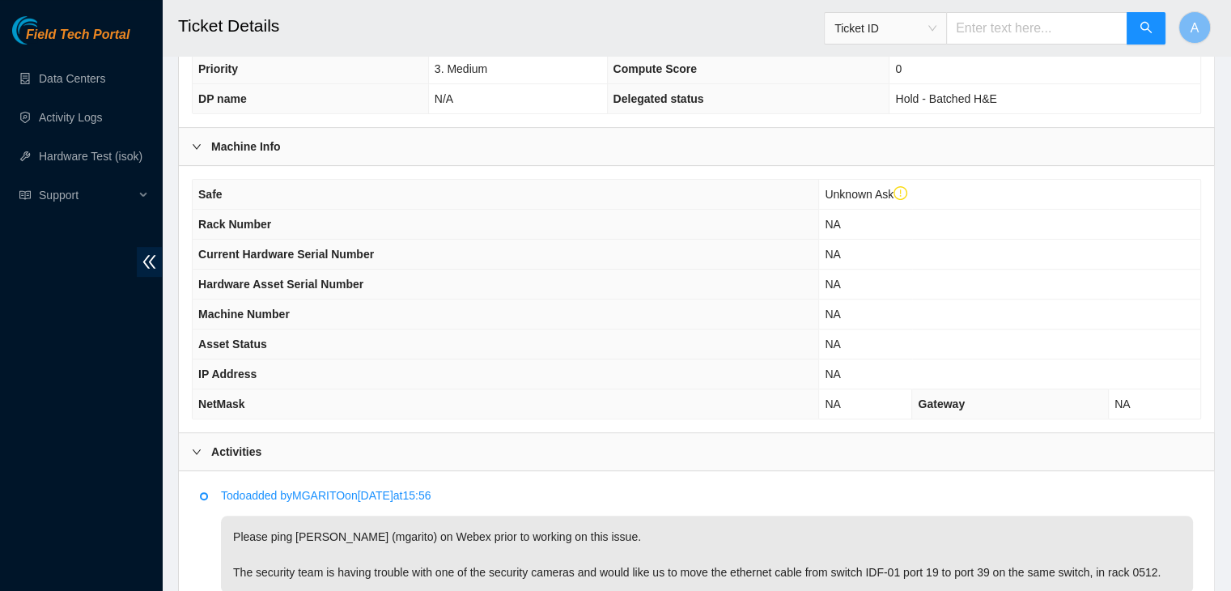
scroll to position [710, 0]
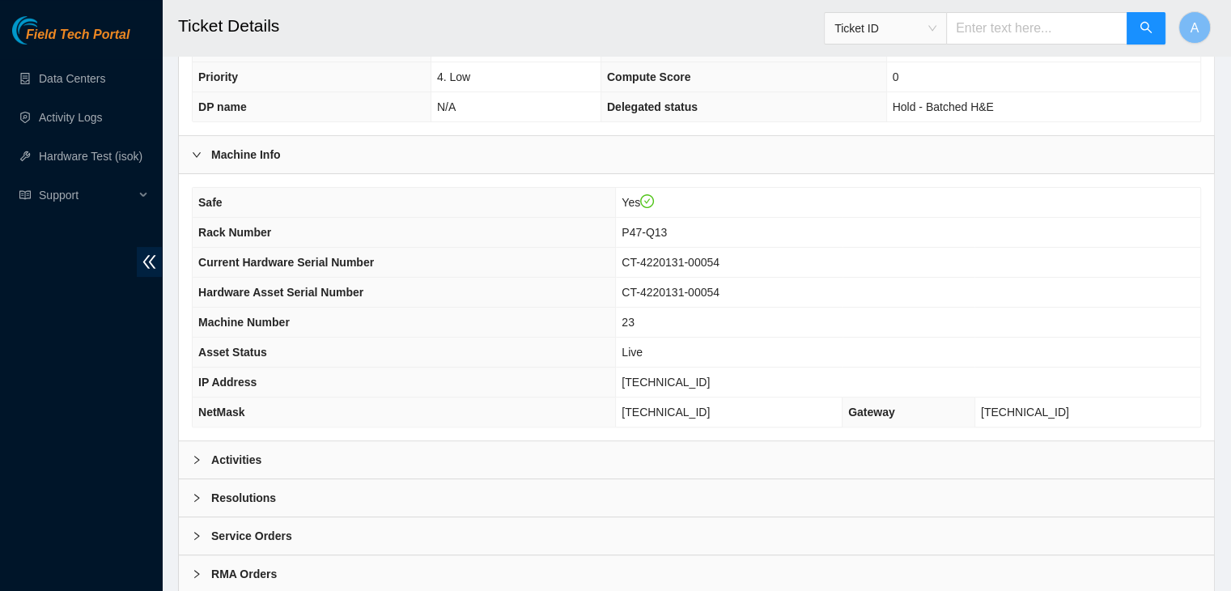
scroll to position [449, 0]
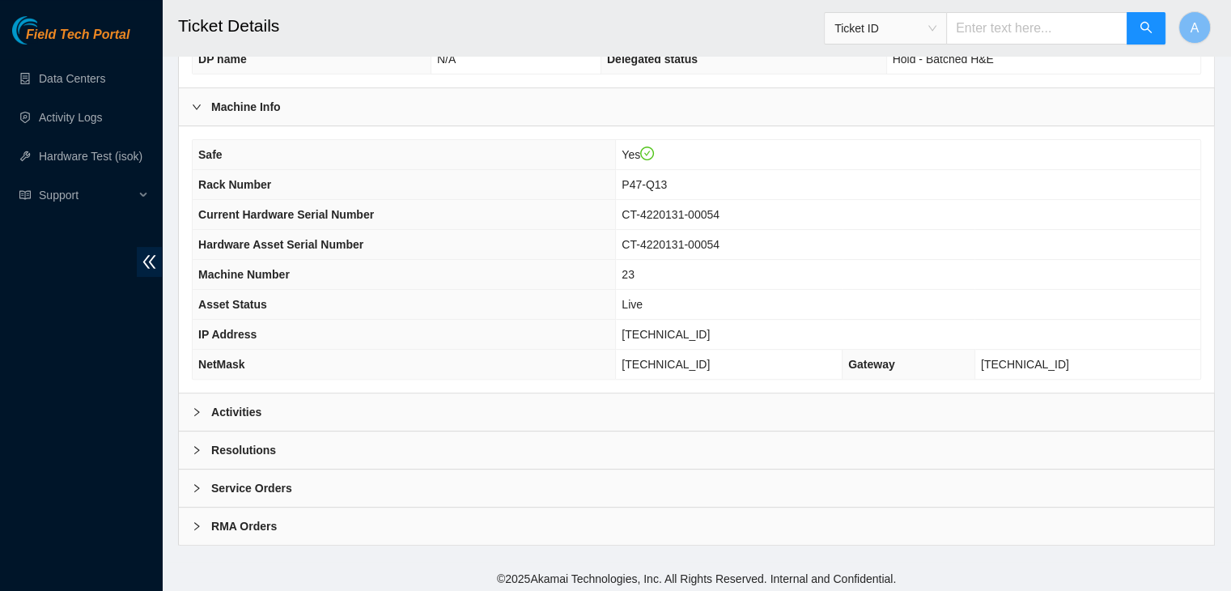
click at [526, 410] on div "Activities" at bounding box center [696, 411] width 1035 height 37
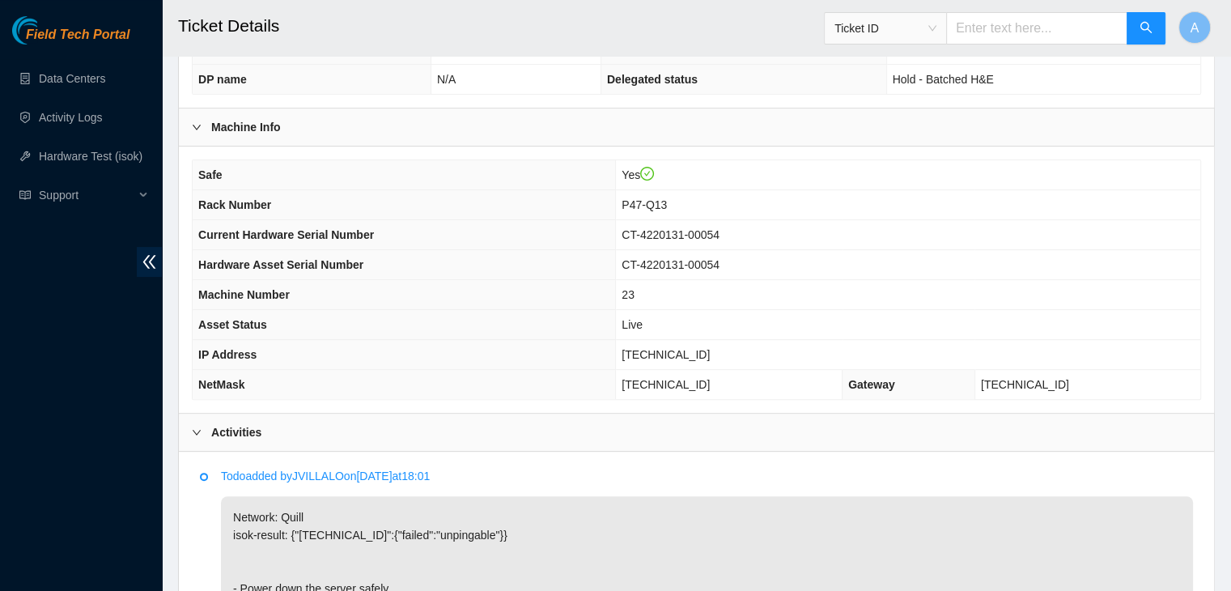
scroll to position [568, 0]
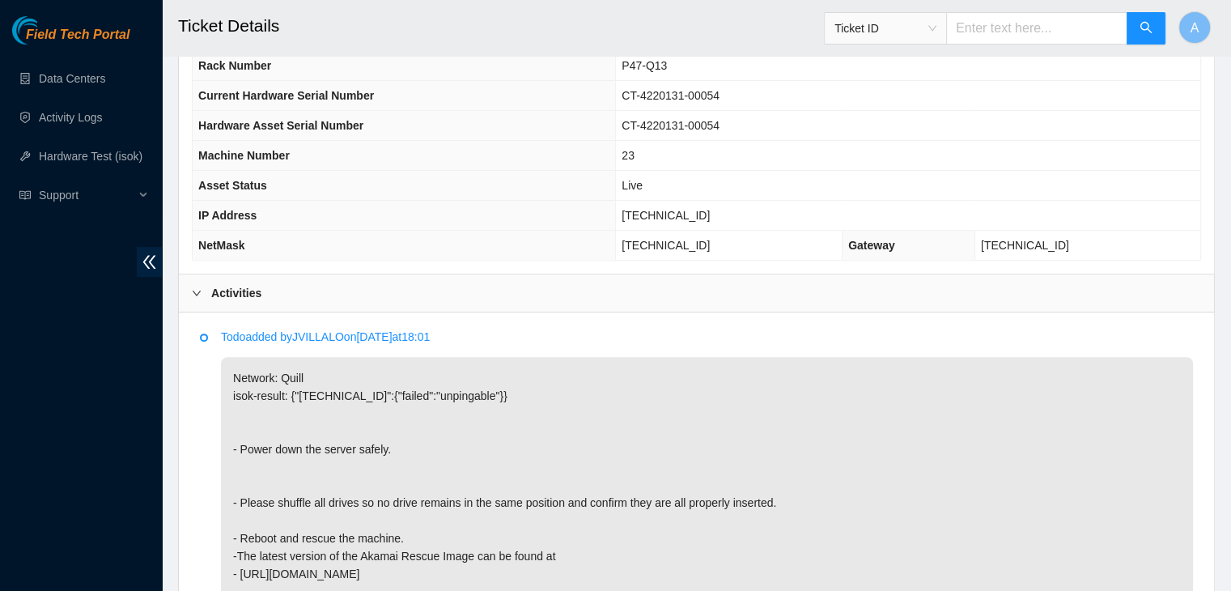
click at [485, 384] on p "Network: Quill isok-result: {"23.36.178.26":{"failed":"unpingable"}} - Power do…" at bounding box center [707, 520] width 972 height 327
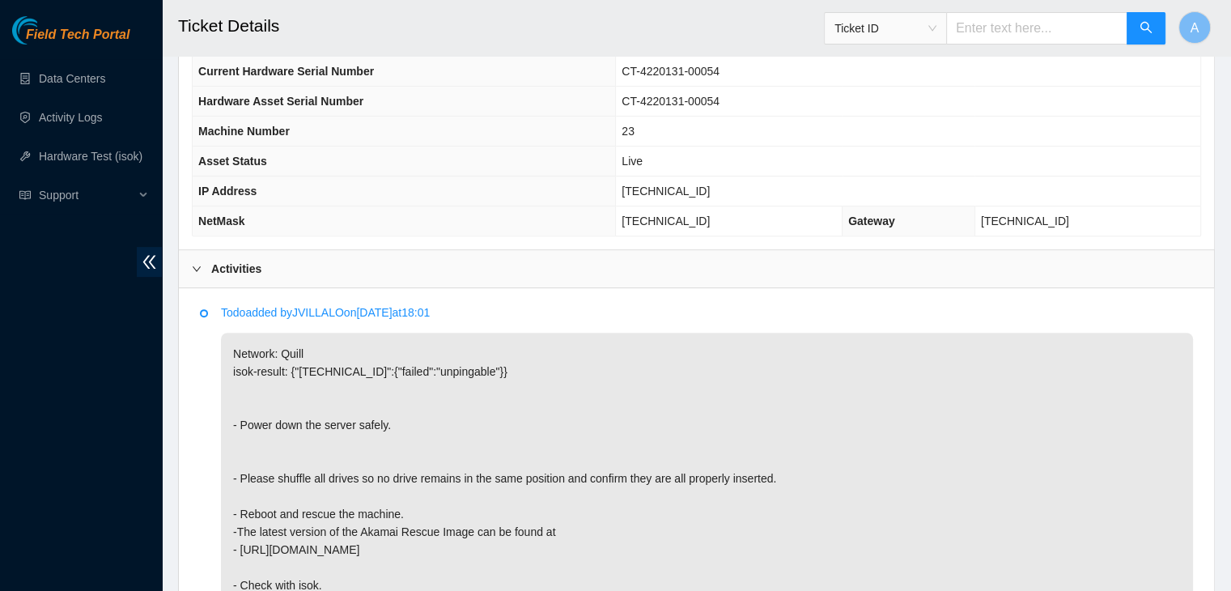
scroll to position [875, 0]
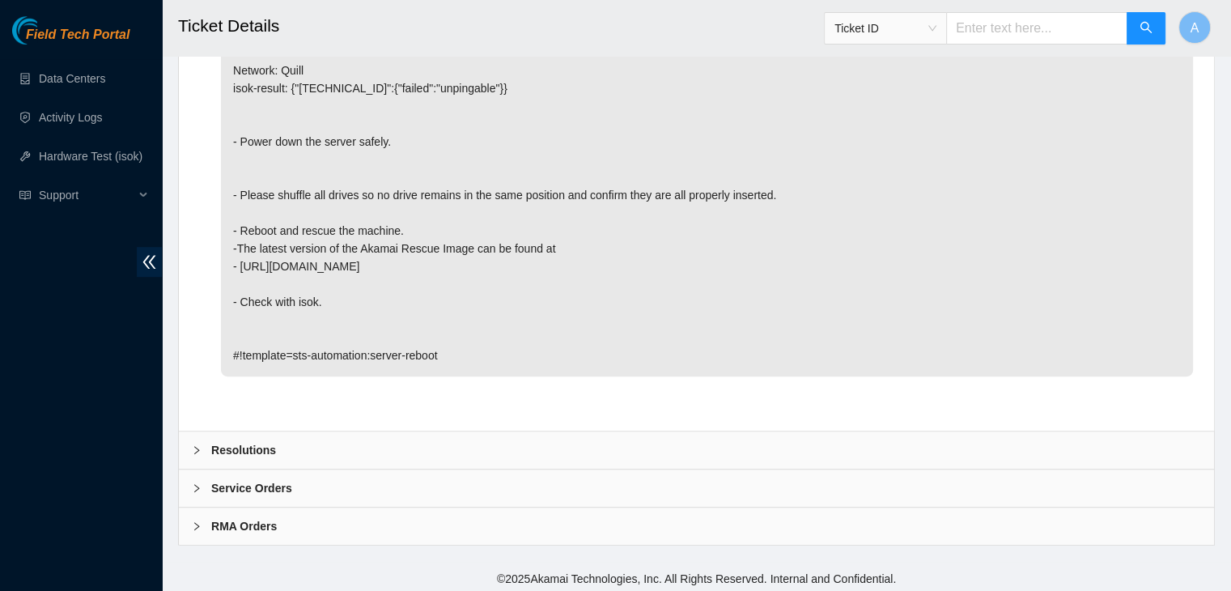
click at [481, 449] on div "Resolutions" at bounding box center [696, 449] width 1035 height 37
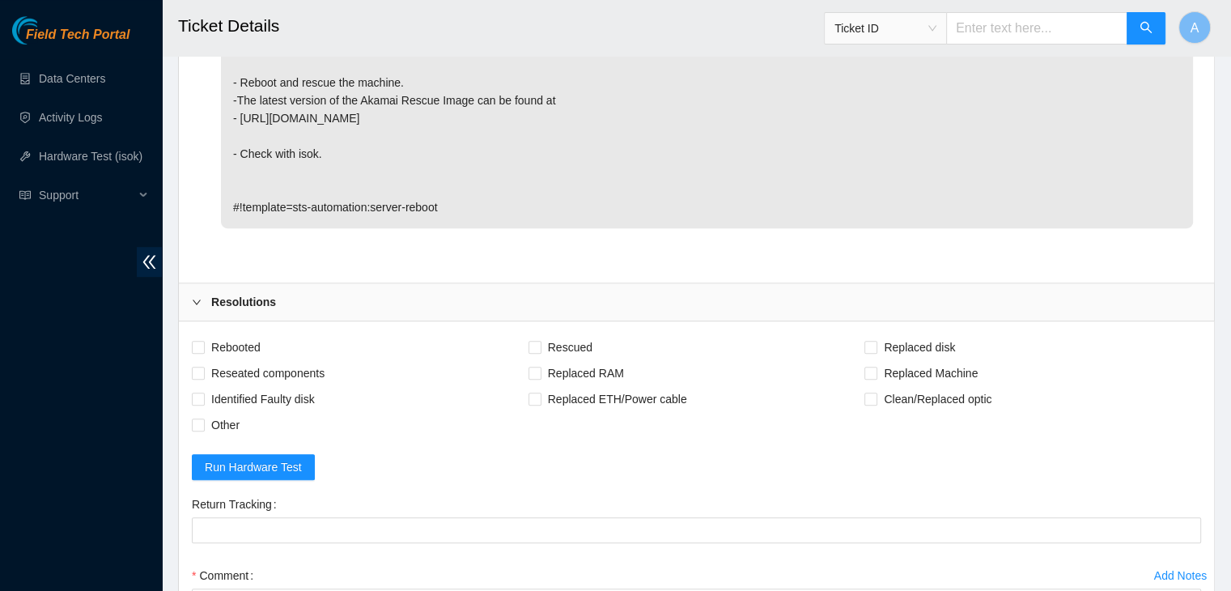
scroll to position [1024, 0]
click at [225, 340] on span "Rebooted" at bounding box center [236, 346] width 62 height 26
click at [203, 340] on input "Rebooted" at bounding box center [197, 345] width 11 height 11
checkbox input "true"
click at [252, 366] on span "Reseated components" at bounding box center [268, 372] width 126 height 26
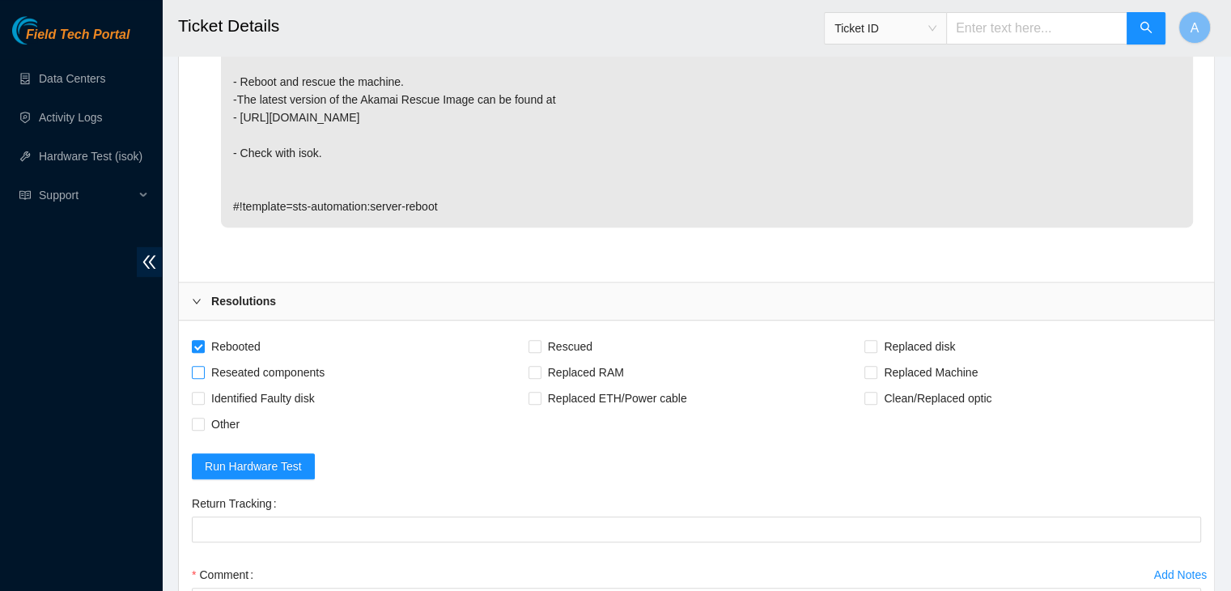
click at [203, 366] on input "Reseated components" at bounding box center [197, 371] width 11 height 11
checkbox input "true"
click at [576, 337] on span "Rescued" at bounding box center [569, 346] width 57 height 26
click at [540, 340] on input "Rescued" at bounding box center [533, 345] width 11 height 11
checkbox input "true"
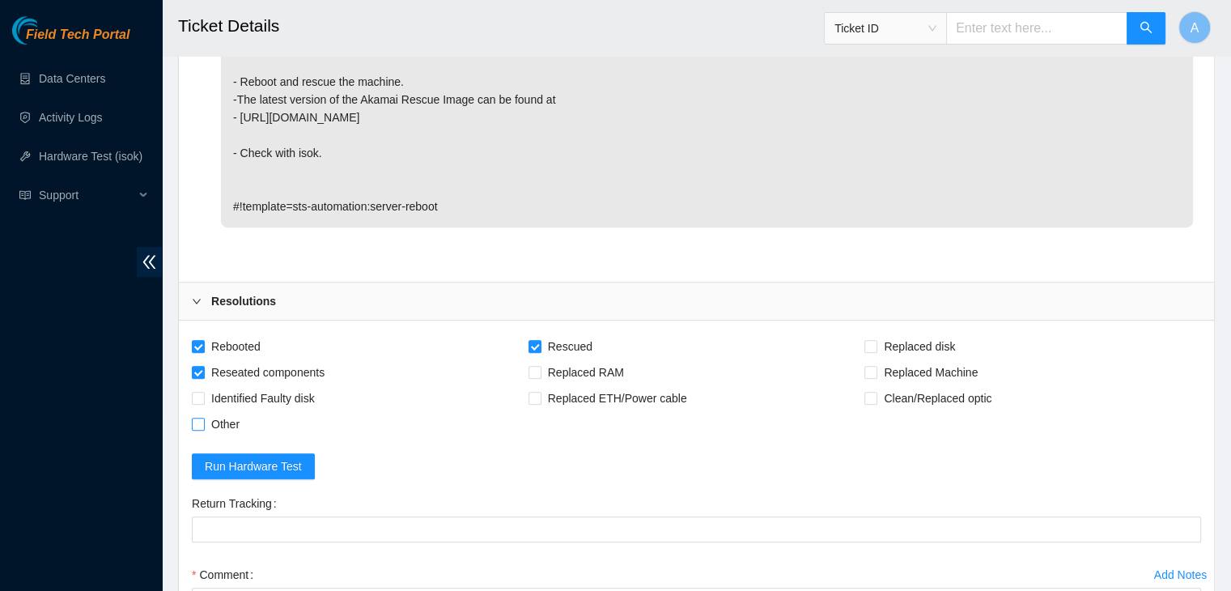
click at [207, 430] on span "Other" at bounding box center [225, 424] width 41 height 26
click at [203, 429] on input "Other" at bounding box center [197, 422] width 11 height 11
checkbox input "true"
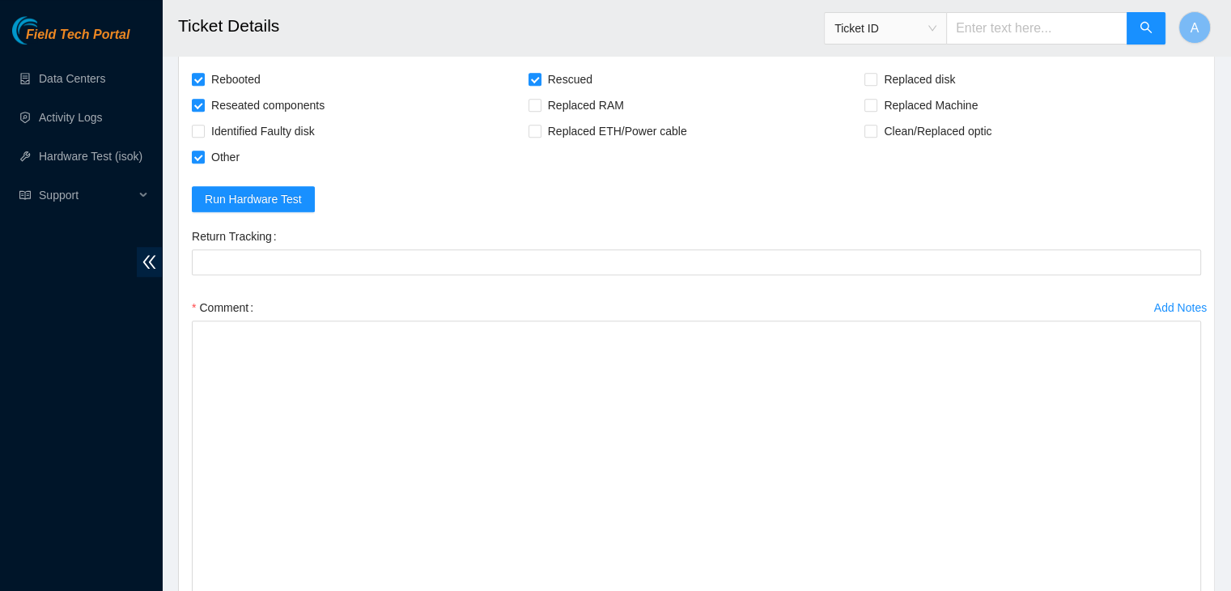
drag, startPoint x: 1193, startPoint y: 373, endPoint x: 1232, endPoint y: 628, distance: 257.9
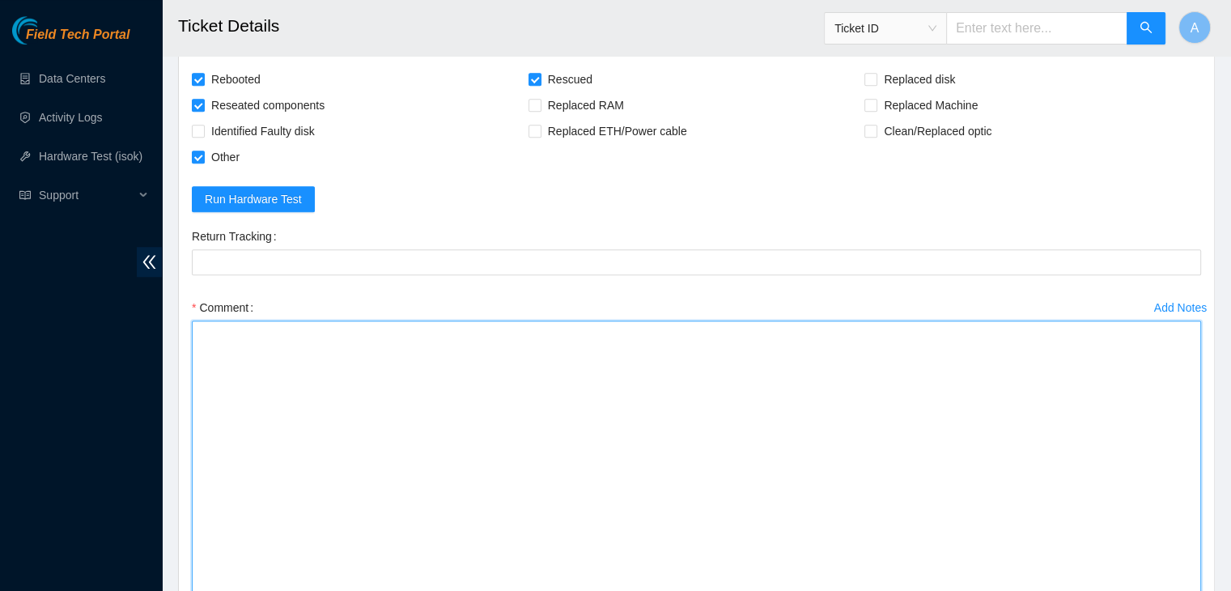
click at [1023, 499] on textarea "Comment" at bounding box center [696, 478] width 1009 height 316
click at [753, 381] on textarea "verified machine sn noticed psu light is solid orange power cycled machine for …" at bounding box center [696, 478] width 1009 height 316
click at [767, 367] on textarea "verified machine sn noticed psu light is solid orange power cycled machine for …" at bounding box center [696, 478] width 1009 height 316
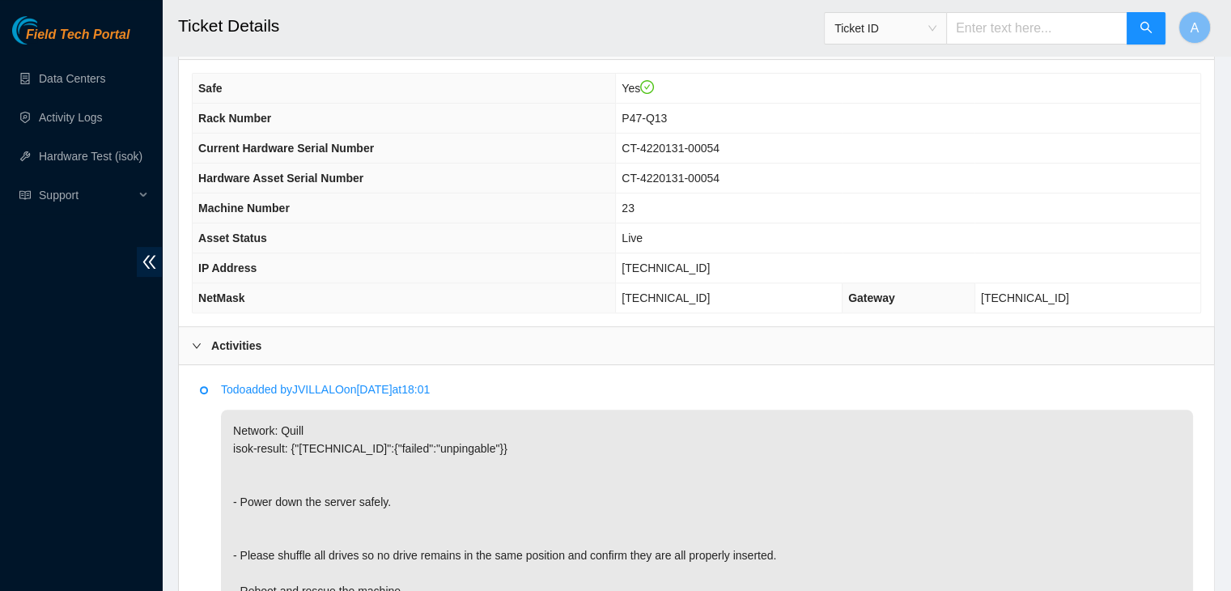
scroll to position [515, 0]
click at [714, 410] on p "Network: Quill isok-result: {"23.36.178.26":{"failed":"unpingable"}} - Power do…" at bounding box center [707, 573] width 972 height 327
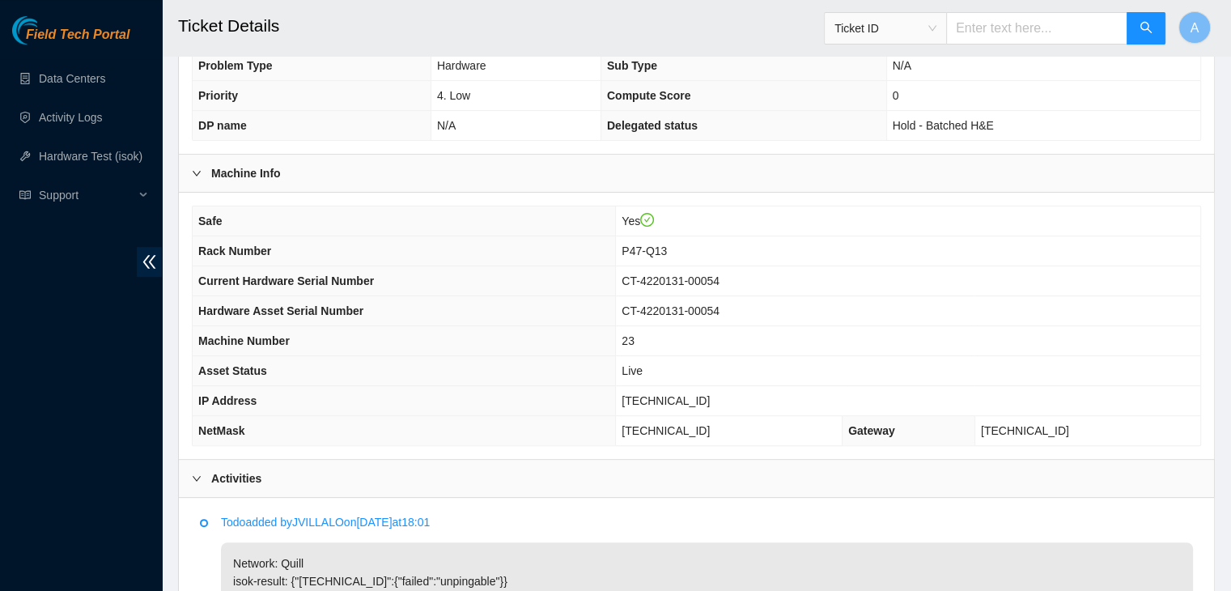
scroll to position [423, 0]
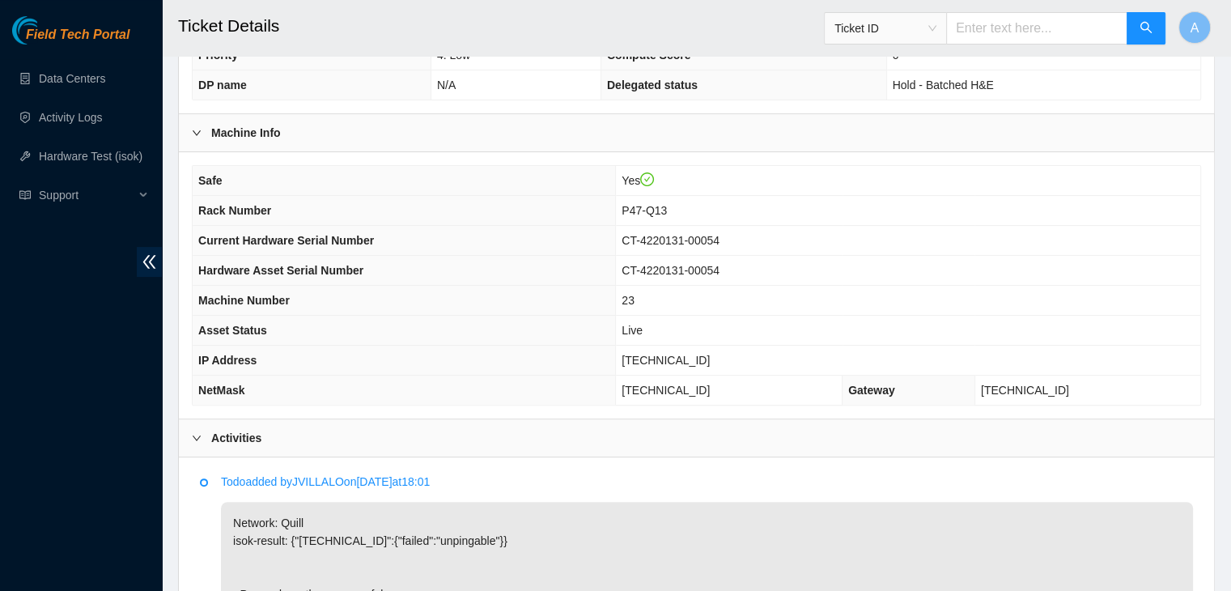
click at [697, 361] on span "23.36.178.26" at bounding box center [665, 360] width 88 height 13
copy span "23.36.178.26"
click at [697, 361] on span "23.36.178.26" at bounding box center [665, 360] width 88 height 13
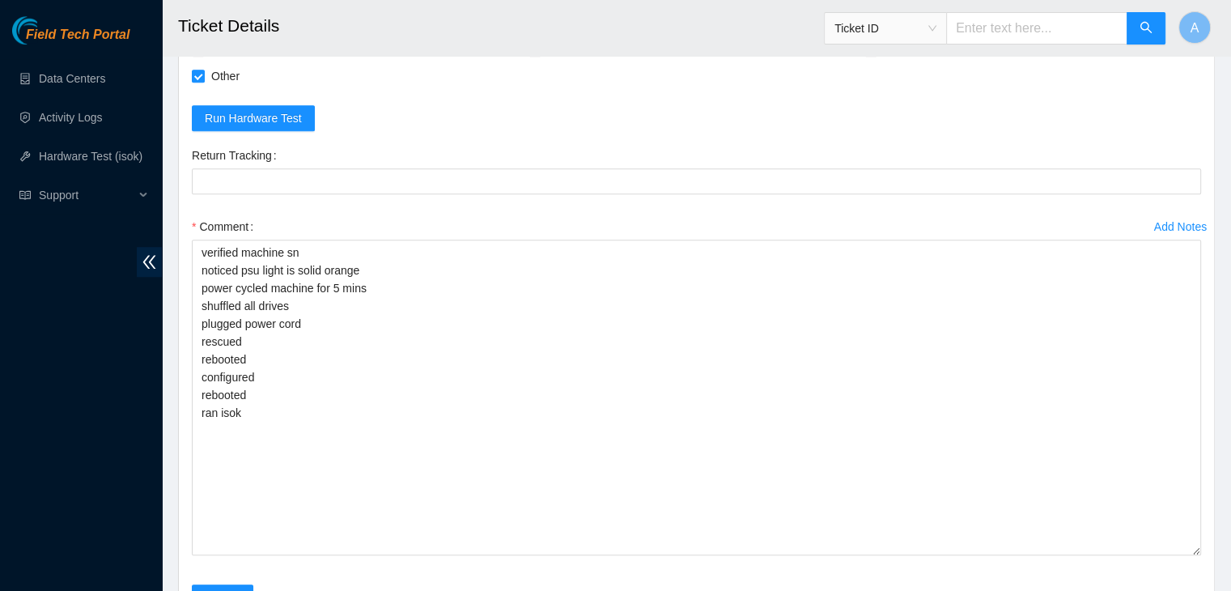
scroll to position [1546, 0]
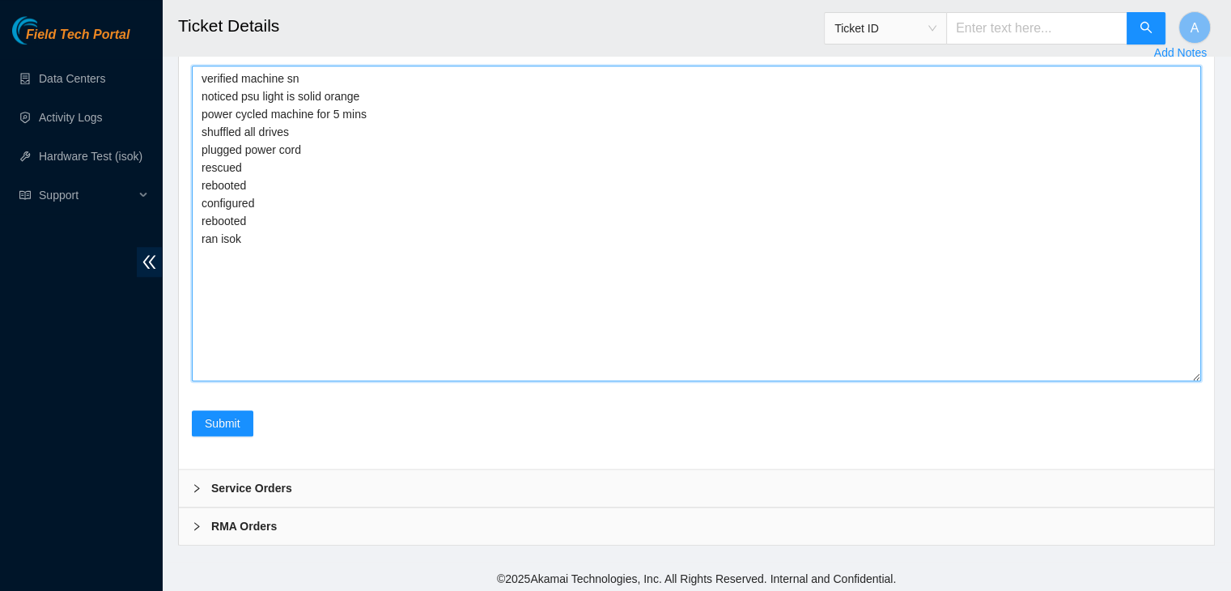
click at [549, 319] on textarea "verified machine sn noticed psu light is solid orange power cycled machine for …" at bounding box center [696, 224] width 1009 height 316
paste textarea "345496 02-10-2025 03:10:28 23.36.178.26 COMPLETE Result Detail Message Ticket I…"
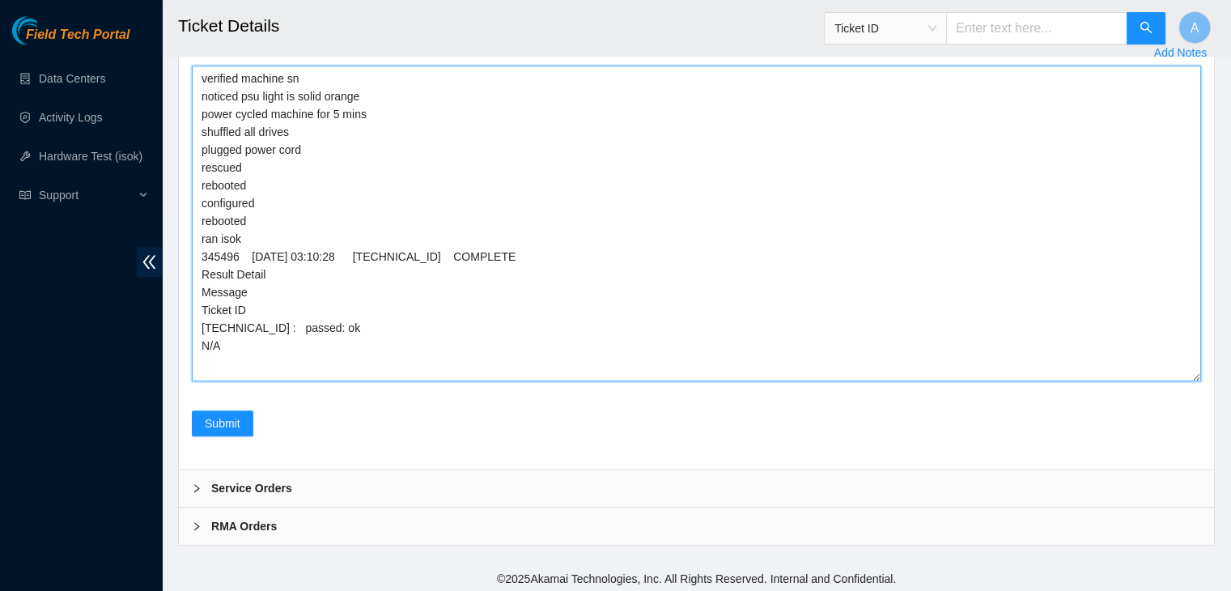
click at [388, 142] on textarea "verified machine sn noticed psu light is solid orange power cycled machine for …" at bounding box center [696, 224] width 1009 height 316
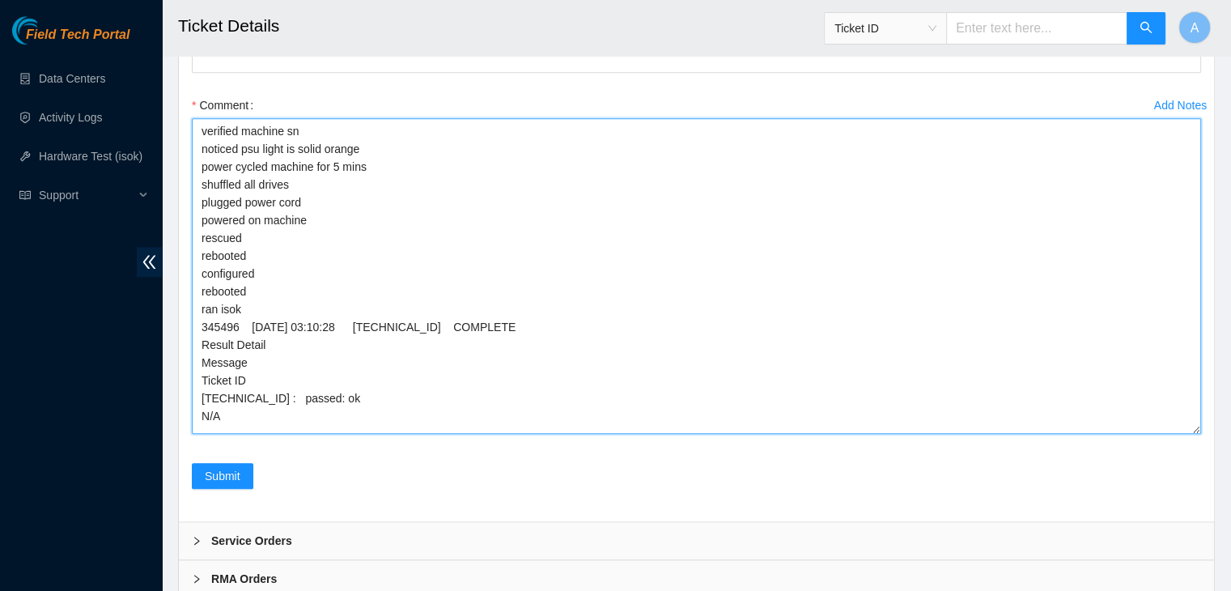
scroll to position [1515, 0]
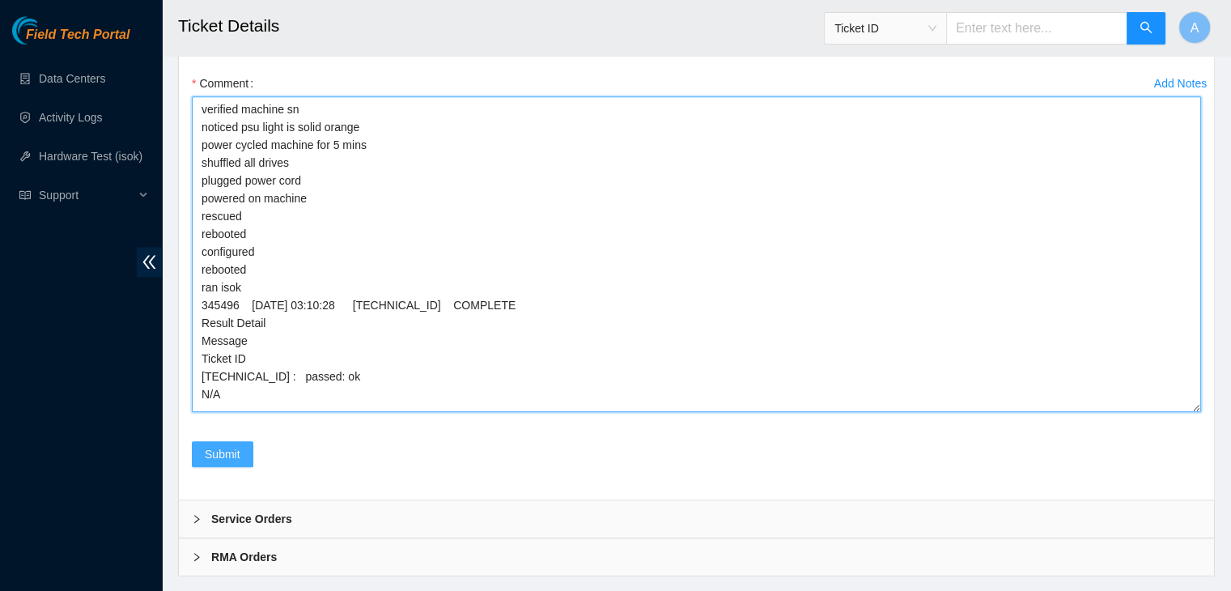
type textarea "verified machine sn noticed psu light is solid orange power cycled machine for …"
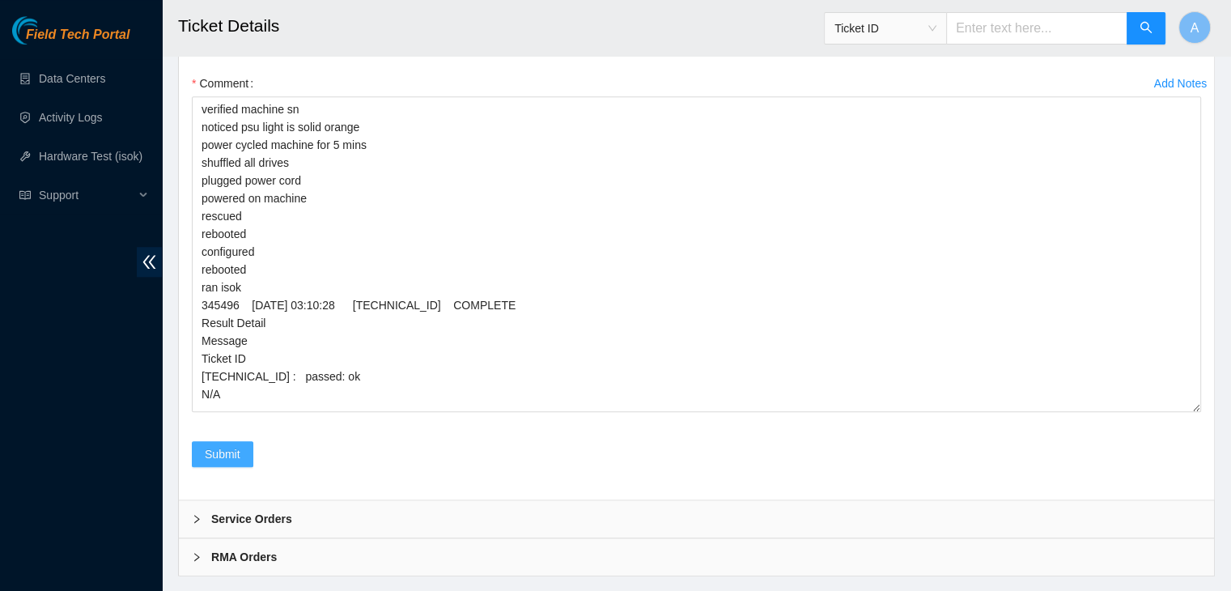
click at [239, 454] on button "Submit" at bounding box center [222, 454] width 61 height 26
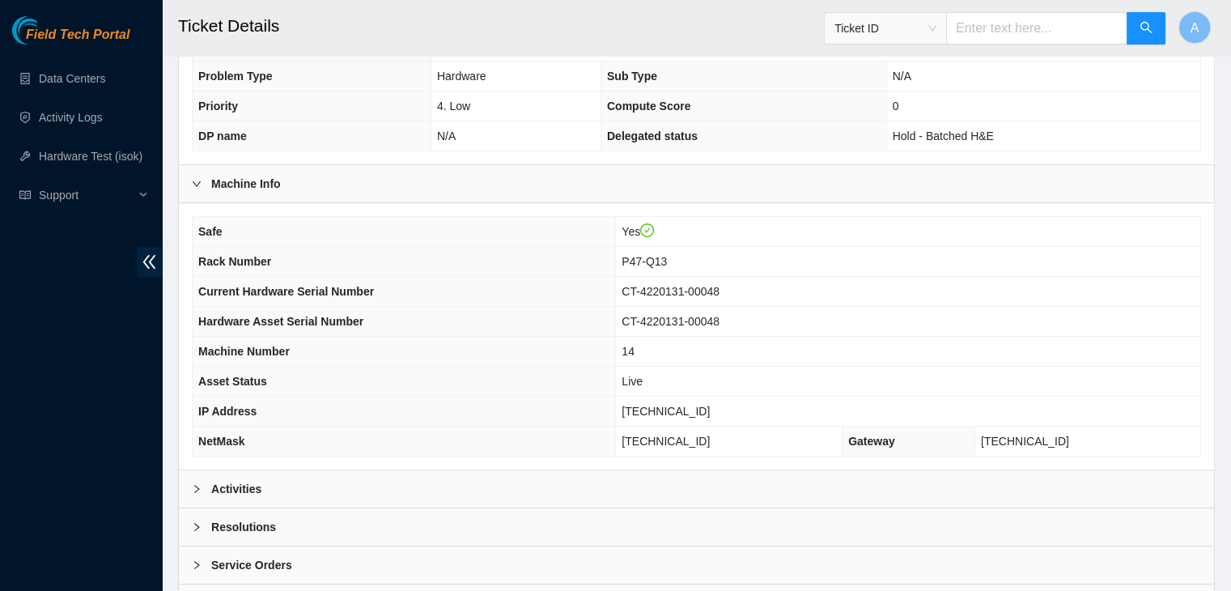
scroll to position [379, 0]
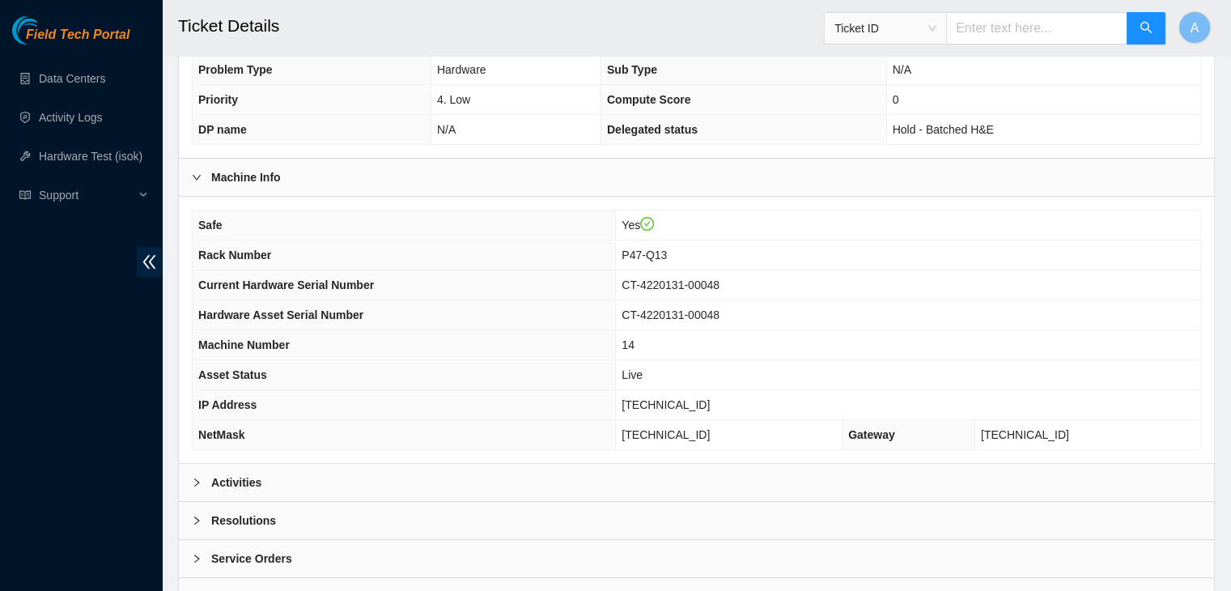
click at [561, 464] on div "Activities" at bounding box center [696, 482] width 1035 height 37
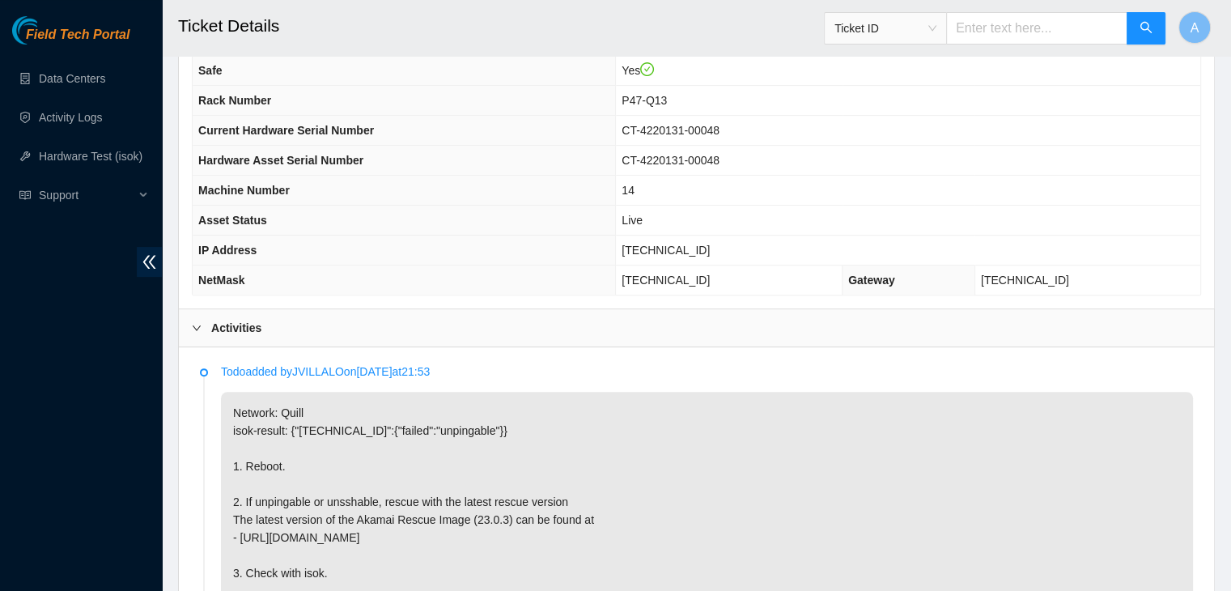
scroll to position [532, 0]
click at [537, 515] on p "Network: Quill isok-result: {"23.36.178.17":{"failed":"unpingable"}} 1. Reboot.…" at bounding box center [707, 511] width 972 height 238
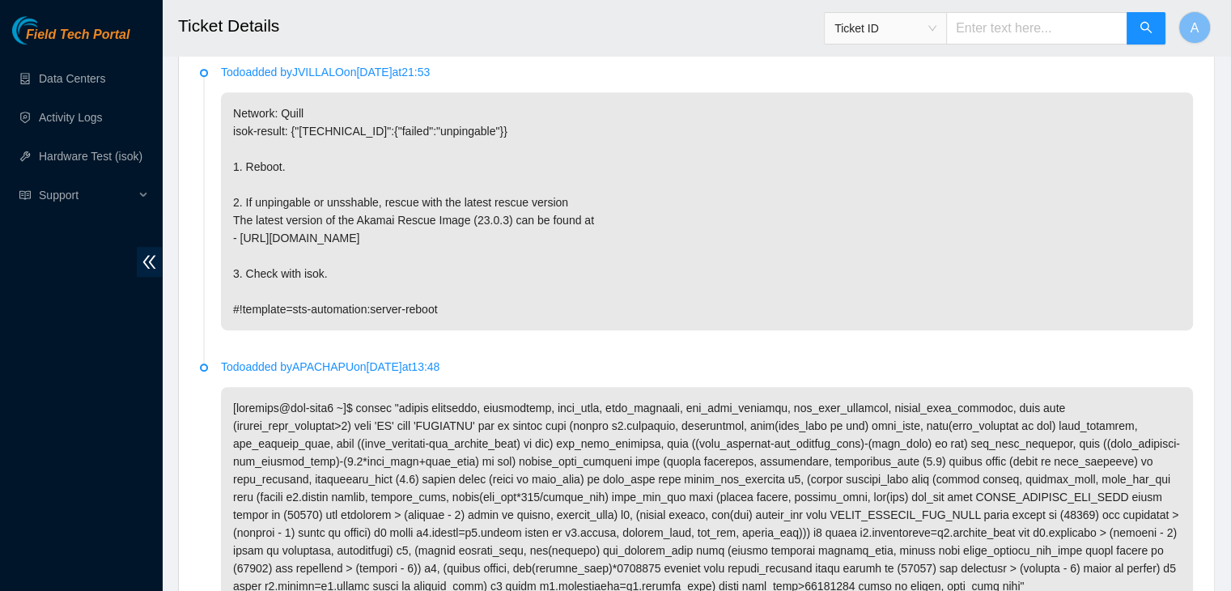
scroll to position [1127, 0]
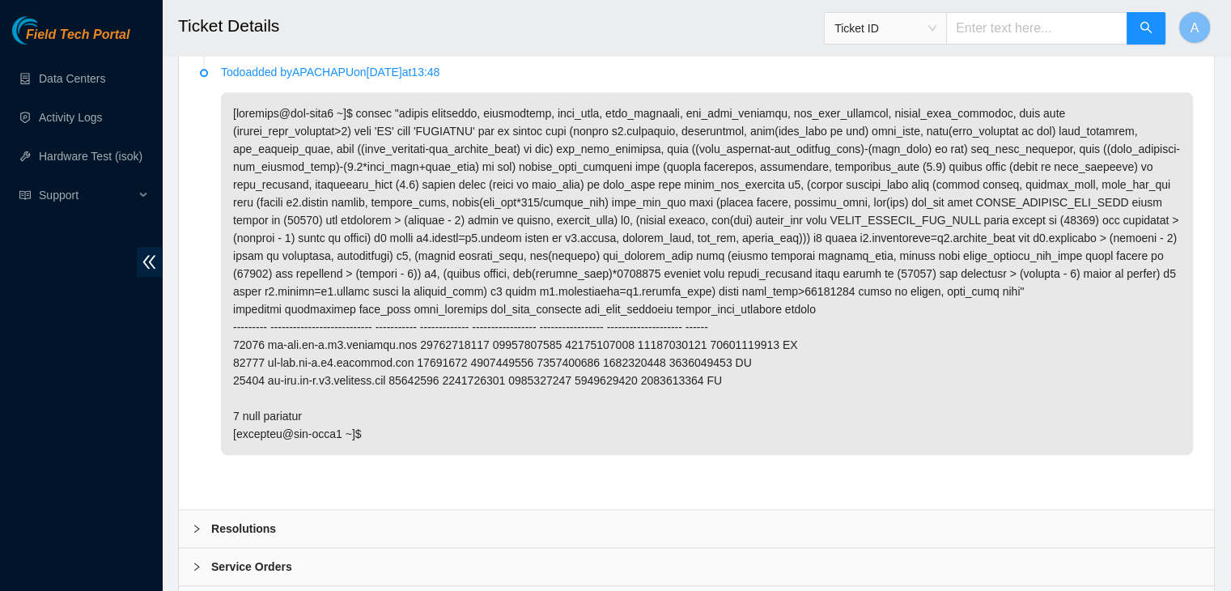
click at [645, 528] on div "Resolutions" at bounding box center [696, 528] width 1035 height 37
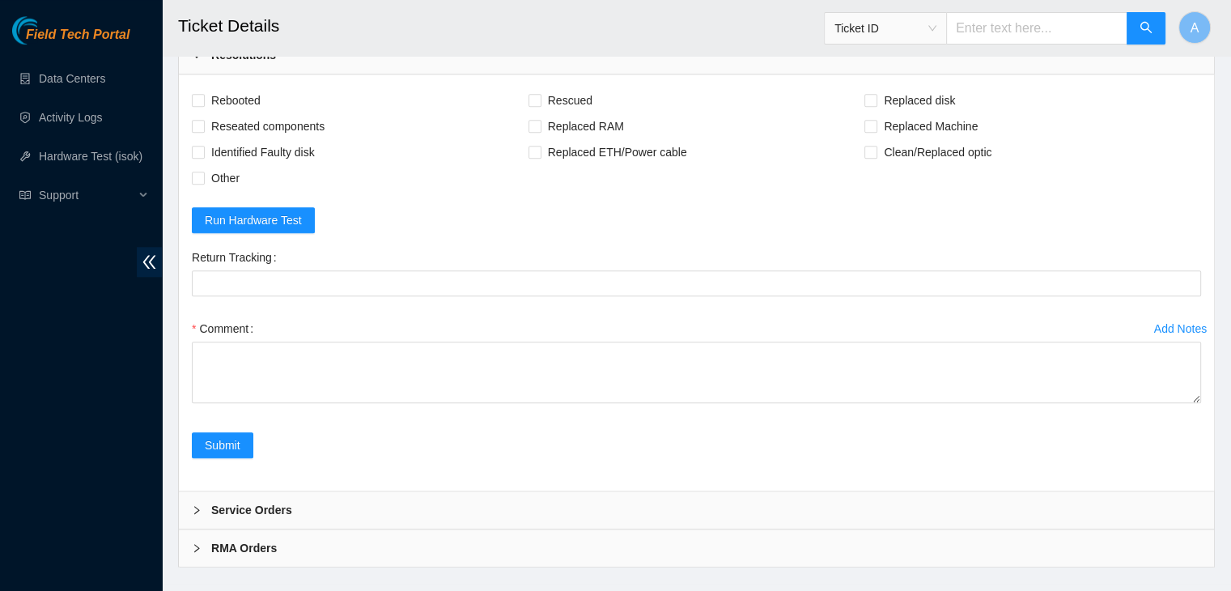
scroll to position [1621, 0]
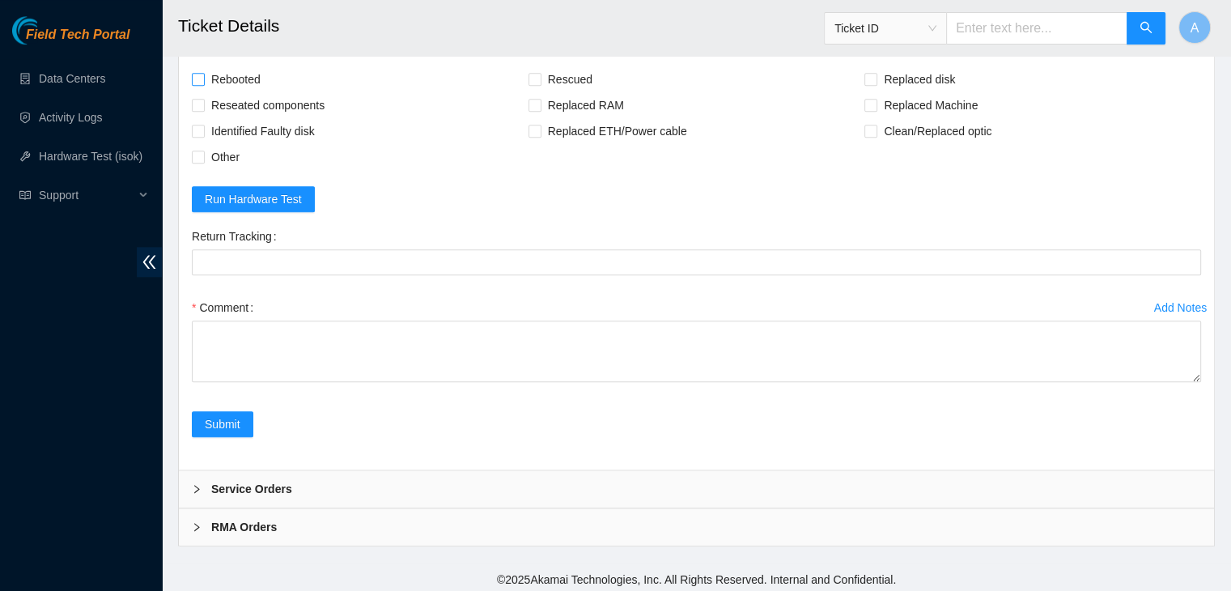
click at [256, 78] on span "Rebooted" at bounding box center [236, 79] width 62 height 26
click at [203, 78] on input "Rebooted" at bounding box center [197, 78] width 11 height 11
checkbox input "true"
click at [266, 95] on span "Reseated components" at bounding box center [268, 105] width 126 height 26
click at [203, 99] on input "Reseated components" at bounding box center [197, 104] width 11 height 11
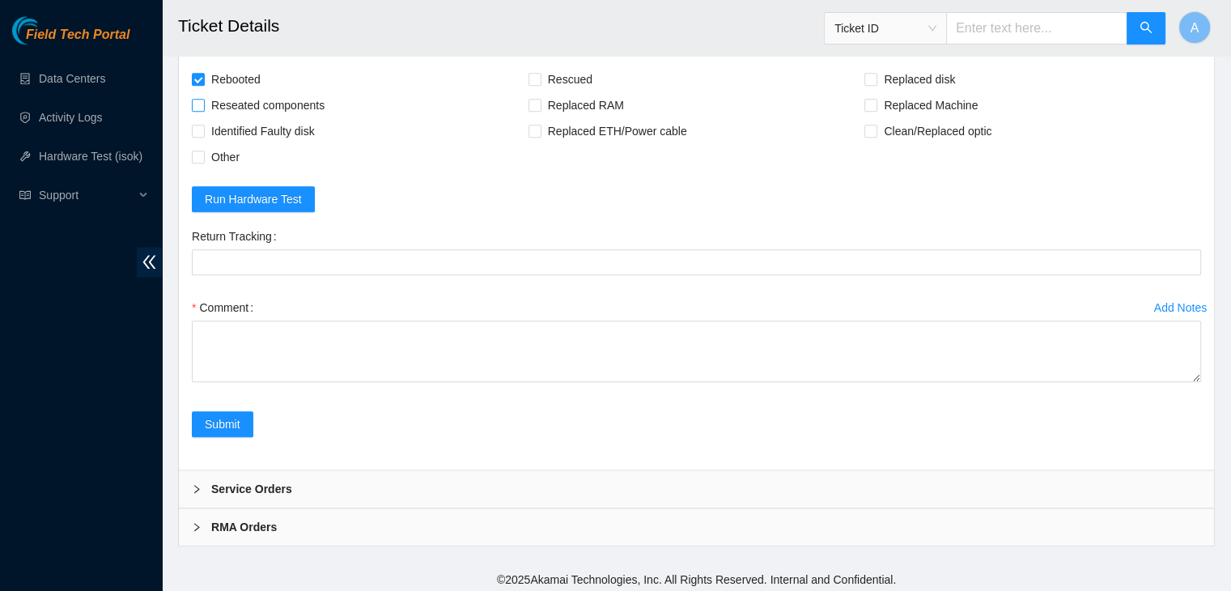
checkbox input "true"
click at [565, 71] on span "Rescued" at bounding box center [569, 79] width 57 height 26
click at [540, 73] on input "Rescued" at bounding box center [533, 78] width 11 height 11
checkbox input "true"
click at [233, 146] on span "Other" at bounding box center [225, 157] width 41 height 26
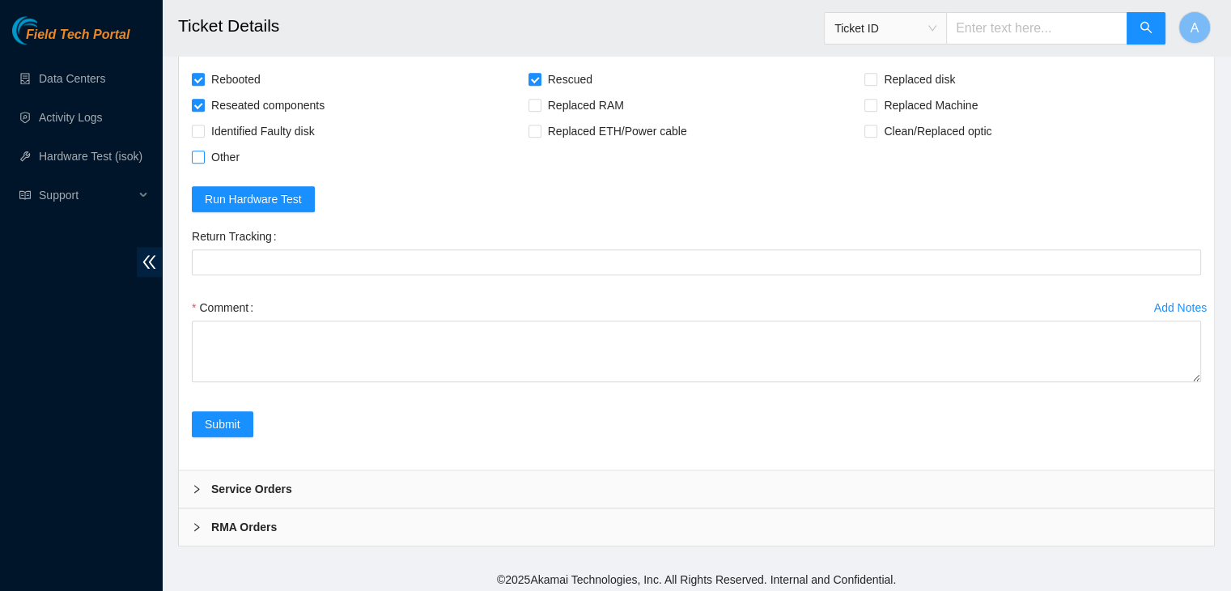
click at [203, 150] on input "Other" at bounding box center [197, 155] width 11 height 11
checkbox input "true"
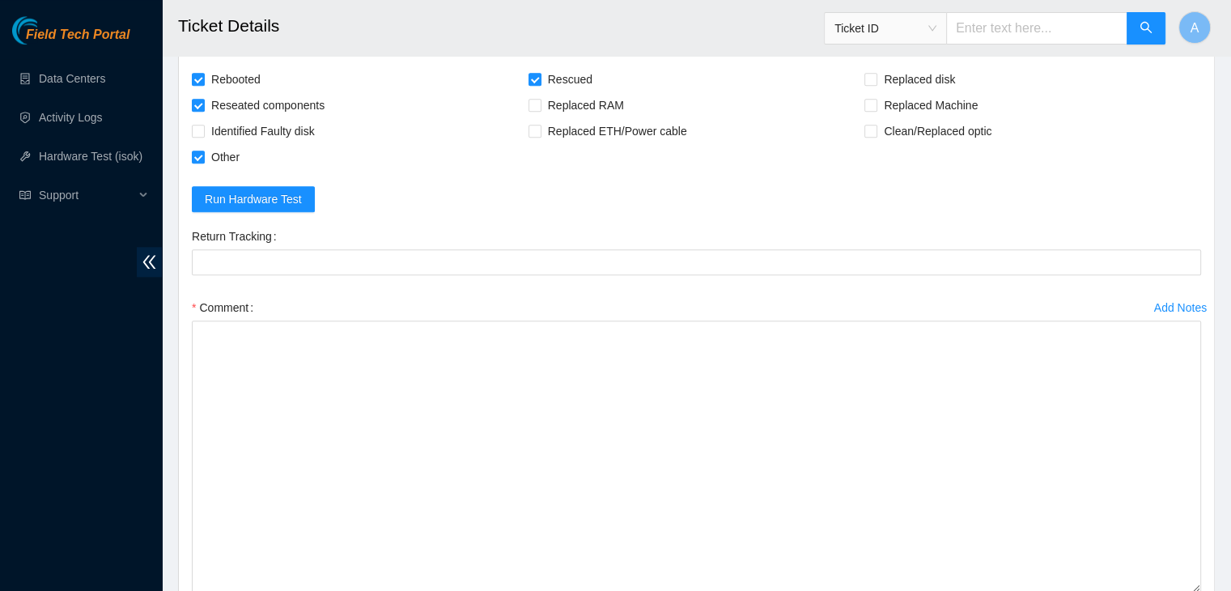
drag, startPoint x: 1197, startPoint y: 374, endPoint x: 1187, endPoint y: 606, distance: 232.4
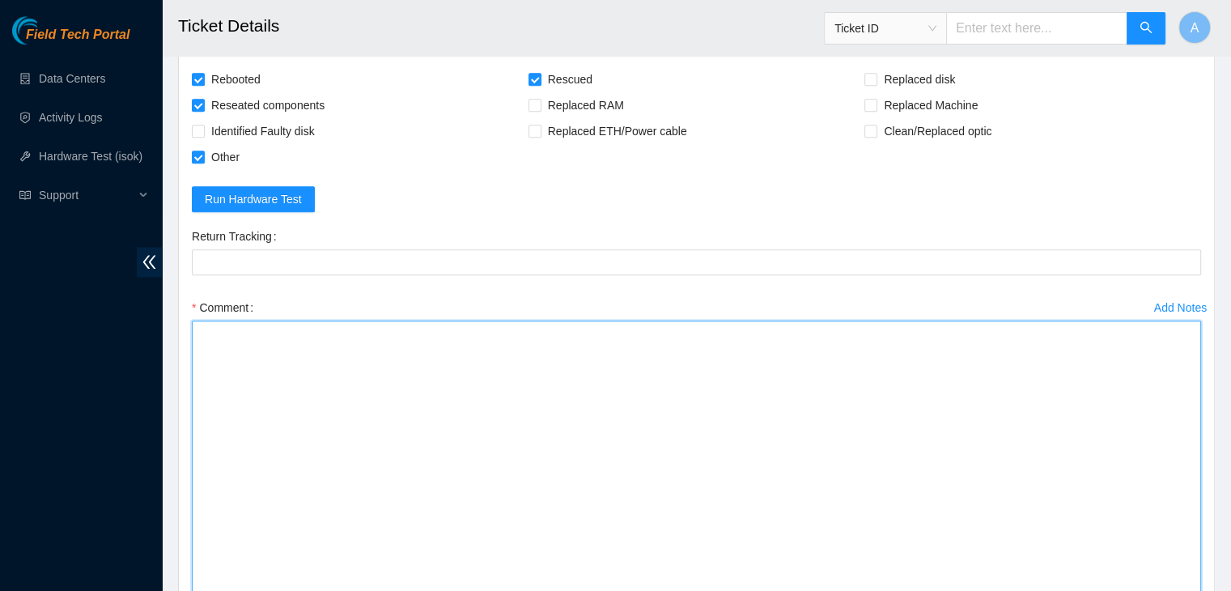
click at [1156, 570] on textarea "Comment" at bounding box center [696, 467] width 1009 height 294
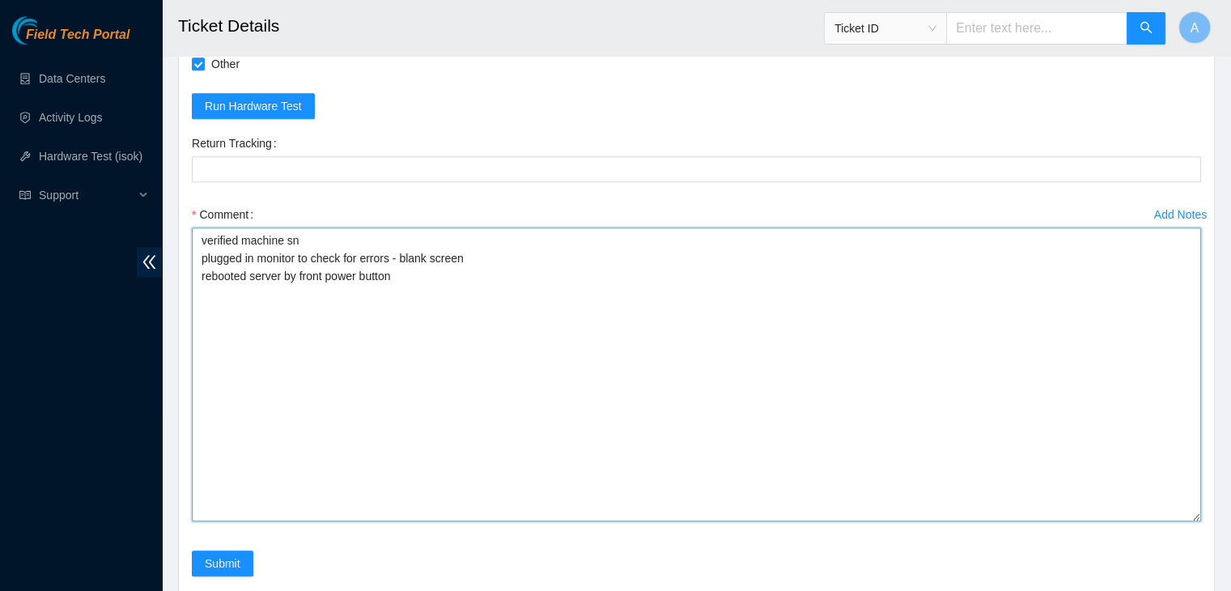
scroll to position [1715, 0]
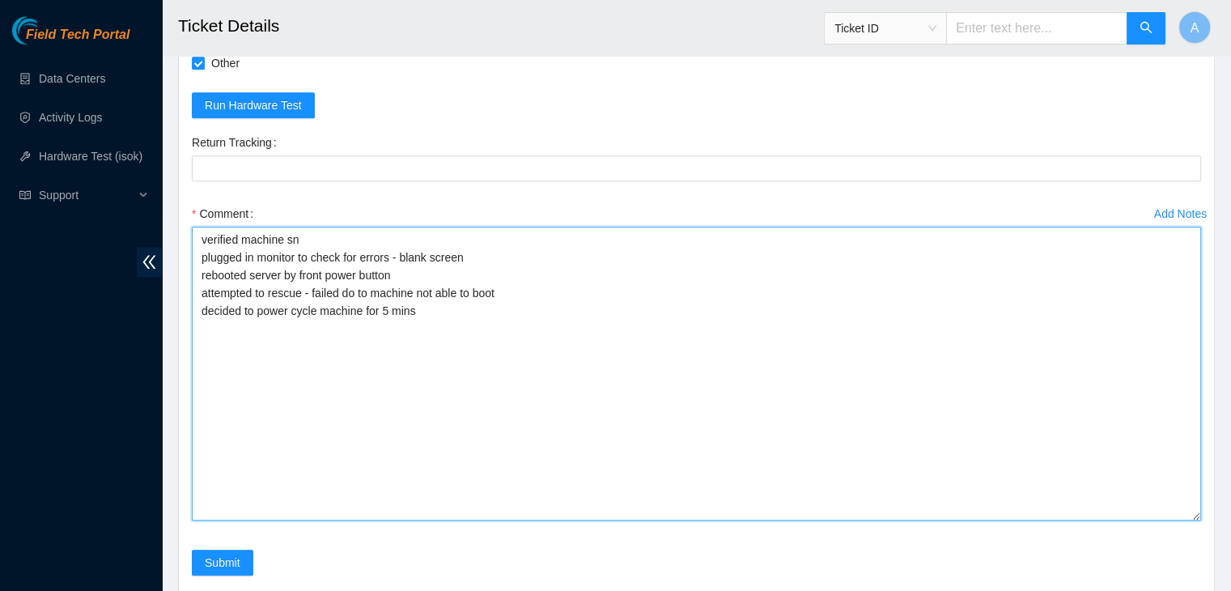
click at [482, 249] on textarea "verified machine sn plugged in monitor to check for errors - blank screen reboo…" at bounding box center [696, 374] width 1009 height 294
click at [508, 307] on textarea "verified machine sn plugged in monitor to check for errors - blank screen notic…" at bounding box center [696, 374] width 1009 height 294
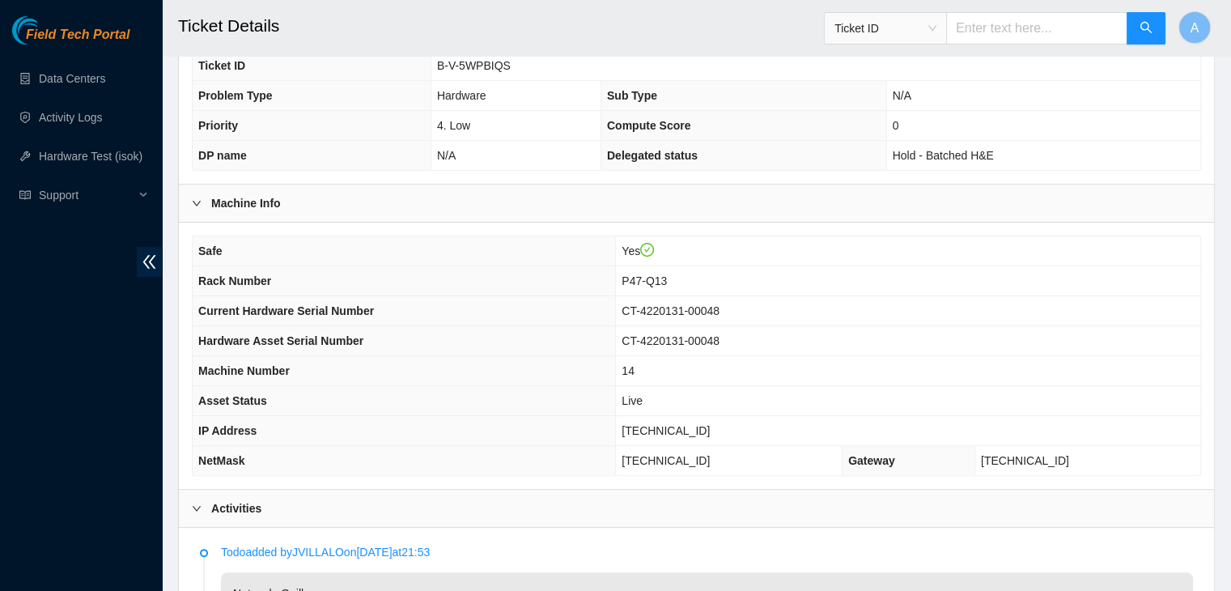
scroll to position [360, 0]
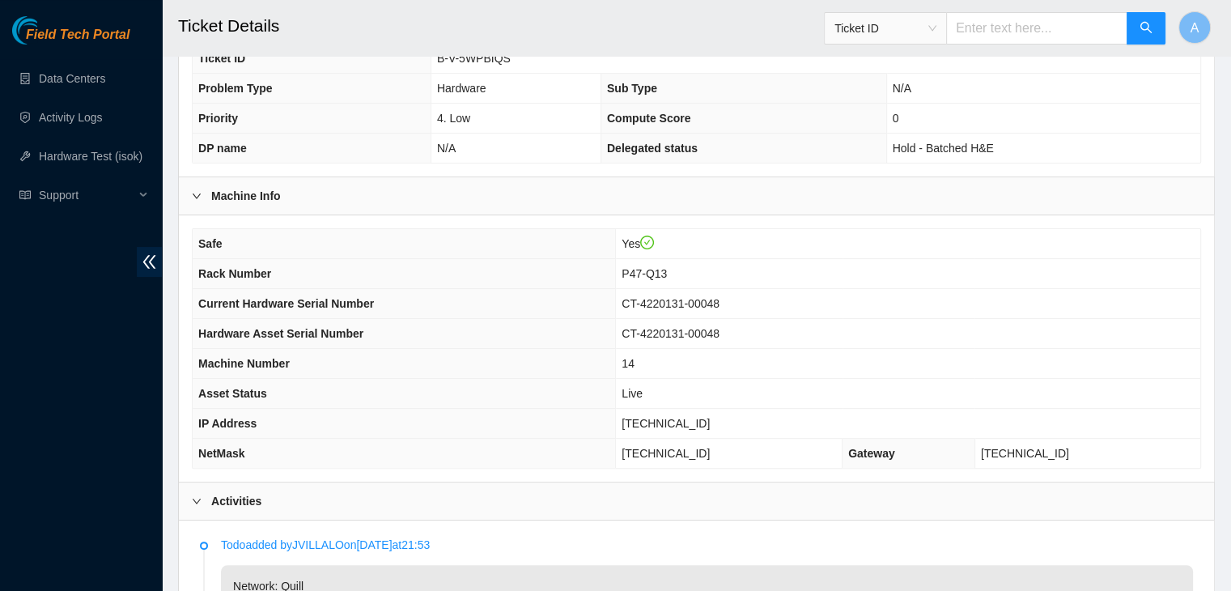
click at [688, 417] on span "23.36.178.17" at bounding box center [665, 423] width 88 height 13
copy span "23.36.178.17"
click at [688, 417] on span "23.36.178.17" at bounding box center [665, 423] width 88 height 13
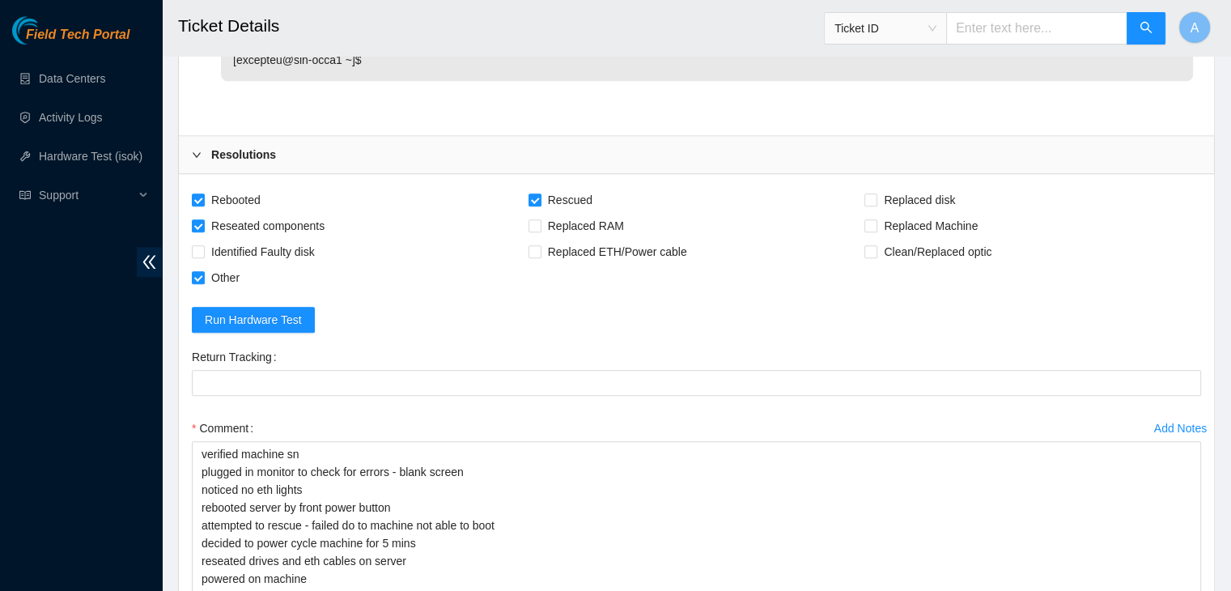
scroll to position [1854, 0]
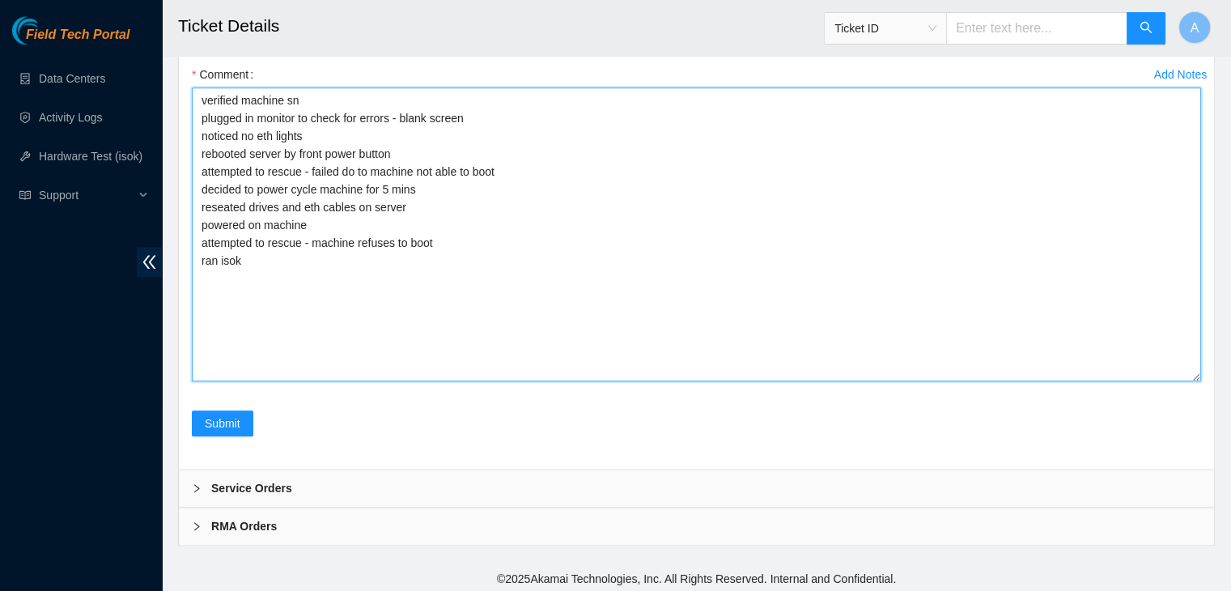
click at [458, 328] on textarea "verified machine sn plugged in monitor to check for errors - blank screen notic…" at bounding box center [696, 234] width 1009 height 294
paste textarea "345509 02-10-2025 03:28:54 23.36.178.17 FAILED Result Detail Message Ticket ID …"
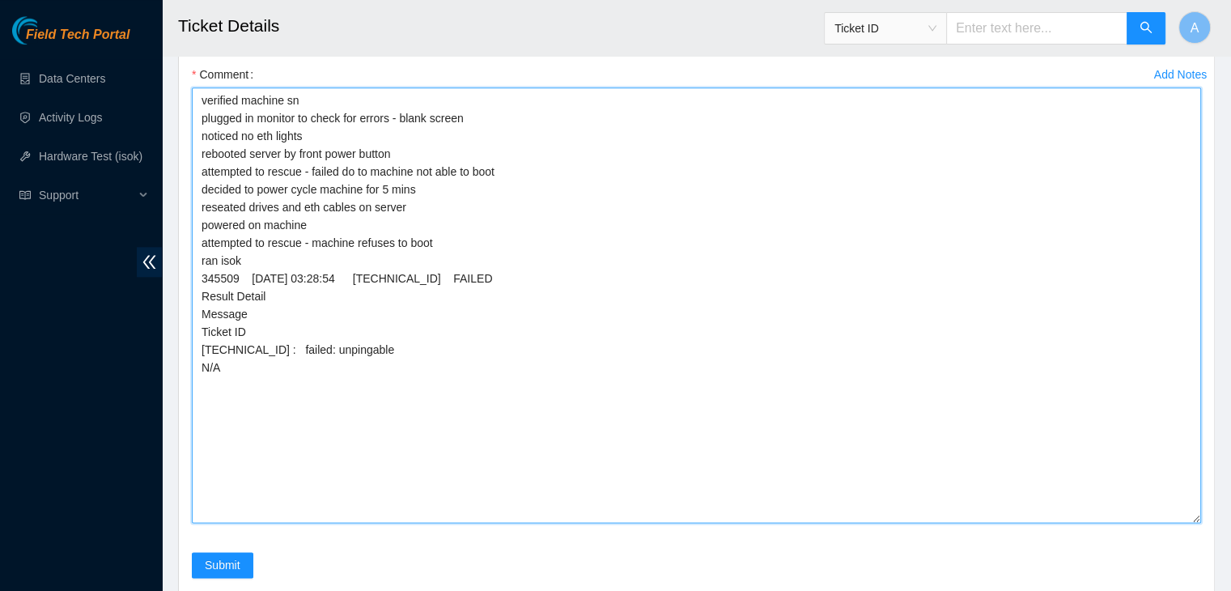
drag, startPoint x: 1196, startPoint y: 372, endPoint x: 1190, endPoint y: 525, distance: 153.0
click at [1190, 523] on textarea "verified machine sn plugged in monitor to check for errors - blank screen notic…" at bounding box center [696, 304] width 1009 height 435
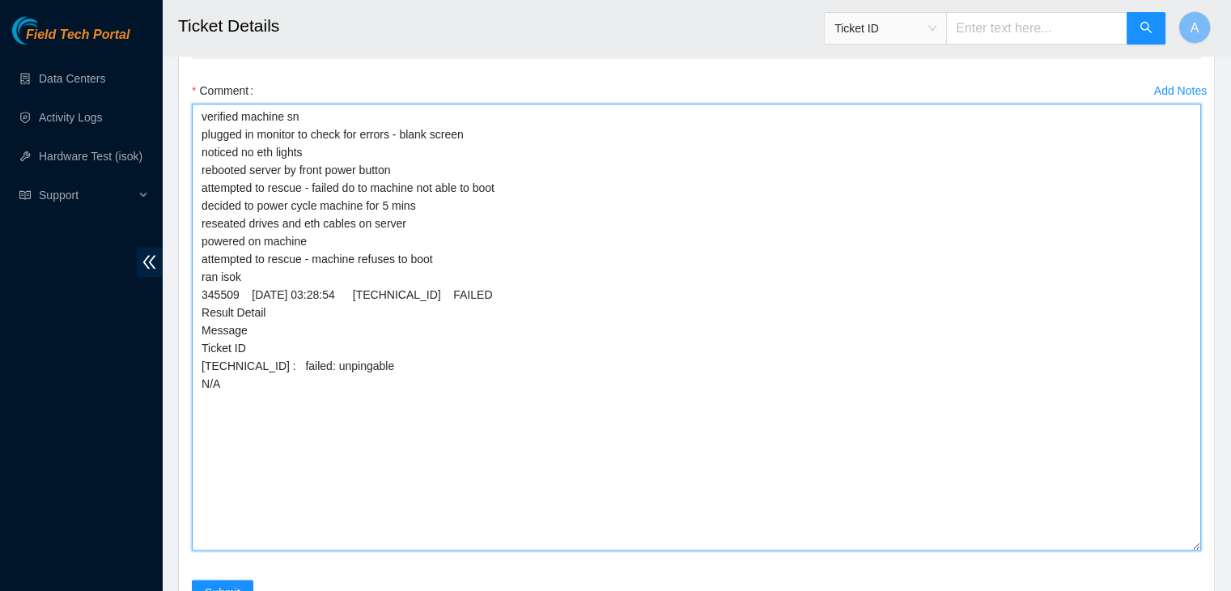
scroll to position [1838, 0]
click at [495, 118] on textarea "verified machine sn plugged in monitor to check for errors - blank screen notic…" at bounding box center [696, 327] width 1009 height 447
click at [496, 141] on textarea "verified machine sn plugged in monitor to check for errors - blank screen notic…" at bounding box center [696, 327] width 1009 height 447
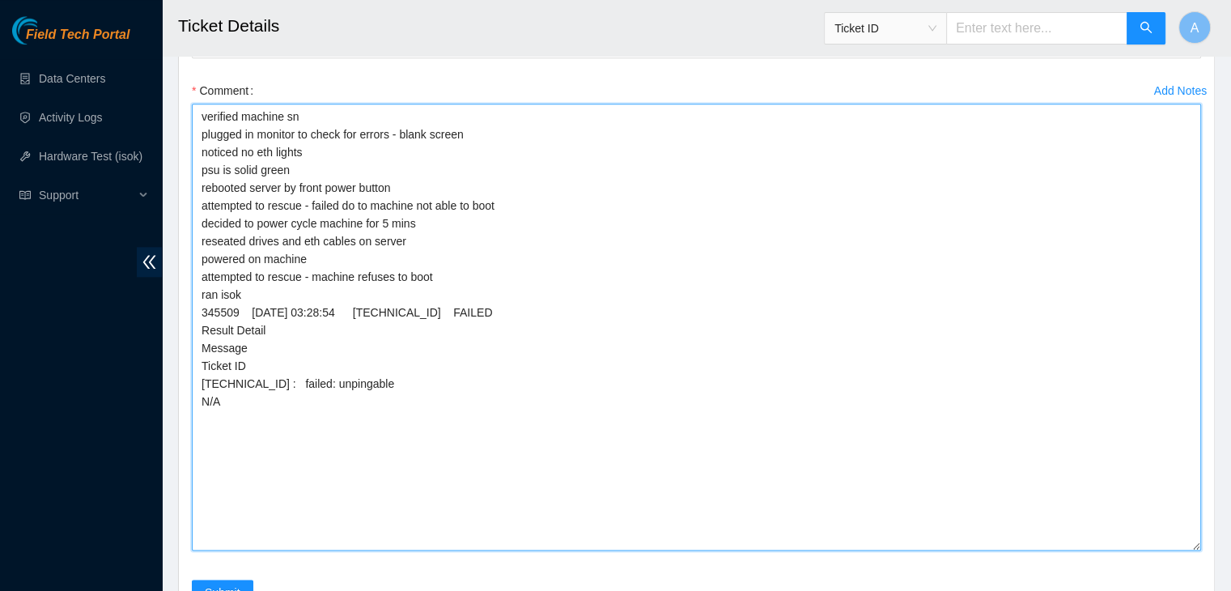
click at [222, 163] on textarea "verified machine sn plugged in monitor to check for errors - blank screen notic…" at bounding box center [696, 327] width 1009 height 447
click at [316, 273] on textarea "verified machine sn plugged in monitor to check for errors - blank screen notic…" at bounding box center [696, 327] width 1009 height 447
click at [461, 276] on textarea "verified machine sn plugged in monitor to check for errors - blank screen notic…" at bounding box center [696, 327] width 1009 height 447
click at [472, 468] on textarea "verified machine sn plugged in monitor to check for errors - blank screen notic…" at bounding box center [696, 327] width 1009 height 447
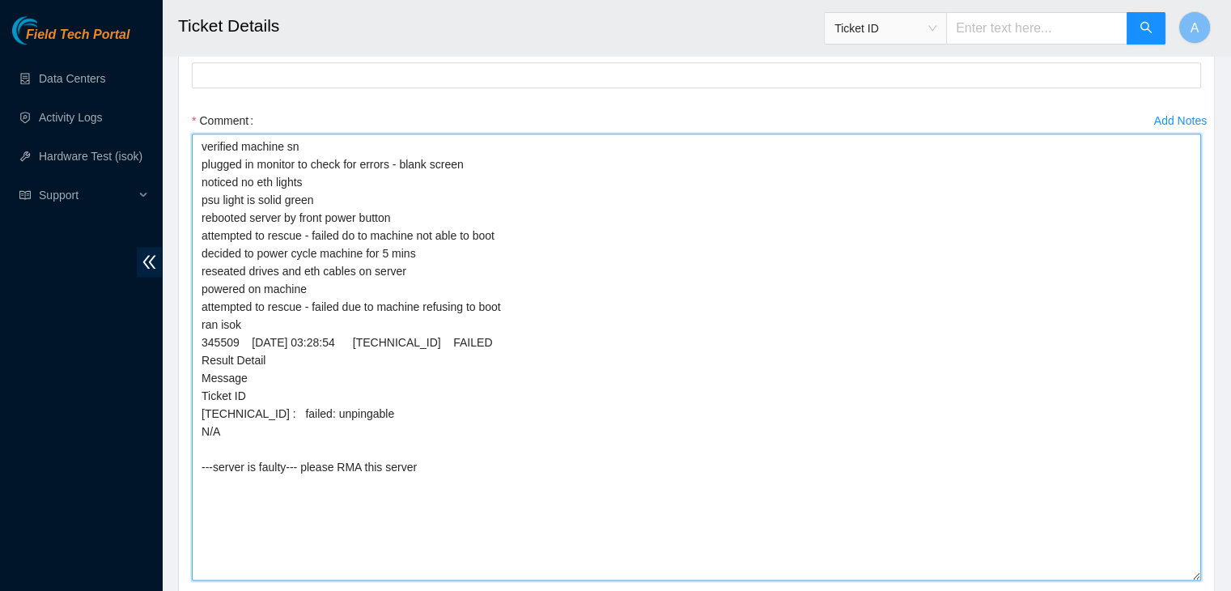
scroll to position [2006, 0]
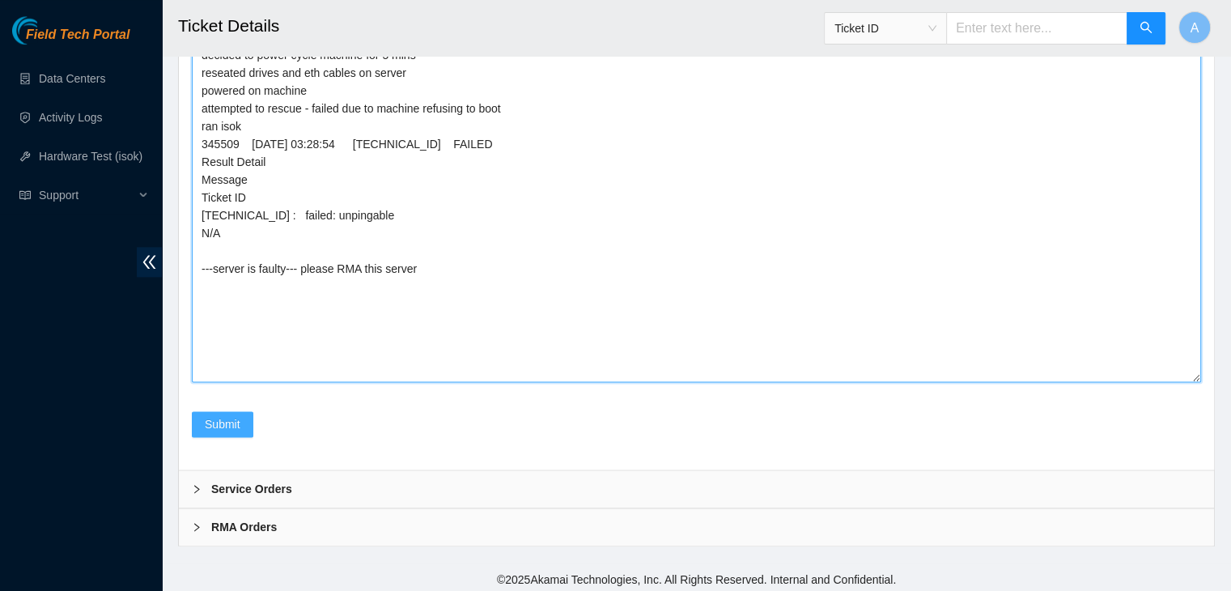
type textarea "verified machine sn plugged in monitor to check for errors - blank screen notic…"
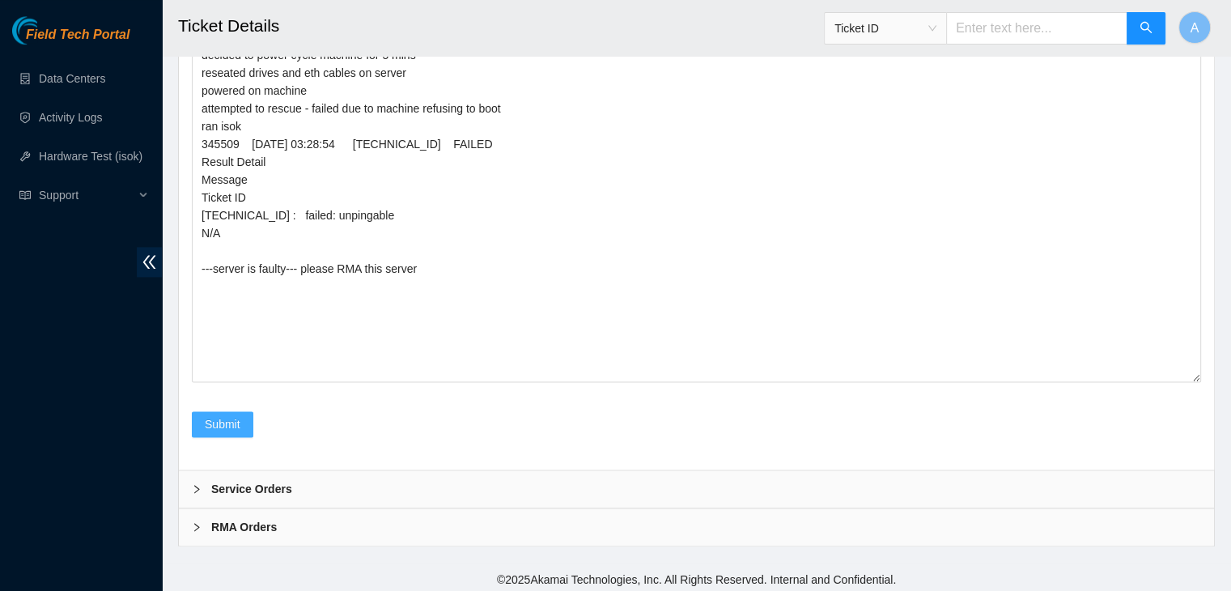
click at [247, 417] on button "Submit" at bounding box center [222, 424] width 61 height 26
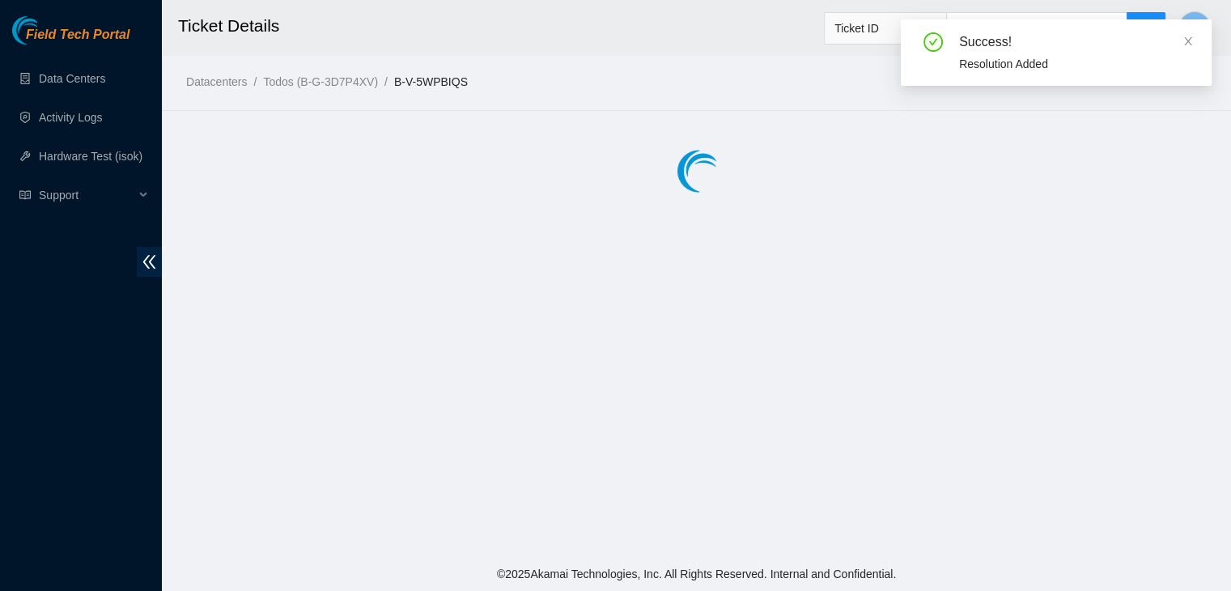
scroll to position [0, 0]
